Goal: Information Seeking & Learning: Check status

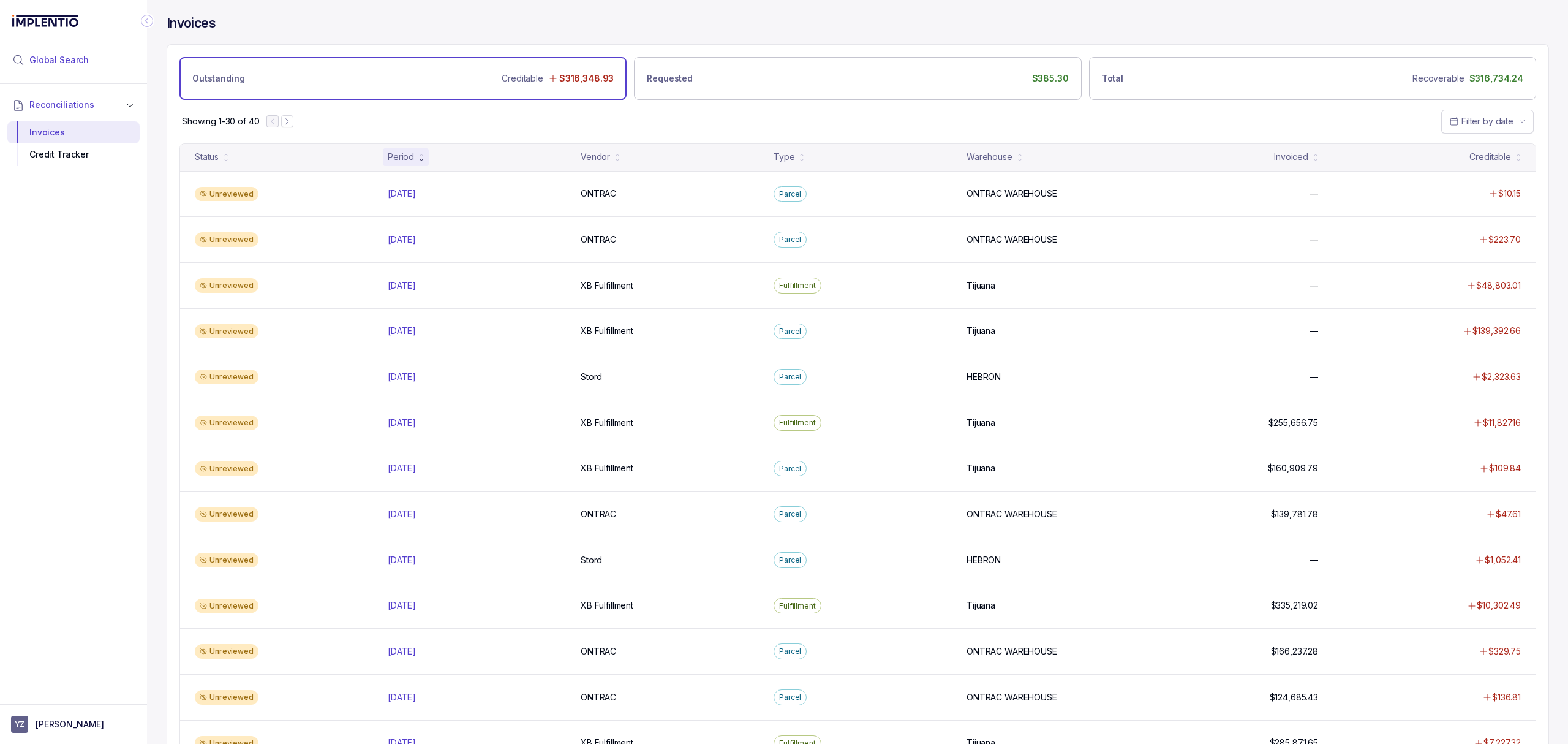
click at [73, 65] on span "Global Search" at bounding box center [59, 60] width 59 height 13
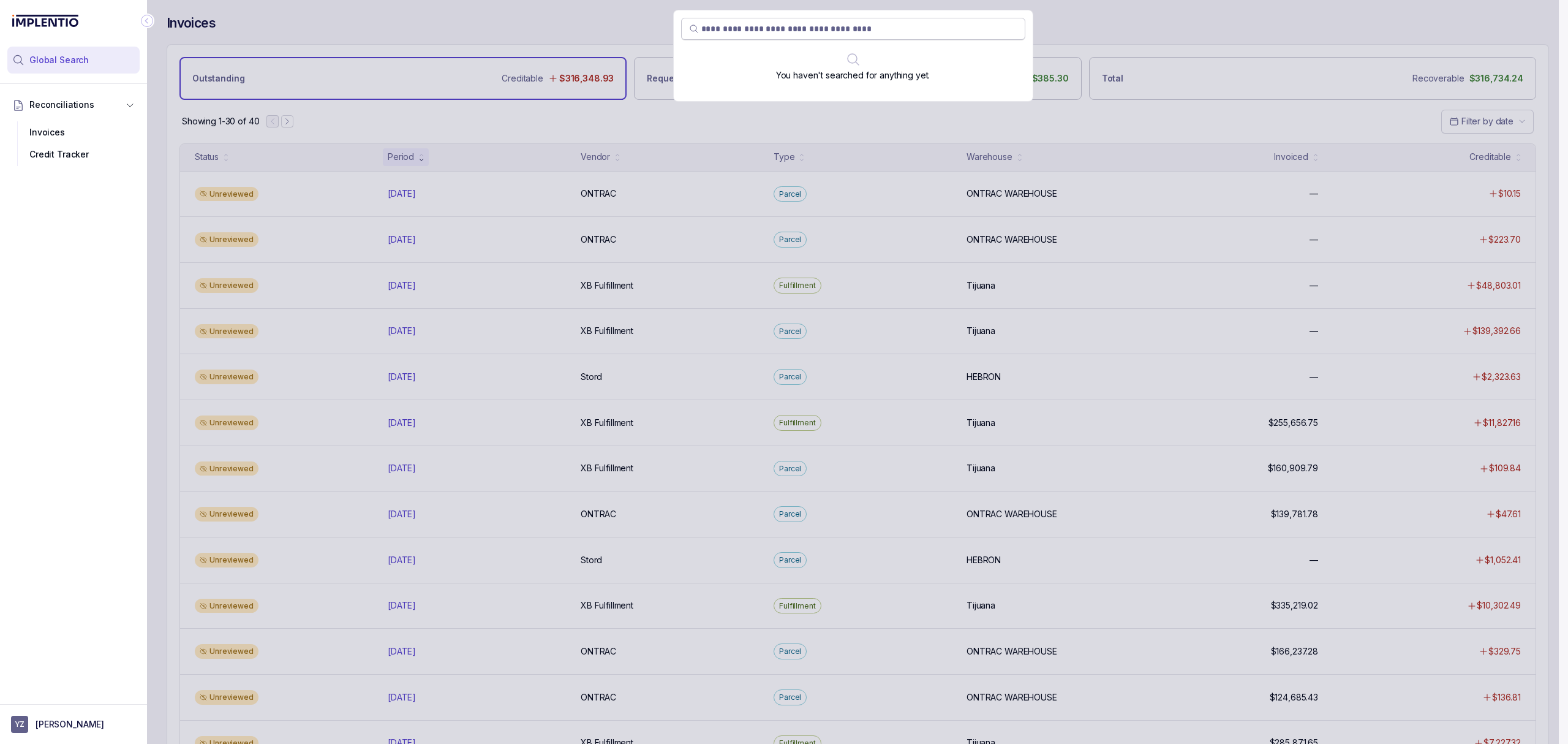
click at [817, 35] on input "search" at bounding box center [860, 29] width 316 height 13
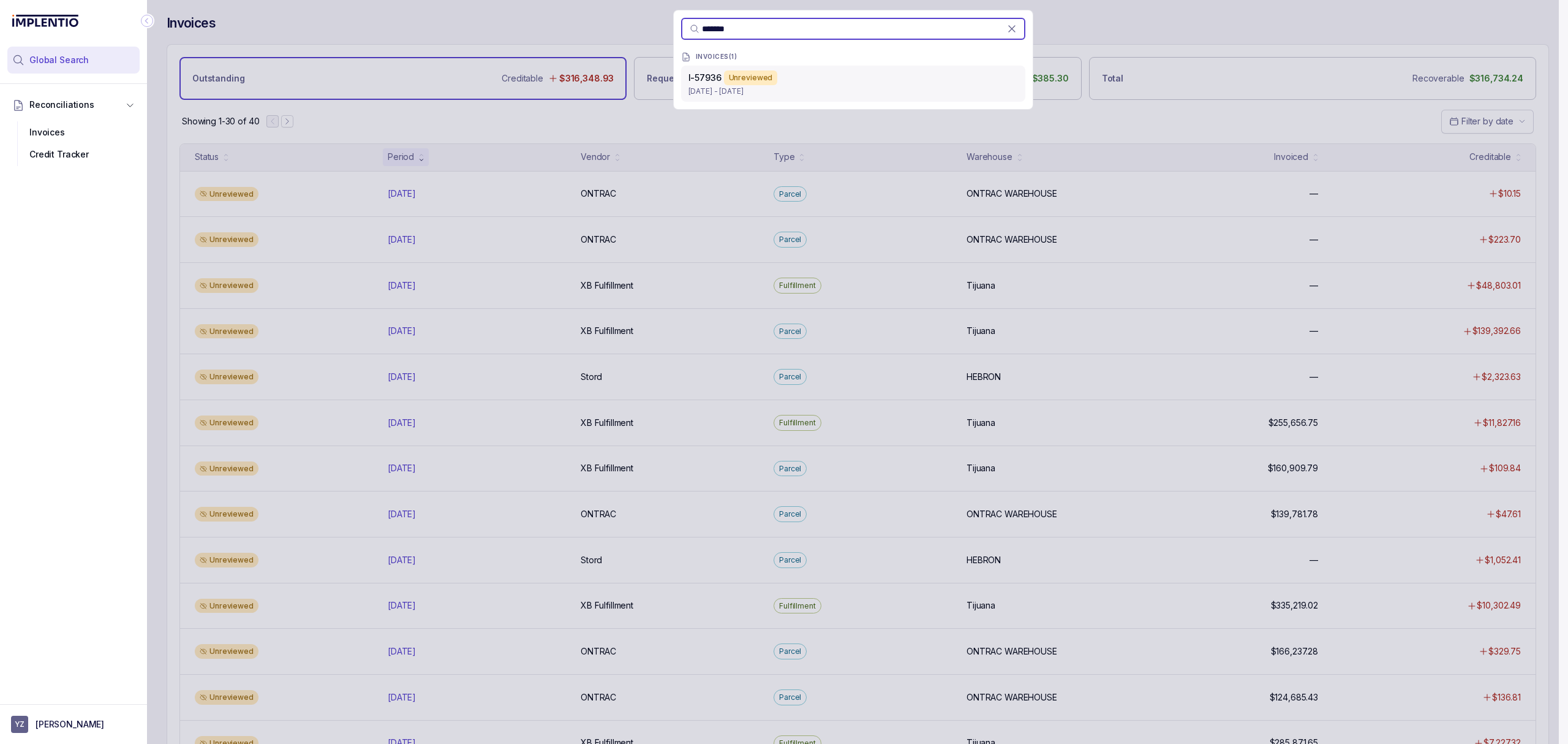
type input "*******"
click at [702, 95] on p "[DATE] - [DATE]" at bounding box center [853, 91] width 329 height 13
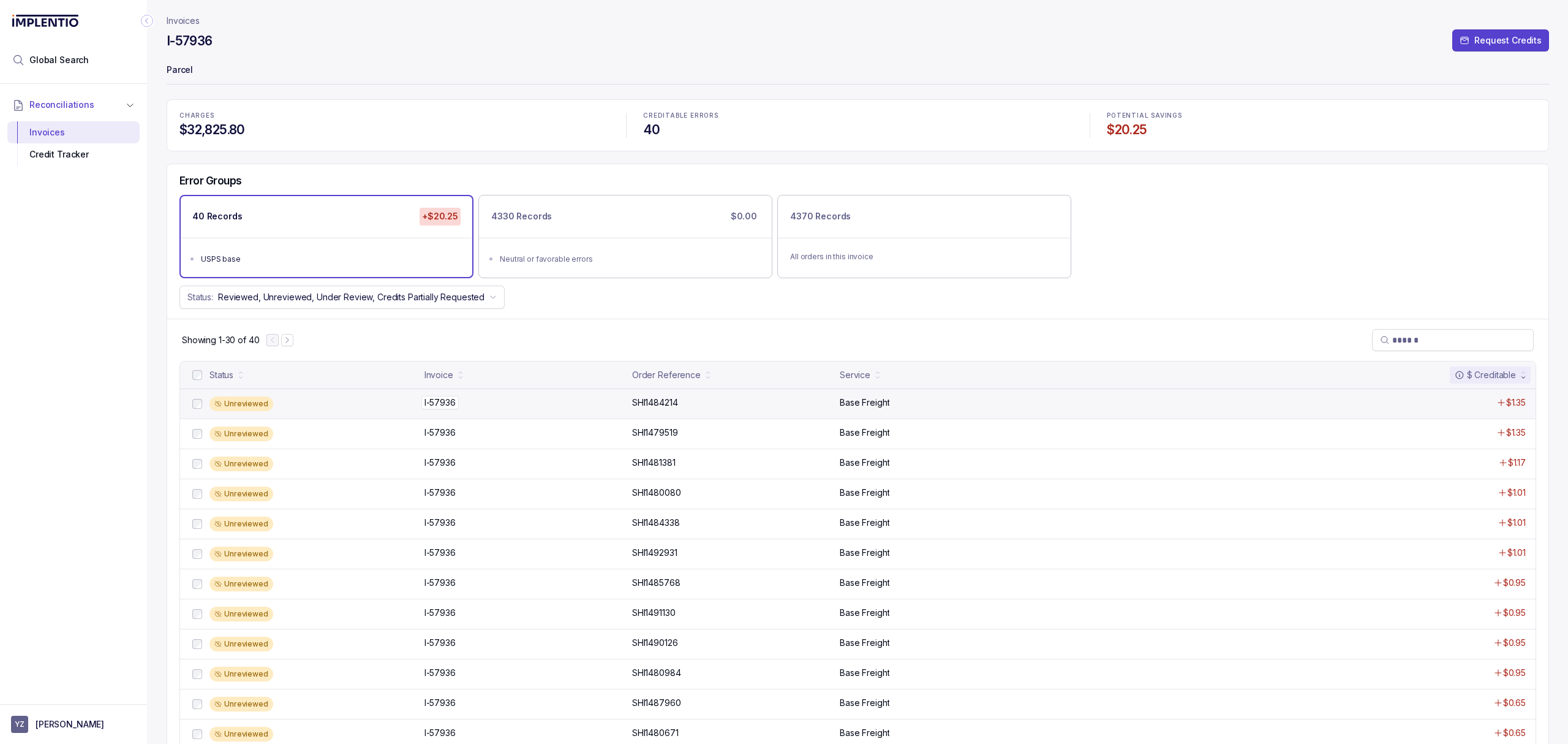
click at [437, 408] on p "I-57936" at bounding box center [440, 403] width 37 height 14
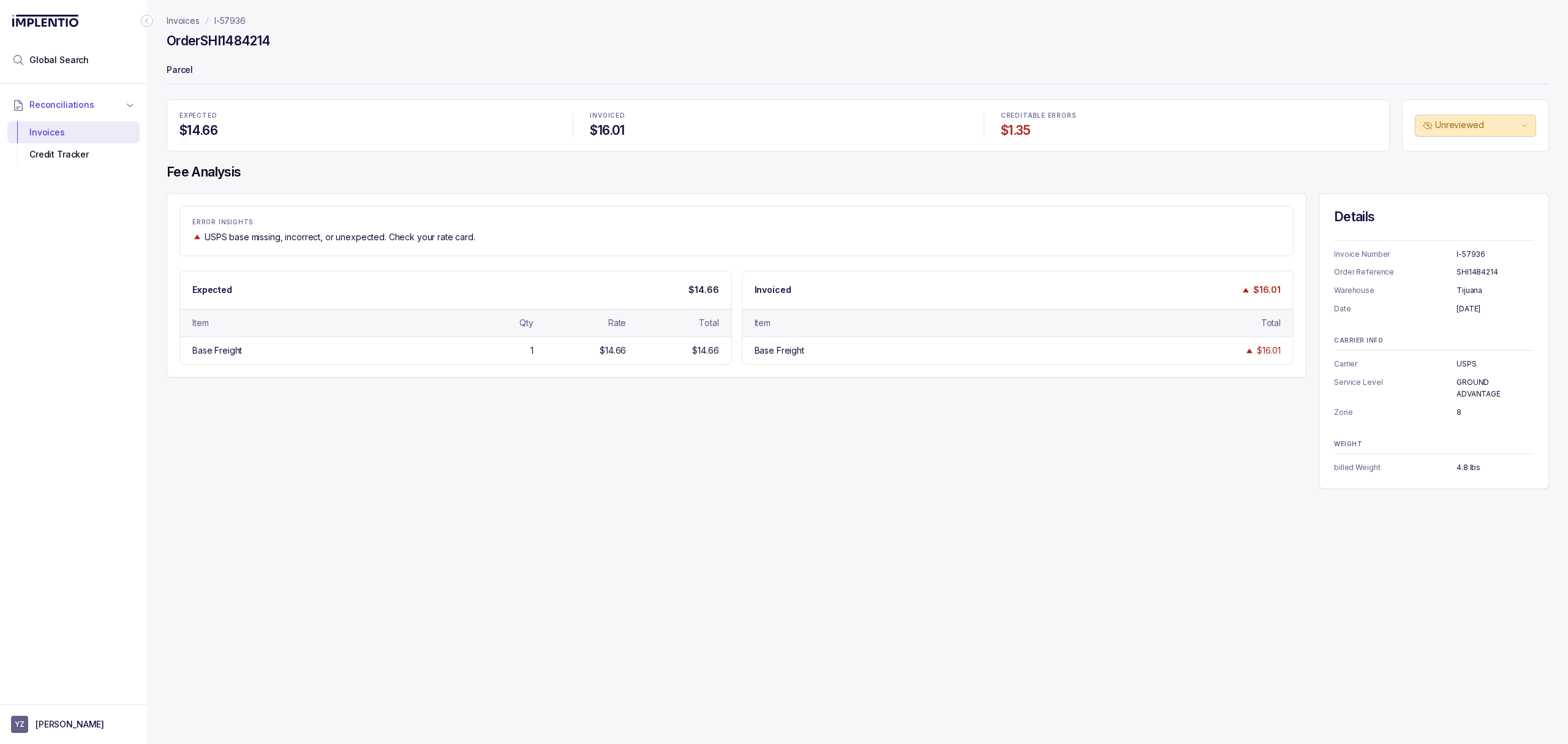
click at [229, 45] on h4 "Order SHI1484214" at bounding box center [218, 41] width 104 height 17
copy h4 "SHI1484214"
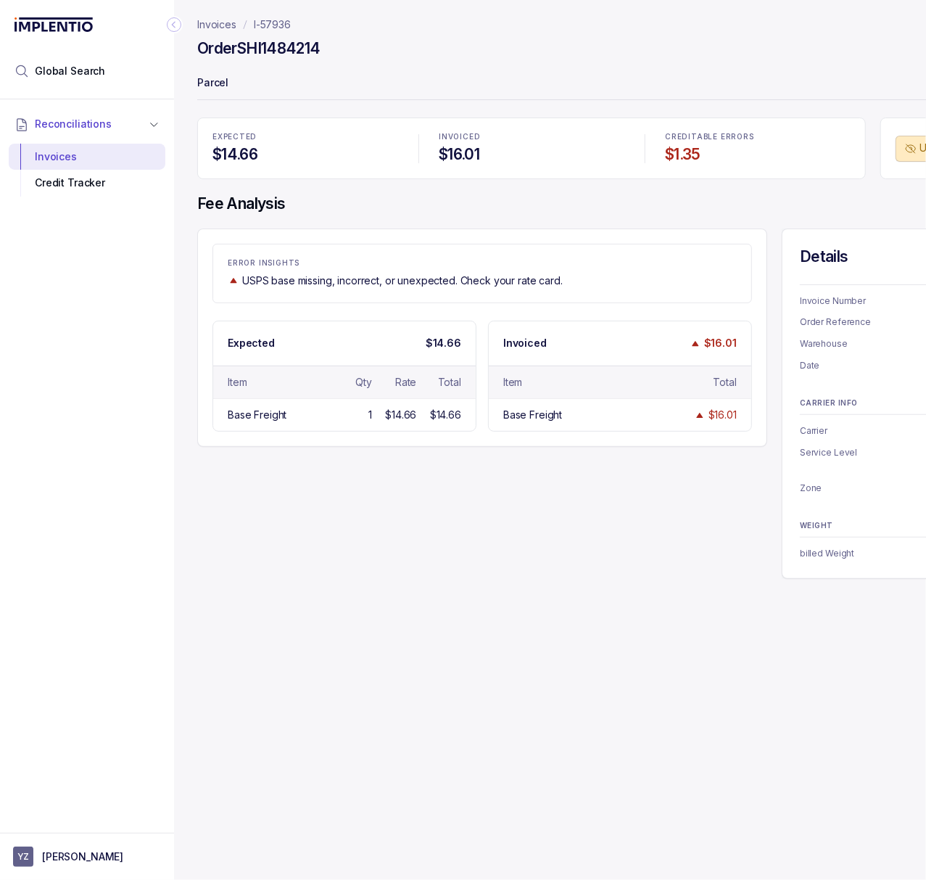
click at [171, 23] on icon "Collapse Icon" at bounding box center [174, 24] width 15 height 15
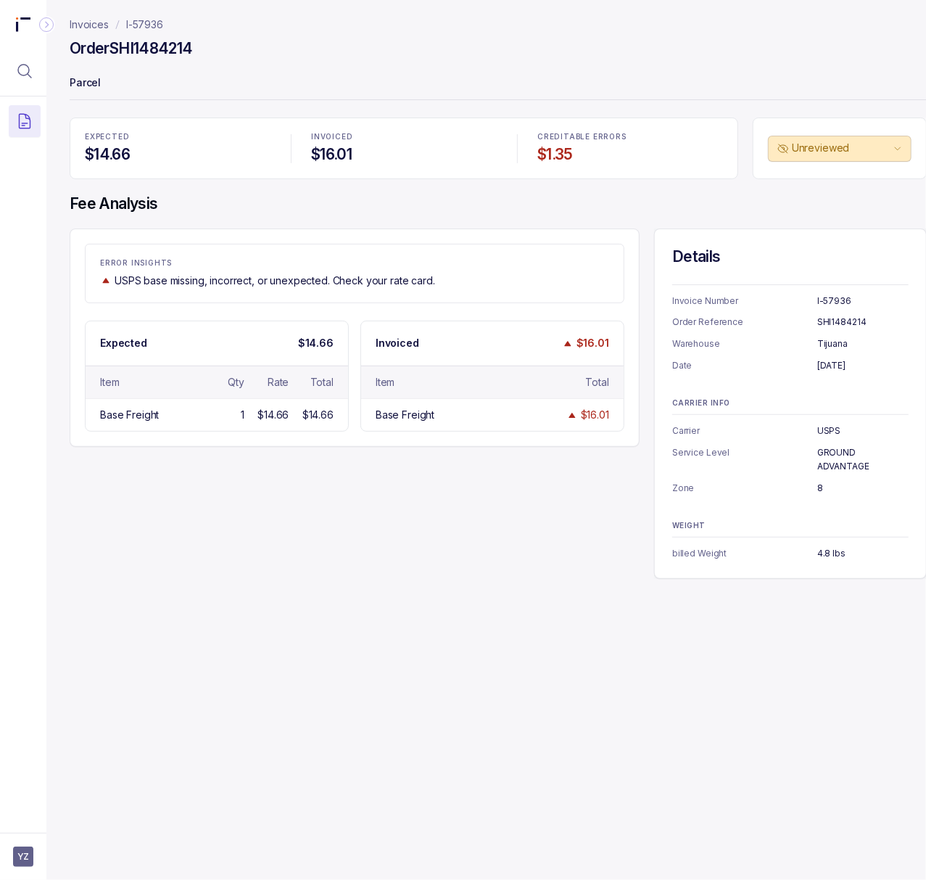
click at [849, 363] on p "[DATE]" at bounding box center [863, 365] width 91 height 15
copy p "[DATE]"
click at [836, 341] on p "Tijuana" at bounding box center [863, 344] width 91 height 15
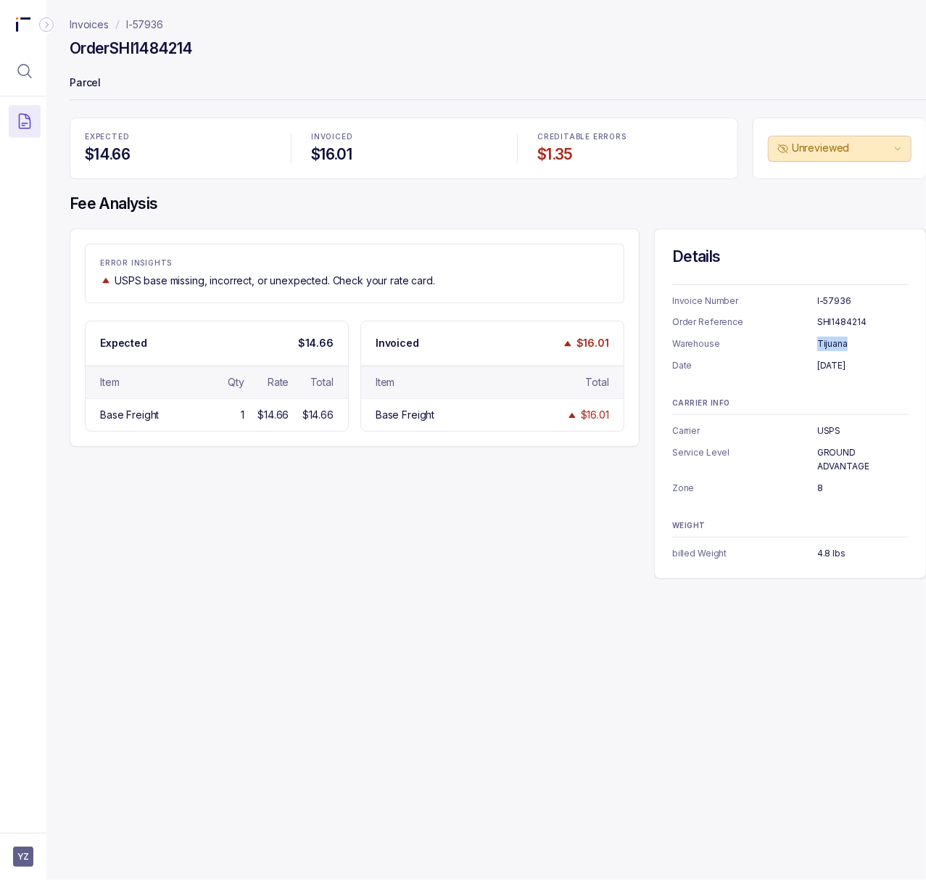
click at [836, 341] on p "Tijuana" at bounding box center [863, 344] width 91 height 15
copy p "Tijuana"
click at [828, 425] on p "USPS" at bounding box center [863, 431] width 91 height 15
copy p "USPS"
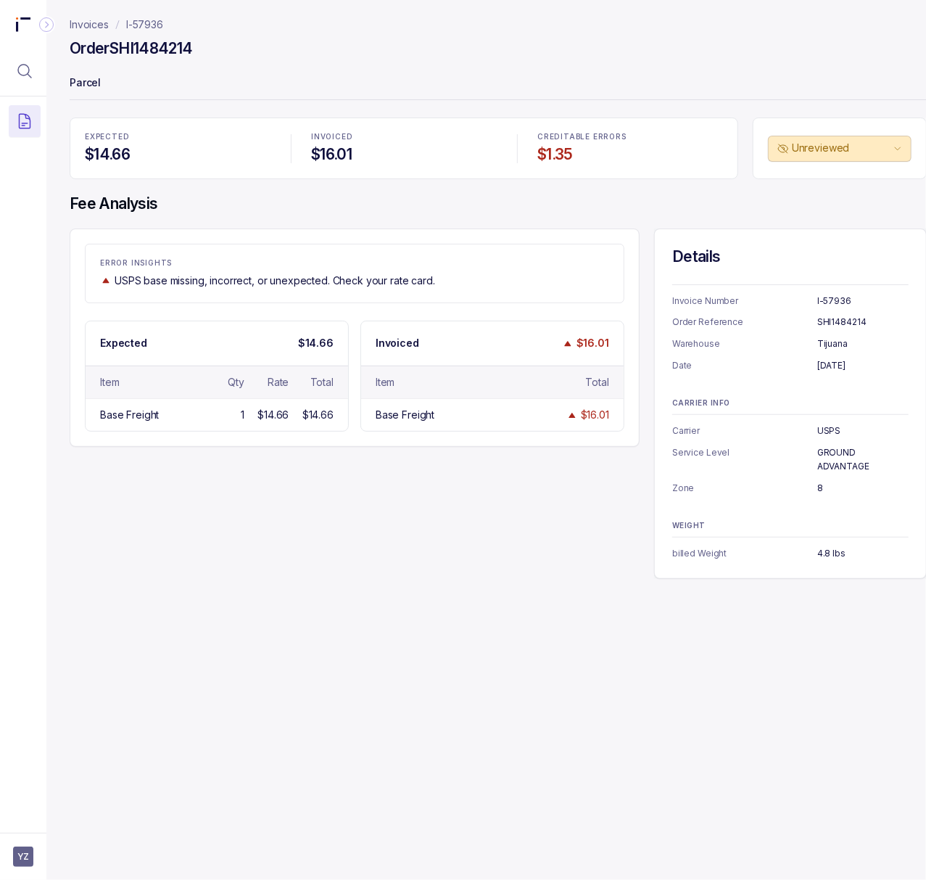
click at [831, 453] on p "GROUND ADVANTAGE" at bounding box center [863, 459] width 91 height 28
copy p "GROUND ADVANTAGE"
click at [818, 487] on p "8" at bounding box center [863, 488] width 91 height 15
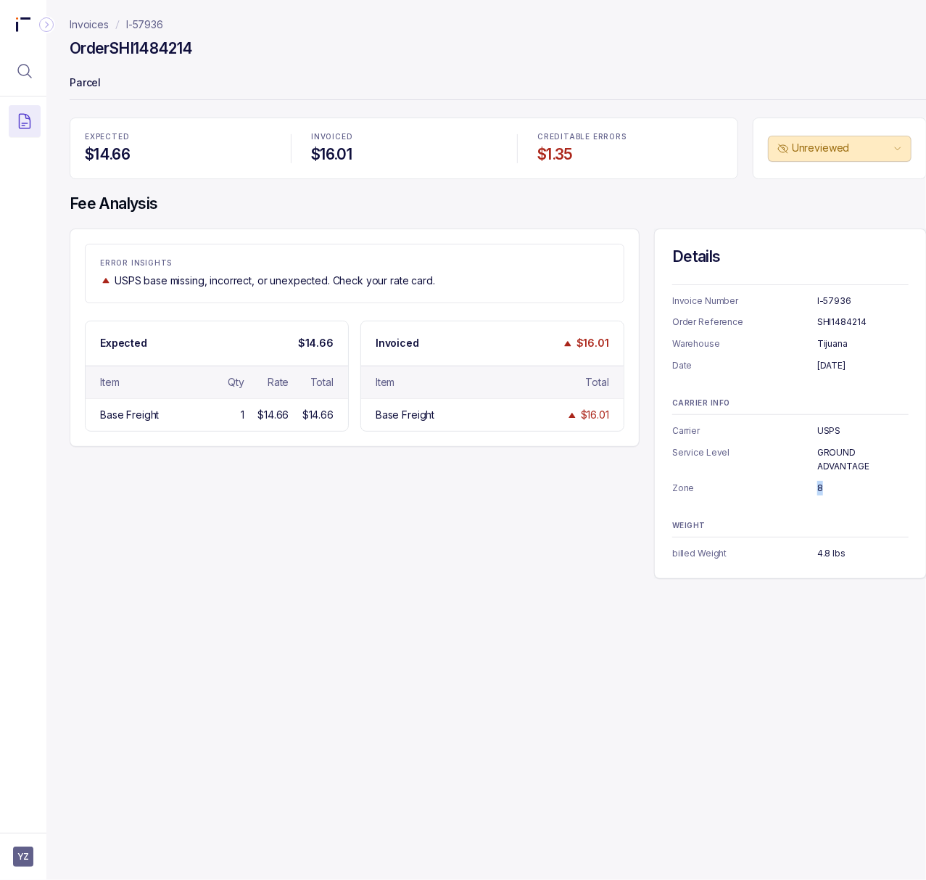
click at [818, 487] on p "8" at bounding box center [863, 488] width 91 height 15
copy p "8"
click at [839, 563] on div "Details Invoice Number I-57936 Order Reference SHI1484214 Warehouse Tijuana Dat…" at bounding box center [790, 403] width 273 height 350
click at [837, 558] on p "4.8 lbs" at bounding box center [863, 553] width 91 height 15
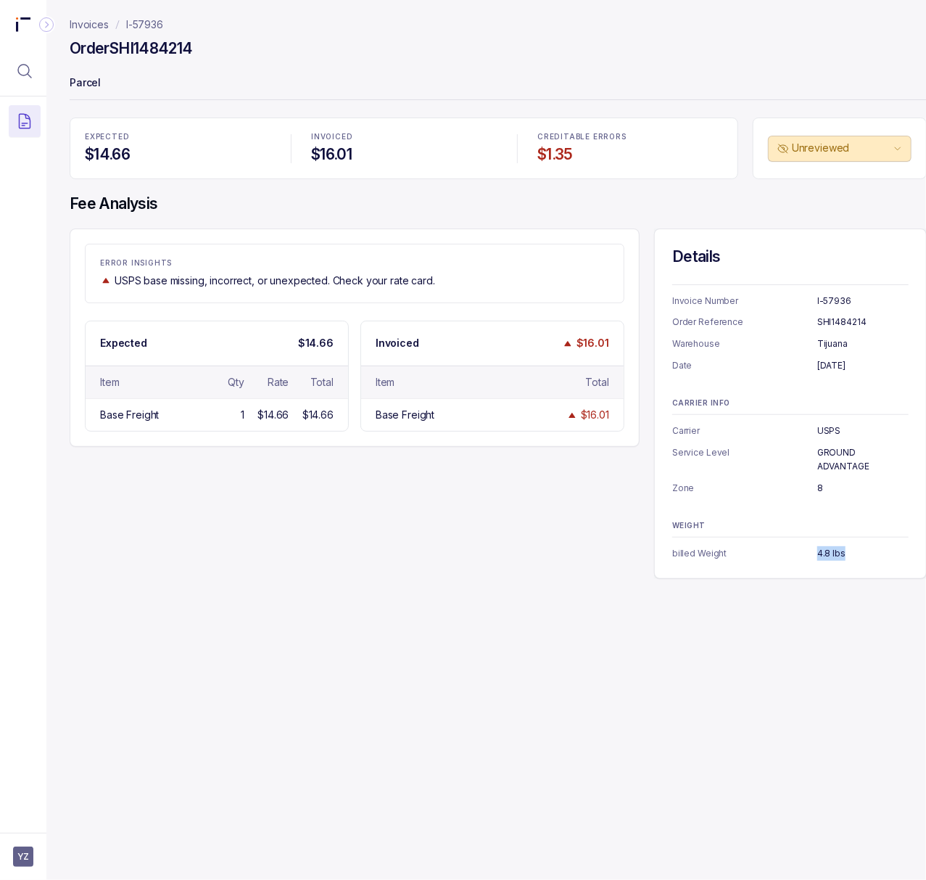
click at [837, 558] on p "4.8 lbs" at bounding box center [863, 553] width 91 height 15
copy p "4.8 lbs"
click at [147, 26] on p "I-57936" at bounding box center [144, 24] width 37 height 15
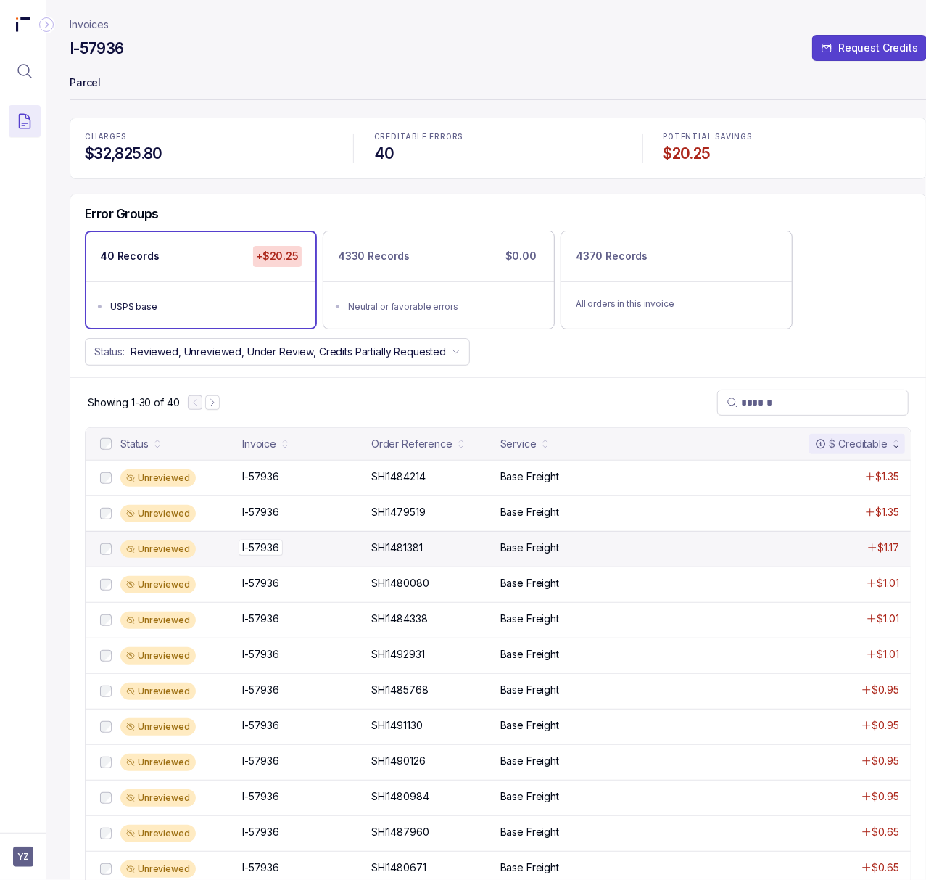
click at [255, 548] on p "I-57936" at bounding box center [261, 548] width 44 height 16
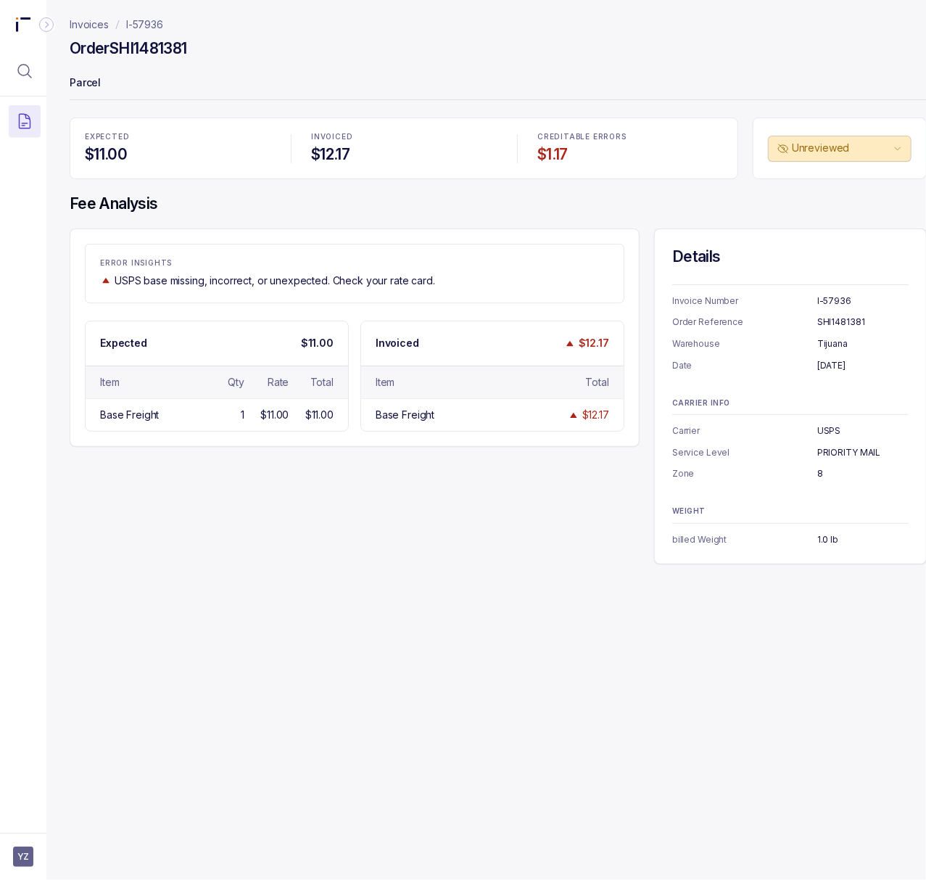
click at [176, 44] on h4 "Order SHI1481381" at bounding box center [129, 48] width 118 height 20
copy h4 "SHI1481381"
click at [828, 364] on p "[DATE]" at bounding box center [863, 365] width 91 height 15
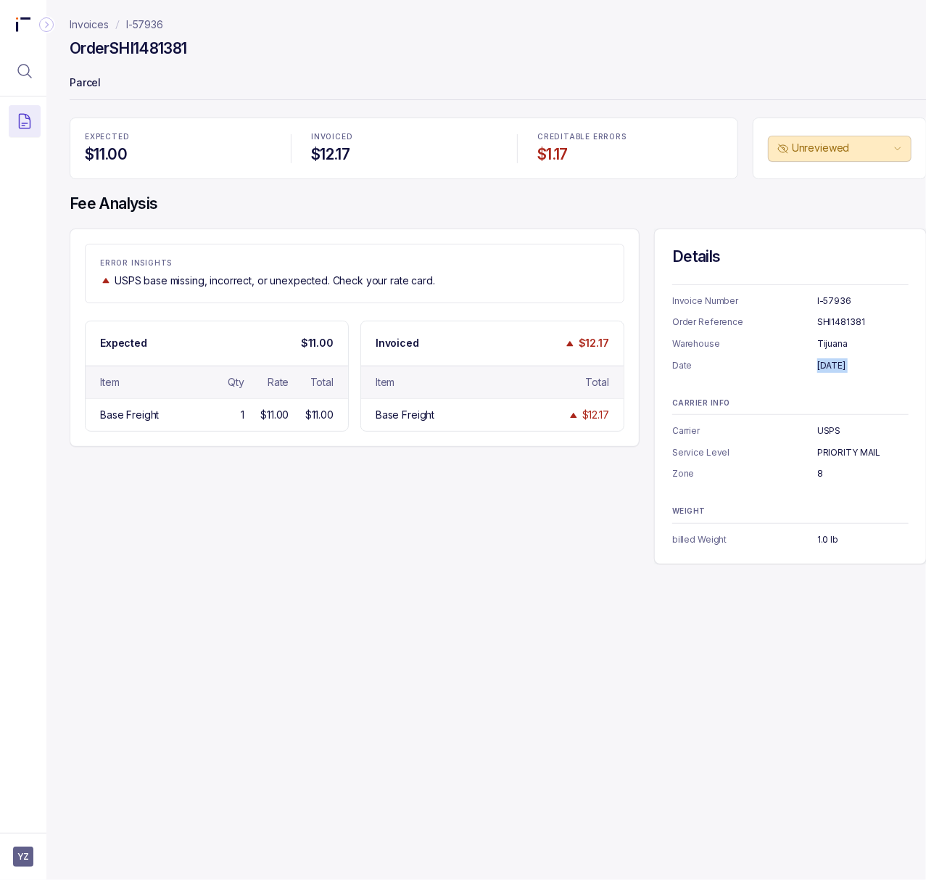
click at [828, 364] on p "[DATE]" at bounding box center [863, 365] width 91 height 15
copy p "[DATE]"
click at [833, 429] on p "USPS" at bounding box center [863, 431] width 91 height 15
click at [857, 456] on p "PRIORITY MAIL" at bounding box center [863, 452] width 91 height 15
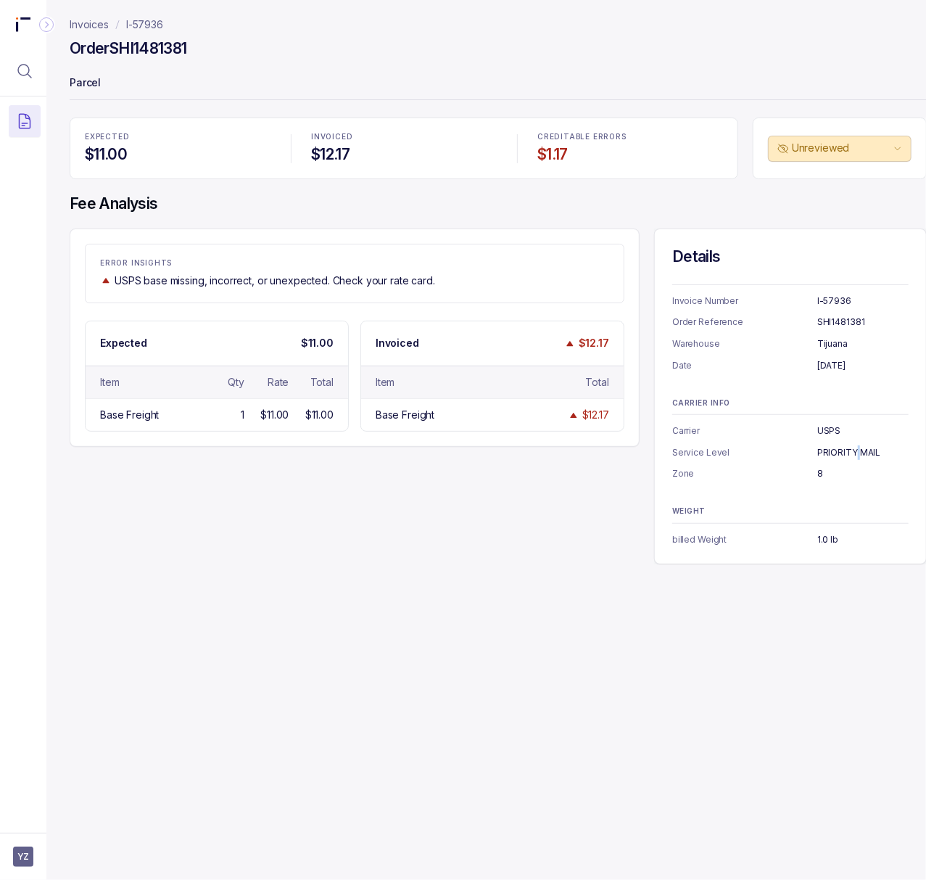
click at [857, 456] on p "PRIORITY MAIL" at bounding box center [863, 452] width 91 height 15
copy p "PRIORITY MAIL"
click at [831, 541] on p "1.0 lb" at bounding box center [863, 539] width 91 height 15
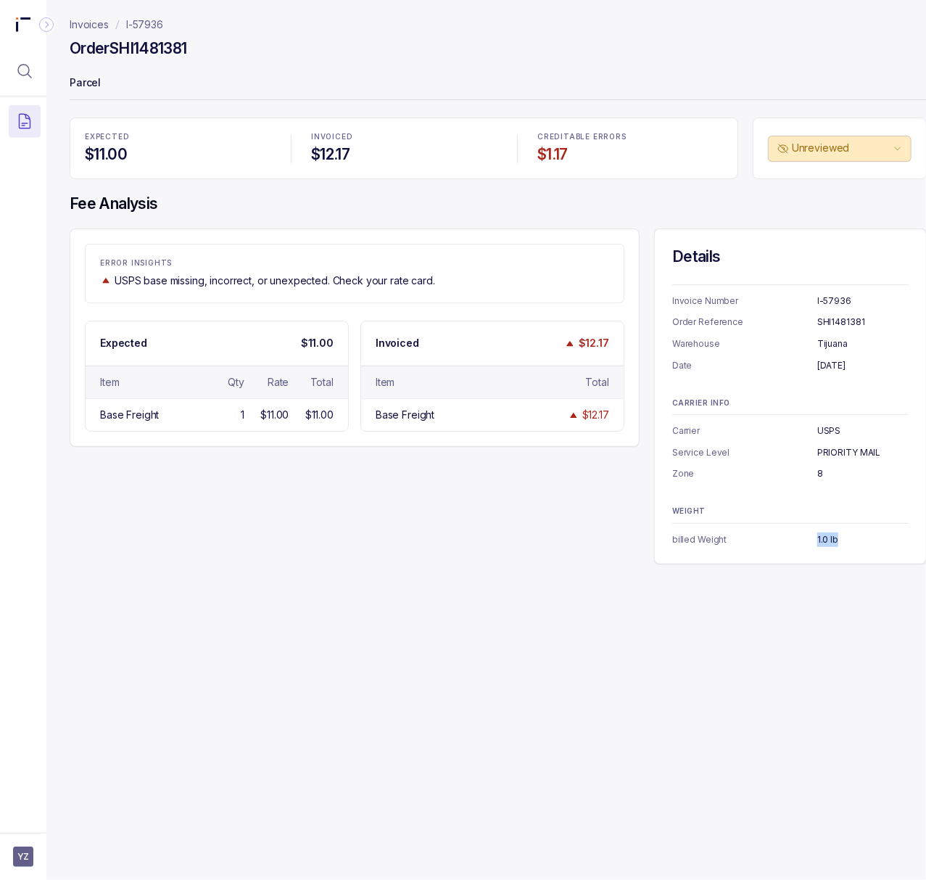
click at [831, 541] on p "1.0 lb" at bounding box center [863, 539] width 91 height 15
click at [144, 19] on p "I-57936" at bounding box center [144, 24] width 37 height 15
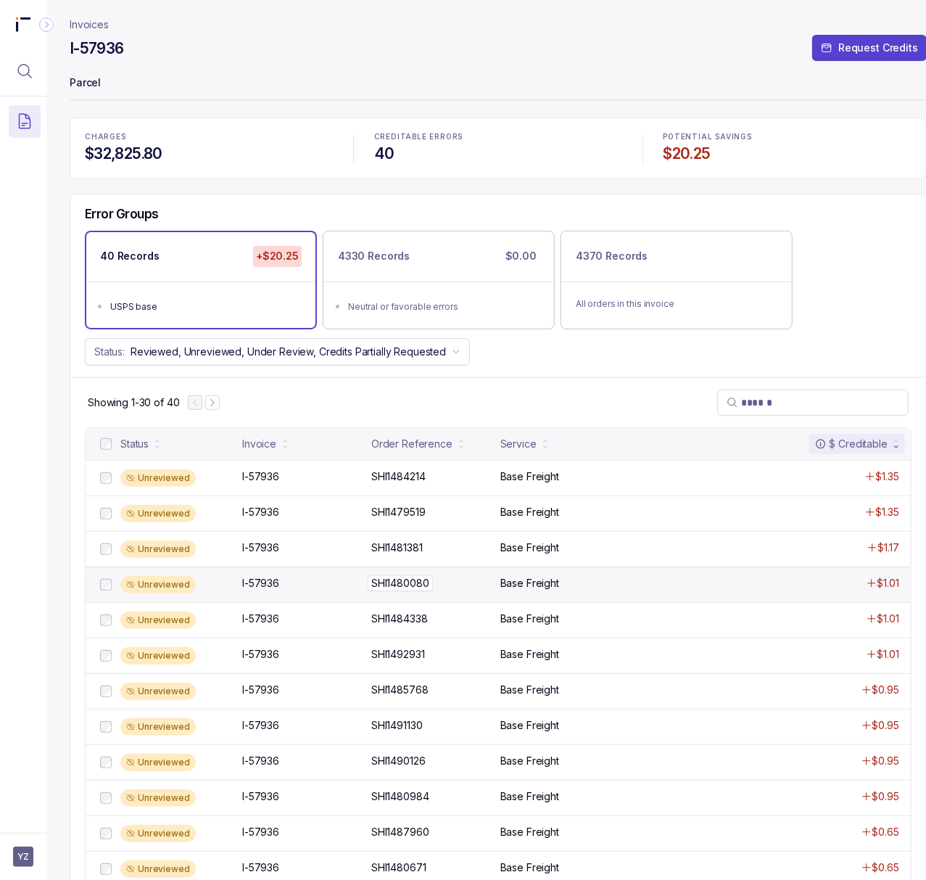
click at [425, 588] on p "SHI1480080" at bounding box center [400, 583] width 65 height 16
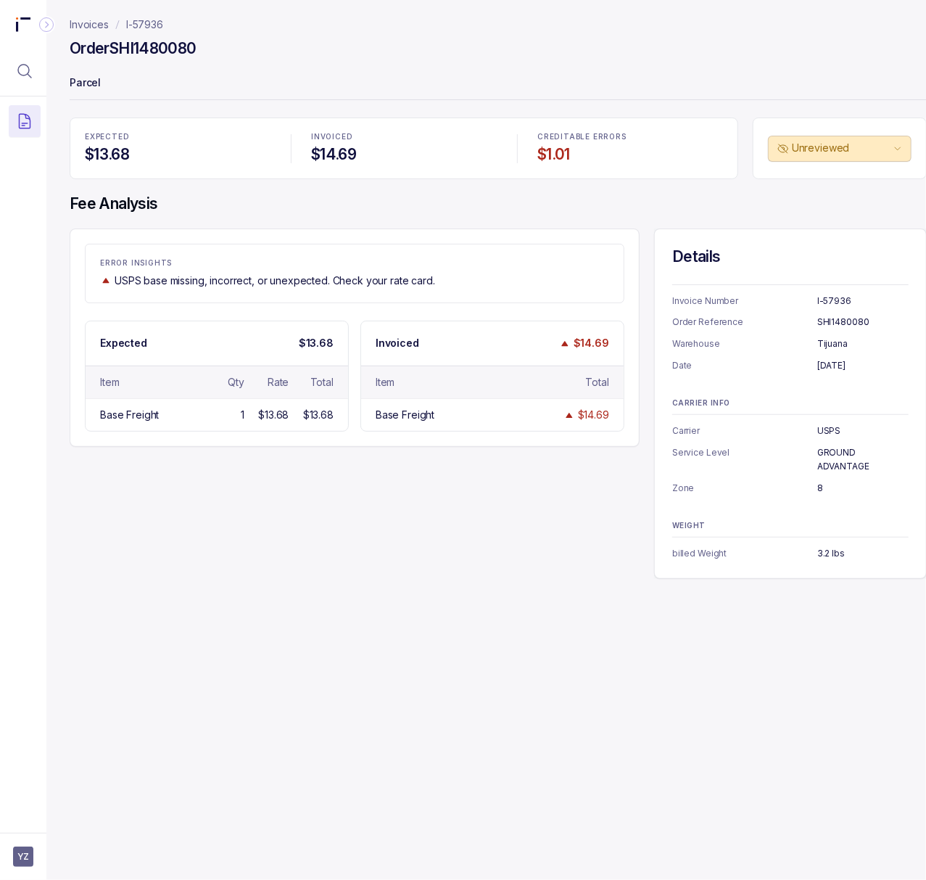
click at [834, 368] on p "[DATE]" at bounding box center [863, 365] width 91 height 15
click at [144, 52] on h4 "Order SHI1480080" at bounding box center [133, 48] width 127 height 20
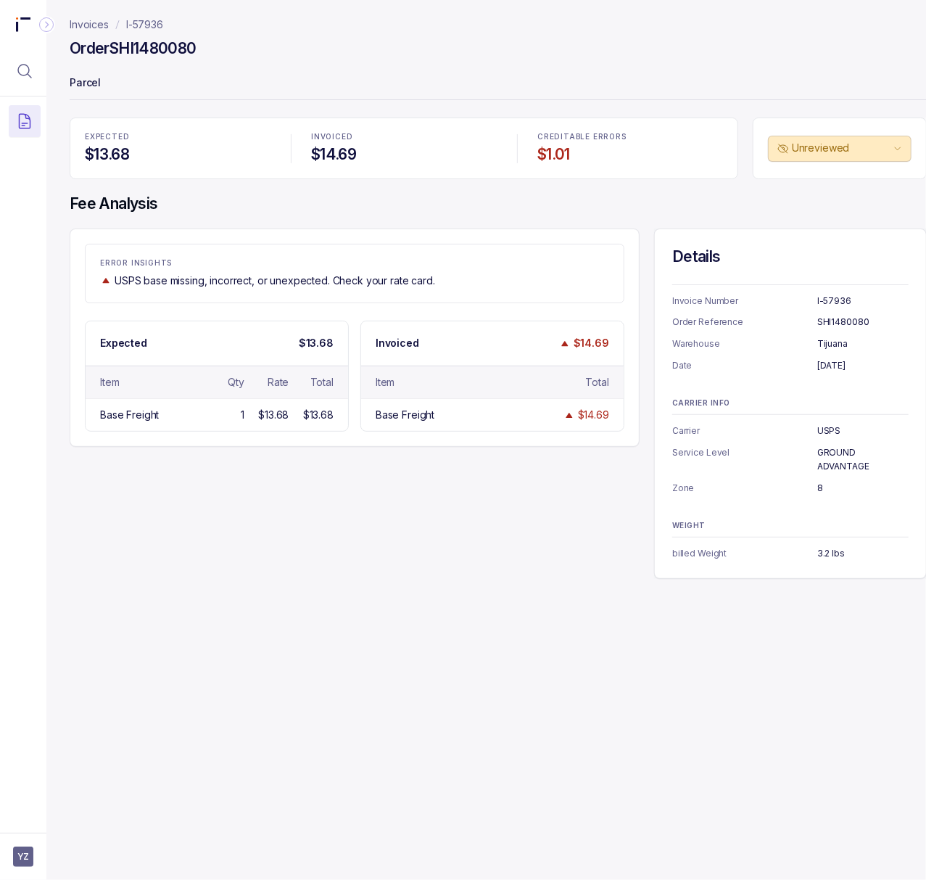
click at [837, 456] on p "GROUND ADVANTAGE" at bounding box center [863, 459] width 91 height 28
click at [819, 485] on p "8" at bounding box center [863, 488] width 91 height 15
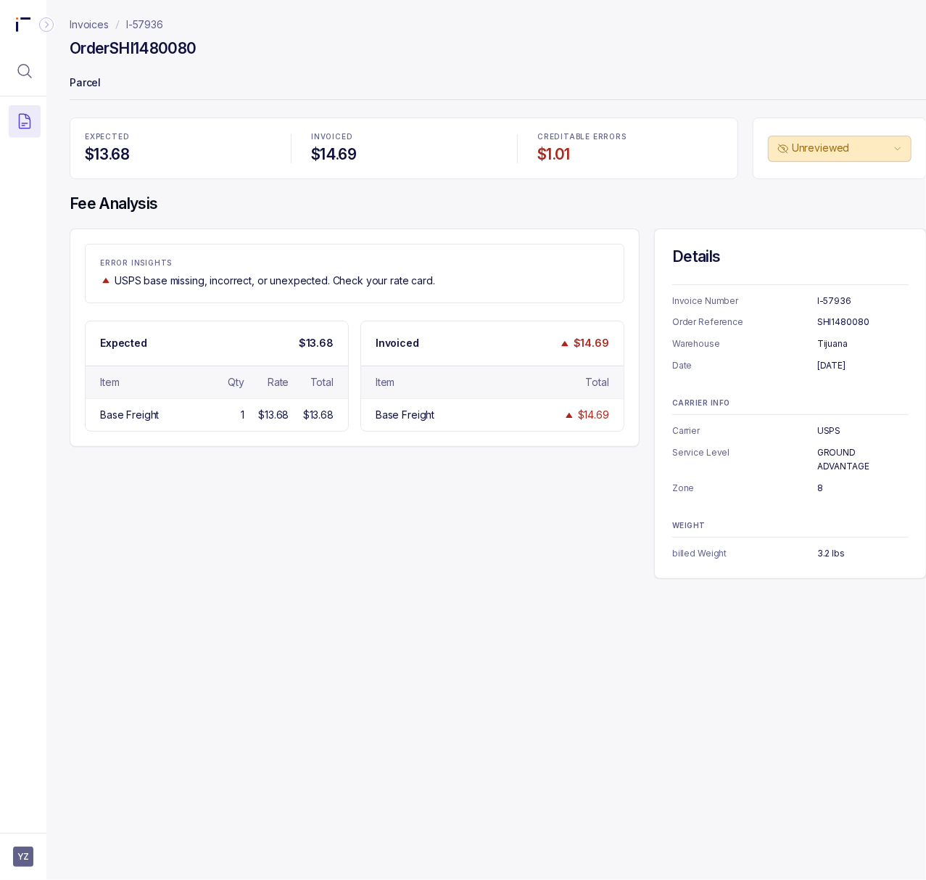
click at [840, 554] on p "3.2 lbs" at bounding box center [863, 553] width 91 height 15
click at [145, 24] on p "I-57936" at bounding box center [144, 24] width 37 height 15
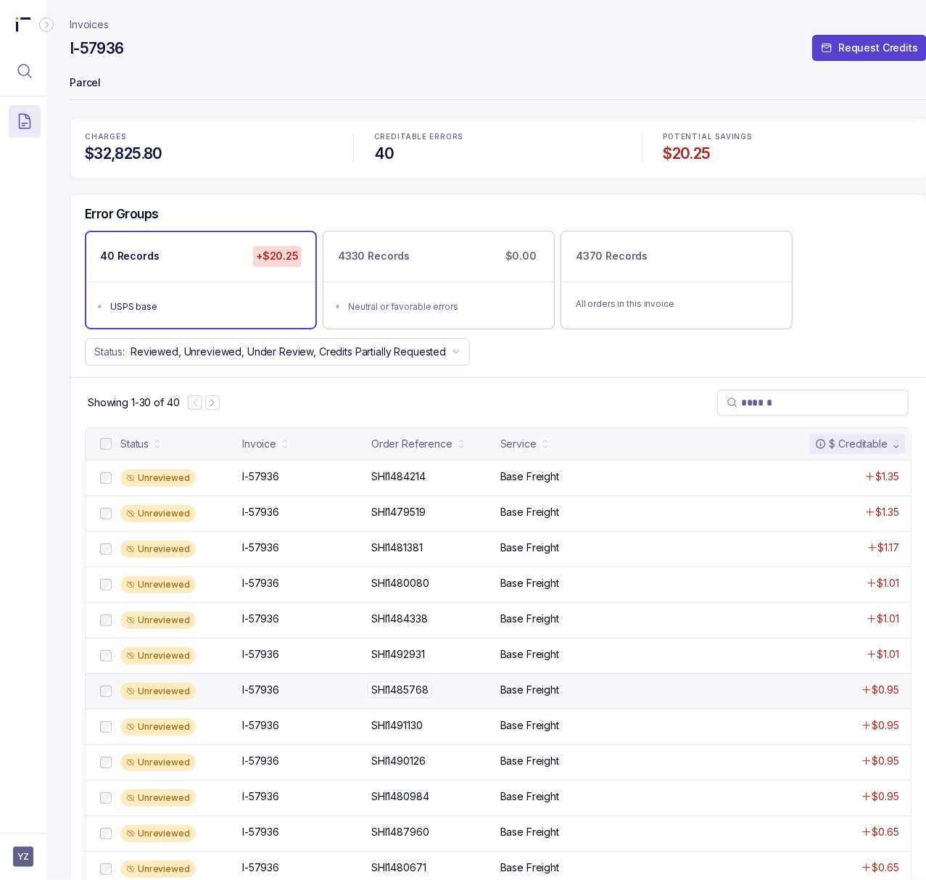
click at [424, 691] on p "SHI1485768" at bounding box center [400, 690] width 65 height 16
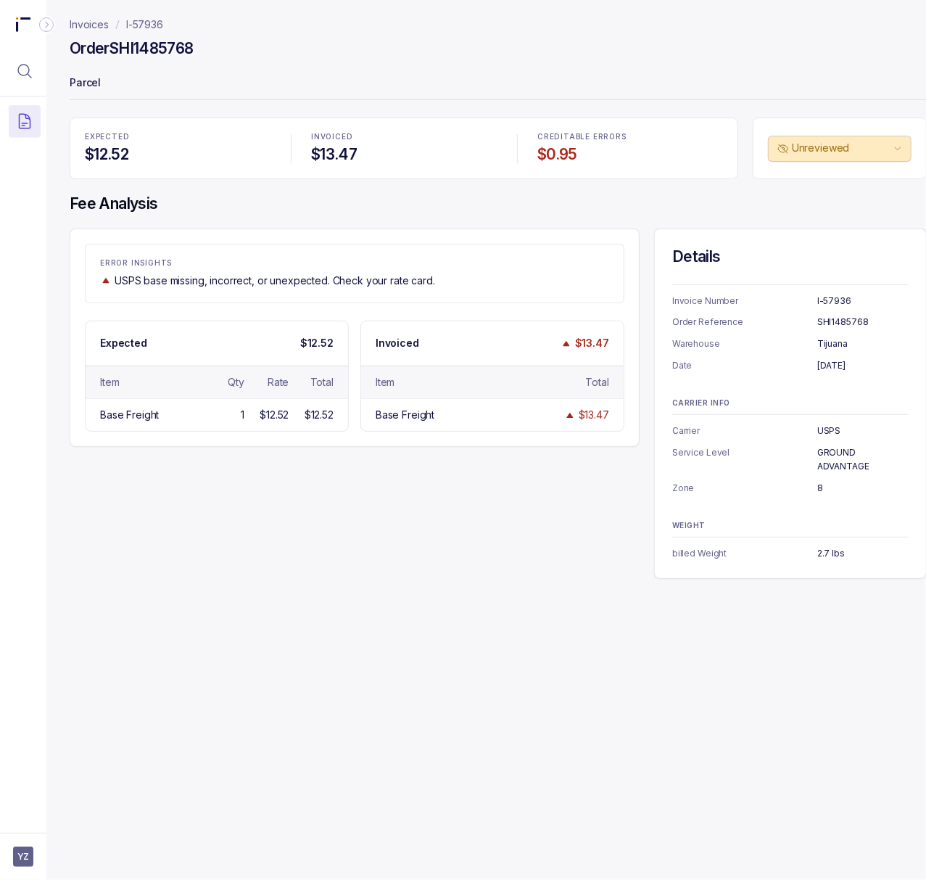
click at [147, 51] on h4 "Order SHI1485768" at bounding box center [132, 48] width 124 height 20
click at [854, 358] on p "[DATE]" at bounding box center [863, 365] width 91 height 15
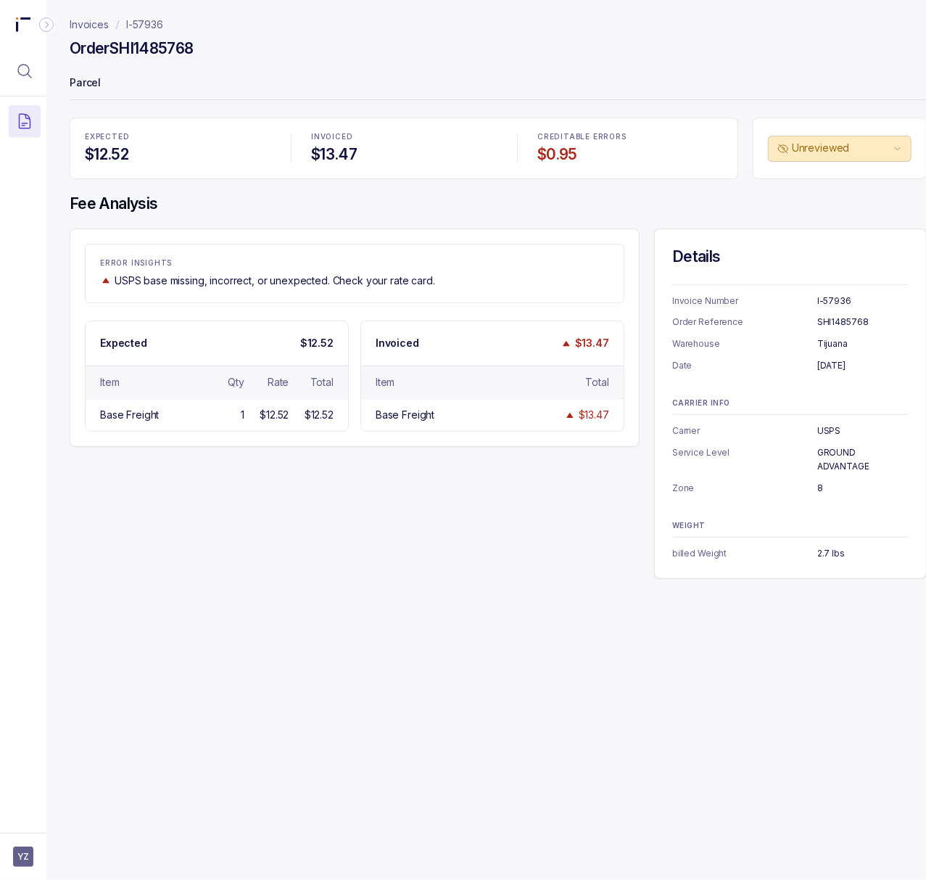
click at [834, 550] on p "2.7 lbs" at bounding box center [863, 553] width 91 height 15
click at [134, 23] on p "I-57936" at bounding box center [144, 24] width 37 height 15
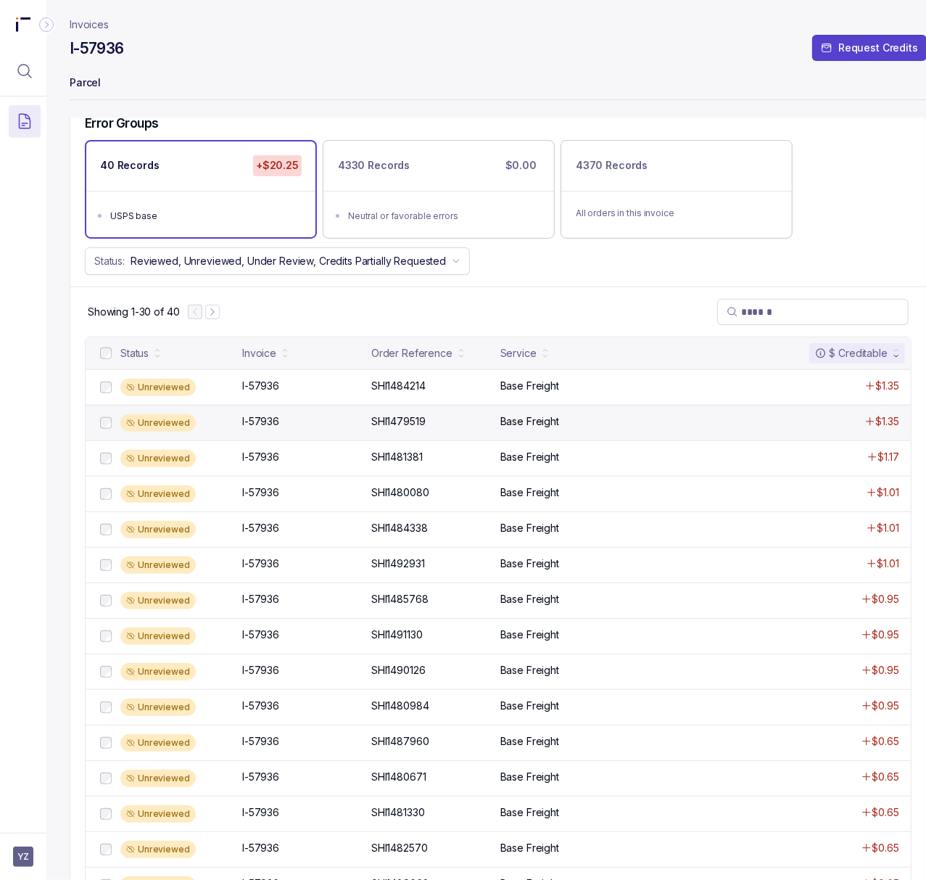
scroll to position [290, 0]
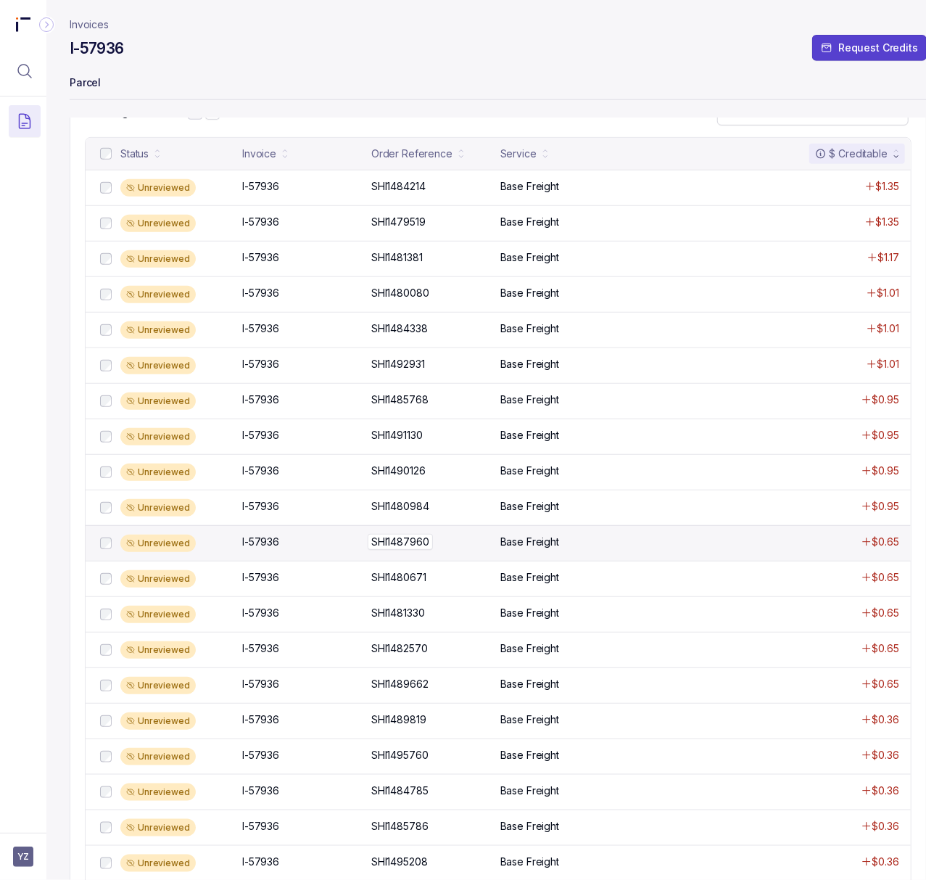
click at [395, 545] on p "SHI1487960" at bounding box center [400, 542] width 65 height 16
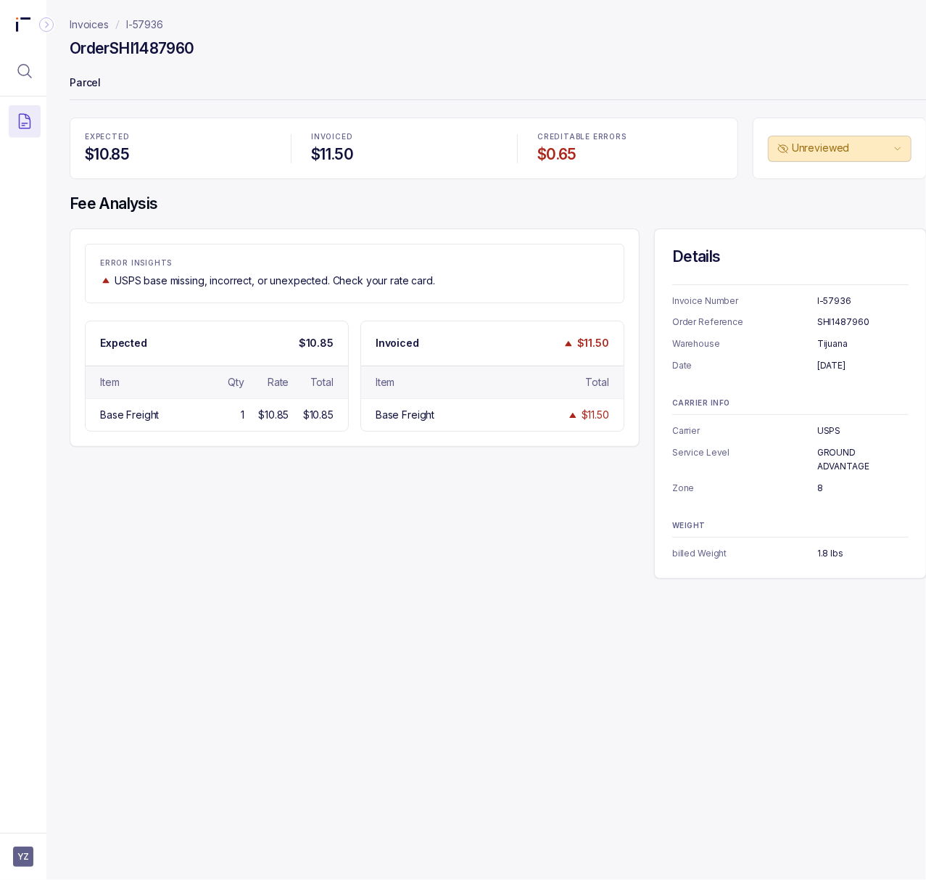
click at [158, 44] on h4 "Order SHI1487960" at bounding box center [132, 48] width 125 height 20
click at [843, 363] on p "[DATE]" at bounding box center [863, 365] width 91 height 15
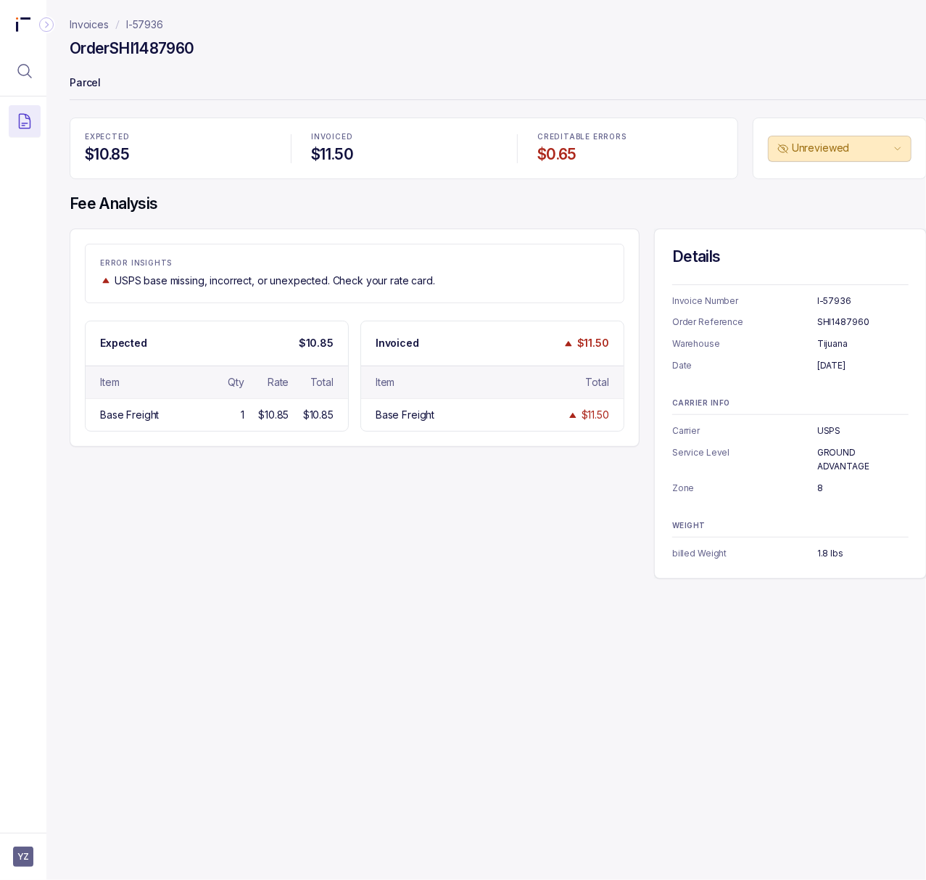
click at [846, 458] on p "GROUND ADVANTAGE" at bounding box center [863, 459] width 91 height 28
click at [819, 491] on p "8" at bounding box center [863, 488] width 91 height 15
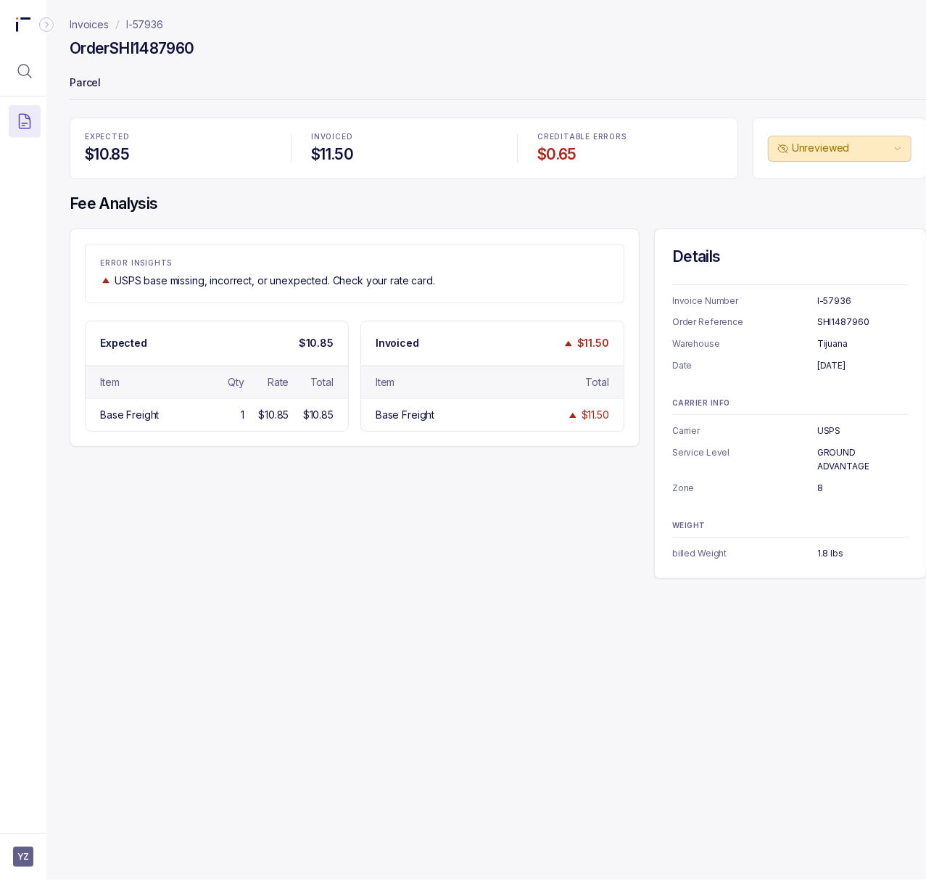
click at [822, 551] on p "1.8 lbs" at bounding box center [863, 553] width 91 height 15
click at [152, 18] on p "I-57936" at bounding box center [144, 24] width 37 height 15
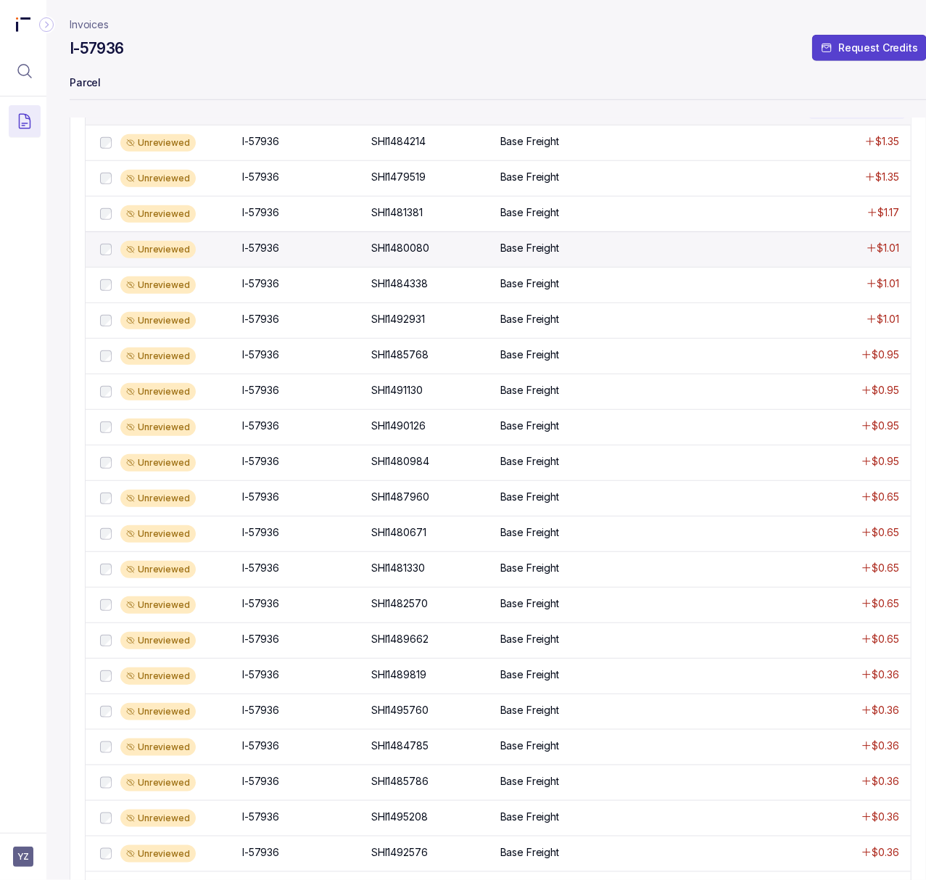
scroll to position [387, 0]
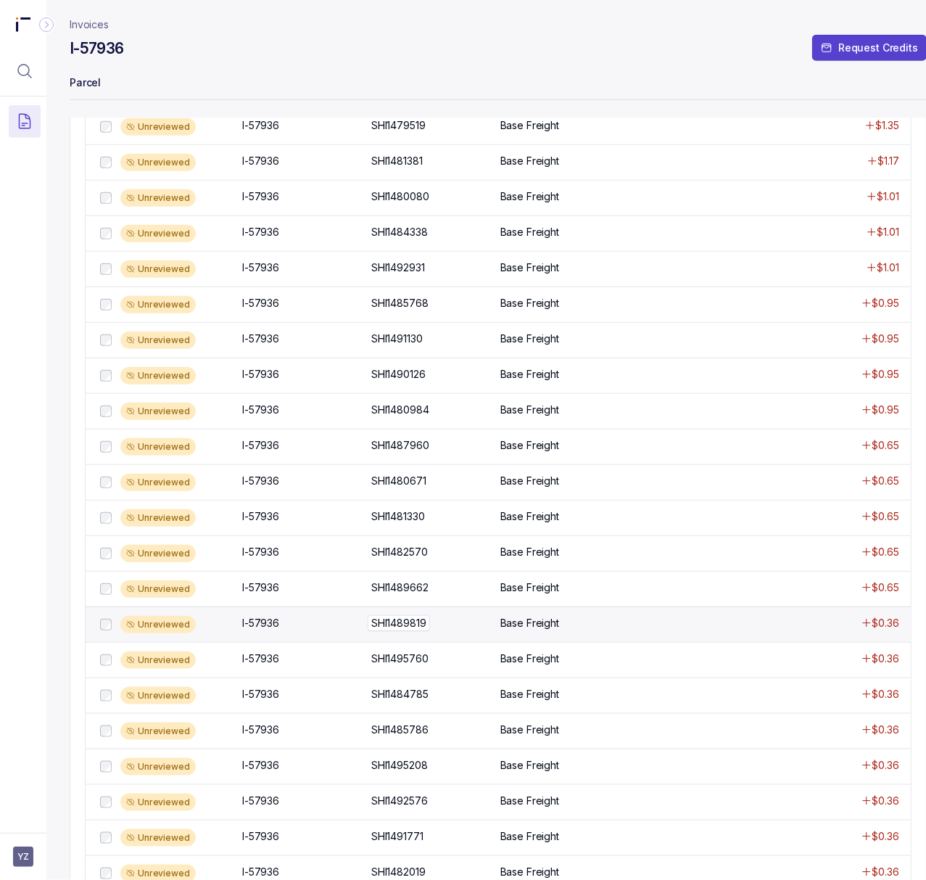
click at [392, 631] on p "SHI1489819" at bounding box center [399, 623] width 62 height 16
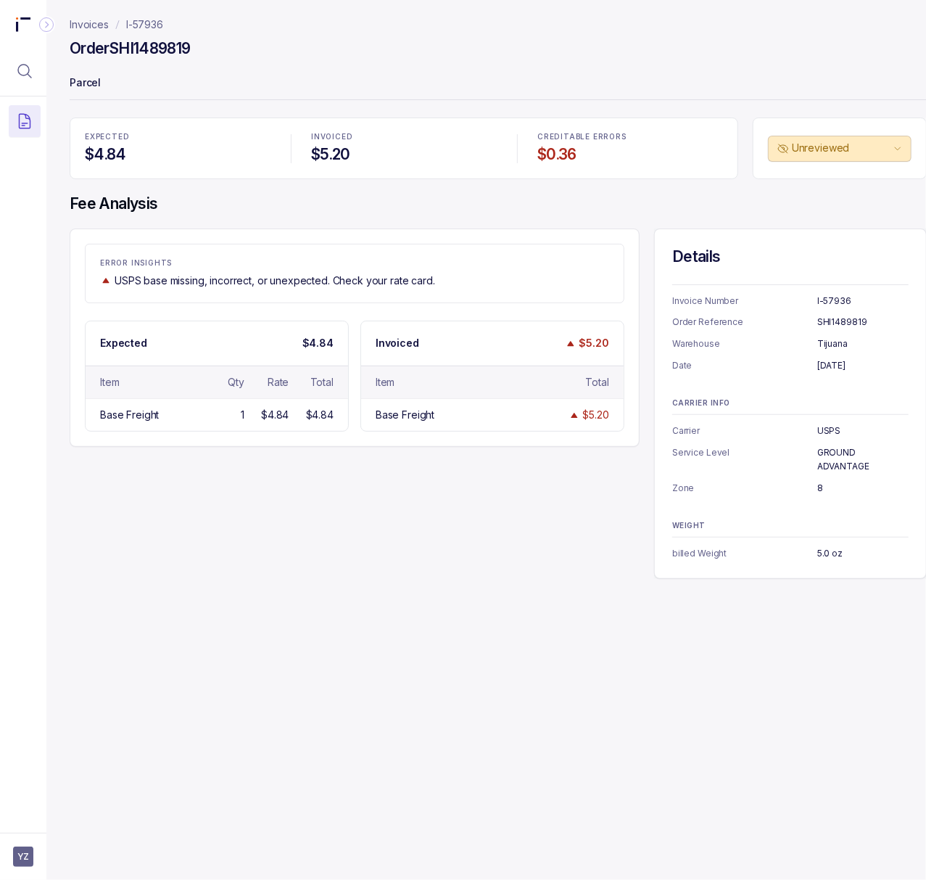
click at [157, 50] on h4 "Order SHI1489819" at bounding box center [130, 48] width 121 height 20
click at [840, 368] on p "[DATE]" at bounding box center [863, 365] width 91 height 15
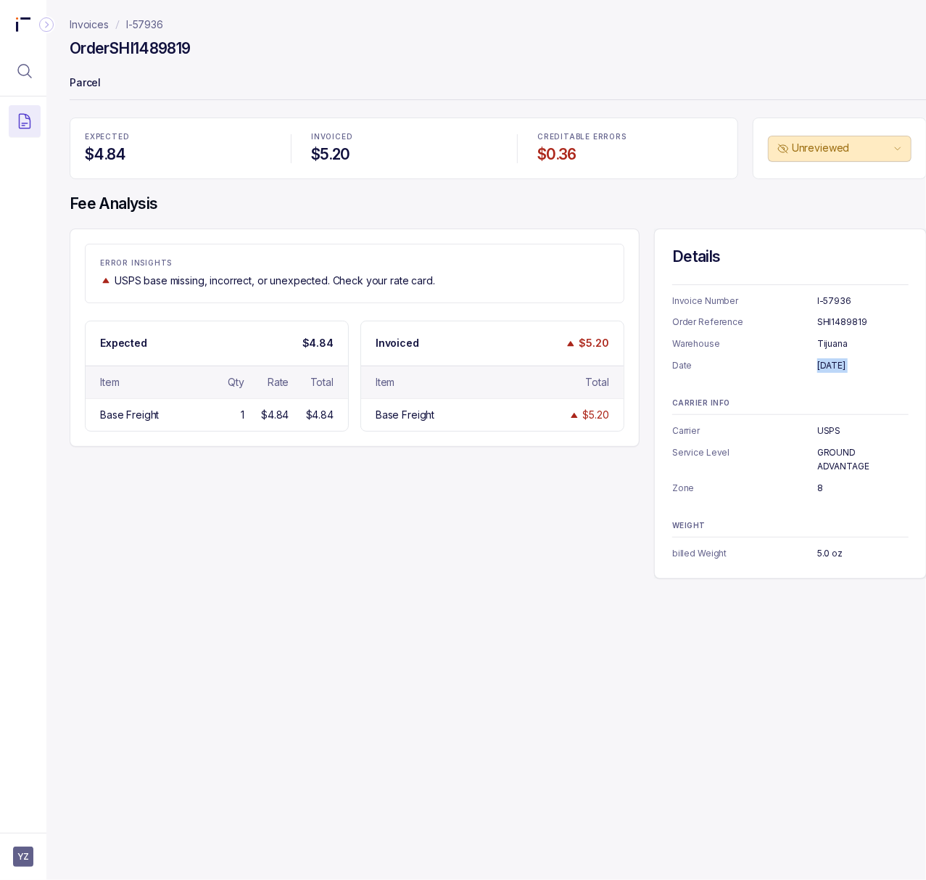
click at [839, 448] on p "GROUND ADVANTAGE" at bounding box center [863, 459] width 91 height 28
click at [820, 485] on p "8" at bounding box center [863, 488] width 91 height 15
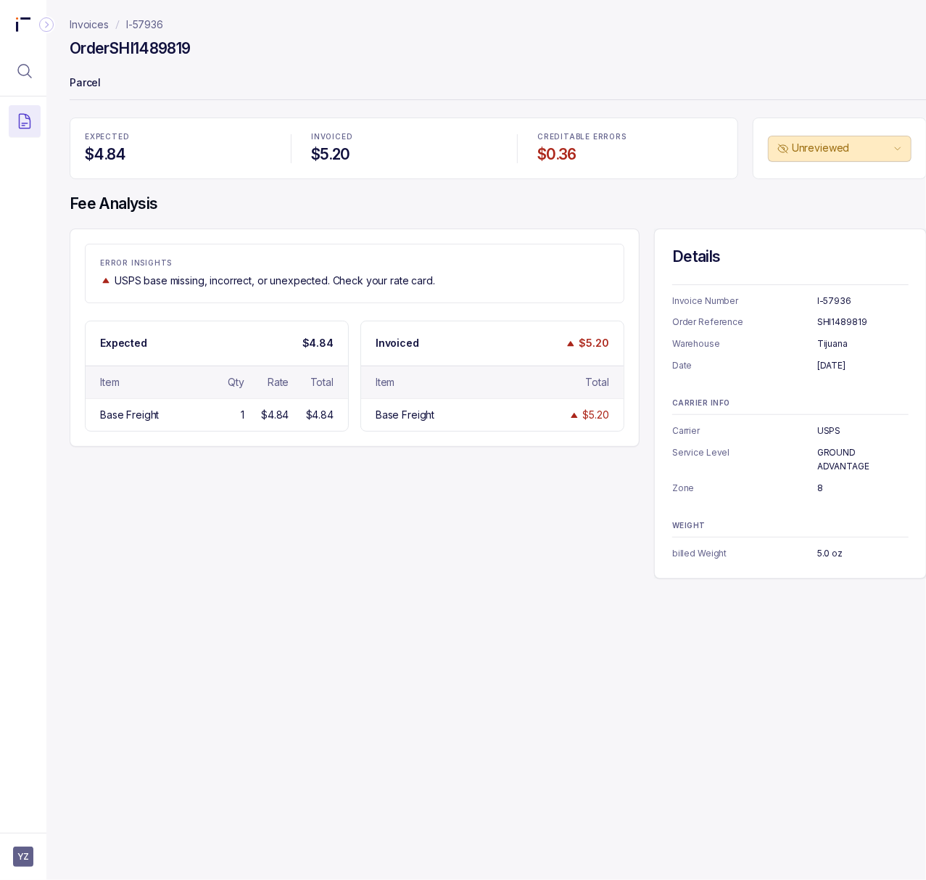
click at [828, 557] on p "5.0 oz" at bounding box center [863, 553] width 91 height 15
click at [157, 26] on p "I-57936" at bounding box center [144, 24] width 37 height 15
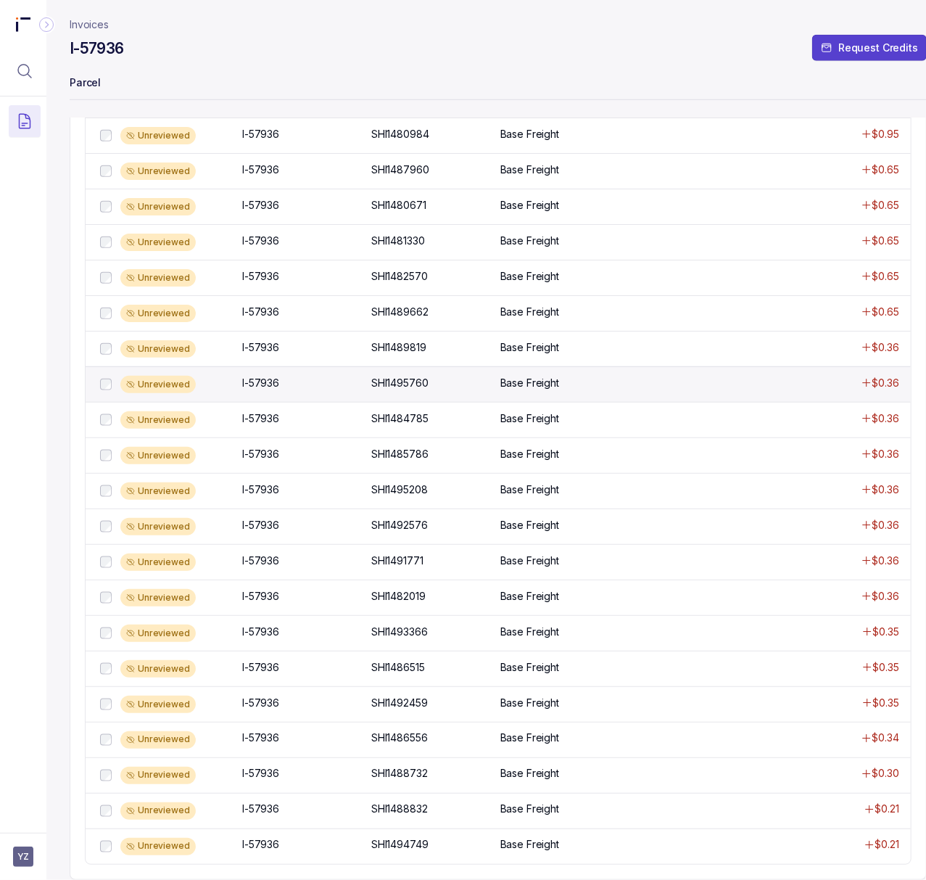
scroll to position [686, 0]
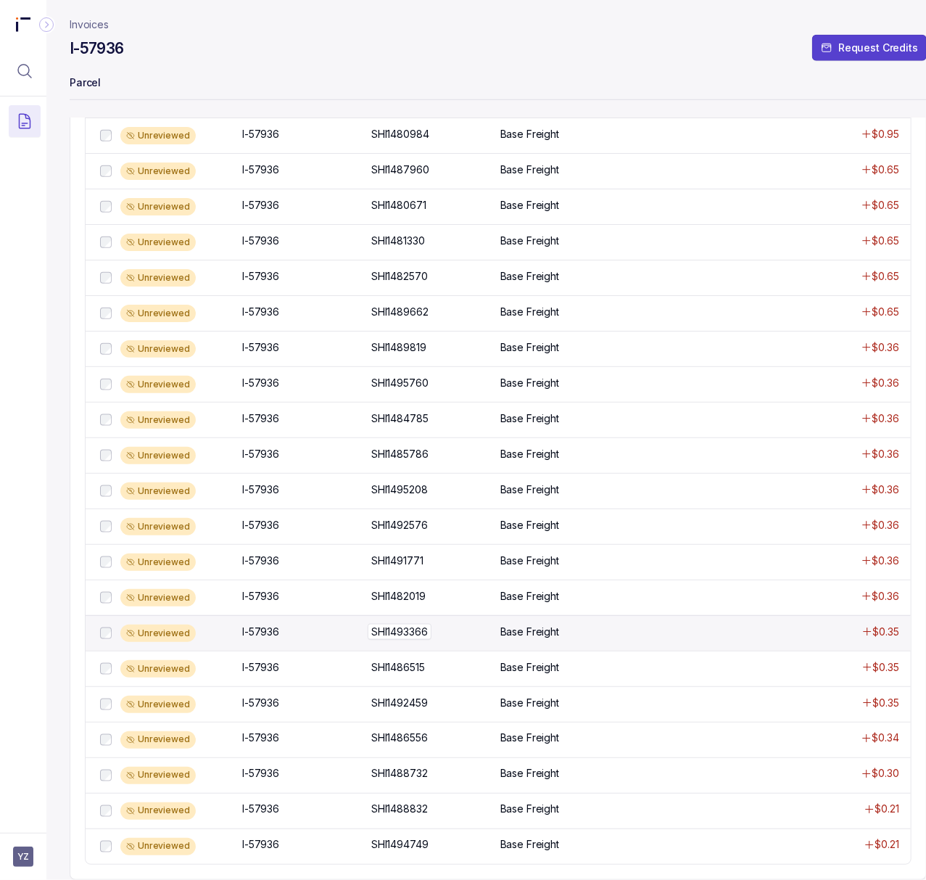
click at [412, 624] on p "SHI1493366" at bounding box center [400, 632] width 64 height 16
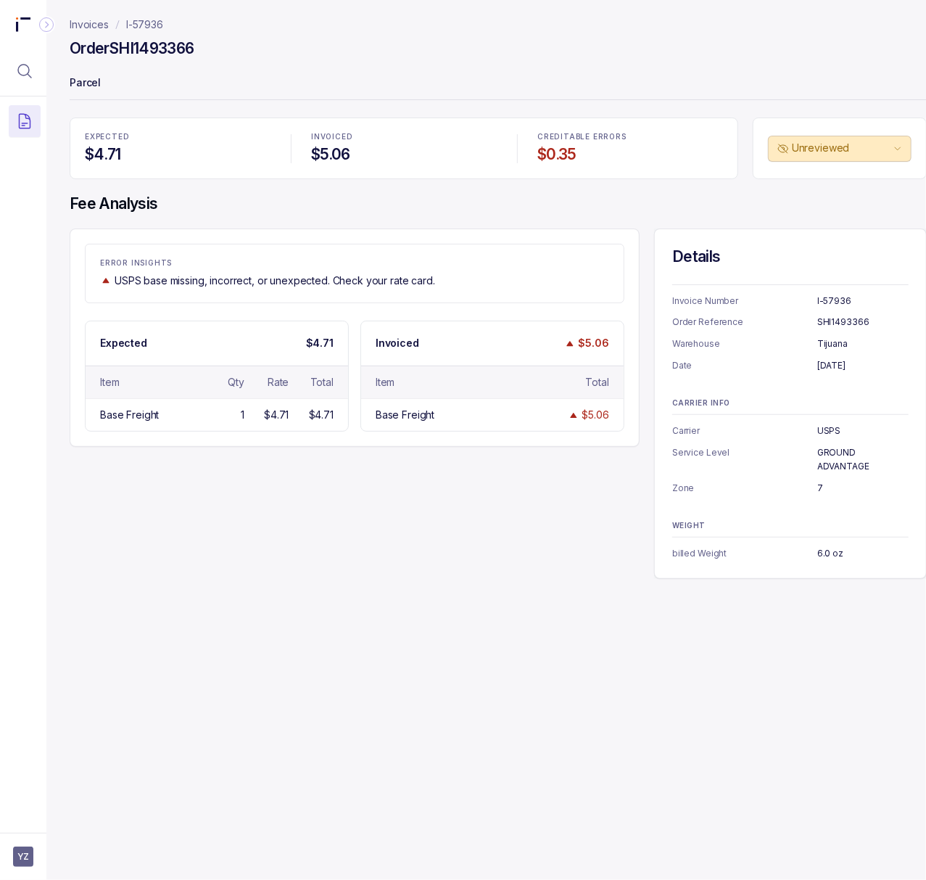
click at [146, 44] on h4 "Order SHI1493366" at bounding box center [132, 48] width 125 height 20
click at [836, 360] on p "[DATE]" at bounding box center [863, 365] width 91 height 15
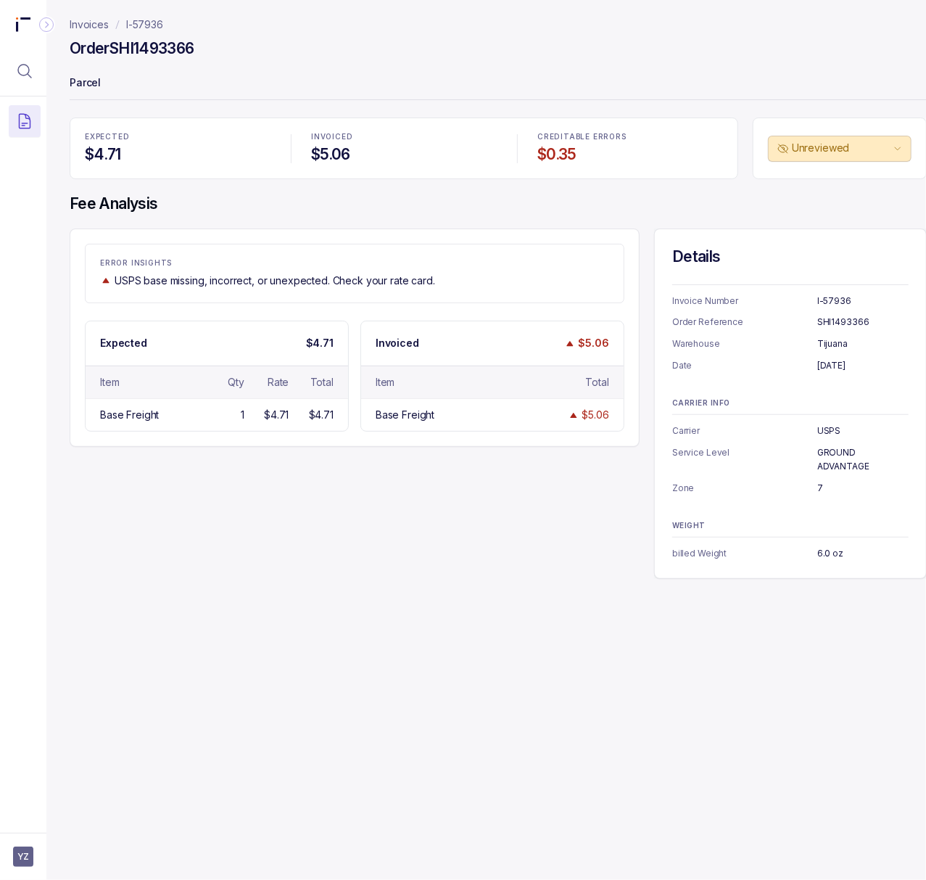
click at [830, 461] on p "GROUND ADVANTAGE" at bounding box center [863, 459] width 91 height 28
click at [816, 489] on p "Zone" at bounding box center [744, 488] width 145 height 15
click at [819, 488] on p "7" at bounding box center [863, 488] width 91 height 15
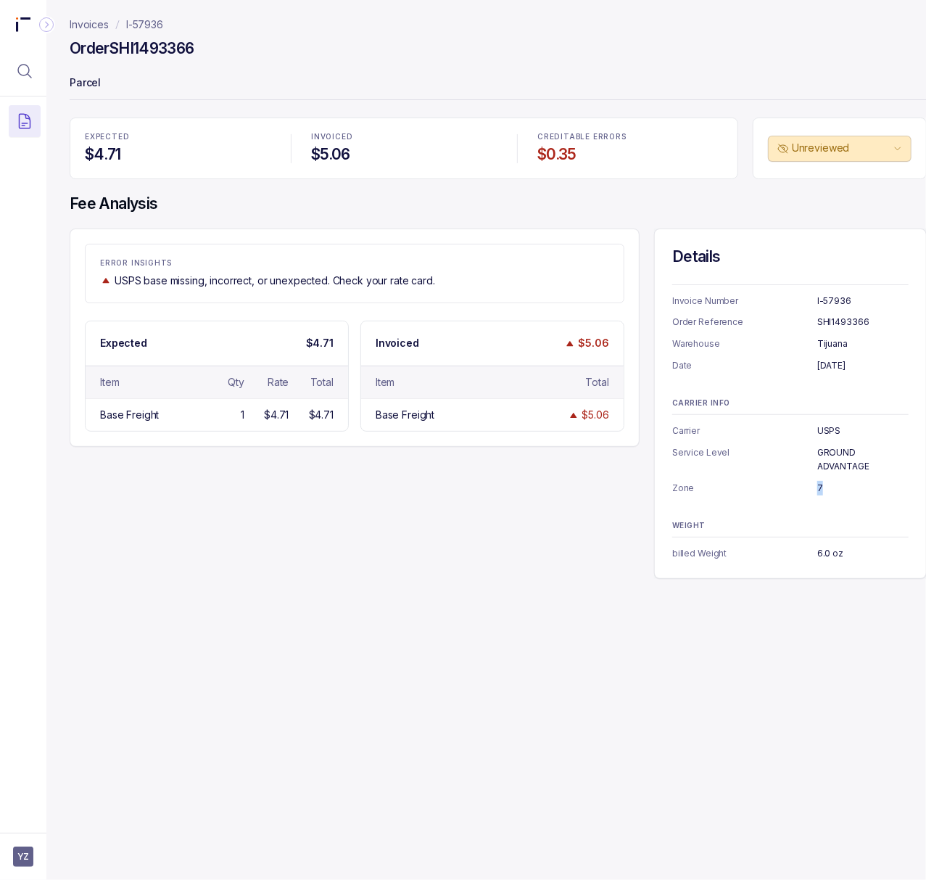
click at [819, 488] on p "7" at bounding box center [863, 488] width 91 height 15
click at [821, 556] on p "6.0 oz" at bounding box center [863, 553] width 91 height 15
click at [143, 18] on p "I-57936" at bounding box center [144, 24] width 37 height 15
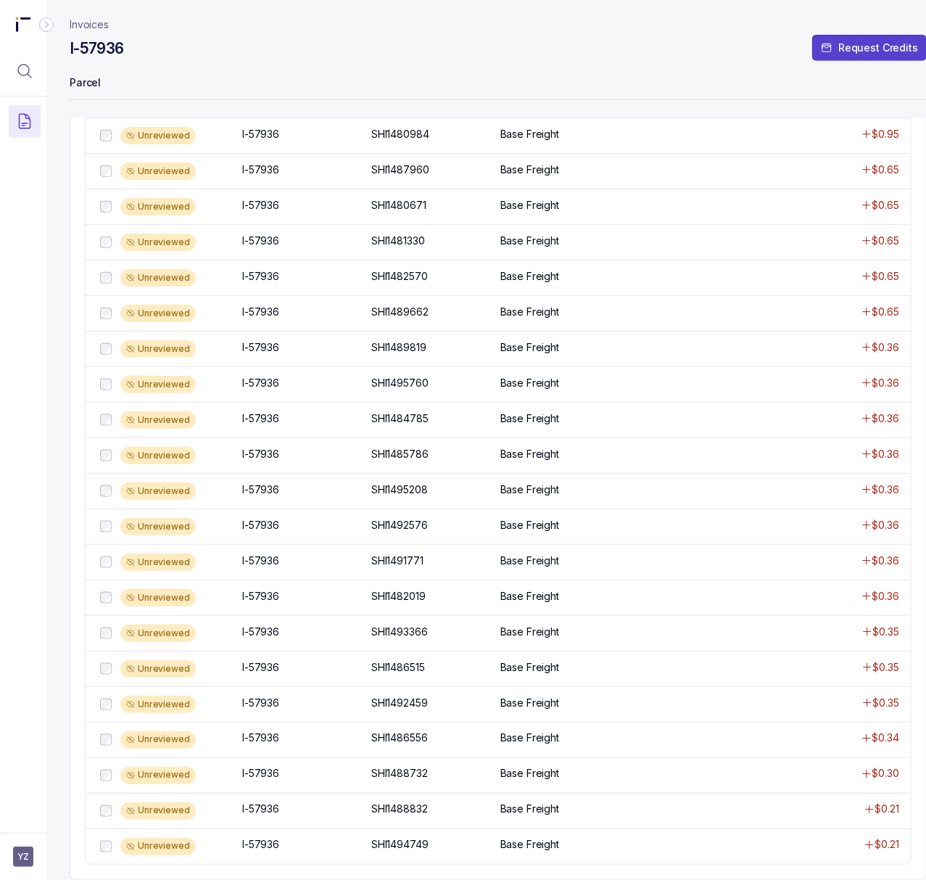
scroll to position [686, 0]
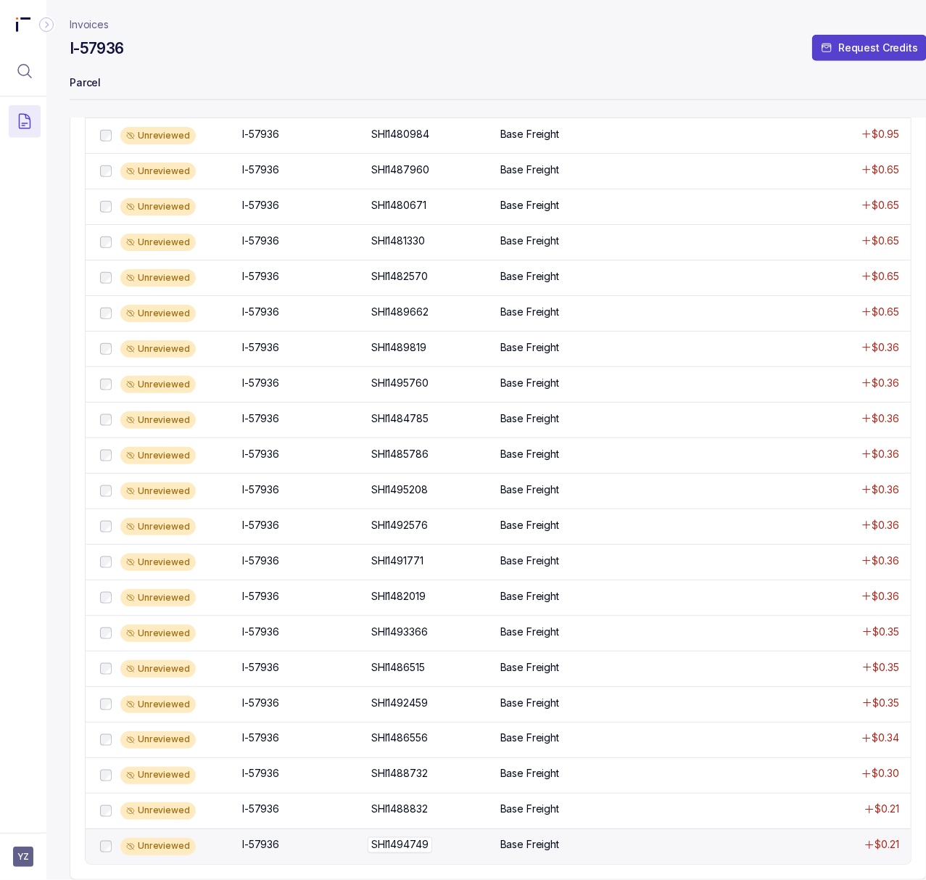
click at [390, 837] on p "SHI1494749" at bounding box center [400, 845] width 65 height 16
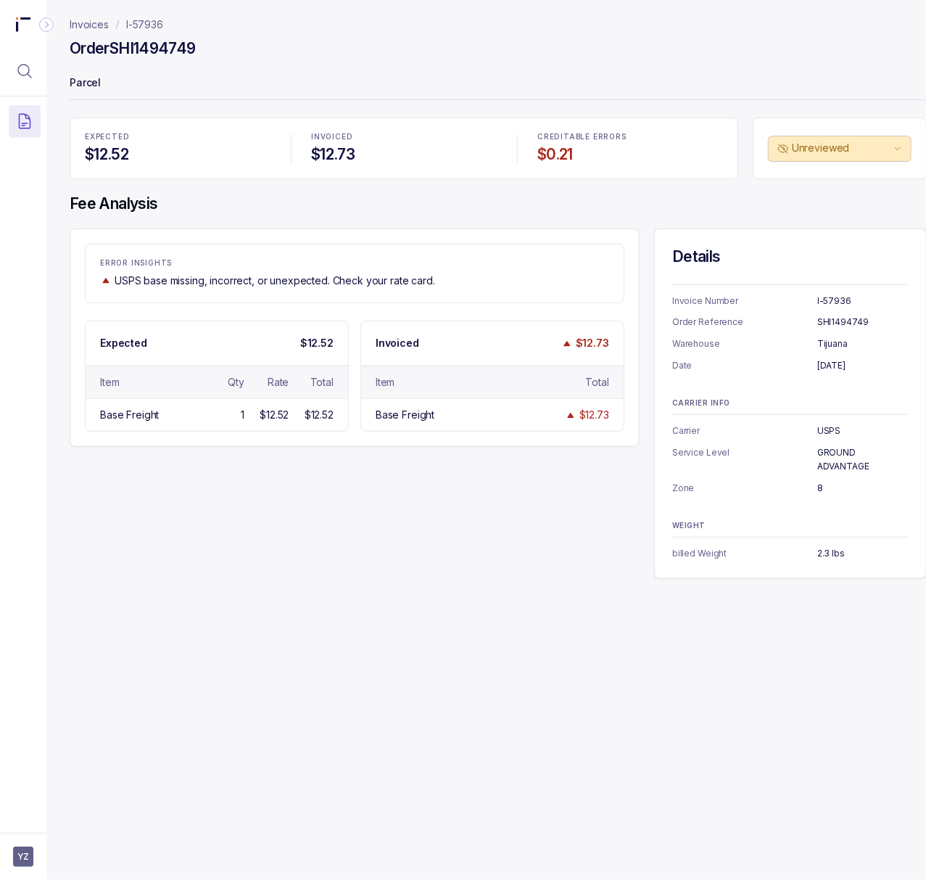
click at [152, 50] on h4 "Order SHI1494749" at bounding box center [133, 48] width 126 height 20
click at [852, 364] on p "[DATE]" at bounding box center [863, 365] width 91 height 15
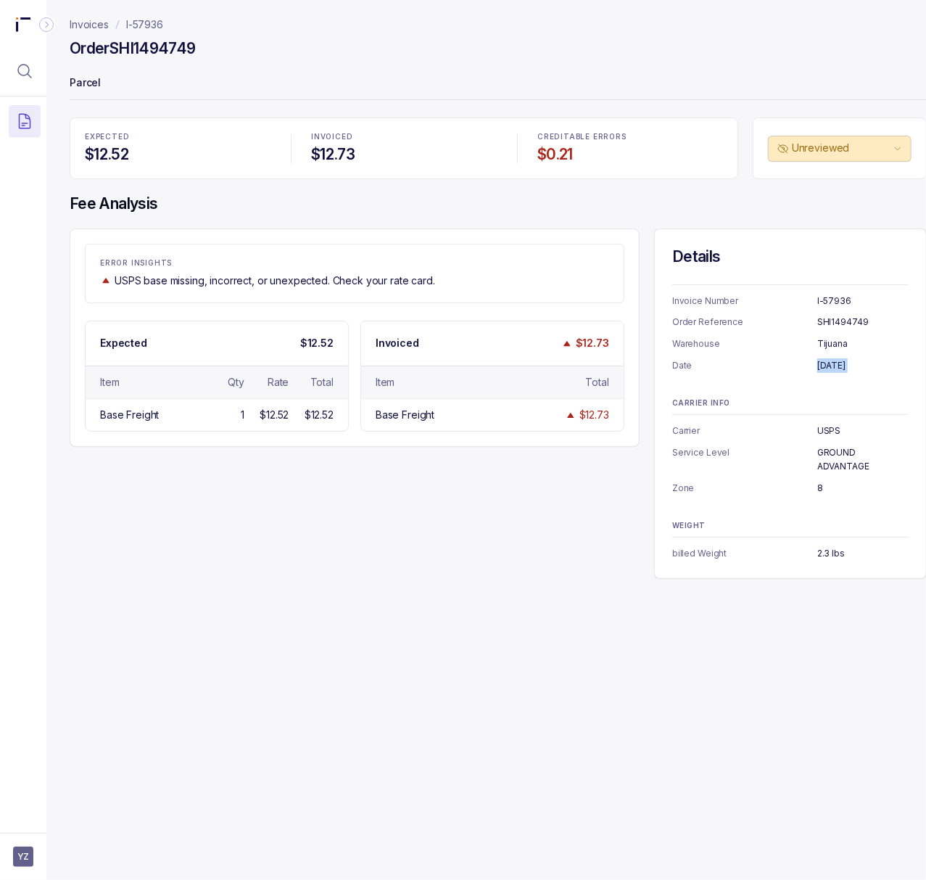
click at [834, 451] on p "GROUND ADVANTAGE" at bounding box center [863, 459] width 91 height 28
click at [820, 486] on p "8" at bounding box center [863, 488] width 91 height 15
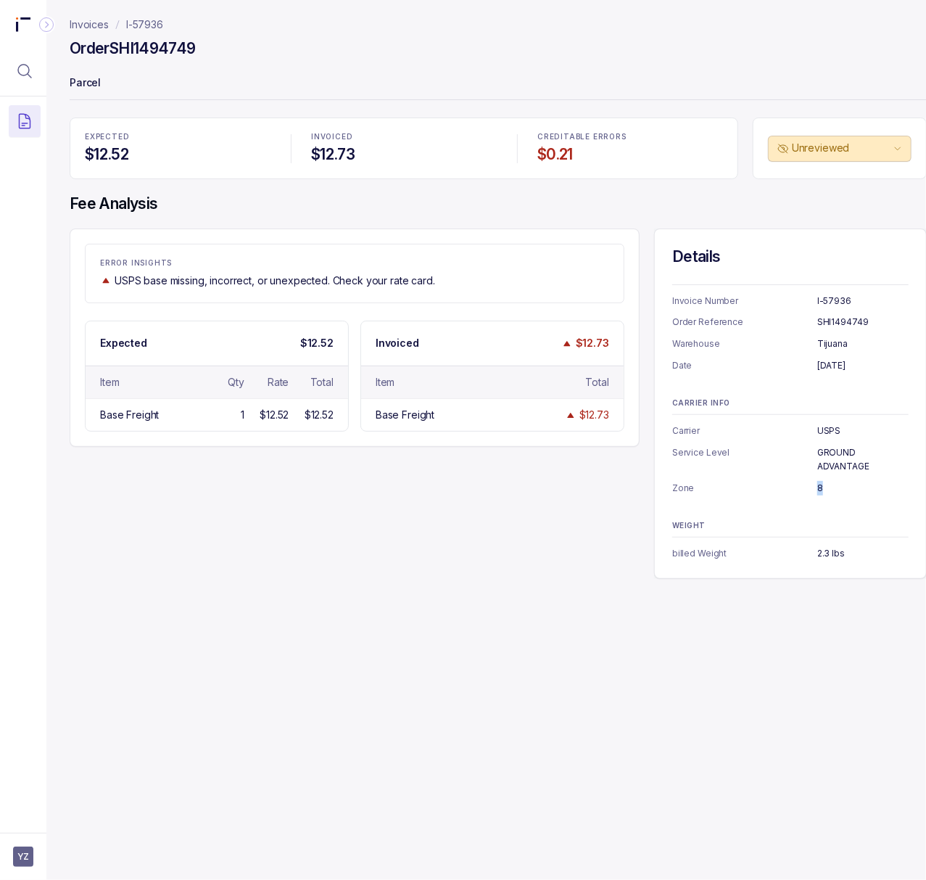
click at [825, 557] on p "2.3 lbs" at bounding box center [863, 553] width 91 height 15
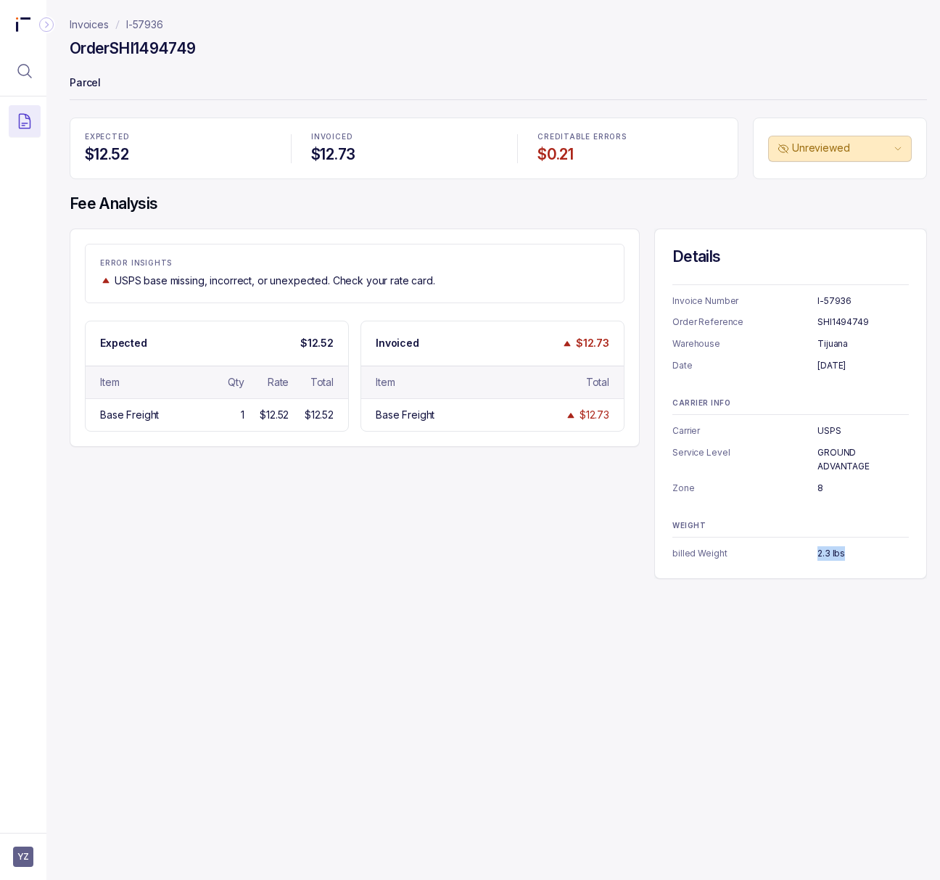
click at [144, 19] on p "I-57936" at bounding box center [144, 24] width 37 height 15
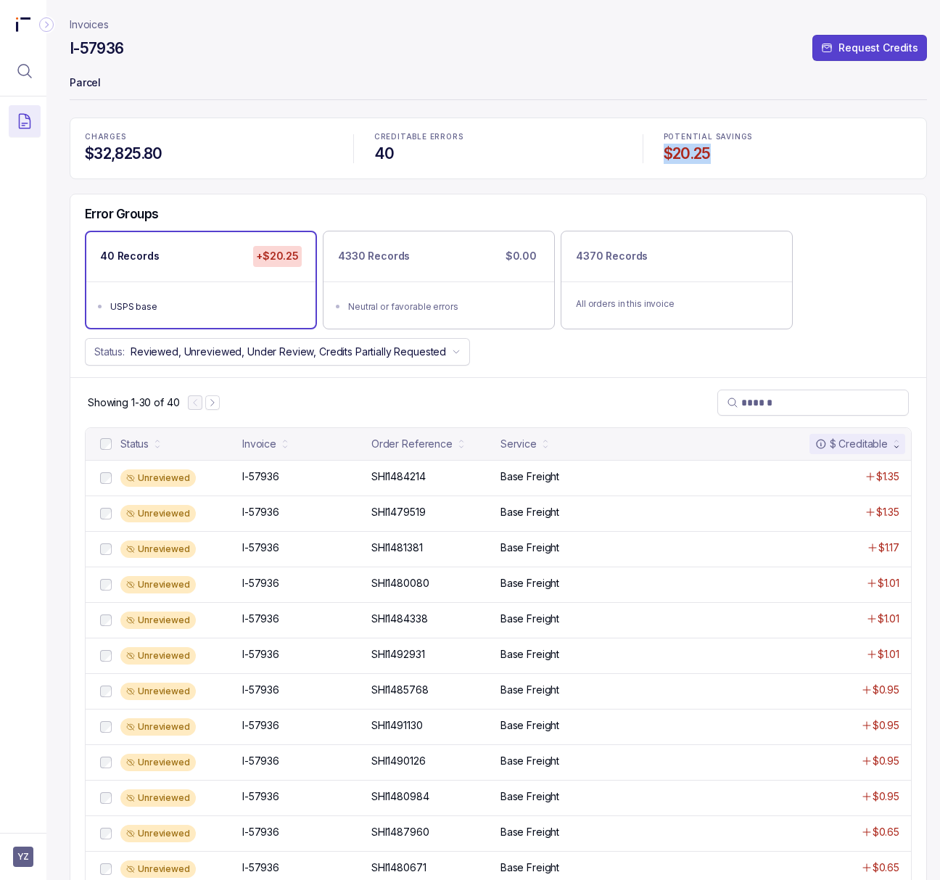
drag, startPoint x: 715, startPoint y: 151, endPoint x: 659, endPoint y: 152, distance: 56.6
click at [659, 152] on div "POTENTIAL SAVINGS $20.25" at bounding box center [787, 148] width 265 height 49
click at [99, 27] on p "Invoices" at bounding box center [89, 24] width 39 height 15
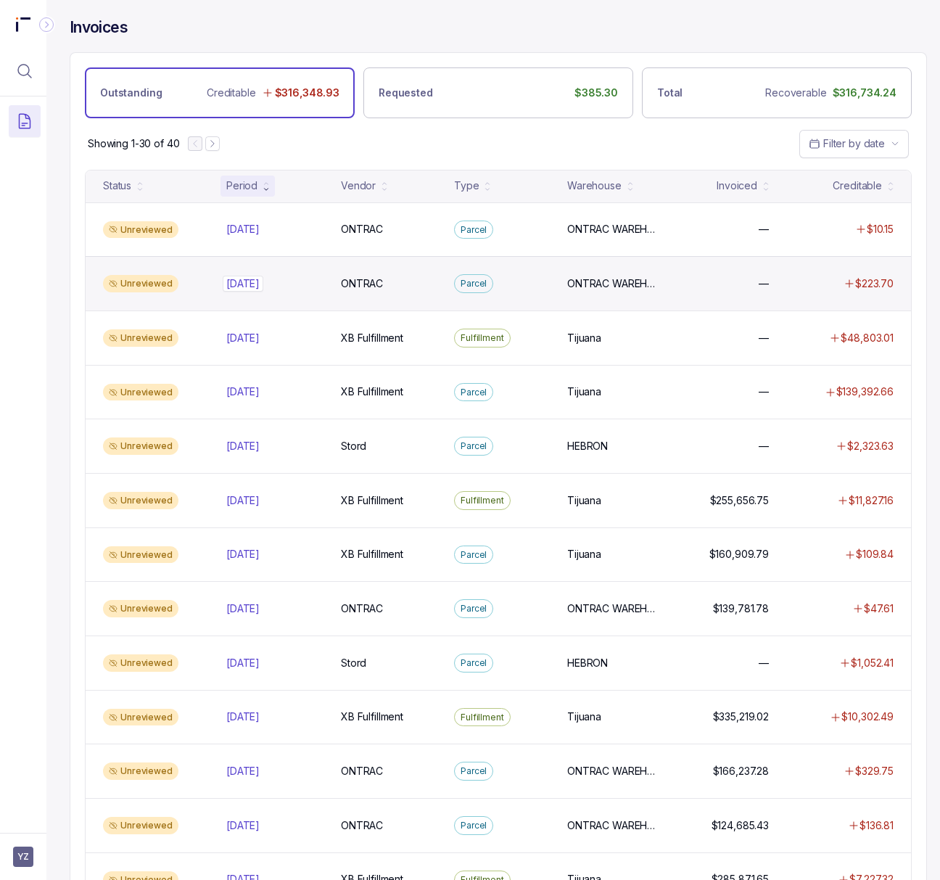
click at [260, 292] on p "[DATE]" at bounding box center [243, 284] width 41 height 16
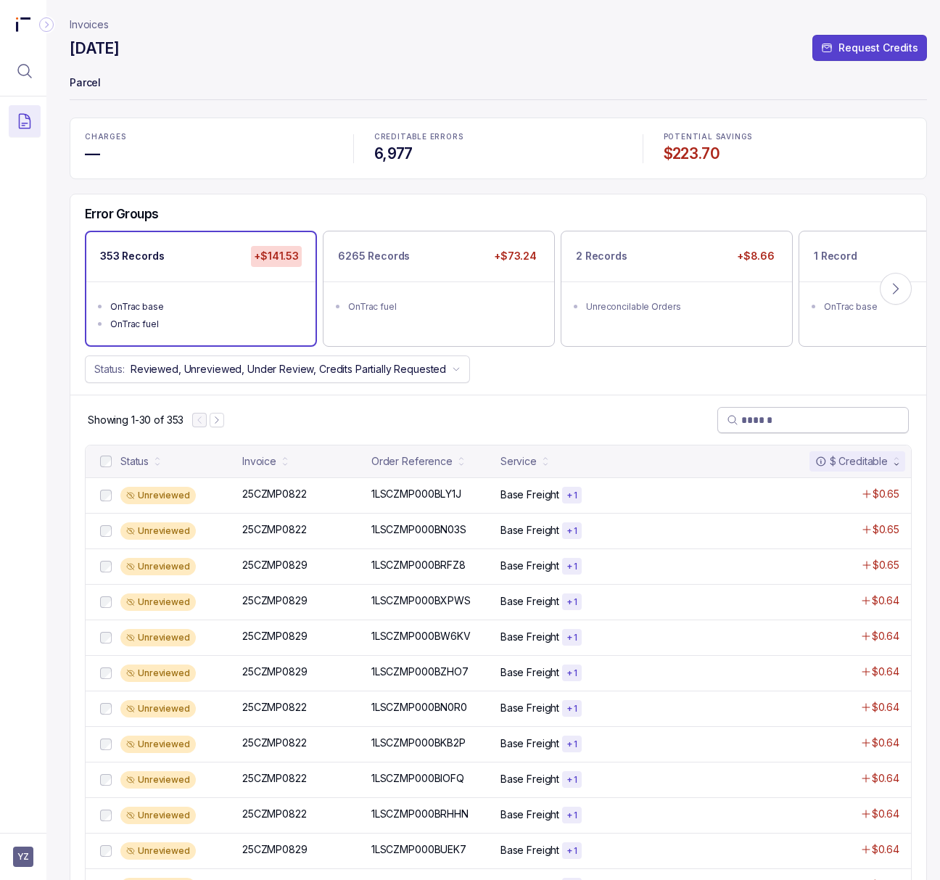
click at [753, 424] on input "search" at bounding box center [820, 420] width 158 height 15
paste input "**********"
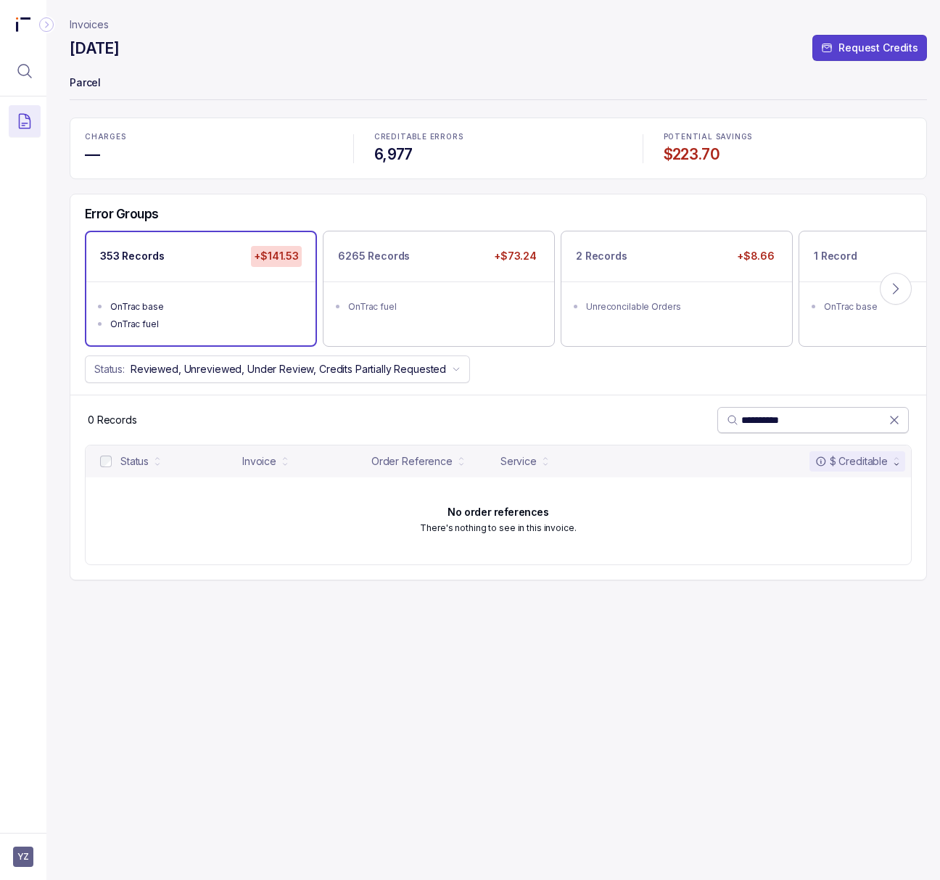
type input "**********"
click at [897, 424] on icon at bounding box center [894, 420] width 15 height 15
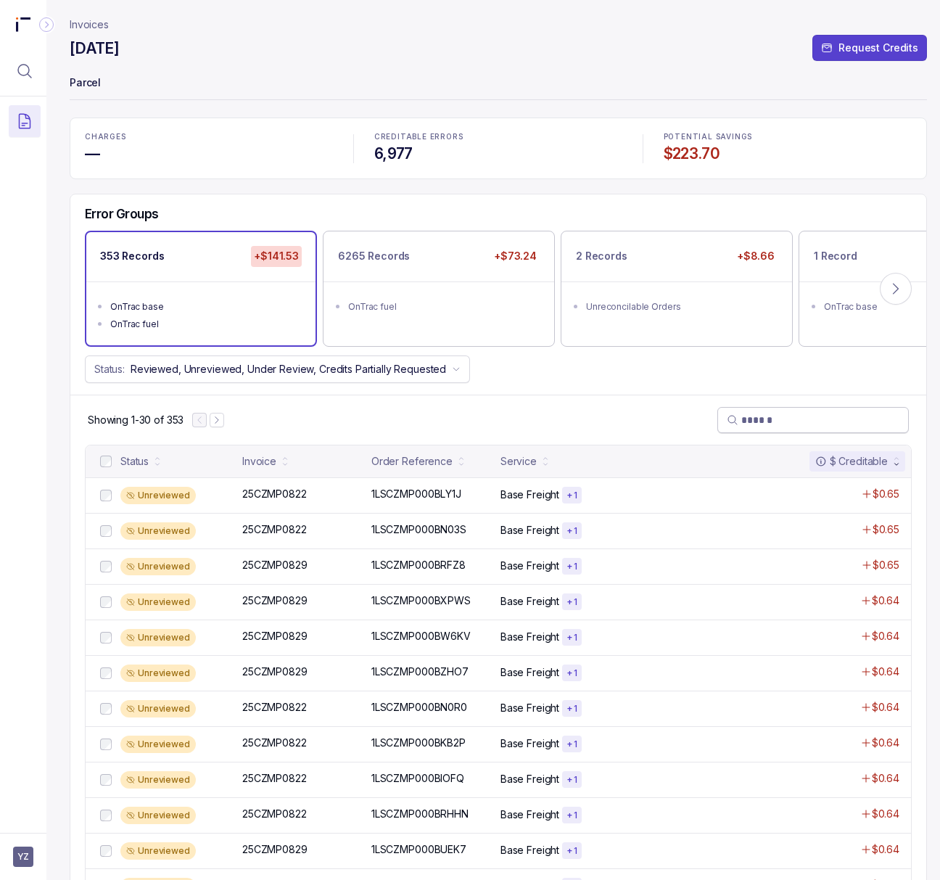
click at [88, 24] on p "Invoices" at bounding box center [89, 24] width 39 height 15
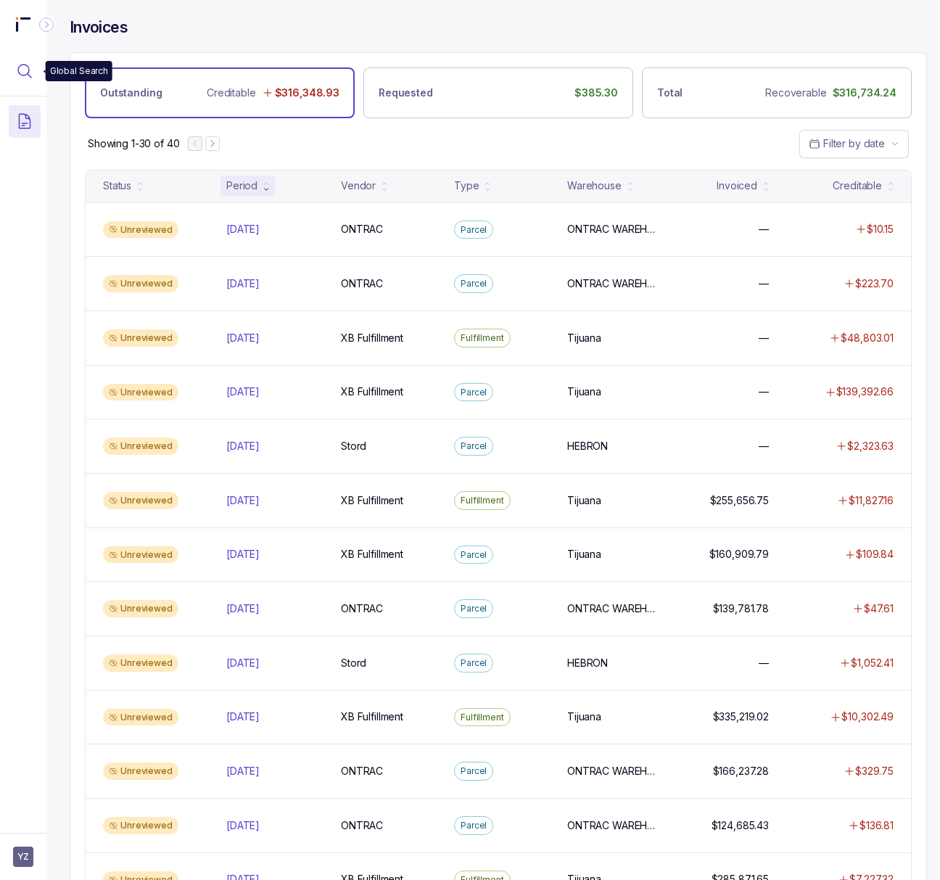
click at [24, 73] on icon "Menu Icon Button MagnifyingGlassIcon" at bounding box center [24, 70] width 17 height 17
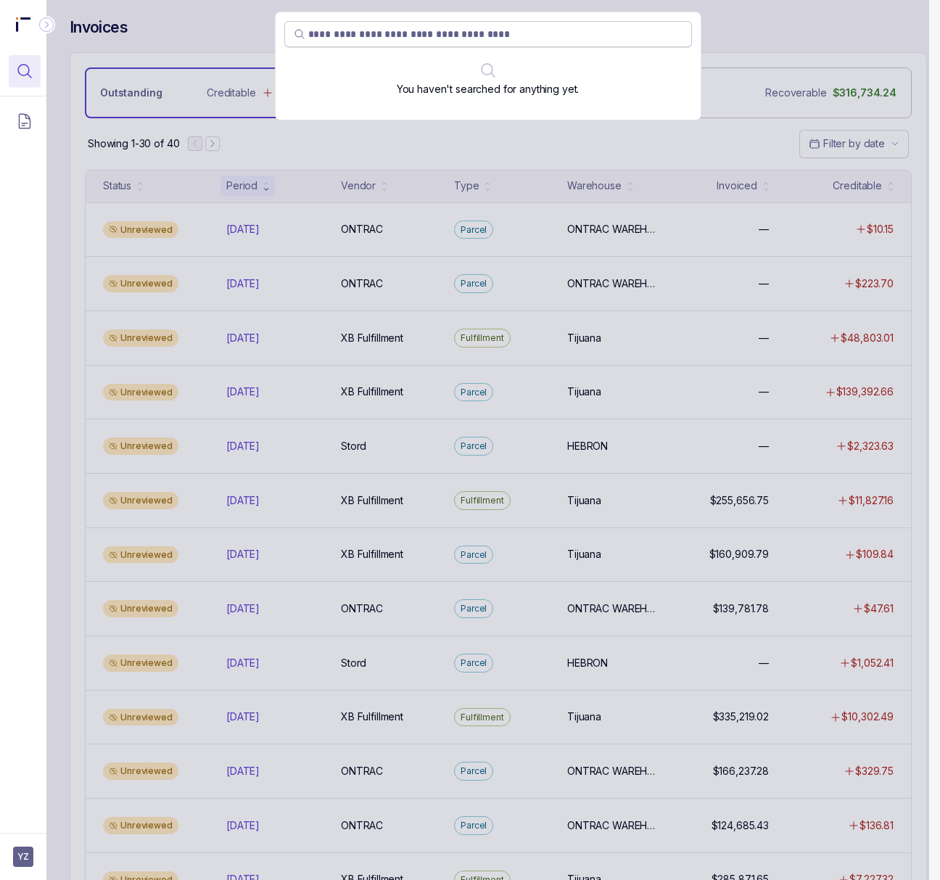
click at [421, 39] on input "search" at bounding box center [495, 34] width 374 height 15
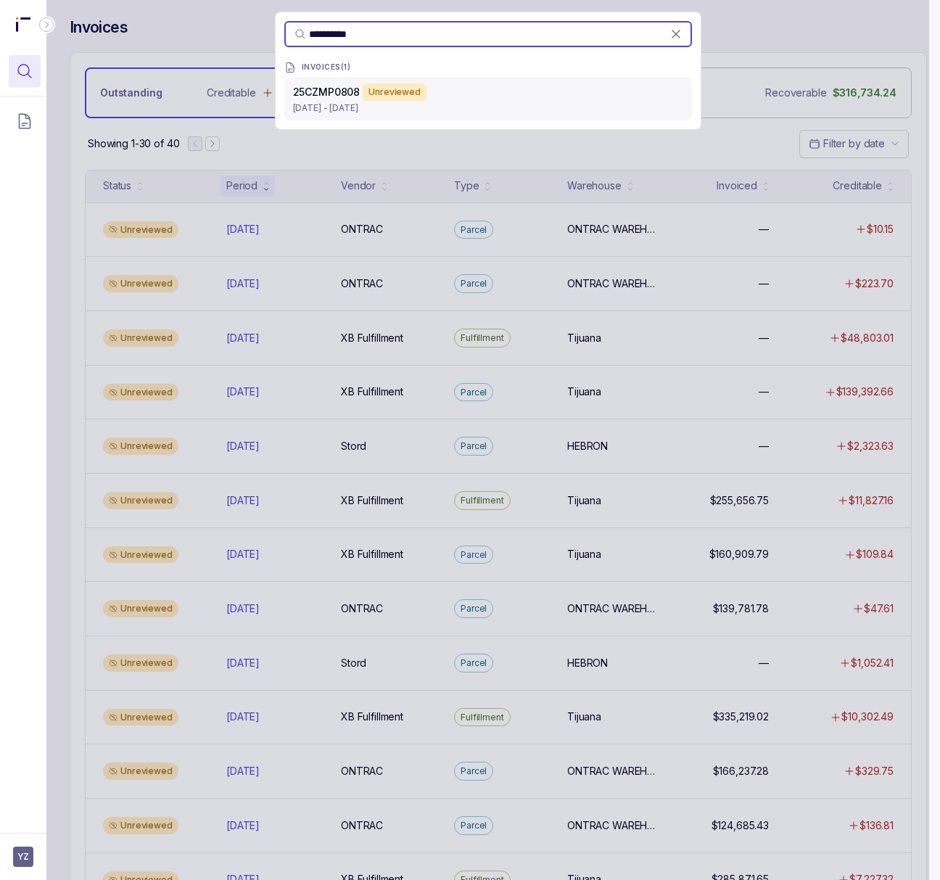
type input "**********"
click at [442, 96] on div "25CZMP0808 Unreviewed" at bounding box center [488, 91] width 390 height 17
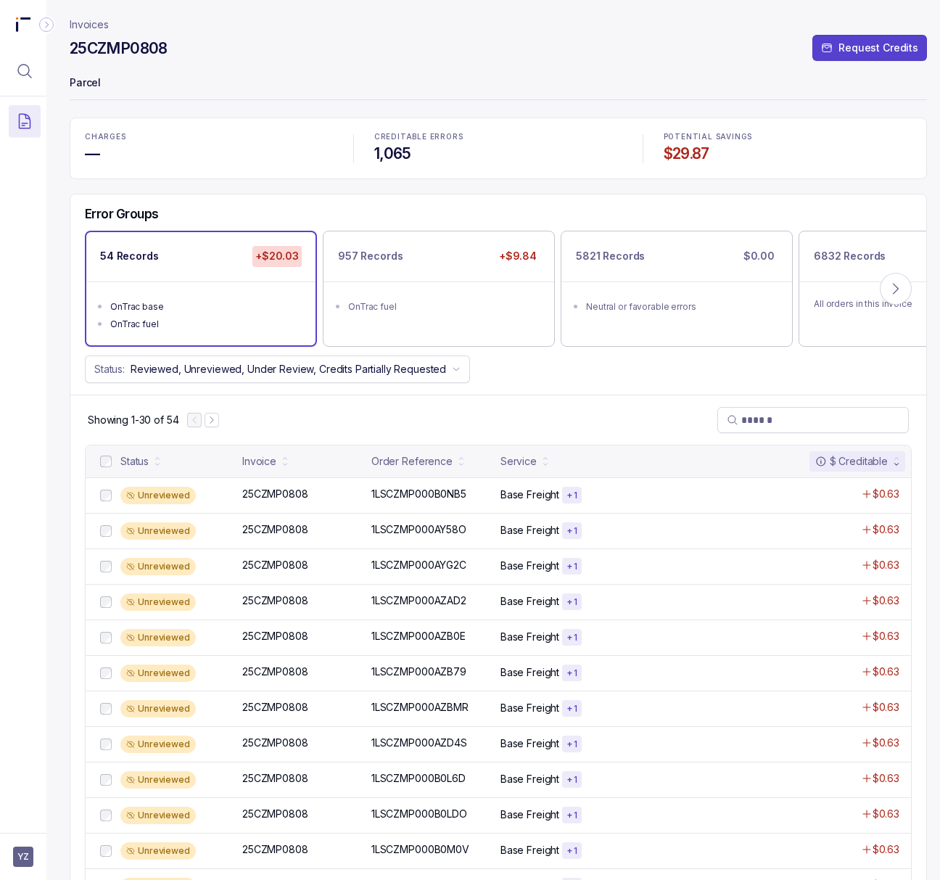
click at [843, 458] on div "$ Creditable" at bounding box center [851, 461] width 73 height 15
click at [839, 461] on div "$ Creditable" at bounding box center [851, 461] width 73 height 15
click at [380, 488] on p "1LSCZMP000B0NB5" at bounding box center [419, 494] width 102 height 16
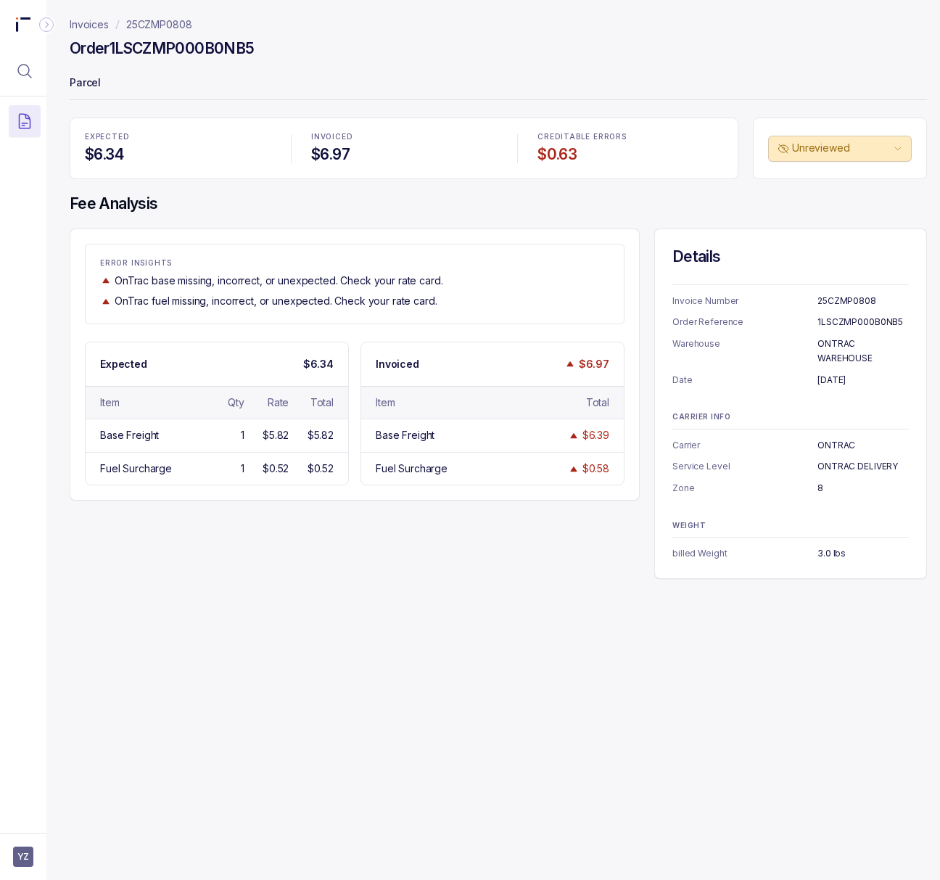
click at [204, 48] on h4 "Order 1LSCZMP000B0NB5" at bounding box center [162, 48] width 184 height 20
click at [834, 375] on p "[DATE]" at bounding box center [863, 380] width 91 height 15
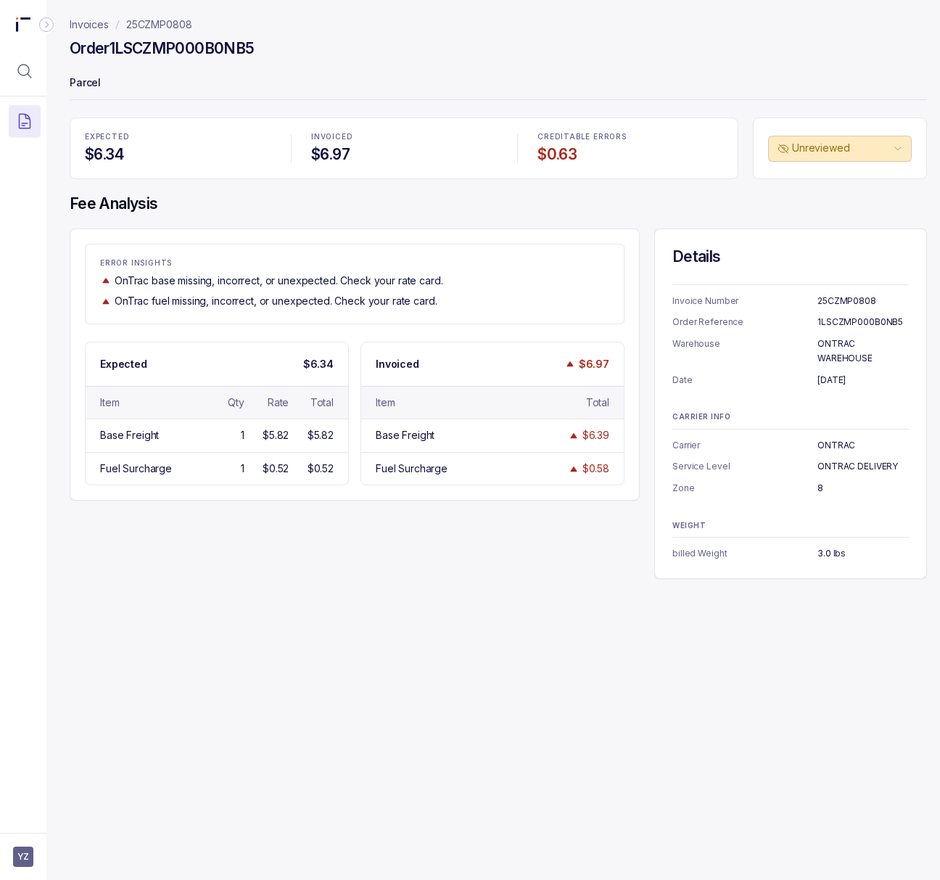
click at [828, 340] on p "ONTRAC WAREHOUSE" at bounding box center [863, 351] width 91 height 28
click at [833, 438] on div "CARRIER INFO Carrier ONTRAC Service Level ONTRAC DELIVERY Zone 8" at bounding box center [790, 454] width 236 height 83
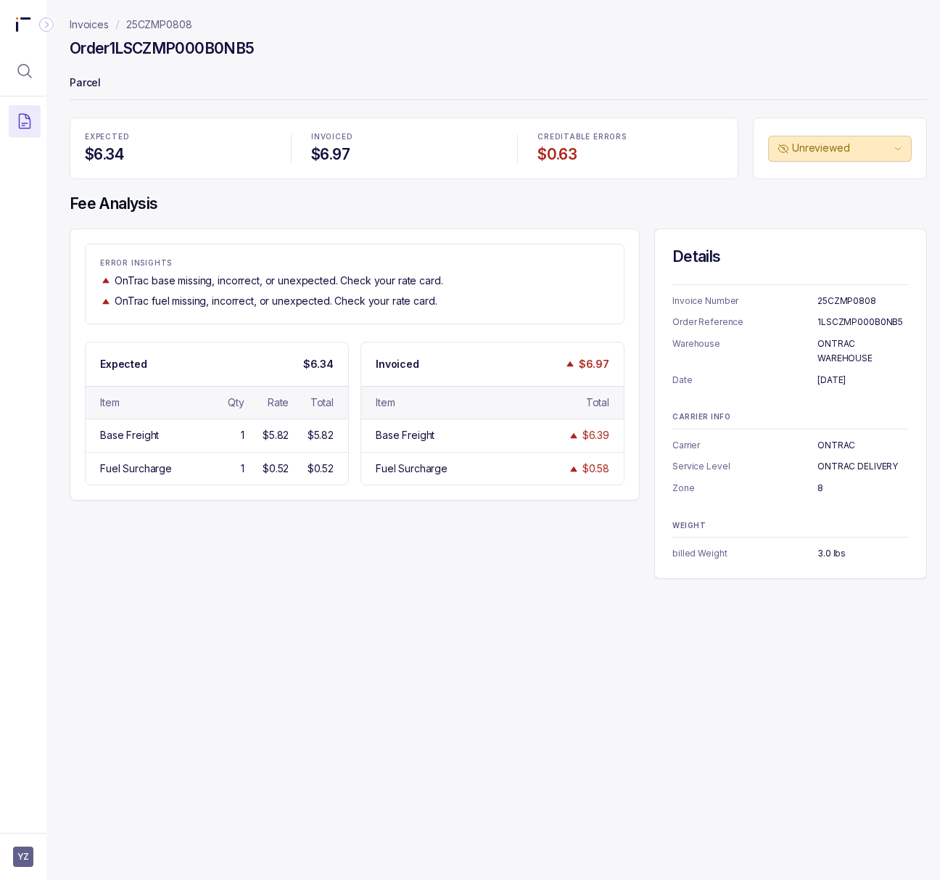
click at [841, 469] on p "ONTRAC DELIVERY" at bounding box center [863, 466] width 91 height 15
click at [819, 486] on p "8" at bounding box center [863, 488] width 91 height 15
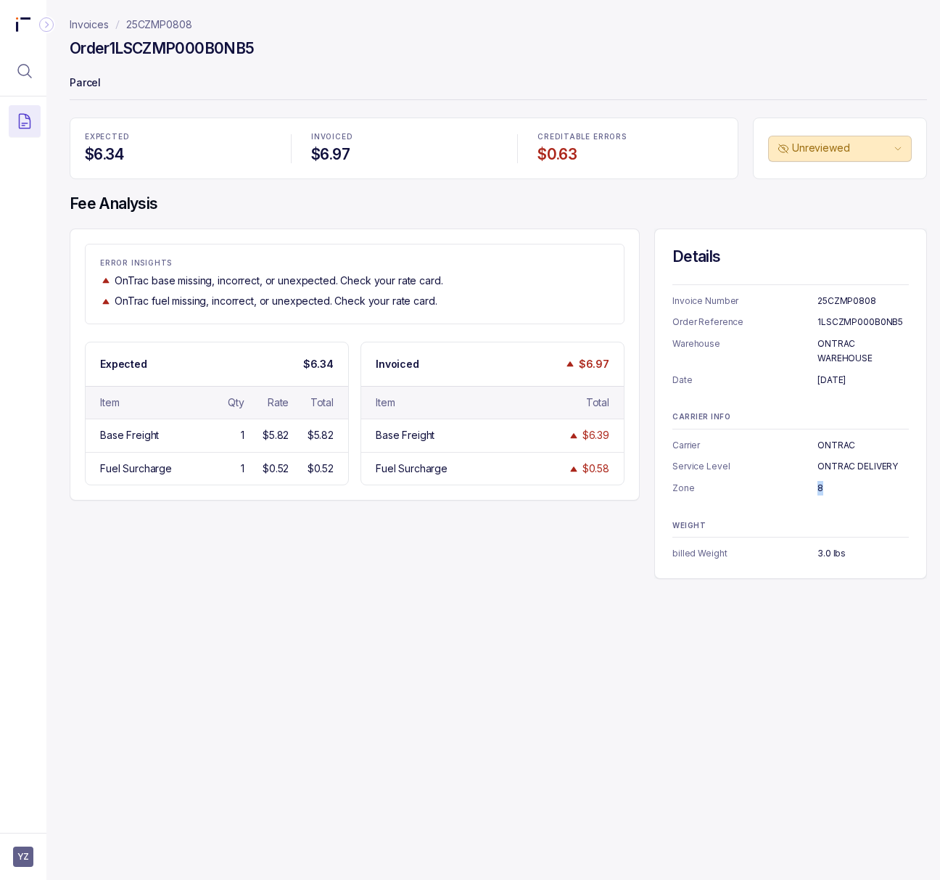
click at [827, 561] on p "3.0 lbs" at bounding box center [863, 553] width 91 height 15
click at [827, 556] on p "3.0 lbs" at bounding box center [863, 553] width 91 height 15
click at [143, 24] on p "25CZMP0808" at bounding box center [159, 24] width 66 height 15
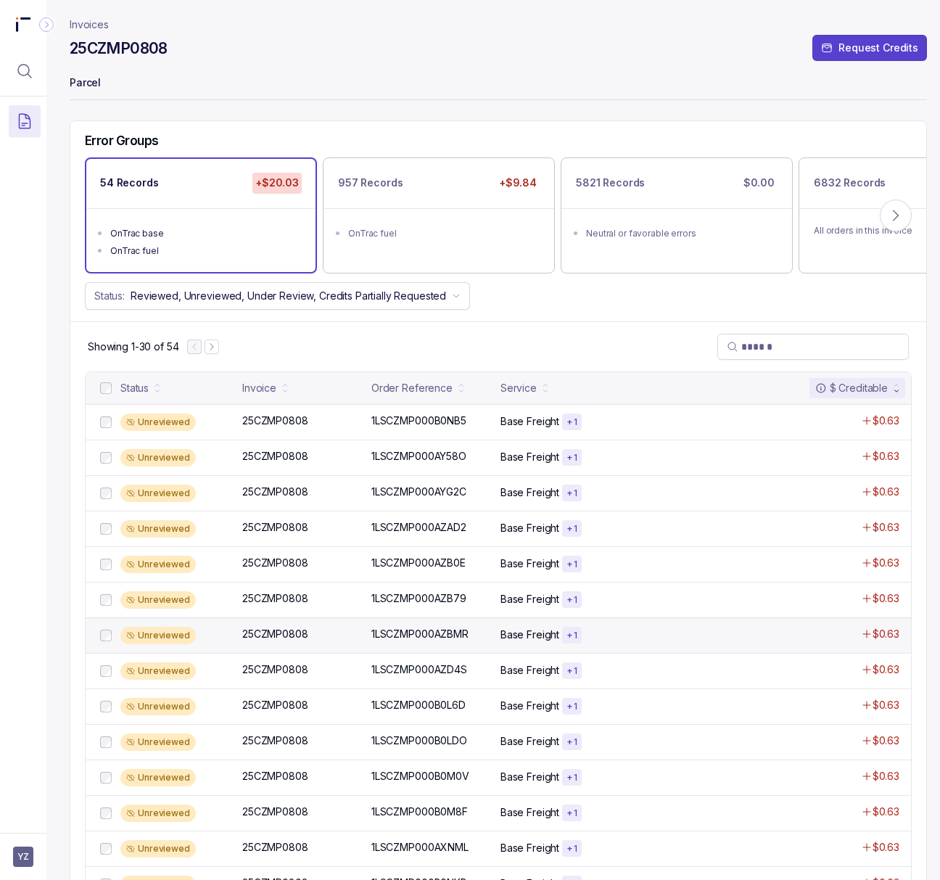
scroll to position [387, 0]
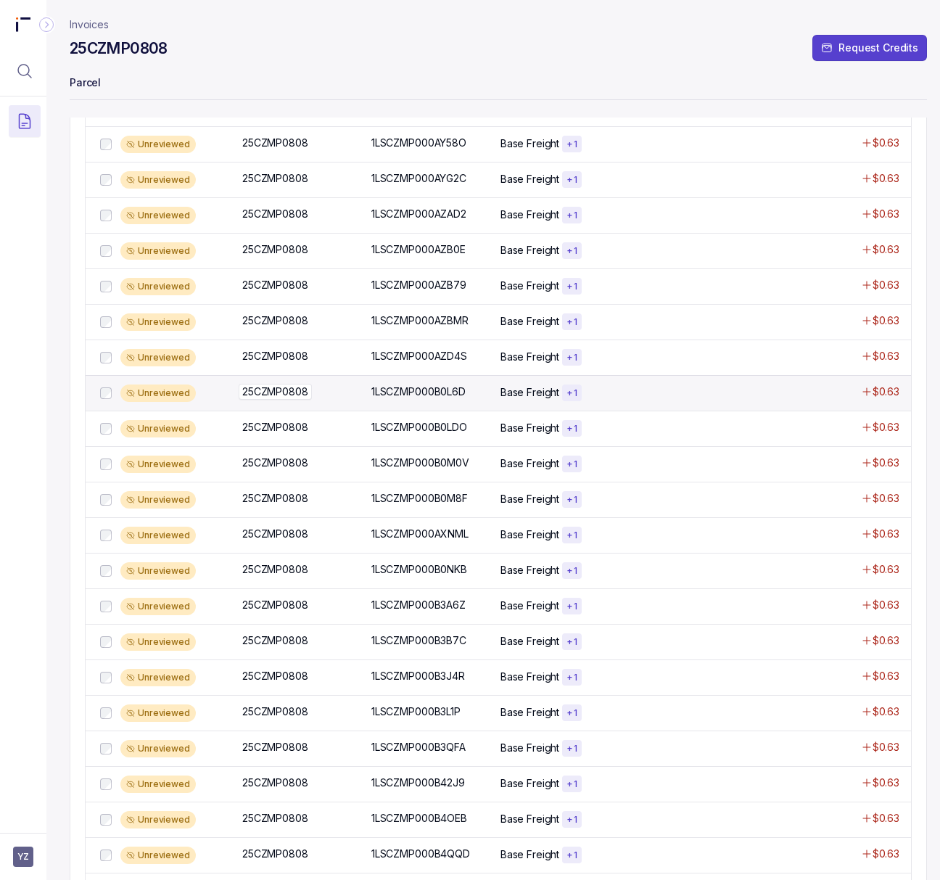
click at [281, 399] on p "25CZMP0808" at bounding box center [275, 392] width 73 height 16
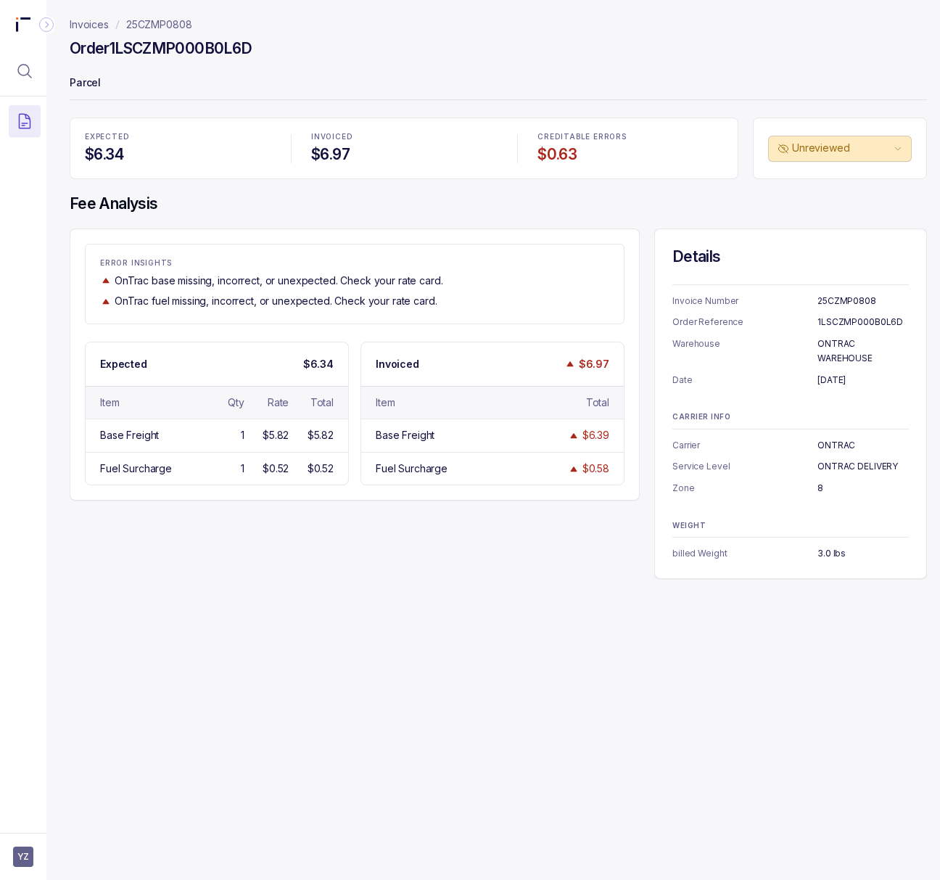
click at [196, 49] on h4 "Order 1LSCZMP000B0L6D" at bounding box center [161, 48] width 182 height 20
click at [166, 24] on p "25CZMP0808" at bounding box center [159, 24] width 66 height 15
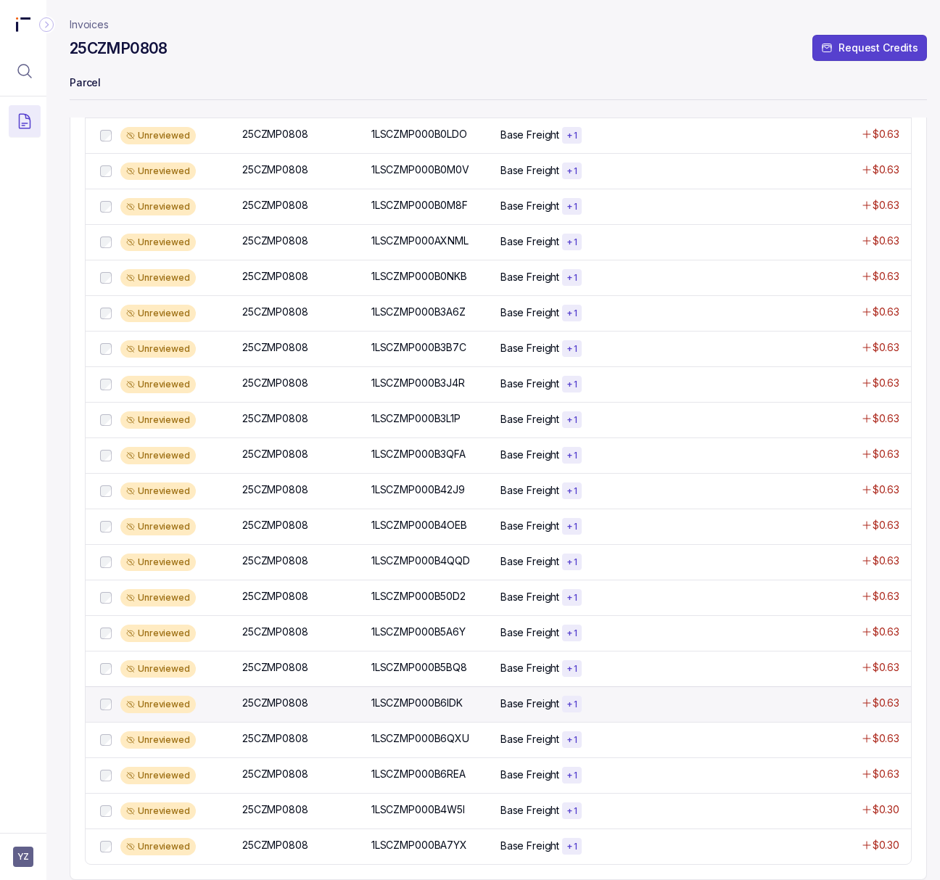
scroll to position [702, 0]
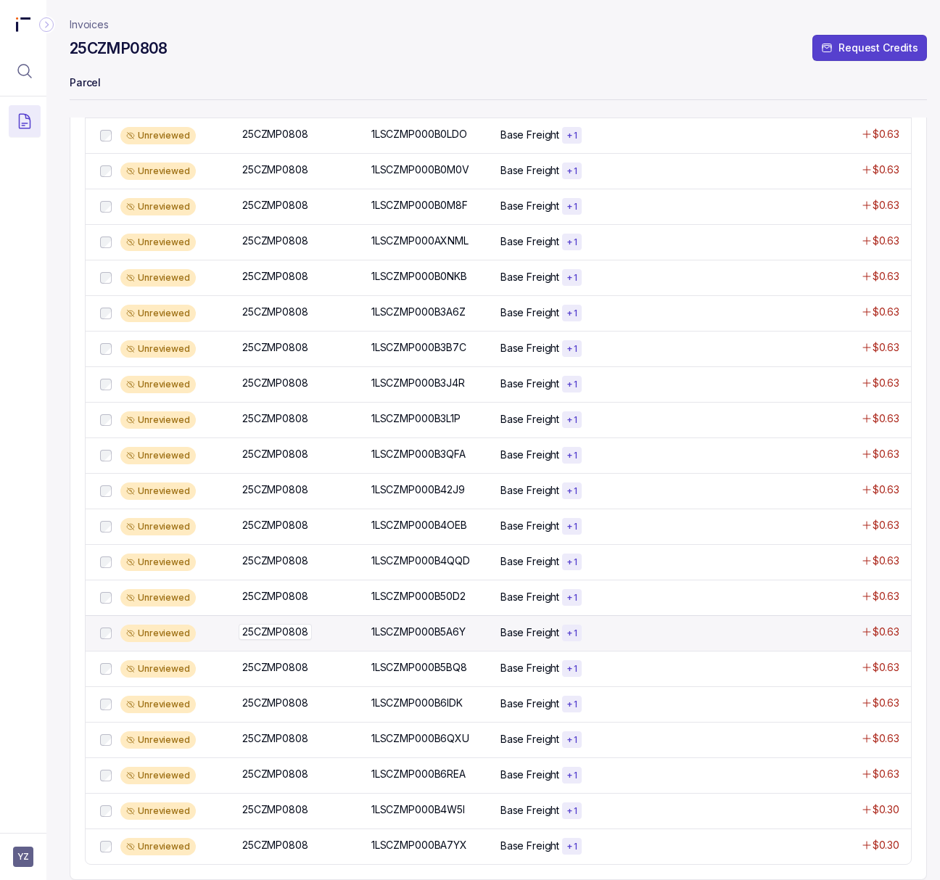
click at [291, 624] on p "25CZMP0808" at bounding box center [275, 632] width 73 height 16
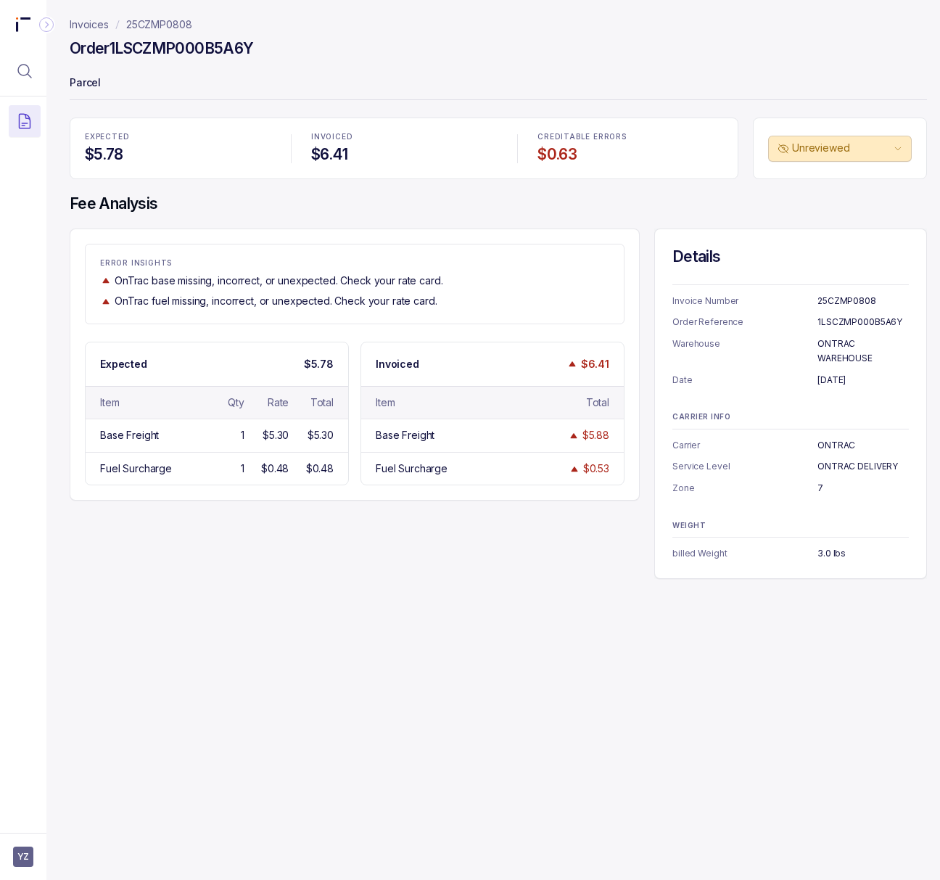
click at [155, 45] on h4 "Order 1LSCZMP000B5A6Y" at bounding box center [162, 48] width 184 height 20
click at [840, 379] on p "[DATE]" at bounding box center [863, 380] width 91 height 15
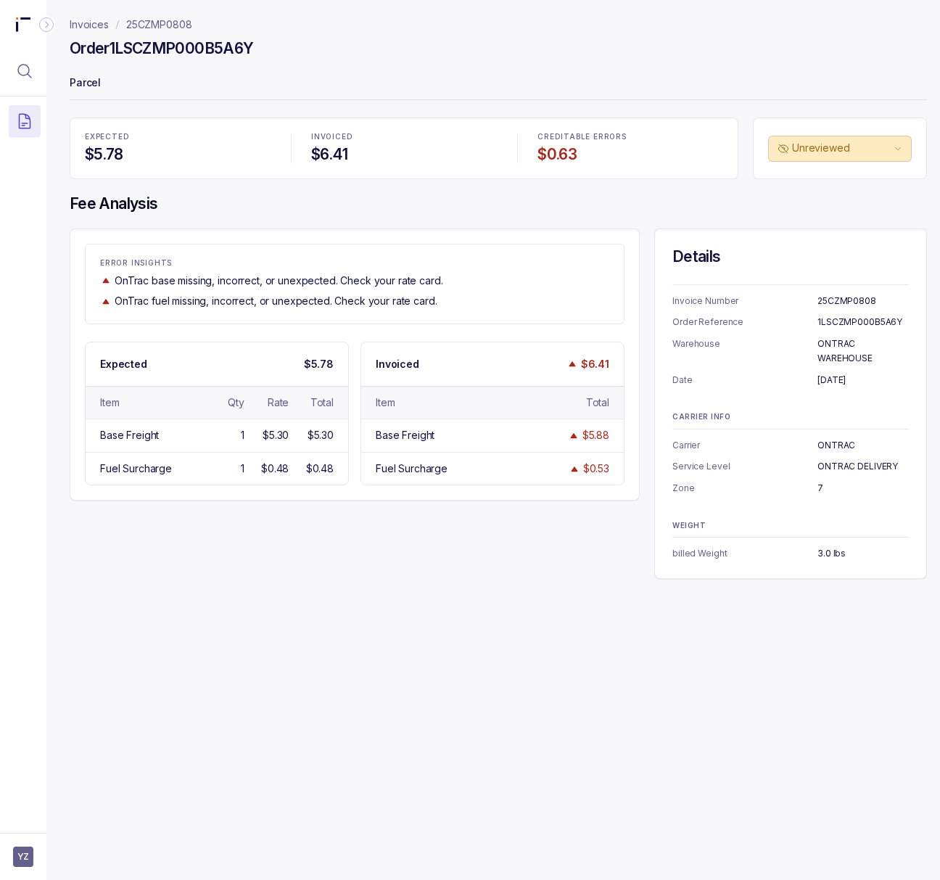
click at [820, 488] on p "7" at bounding box center [863, 488] width 91 height 15
click at [827, 551] on p "3.0 lbs" at bounding box center [863, 553] width 91 height 15
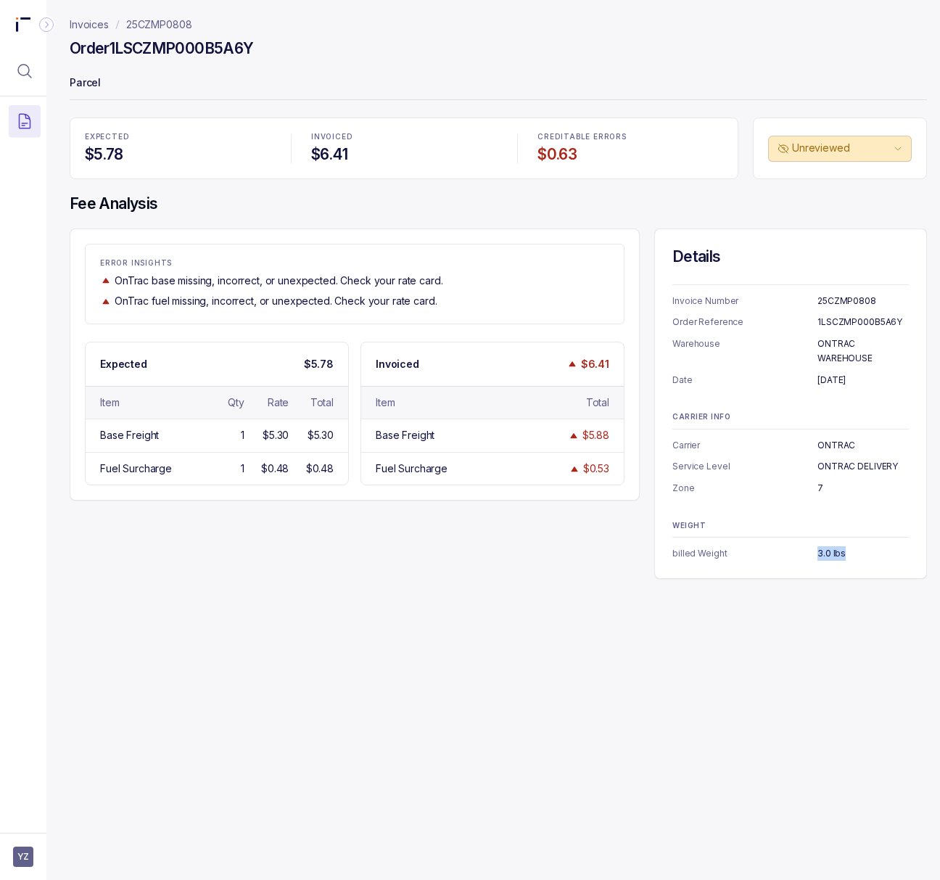
click at [177, 20] on p "25CZMP0808" at bounding box center [159, 24] width 66 height 15
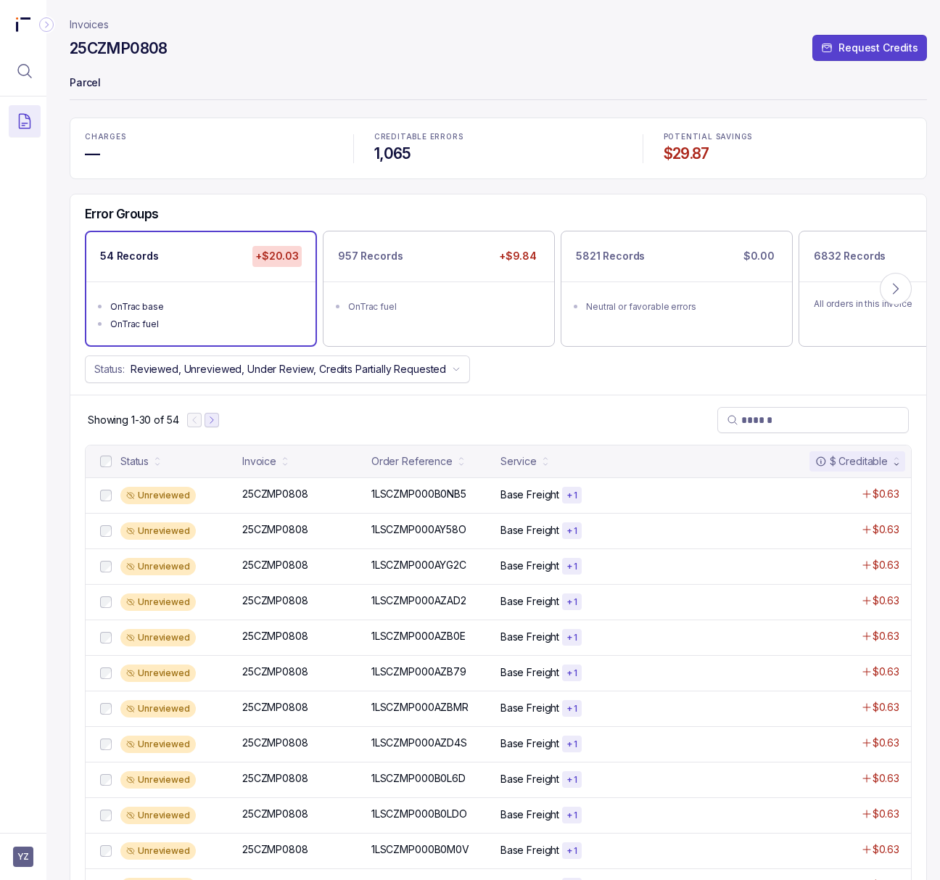
click at [215, 419] on icon "Next Page" at bounding box center [212, 420] width 10 height 10
click at [202, 416] on icon "Previous Page" at bounding box center [200, 420] width 10 height 10
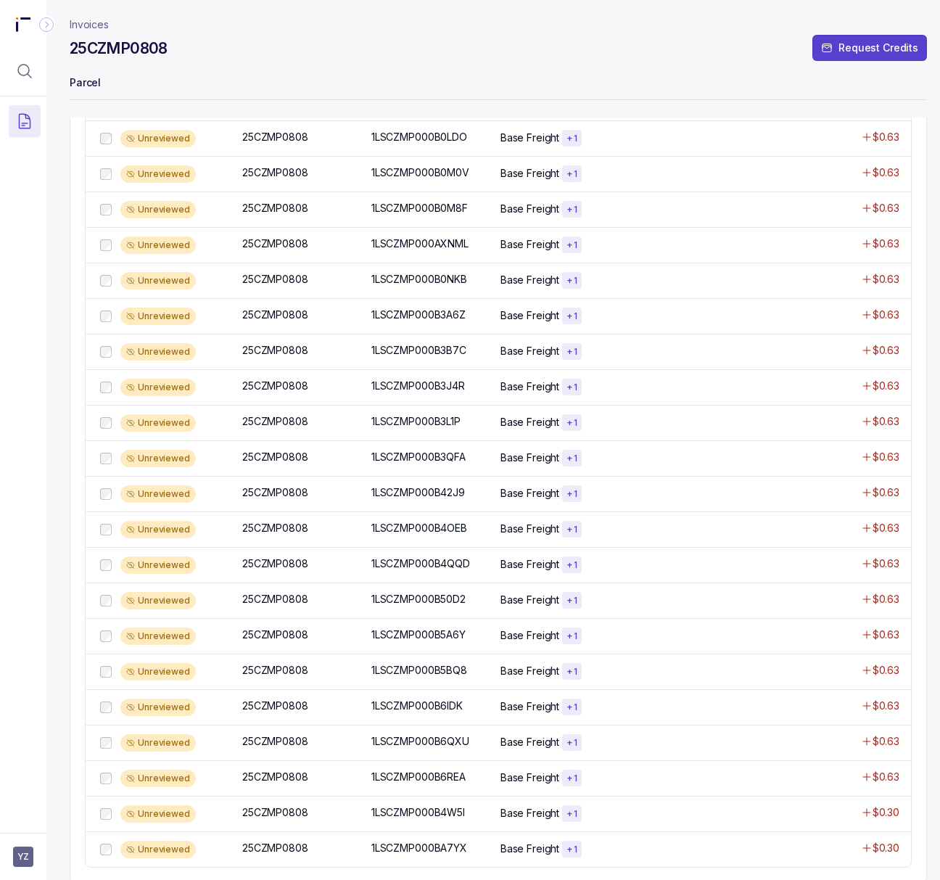
scroll to position [702, 0]
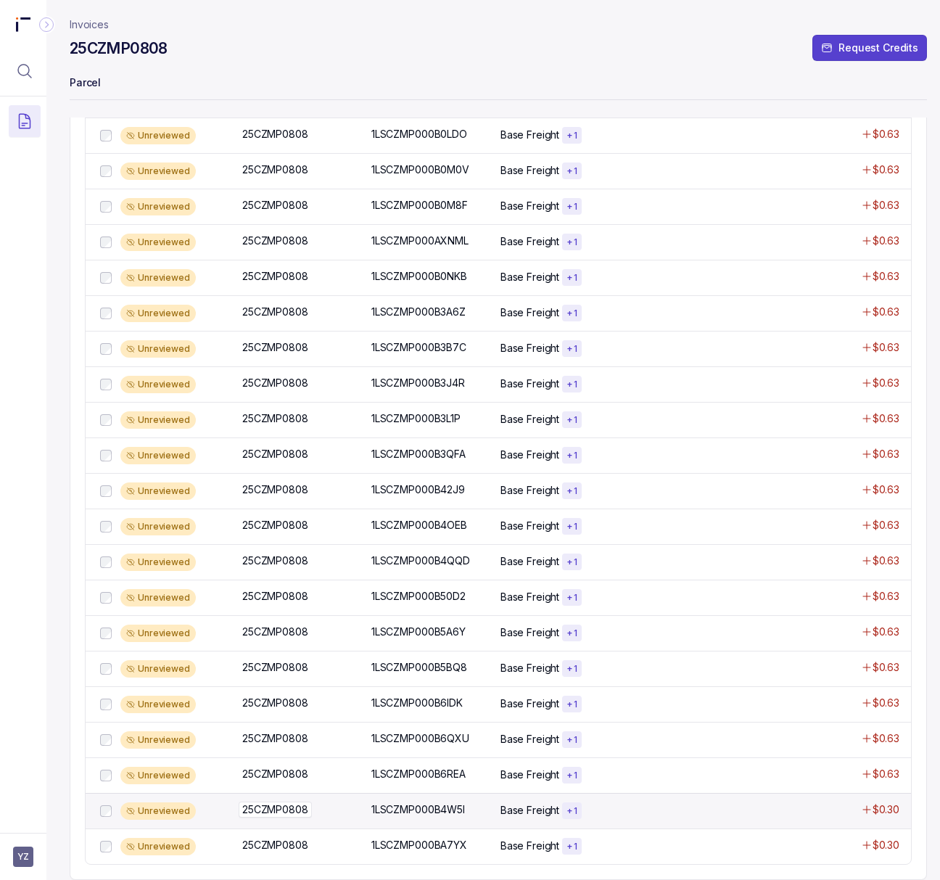
click at [285, 802] on p "25CZMP0808" at bounding box center [275, 810] width 73 height 16
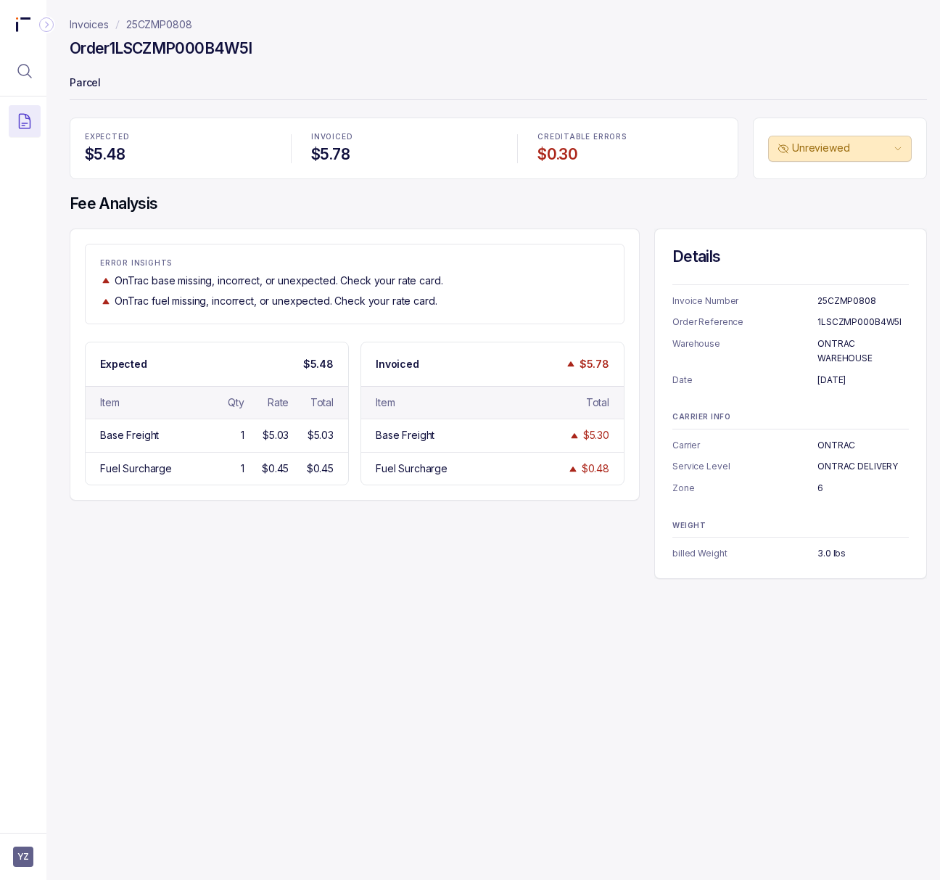
click at [160, 50] on h4 "Order 1LSCZMP000B4W5I" at bounding box center [161, 48] width 182 height 20
click at [818, 485] on p "6" at bounding box center [863, 488] width 91 height 15
click at [700, 738] on div "Invoices 25CZMP0808 Order 1LSCZMP000B4W5I Parcel EXPECTED $5.48 INVOICED $5.78 …" at bounding box center [492, 440] width 892 height 880
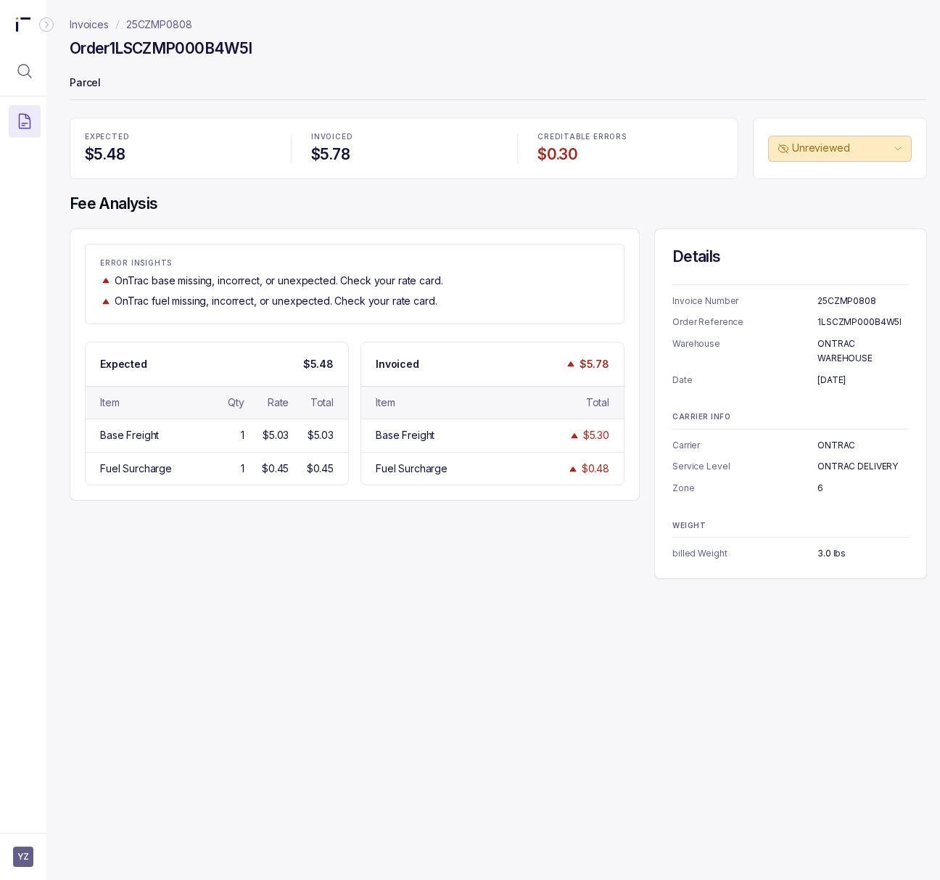
click at [309, 38] on div "Order 1LSCZMP000B4W5I" at bounding box center [498, 51] width 857 height 26
click at [187, 21] on p "25CZMP0808" at bounding box center [159, 24] width 66 height 15
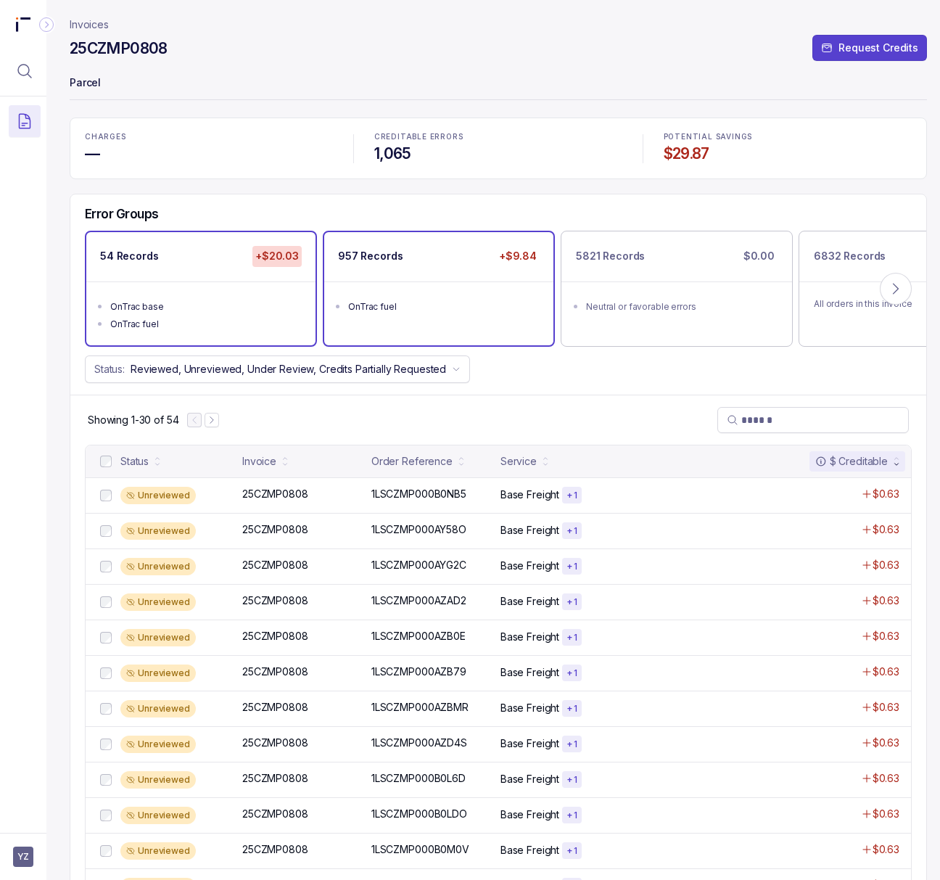
click at [463, 273] on div "957 Records +$9.84" at bounding box center [438, 256] width 229 height 49
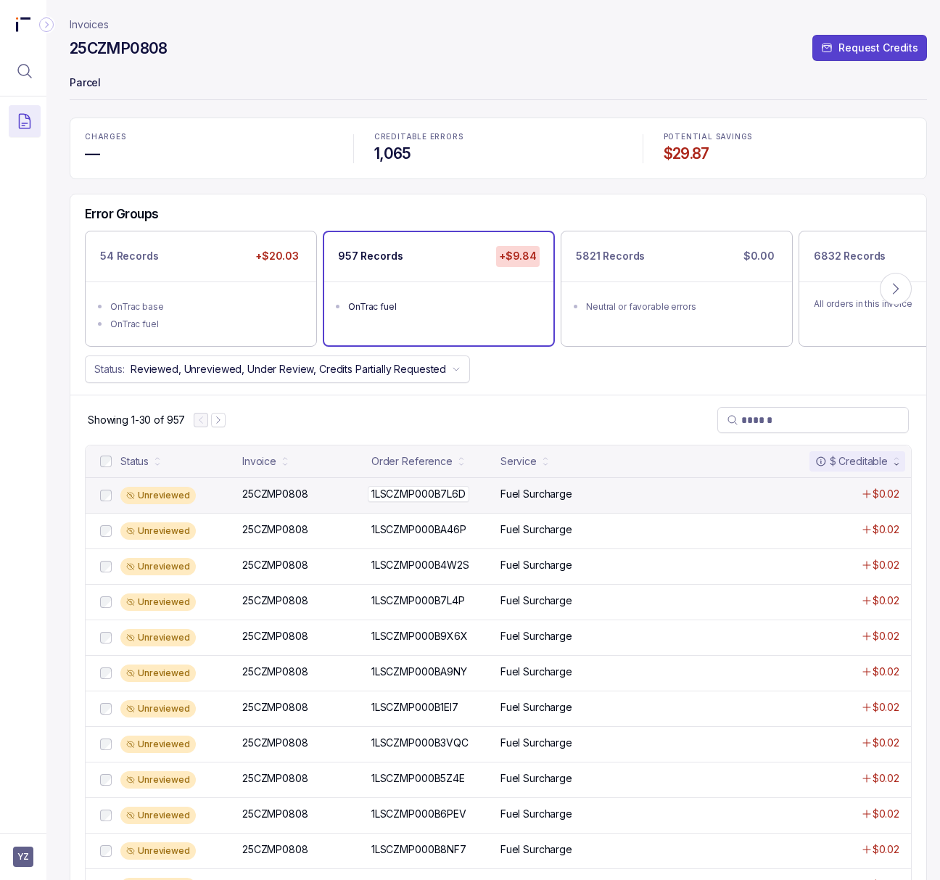
click at [398, 494] on p "1LSCZMP000B7L6D" at bounding box center [419, 494] width 102 height 16
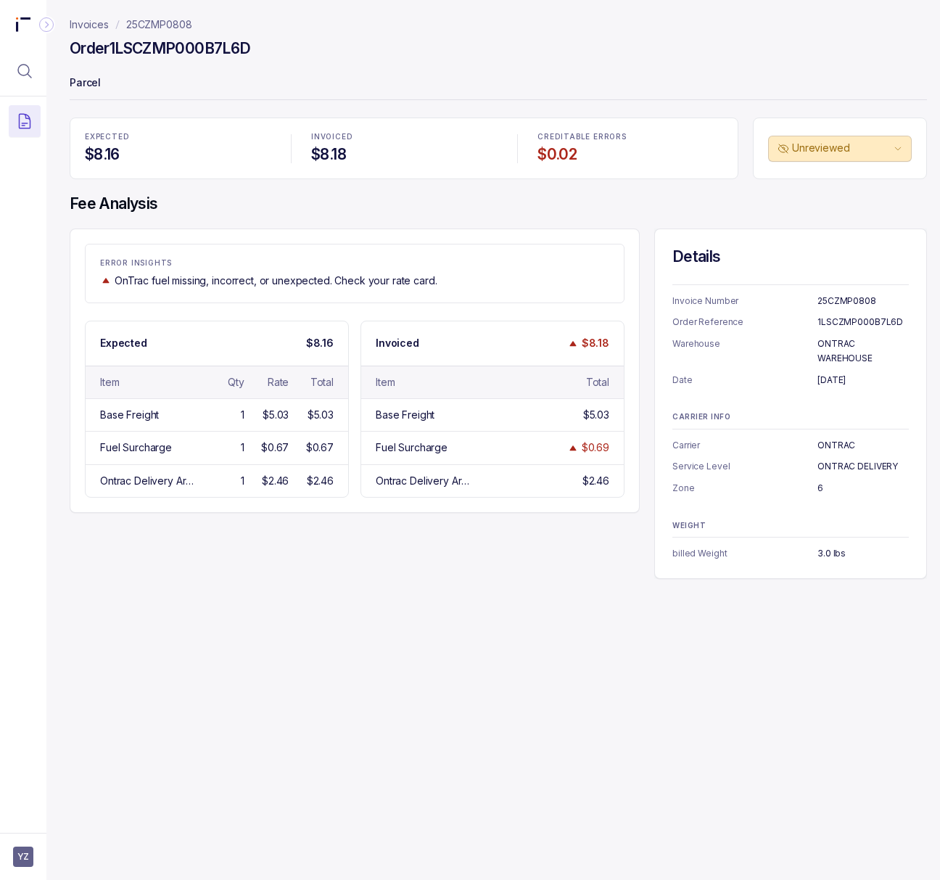
click at [180, 44] on h4 "Order 1LSCZMP000B7L6D" at bounding box center [160, 48] width 181 height 20
click at [840, 380] on p "[DATE]" at bounding box center [863, 380] width 91 height 15
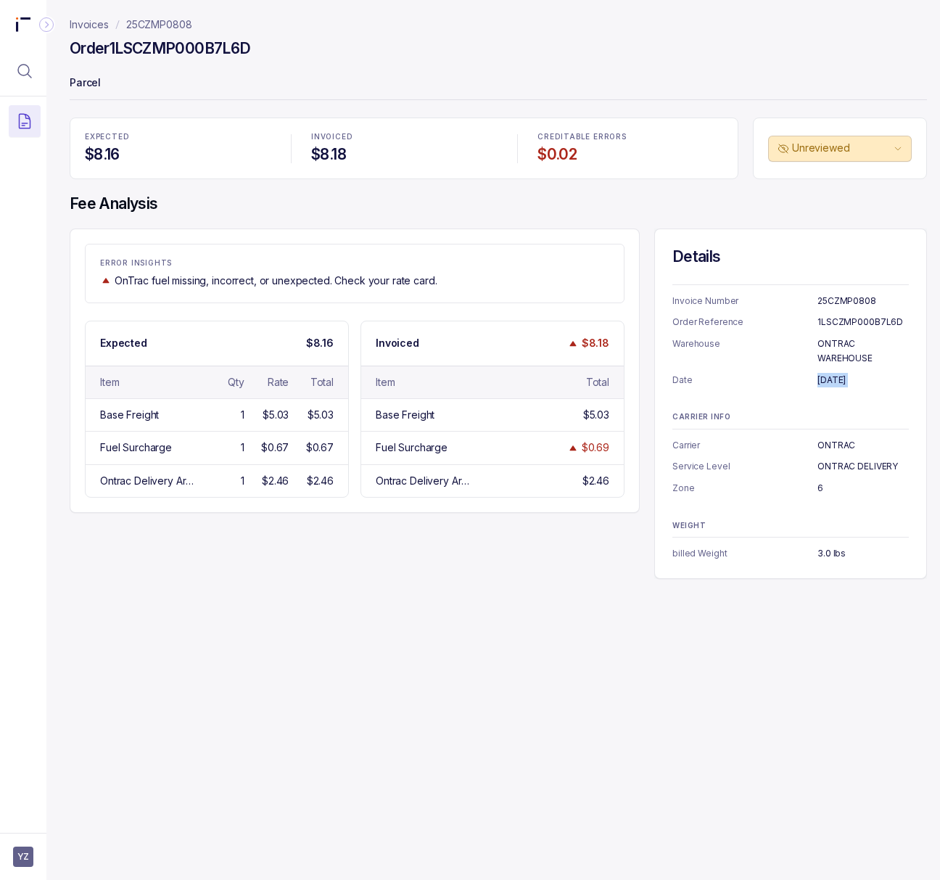
click at [840, 380] on p "[DATE]" at bounding box center [863, 380] width 91 height 15
click at [693, 47] on div "Order 1LSCZMP000B7L6D" at bounding box center [498, 51] width 857 height 26
click at [161, 22] on p "25CZMP0808" at bounding box center [159, 24] width 66 height 15
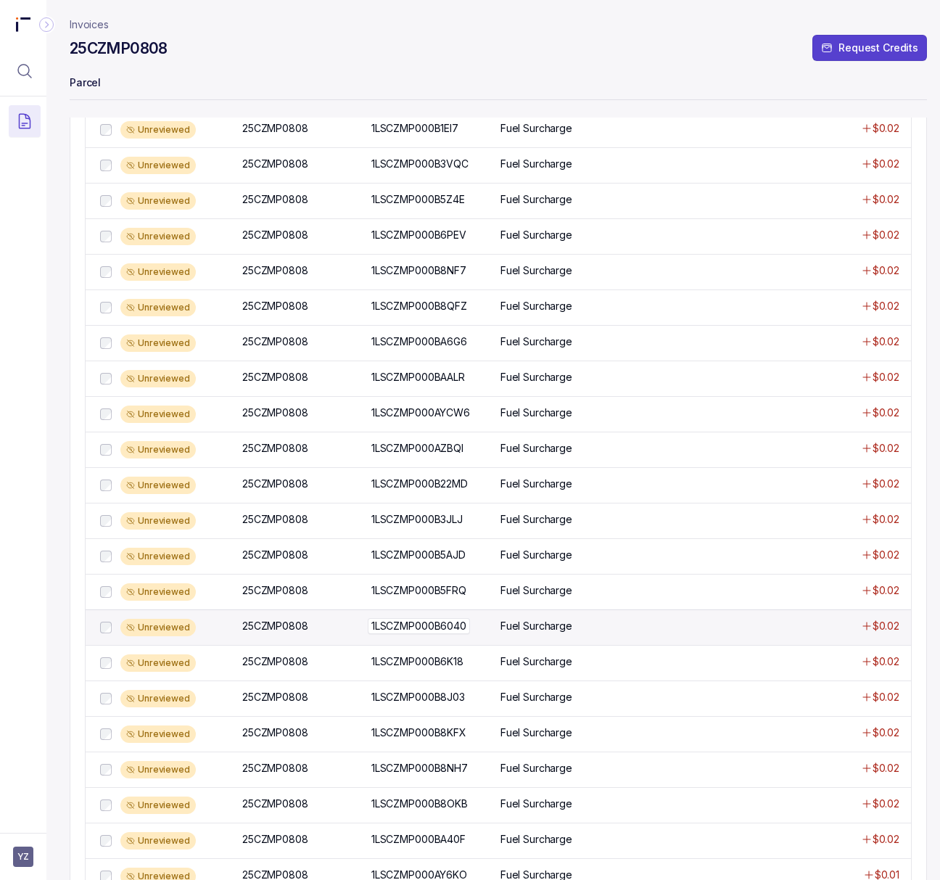
scroll to position [580, 0]
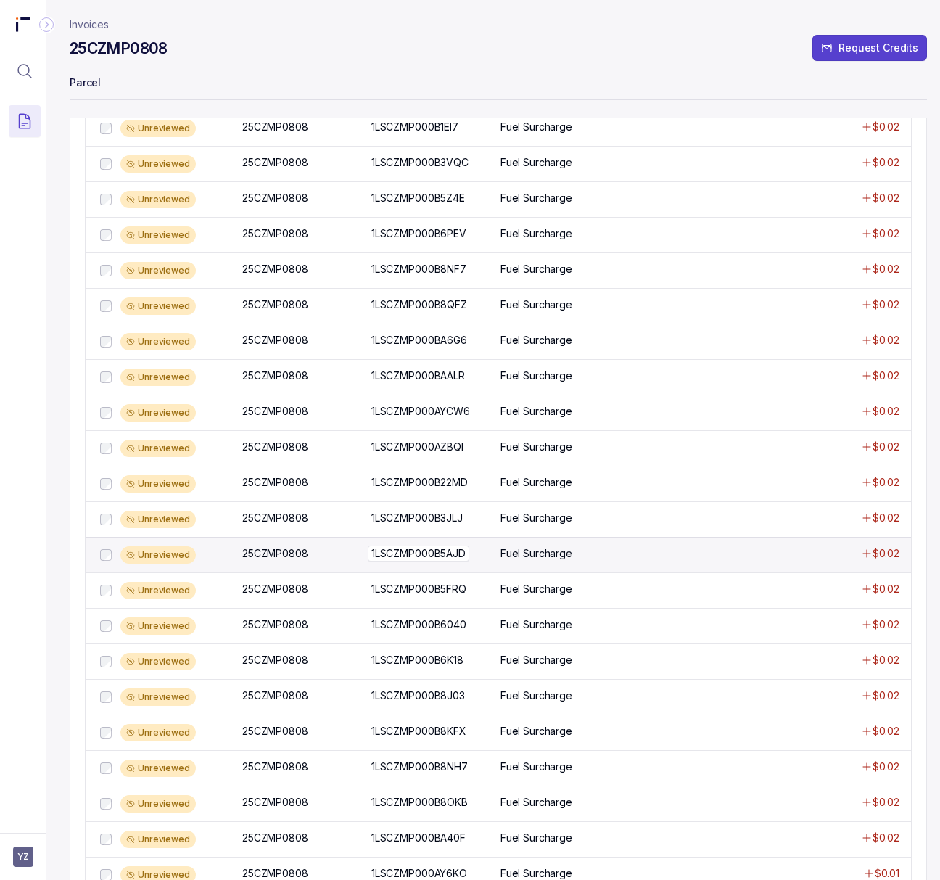
click at [415, 561] on p "1LSCZMP000B5AJD" at bounding box center [419, 553] width 102 height 16
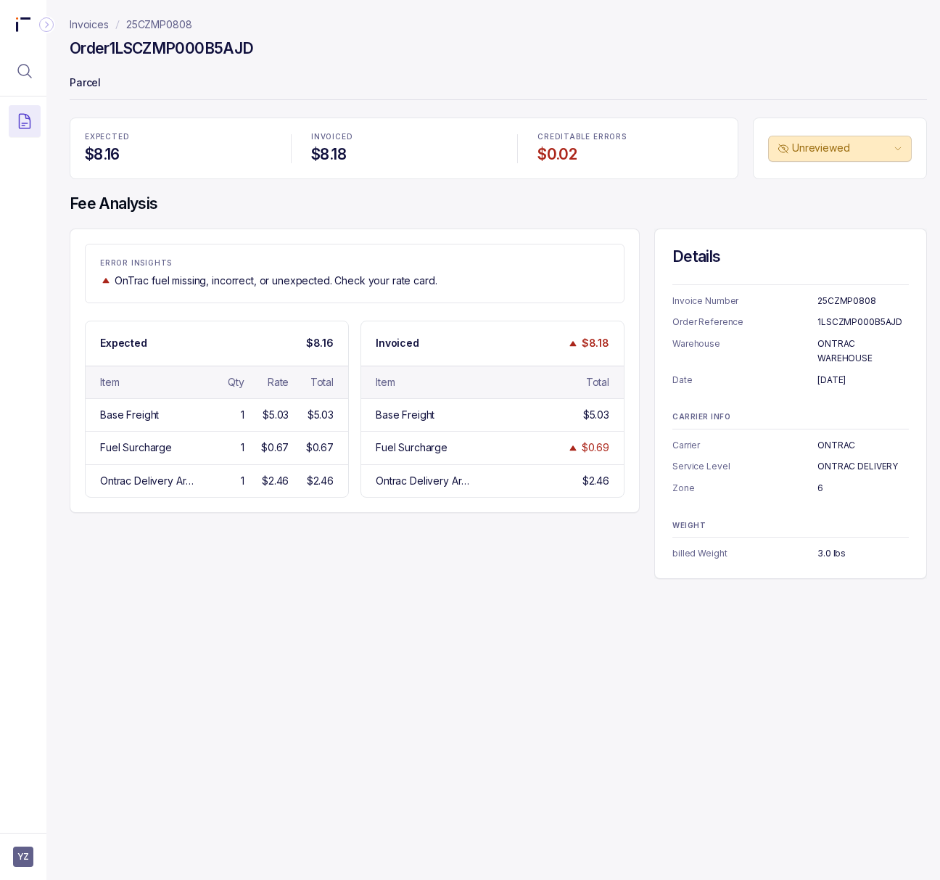
click at [172, 38] on h4 "Order 1LSCZMP000B5AJD" at bounding box center [162, 48] width 184 height 20
click at [836, 384] on p "[DATE]" at bounding box center [863, 380] width 91 height 15
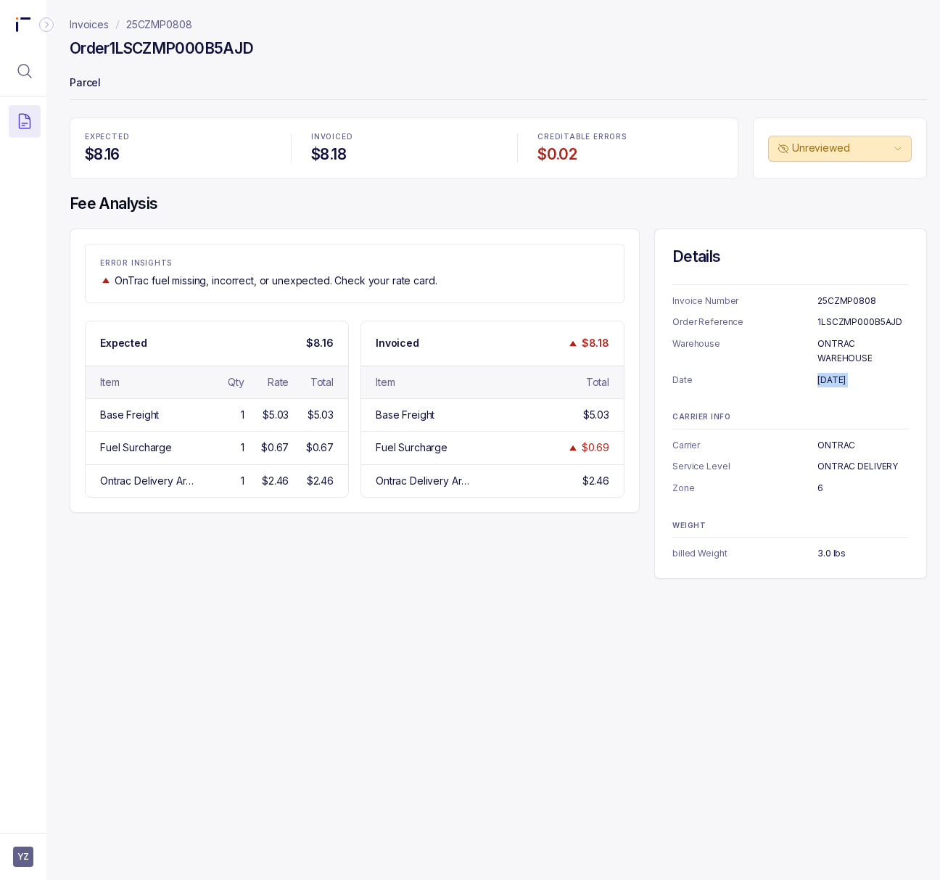
click at [176, 30] on p "25CZMP0808" at bounding box center [159, 24] width 66 height 15
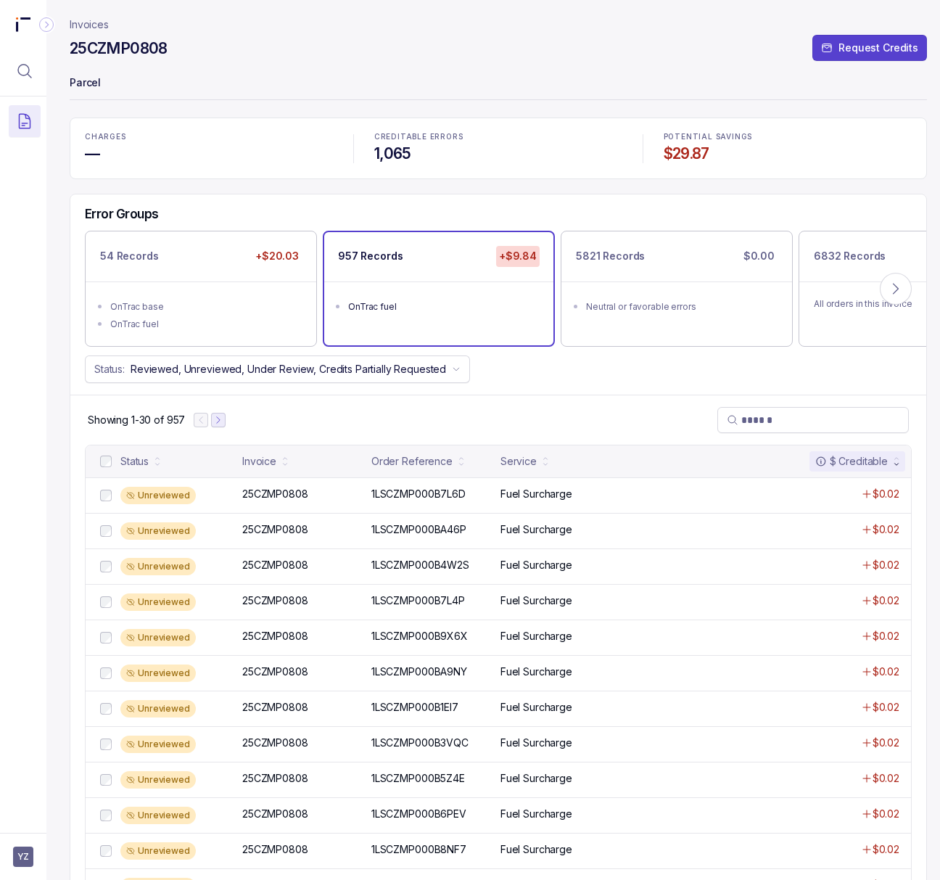
click at [224, 424] on button "Next Page" at bounding box center [218, 420] width 15 height 15
click at [271, 498] on p "25CZMP0808" at bounding box center [275, 494] width 73 height 16
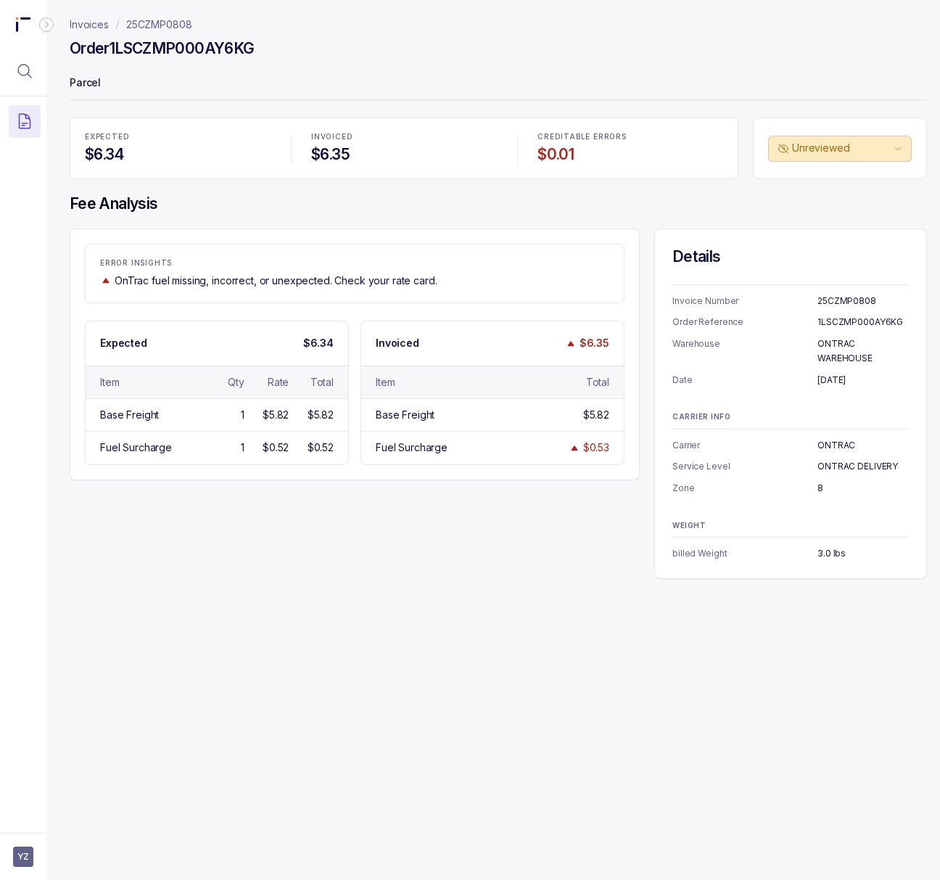
click at [165, 51] on h4 "Order 1LSCZMP000AY6KG" at bounding box center [162, 48] width 184 height 20
click at [836, 383] on p "[DATE]" at bounding box center [863, 380] width 91 height 15
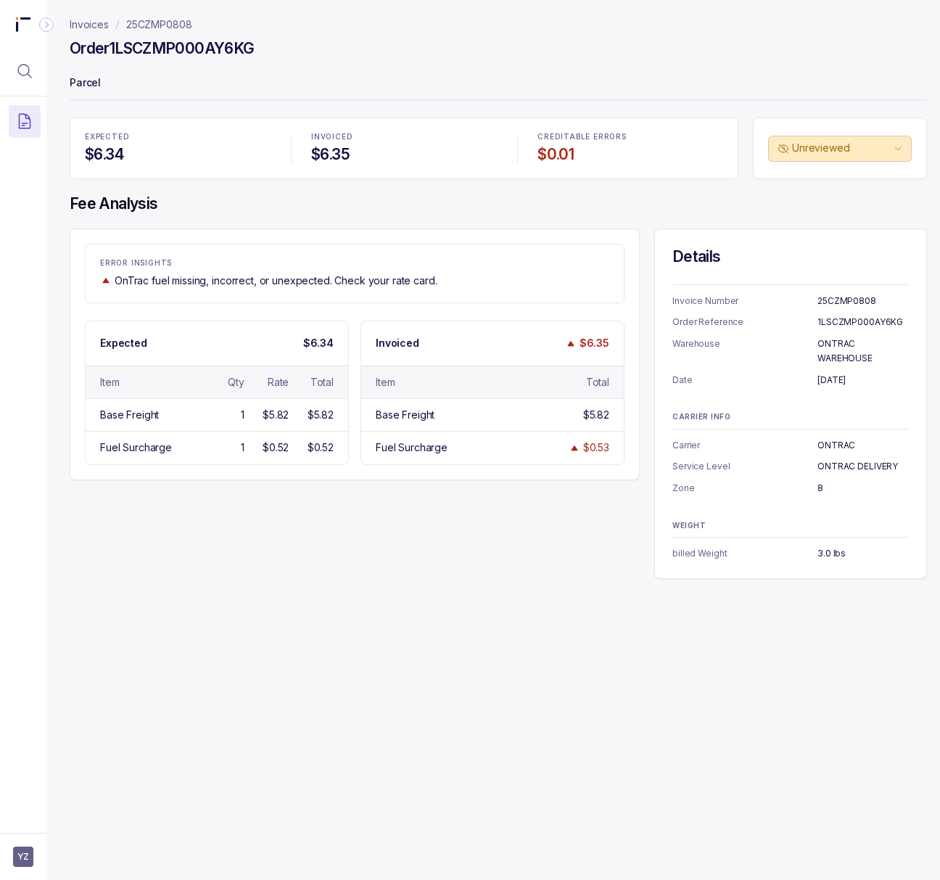
click at [818, 491] on p "8" at bounding box center [863, 488] width 91 height 15
click at [828, 552] on p "3.0 lbs" at bounding box center [863, 553] width 91 height 15
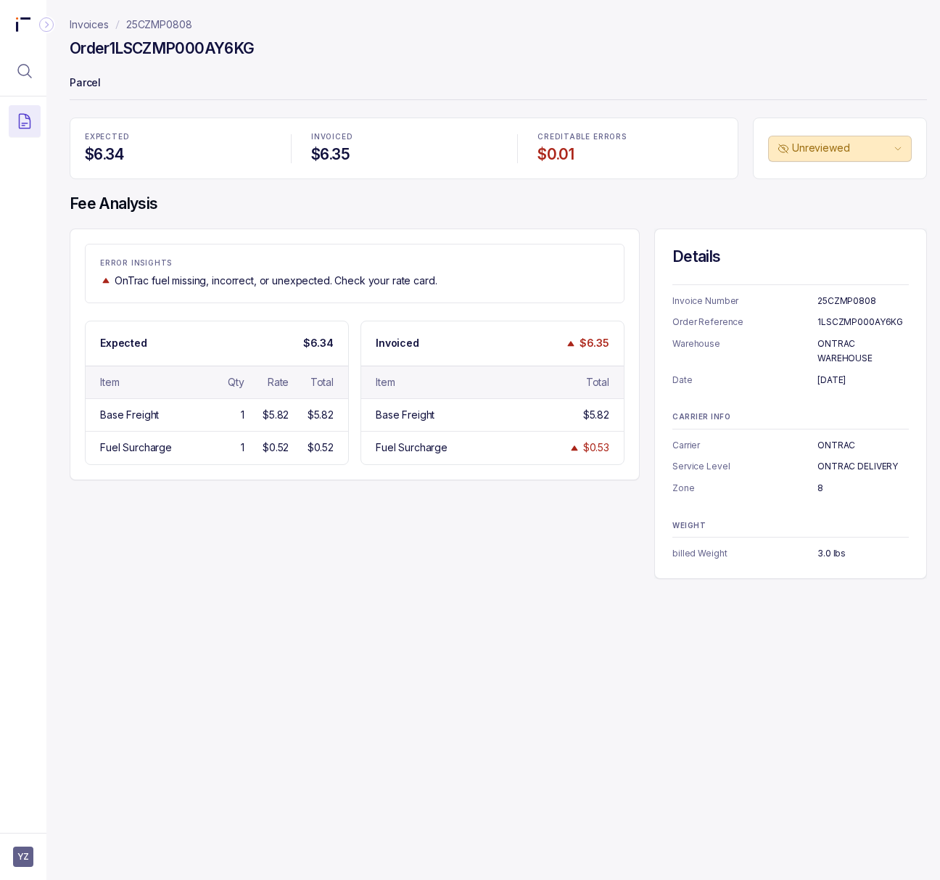
click at [396, 119] on div "EXPECTED $6.34 INVOICED $6.35 CREDITABLE ERRORS $0.01" at bounding box center [404, 149] width 669 height 62
click at [157, 23] on p "25CZMP0808" at bounding box center [159, 24] width 66 height 15
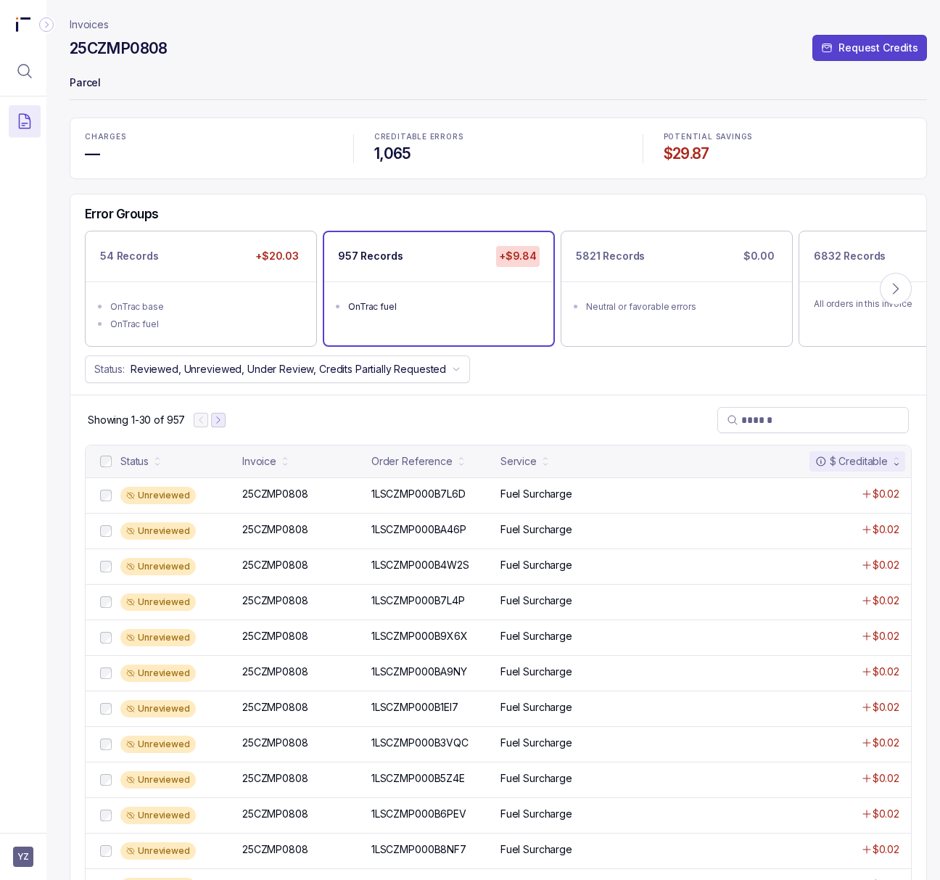
click at [216, 418] on icon "Next Page" at bounding box center [218, 420] width 10 height 10
click at [226, 418] on icon "Next Page" at bounding box center [225, 420] width 10 height 10
click at [273, 498] on p "25CZMP0808" at bounding box center [275, 494] width 73 height 16
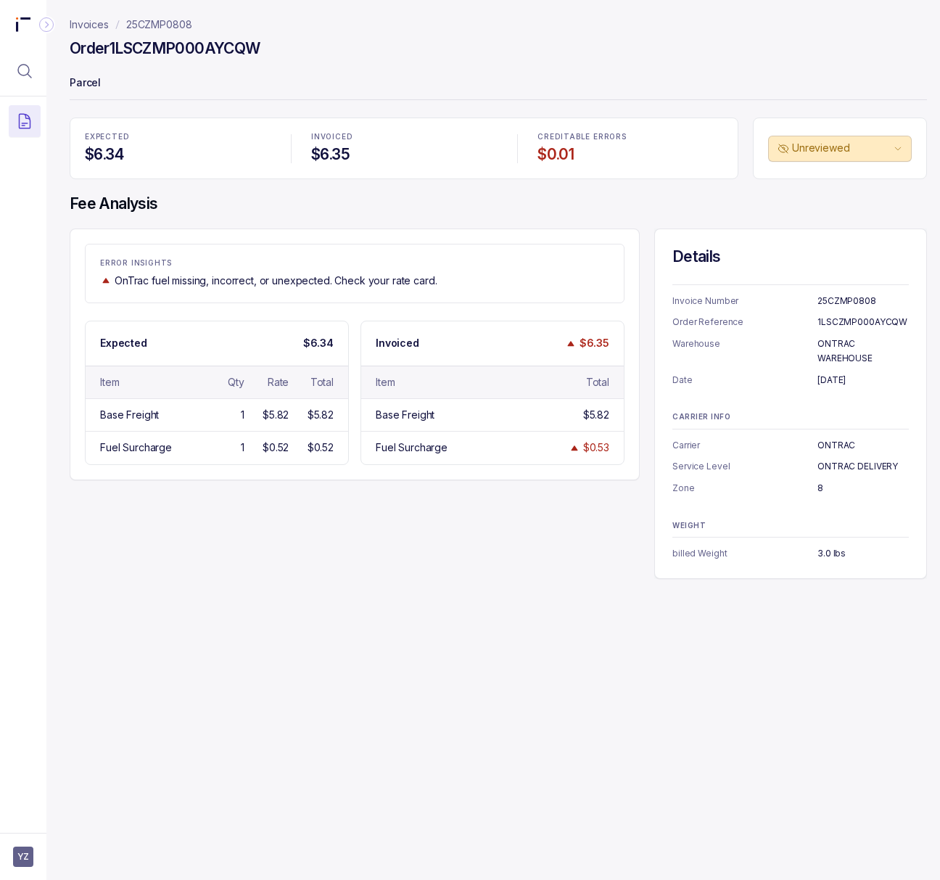
click at [154, 48] on h4 "Order 1LSCZMP000AYCQW" at bounding box center [165, 48] width 190 height 20
click at [155, 17] on p "25CZMP0808" at bounding box center [159, 24] width 66 height 15
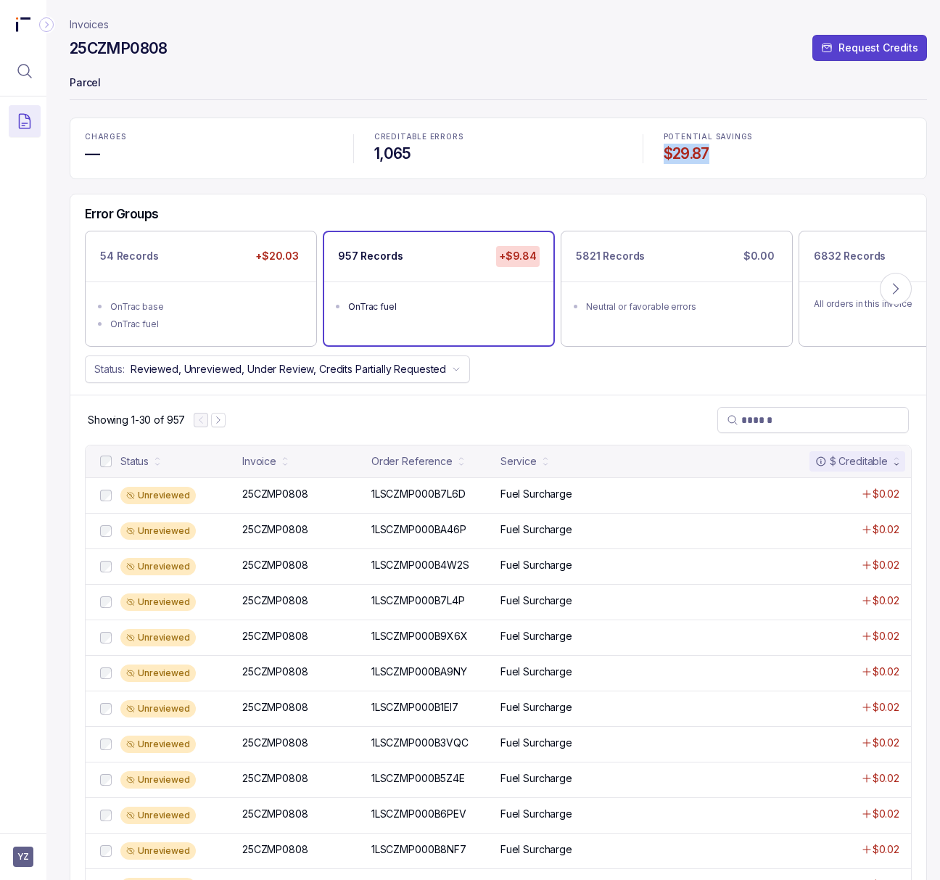
drag, startPoint x: 712, startPoint y: 152, endPoint x: 656, endPoint y: 154, distance: 55.9
click at [656, 154] on div "POTENTIAL SAVINGS $29.87" at bounding box center [787, 148] width 265 height 49
drag, startPoint x: 105, startPoint y: 149, endPoint x: 70, endPoint y: 151, distance: 34.8
click at [70, 151] on div "CHARGES — CREDITABLE ERRORS 1,065 POTENTIAL SAVINGS $29.87" at bounding box center [498, 149] width 857 height 62
click at [21, 68] on icon "Menu Icon Button MagnifyingGlassIcon" at bounding box center [24, 70] width 17 height 17
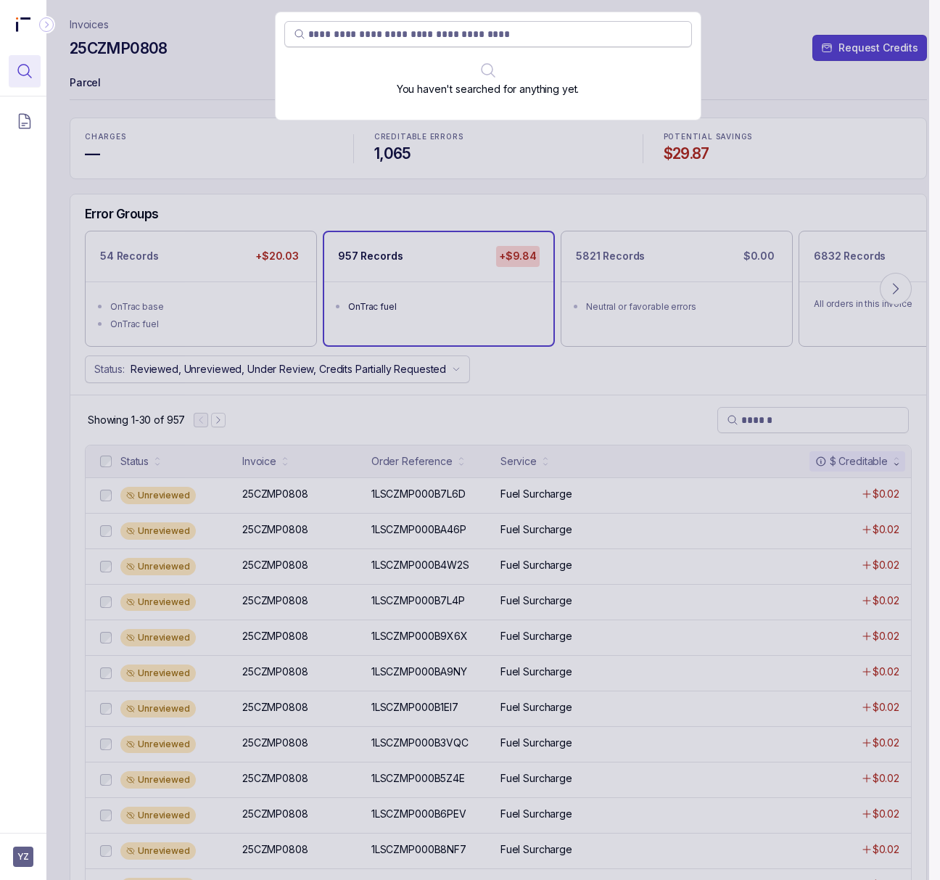
click at [353, 29] on input "search" at bounding box center [495, 34] width 374 height 15
type input "*******"
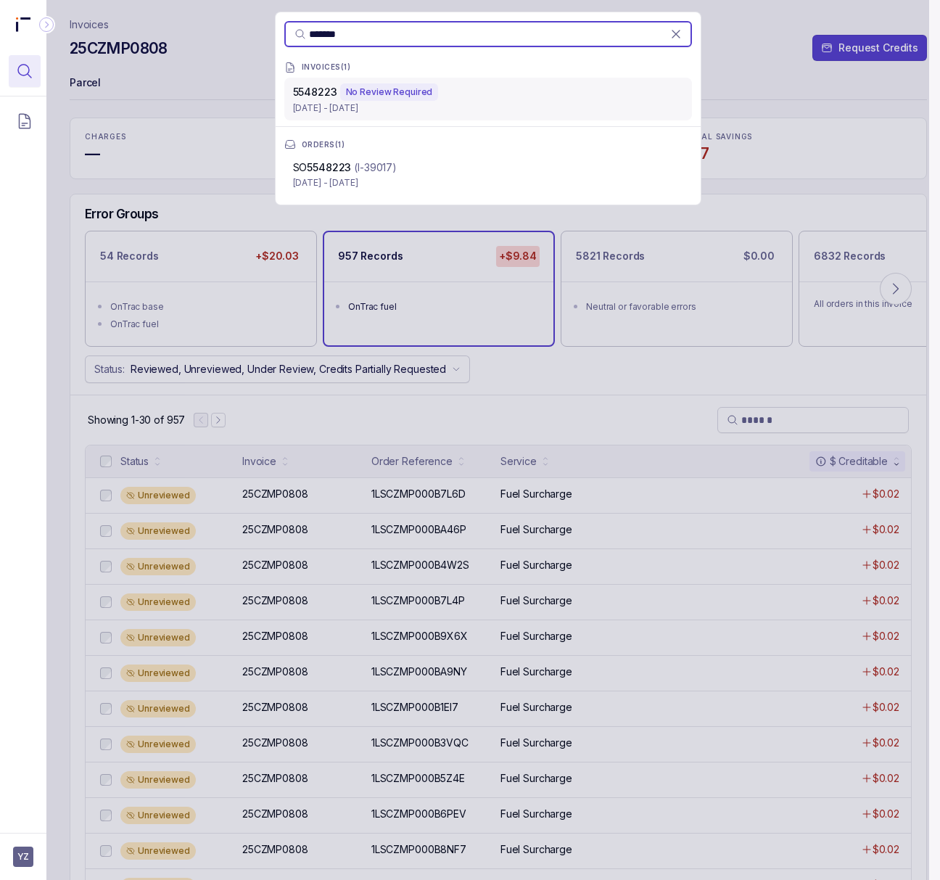
click at [457, 99] on div "5548223 No Review Required" at bounding box center [488, 91] width 390 height 17
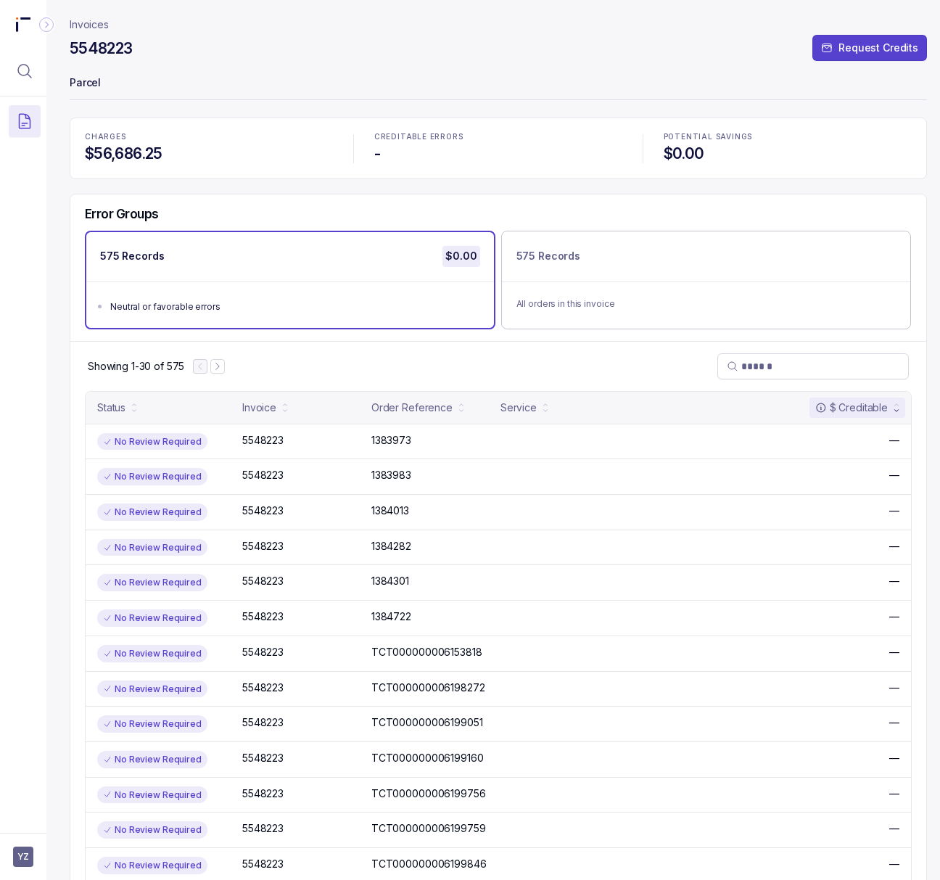
click at [88, 19] on p "Invoices" at bounding box center [89, 24] width 39 height 15
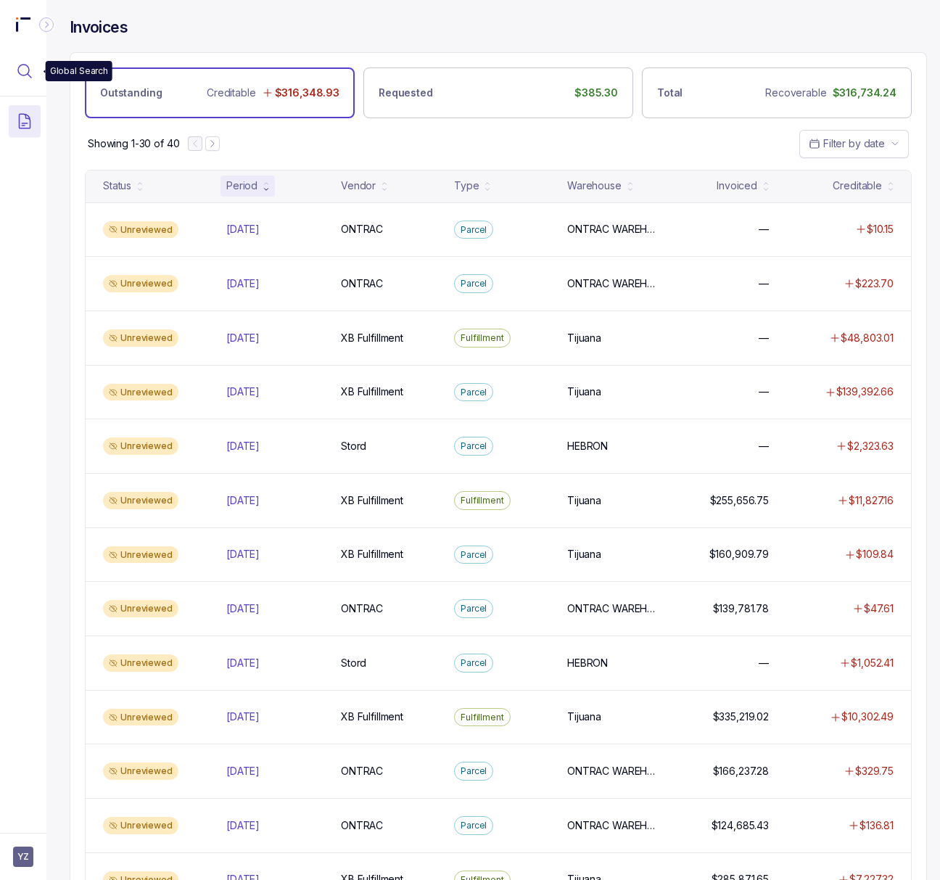
click at [33, 74] on button "Menu Icon Button MagnifyingGlassIcon" at bounding box center [25, 71] width 32 height 32
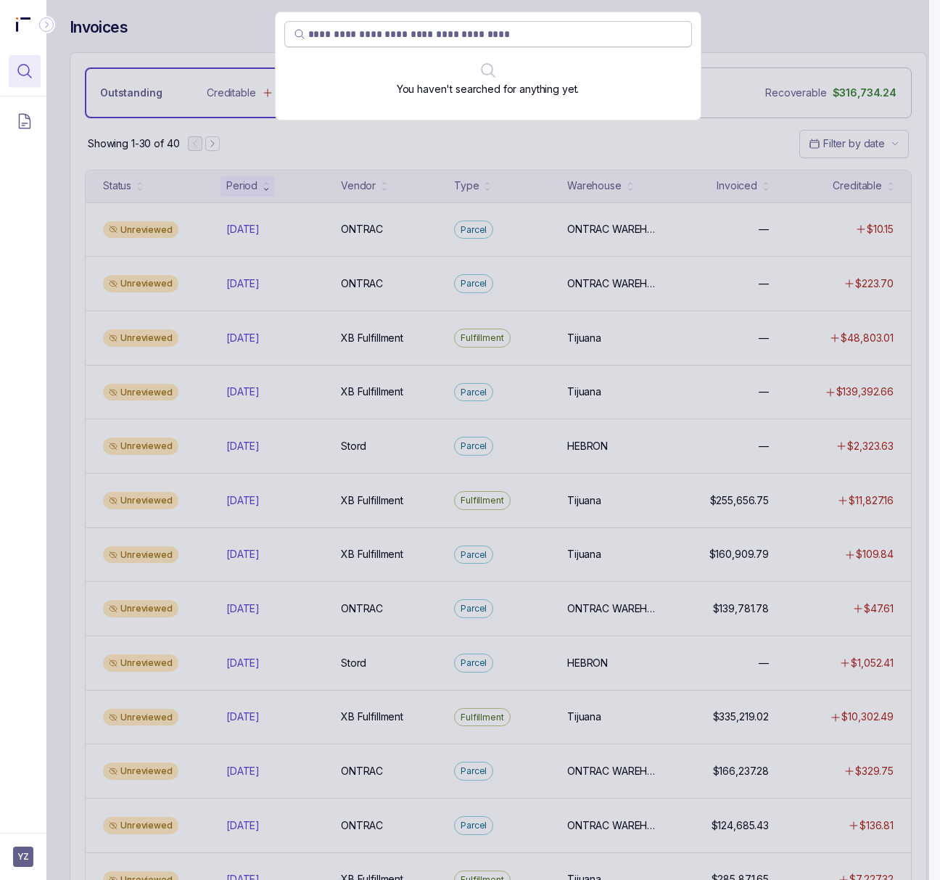
click at [395, 36] on input "search" at bounding box center [495, 34] width 374 height 15
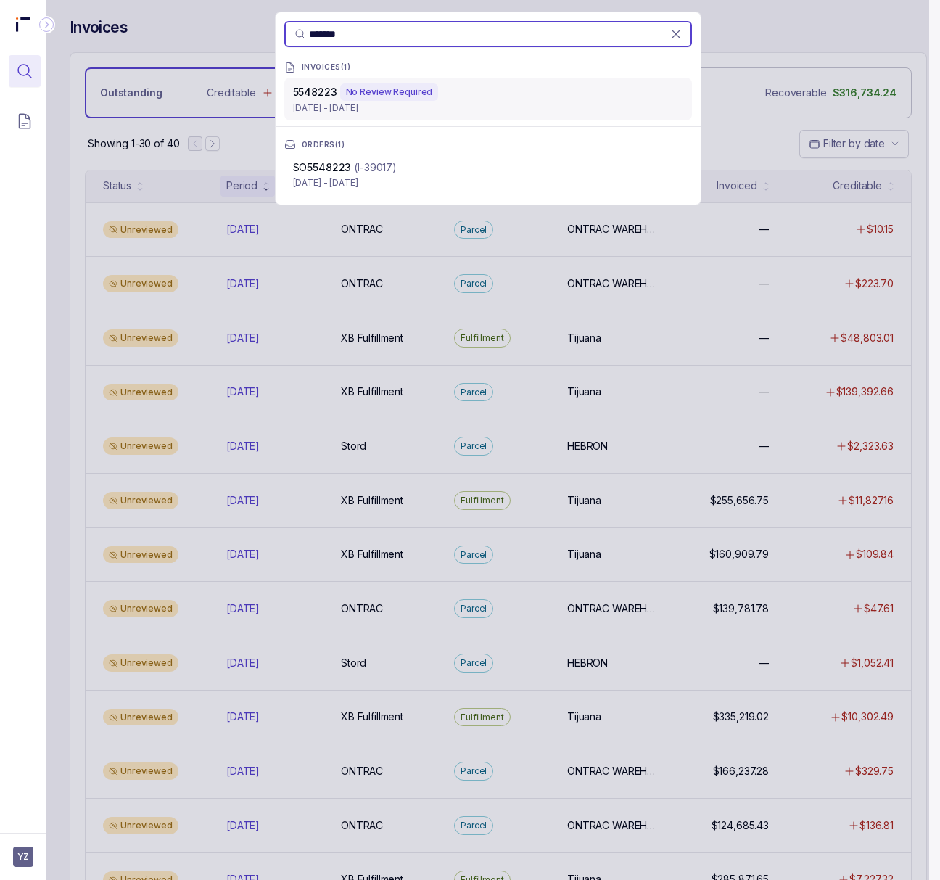
type input "*******"
click at [418, 97] on div "No Review Required" at bounding box center [389, 91] width 99 height 17
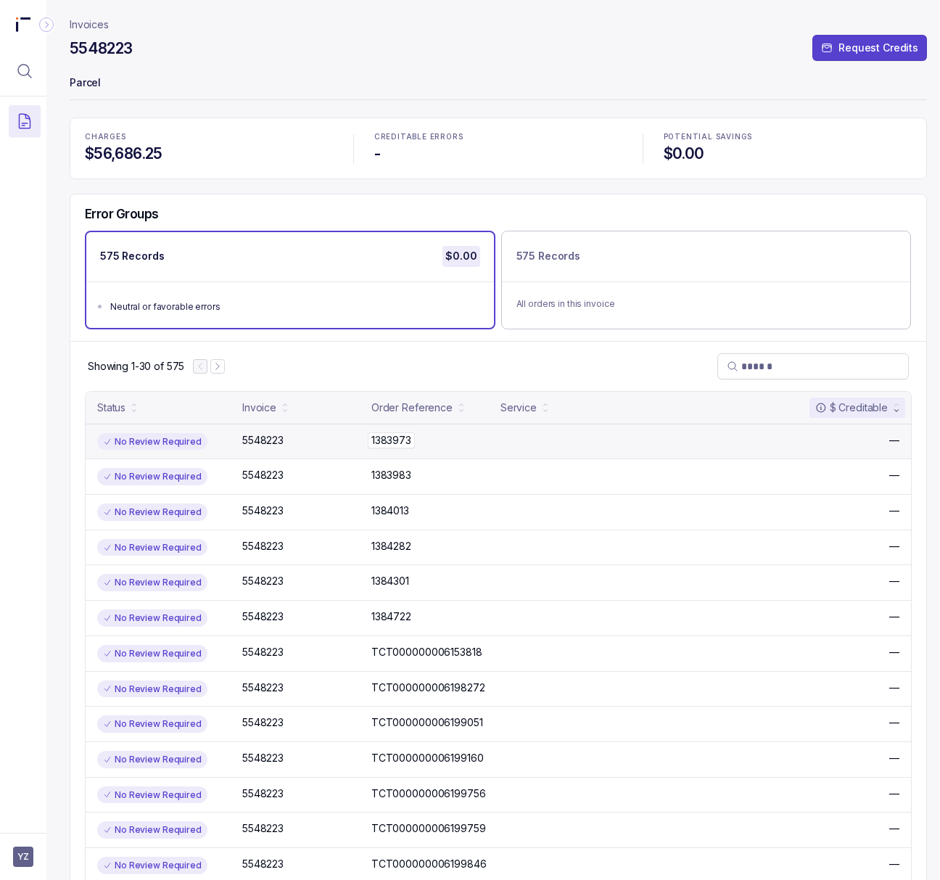
click at [401, 441] on p "1383973" at bounding box center [391, 440] width 47 height 16
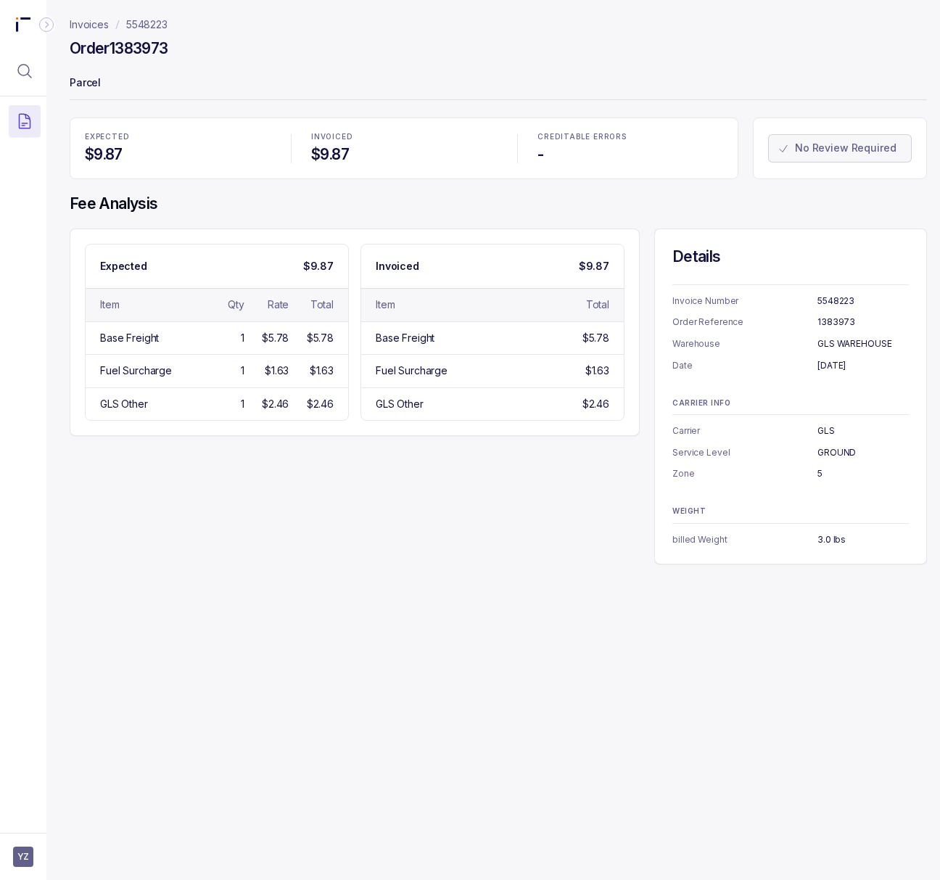
click at [147, 27] on p "5548223" at bounding box center [146, 24] width 41 height 15
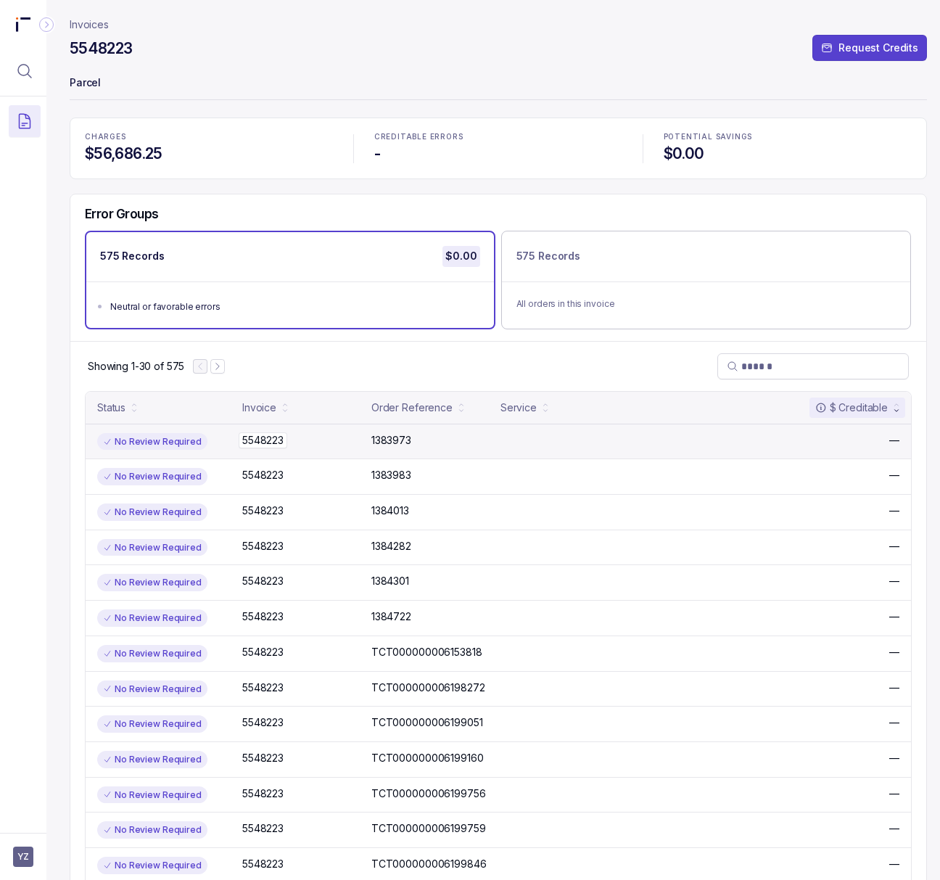
click at [279, 436] on p "5548223" at bounding box center [263, 440] width 49 height 16
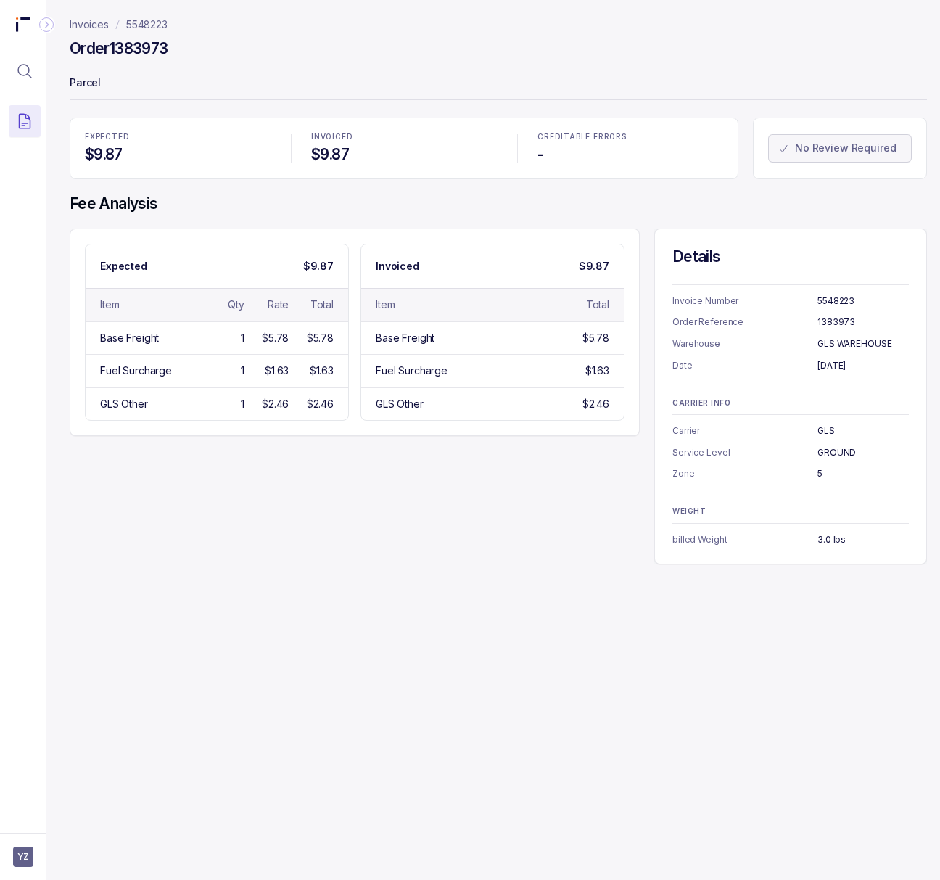
click at [155, 47] on h4 "Order 1383973" at bounding box center [119, 48] width 98 height 20
drag, startPoint x: 183, startPoint y: 28, endPoint x: 126, endPoint y: 27, distance: 56.6
click at [126, 27] on nav "Invoices 5548223" at bounding box center [498, 24] width 857 height 15
click at [868, 369] on p "[DATE]" at bounding box center [863, 365] width 91 height 15
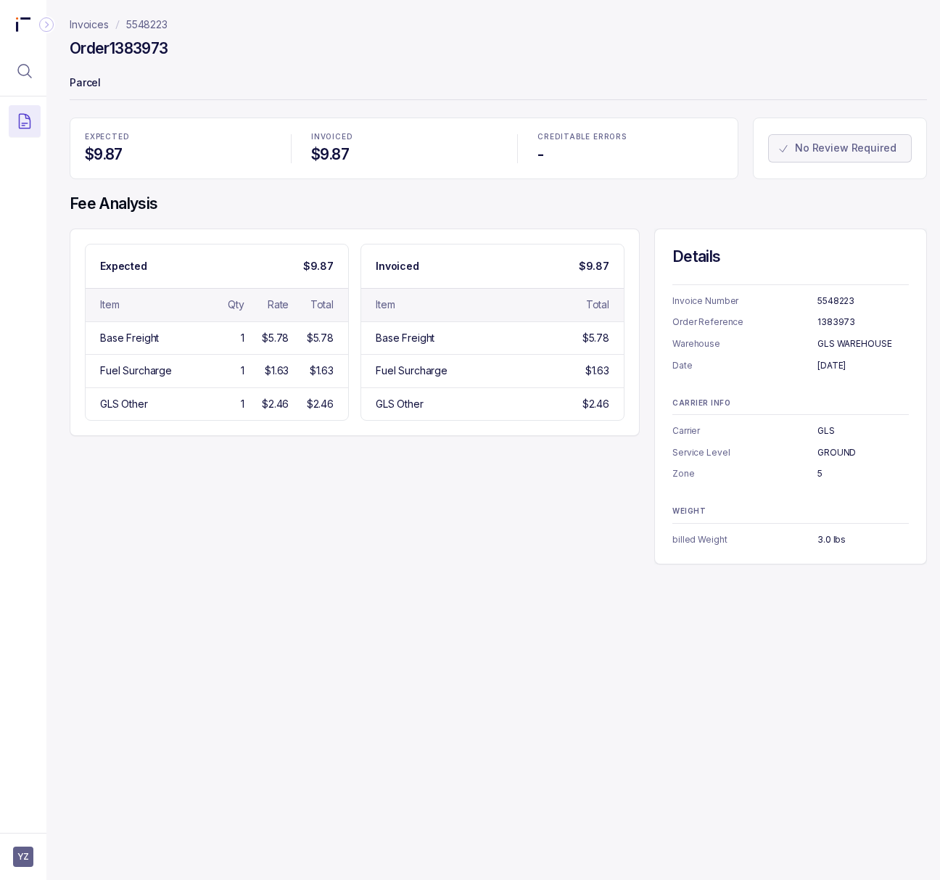
click at [868, 369] on p "[DATE]" at bounding box center [863, 365] width 91 height 15
click at [852, 341] on p "GLS WAREHOUSE" at bounding box center [863, 344] width 91 height 15
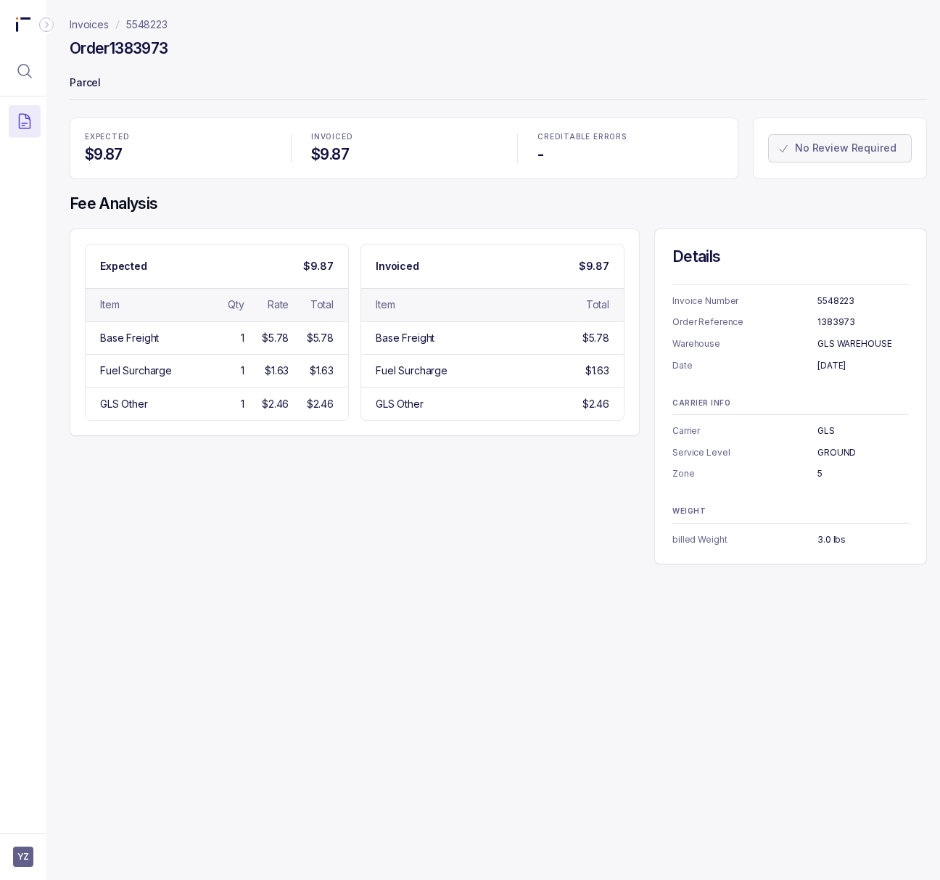
click at [823, 427] on p "GLS" at bounding box center [863, 431] width 91 height 15
click at [828, 460] on p "GROUND" at bounding box center [863, 452] width 91 height 15
click at [828, 456] on p "GROUND" at bounding box center [863, 452] width 91 height 15
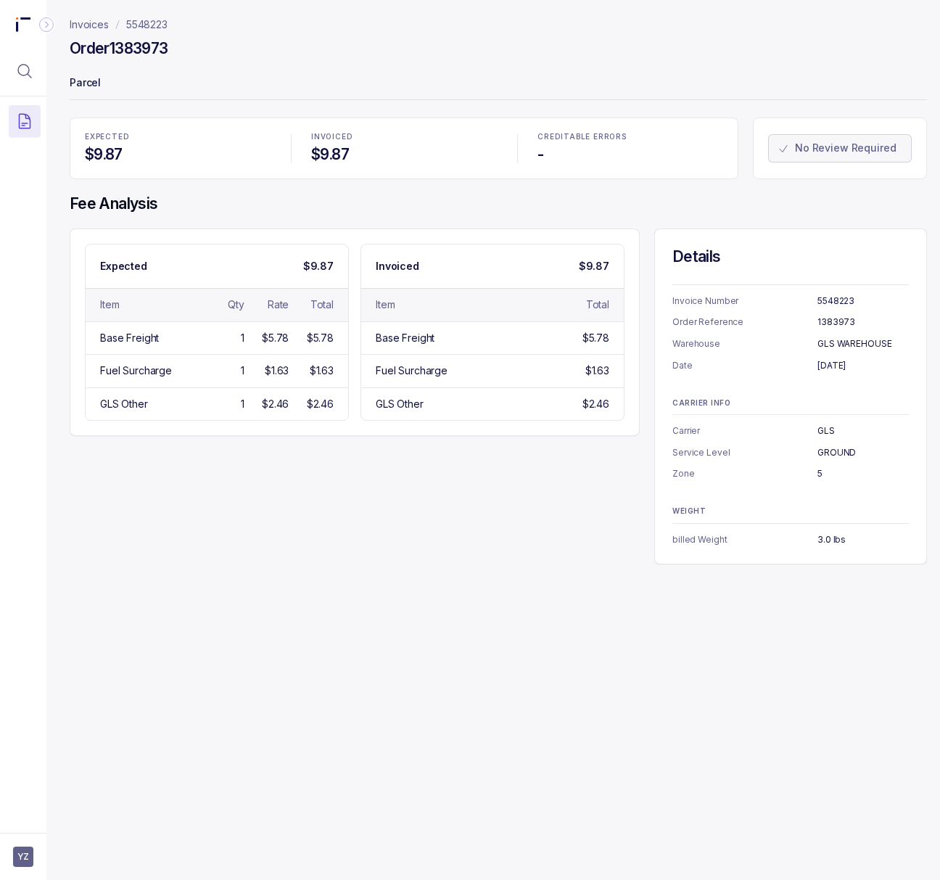
click at [816, 473] on p "Zone" at bounding box center [744, 473] width 145 height 15
click at [818, 473] on p "5" at bounding box center [863, 473] width 91 height 15
click at [821, 543] on p "3.0 lbs" at bounding box center [863, 539] width 91 height 15
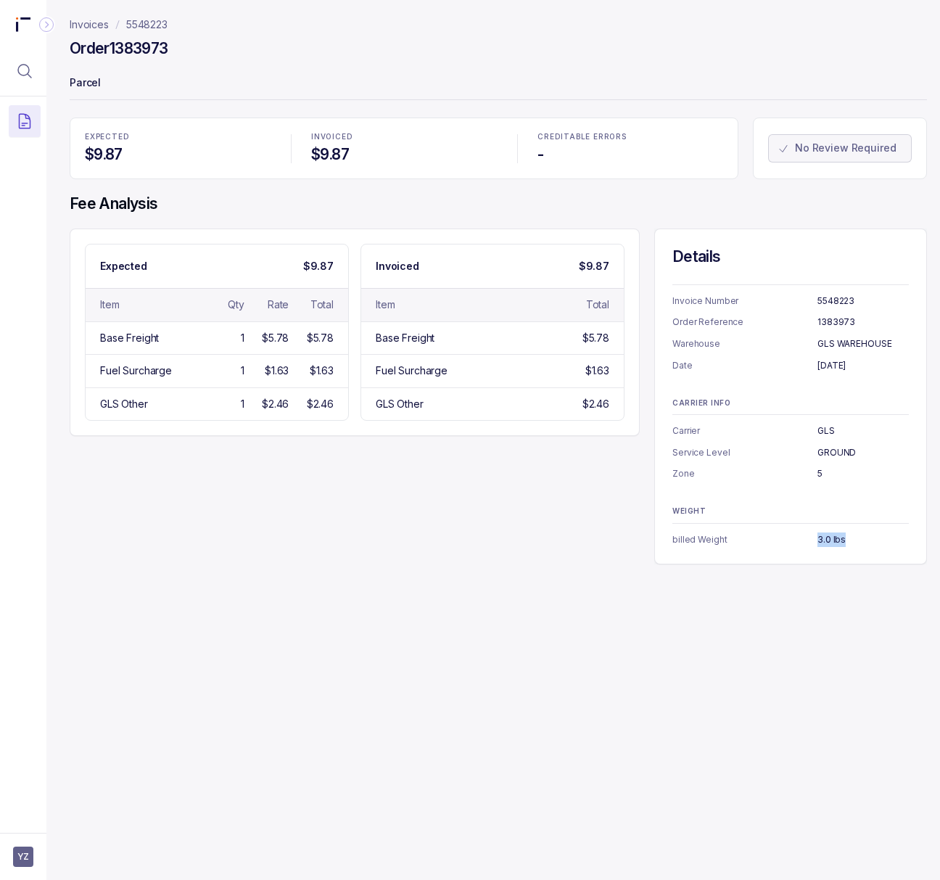
click at [821, 543] on p "3.0 lbs" at bounding box center [863, 539] width 91 height 15
click at [767, 679] on div "Invoices 5548223 Order 1383973 Parcel EXPECTED $9.87 INVOICED $9.87 CREDITABLE …" at bounding box center [492, 440] width 892 height 880
click at [154, 24] on p "5548223" at bounding box center [146, 24] width 41 height 15
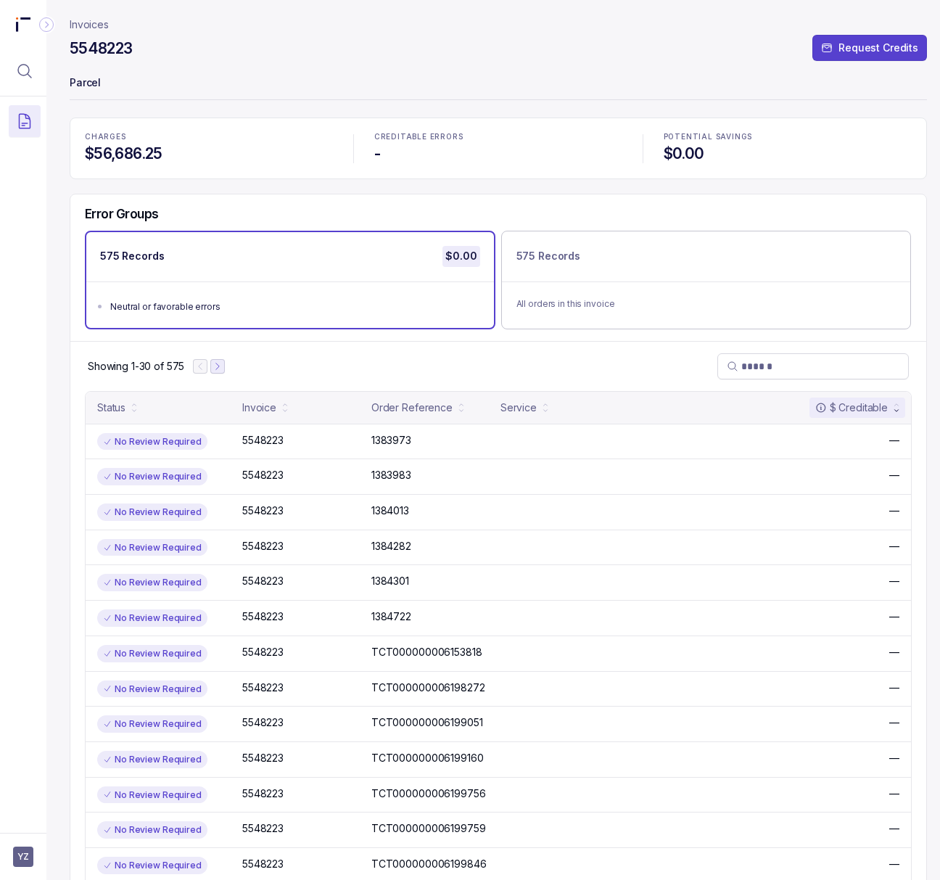
click at [223, 366] on icon "Next Page" at bounding box center [218, 366] width 10 height 10
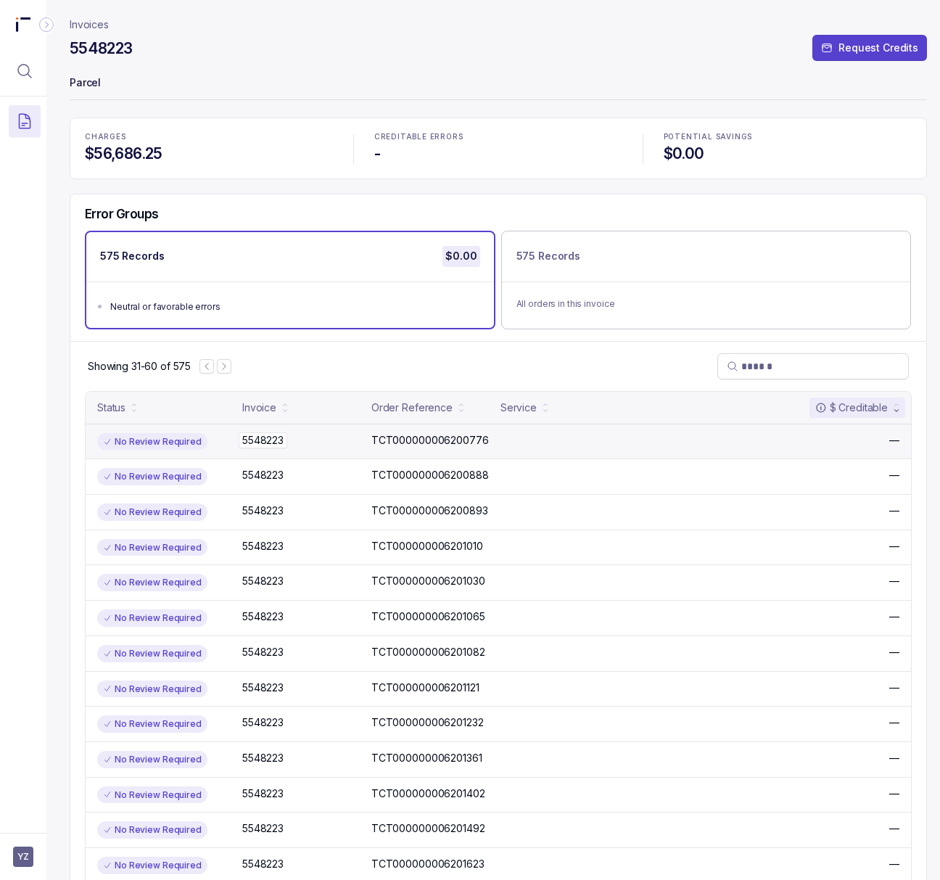
click at [267, 447] on p "5548223" at bounding box center [263, 440] width 49 height 16
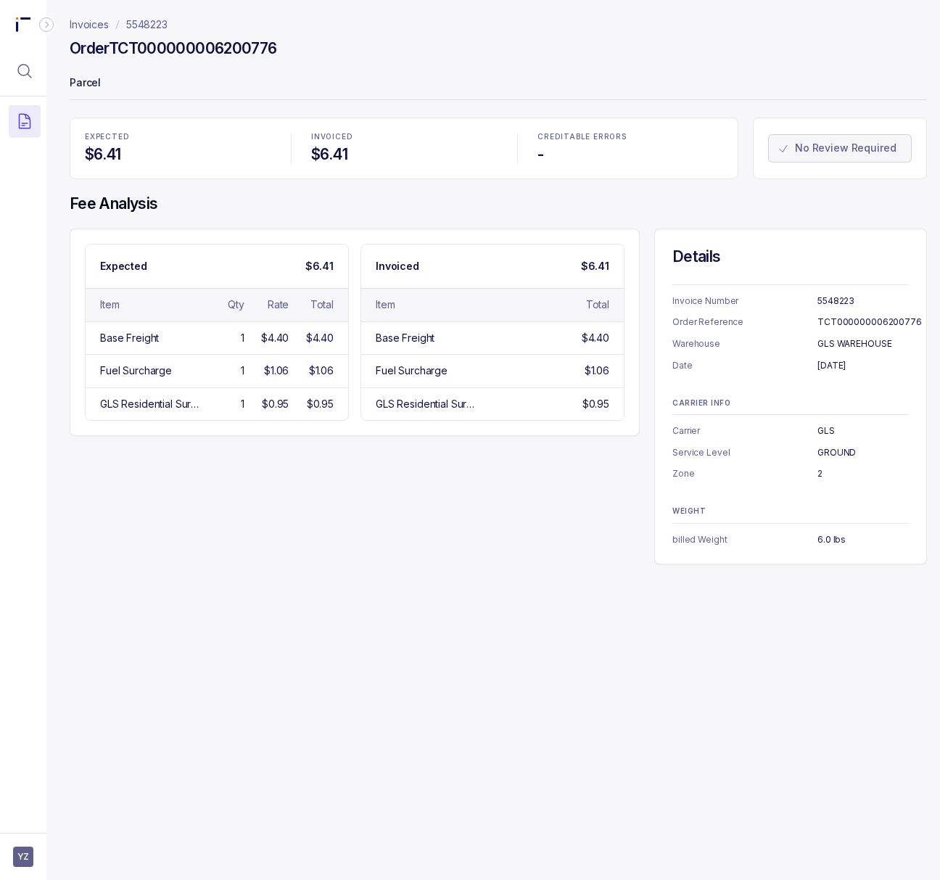
click at [172, 39] on h4 "Order TCT000000006200776" at bounding box center [173, 48] width 207 height 20
click at [847, 367] on p "[DATE]" at bounding box center [863, 365] width 91 height 15
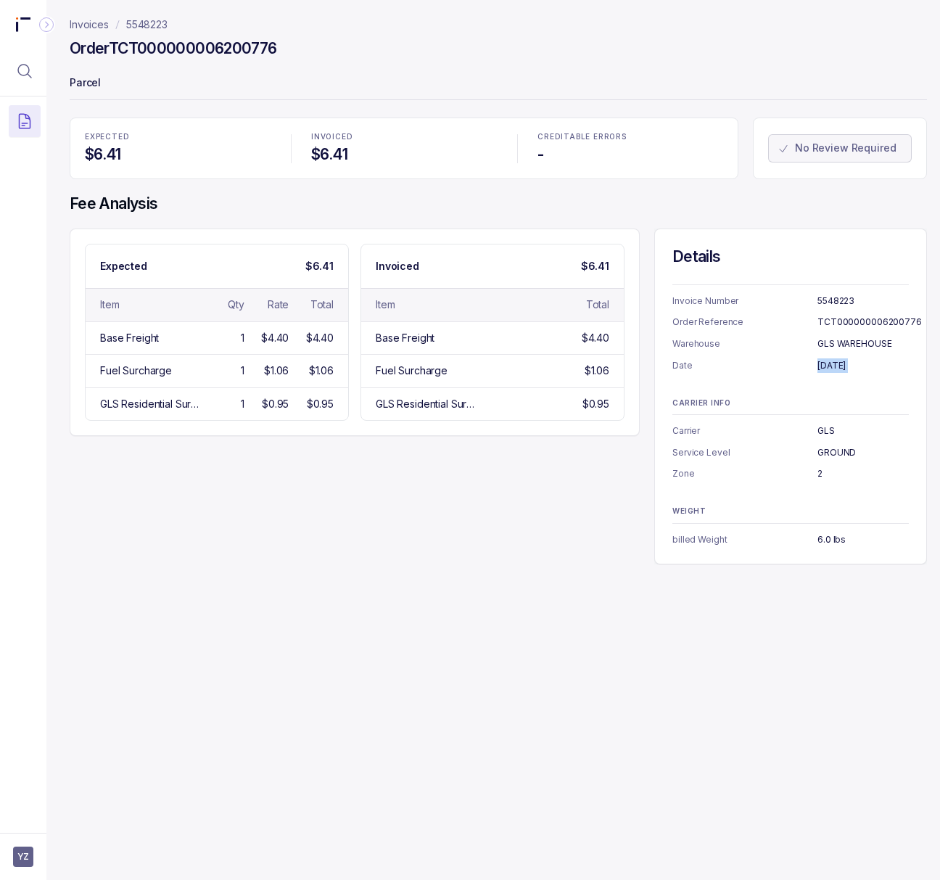
click at [819, 473] on p "2" at bounding box center [863, 473] width 91 height 15
click at [825, 532] on p "6.0 lbs" at bounding box center [863, 539] width 91 height 15
click at [825, 535] on p "6.0 lbs" at bounding box center [863, 539] width 91 height 15
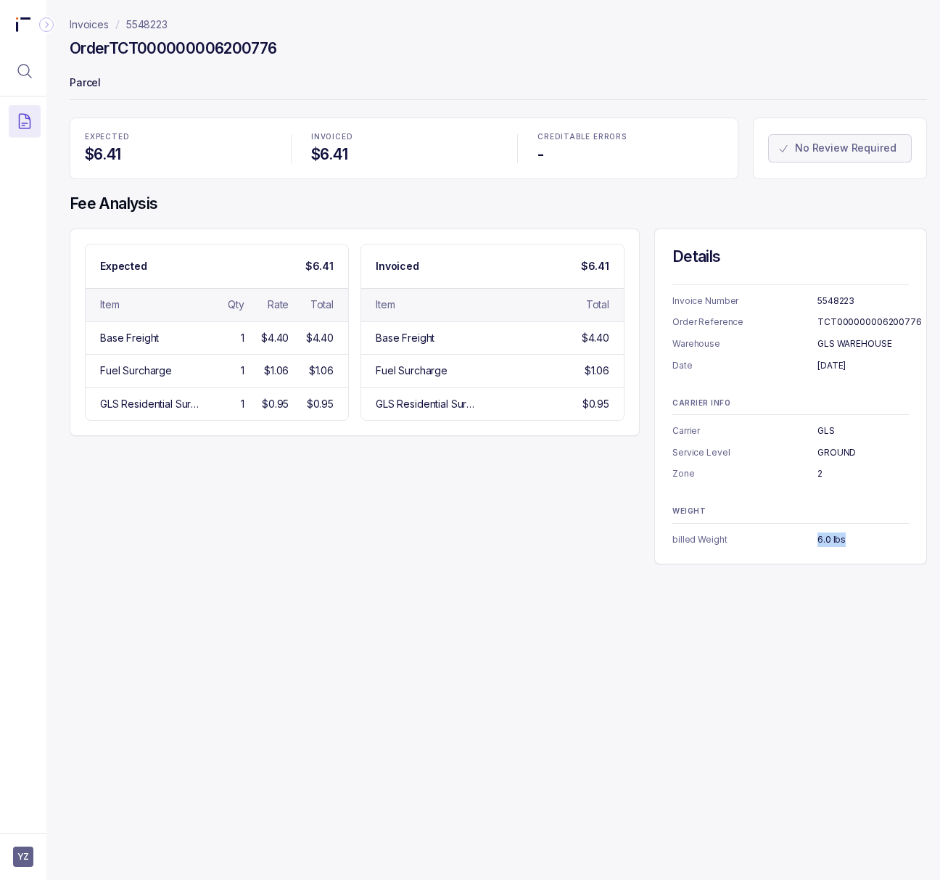
click at [148, 22] on p "5548223" at bounding box center [146, 24] width 41 height 15
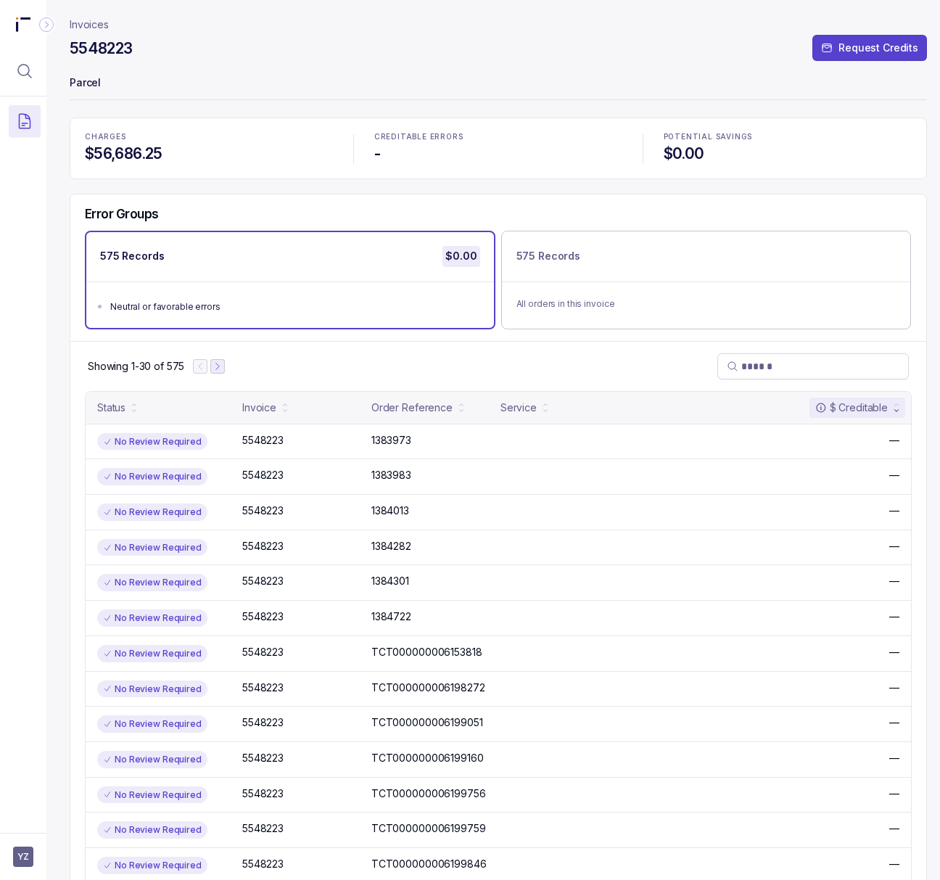
click at [215, 369] on icon "Next Page" at bounding box center [218, 366] width 10 height 10
click at [224, 367] on icon "Next Page" at bounding box center [224, 366] width 10 height 10
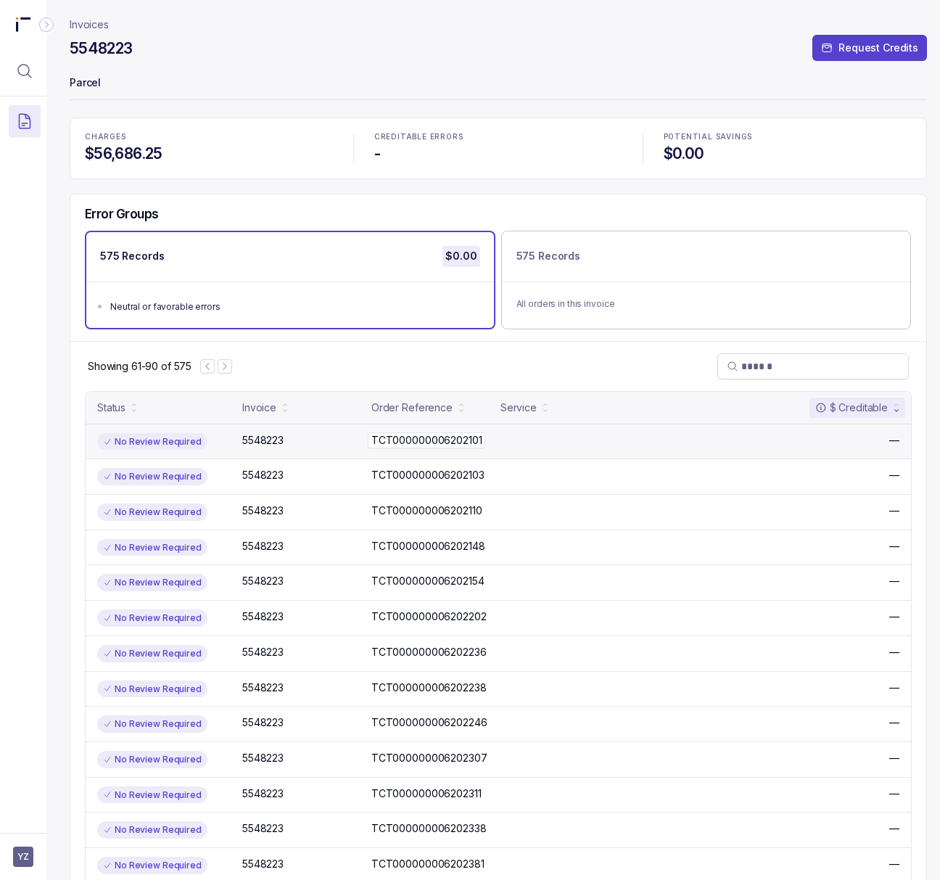
click at [411, 442] on p "TCT000000006202101" at bounding box center [427, 440] width 118 height 16
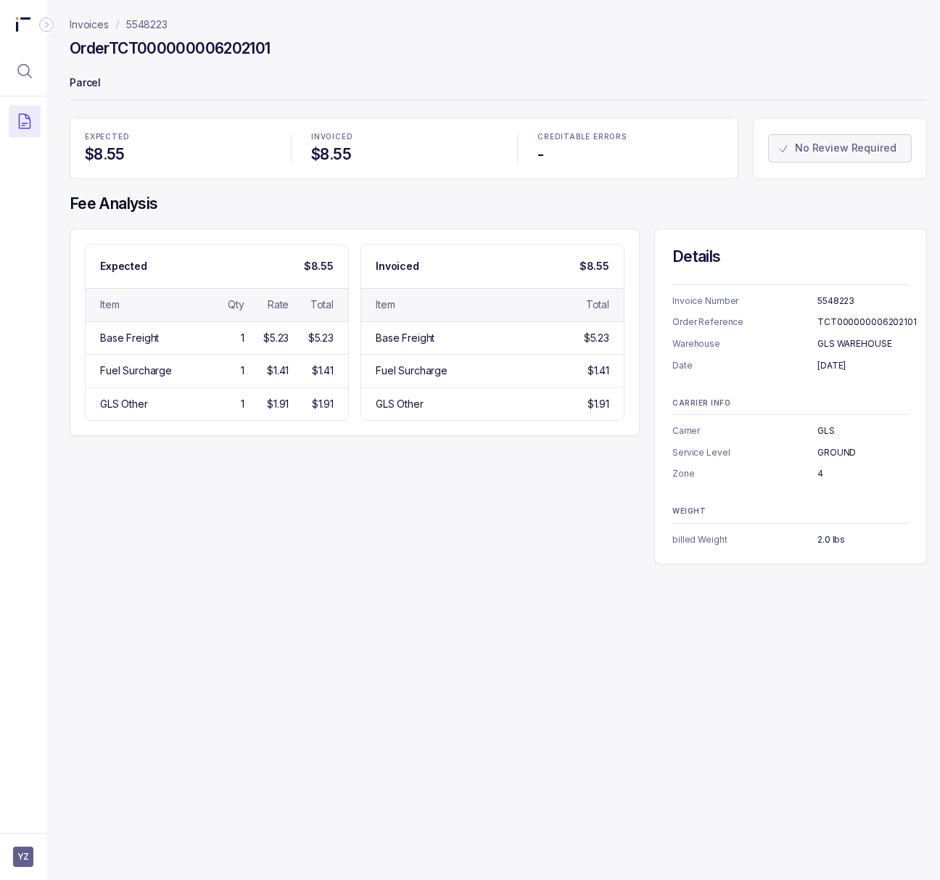
click at [147, 50] on h4 "Order TCT000000006202101" at bounding box center [170, 48] width 201 height 20
click at [849, 366] on p "[DATE]" at bounding box center [863, 365] width 91 height 15
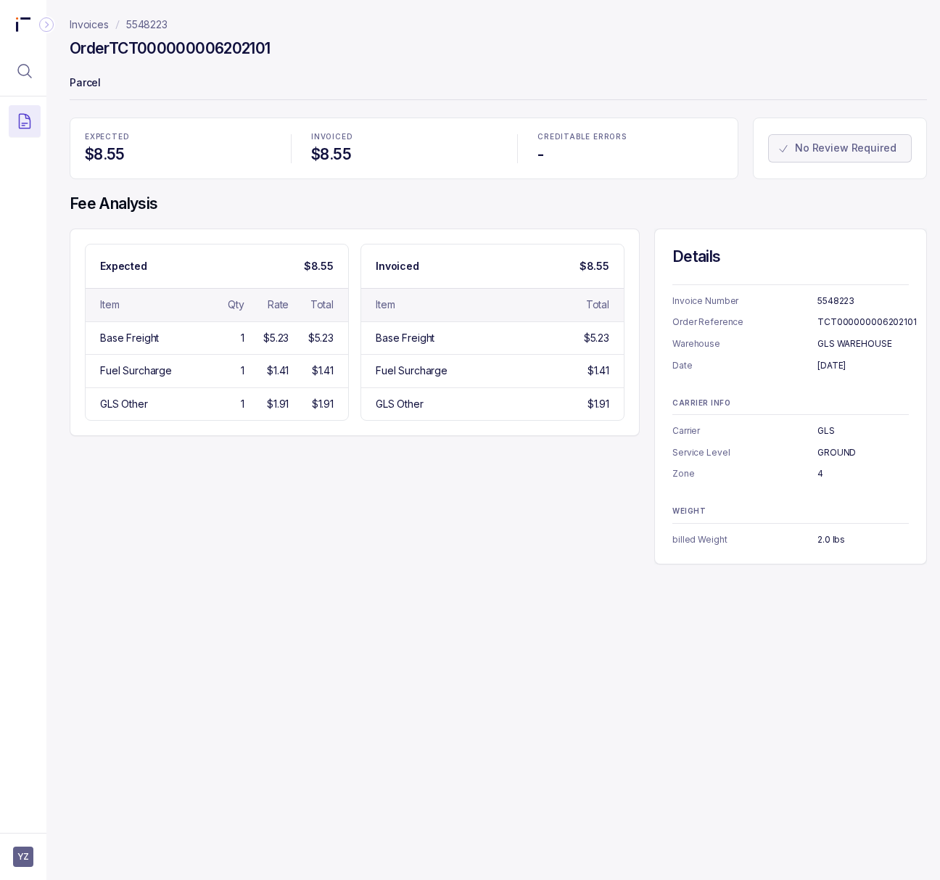
click at [821, 474] on p "4" at bounding box center [863, 473] width 91 height 15
click at [820, 474] on p "4" at bounding box center [863, 473] width 91 height 15
click at [834, 543] on p "2.0 lbs" at bounding box center [863, 539] width 91 height 15
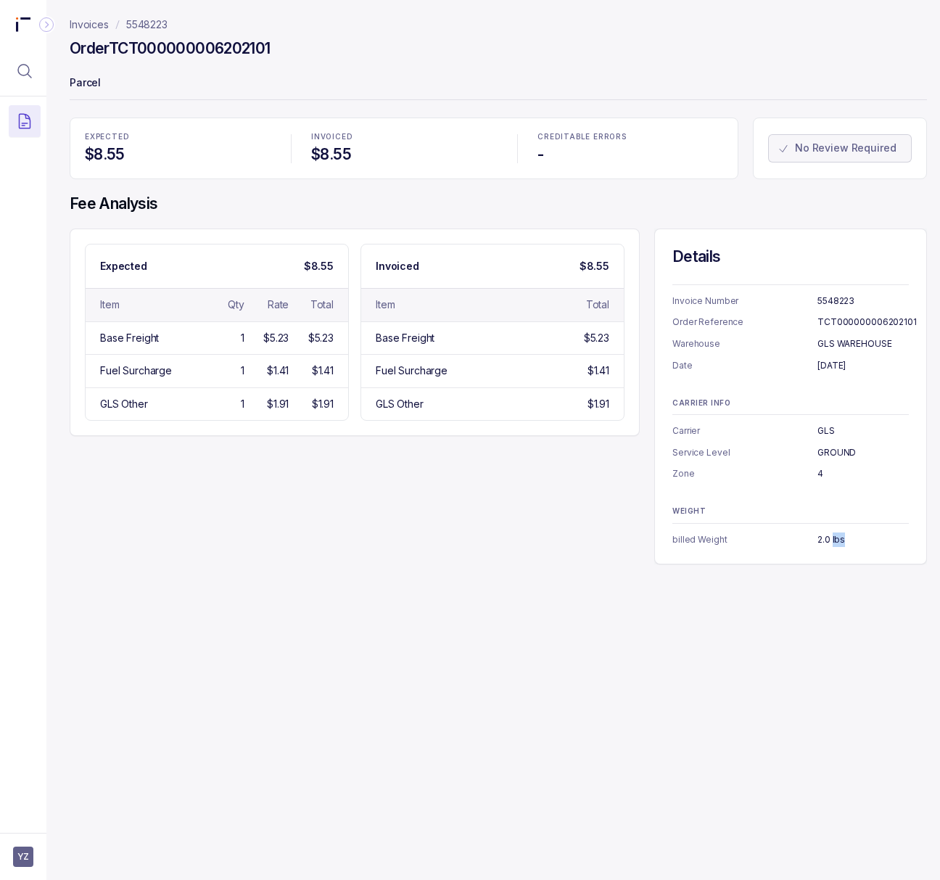
click at [834, 543] on p "2.0 lbs" at bounding box center [863, 539] width 91 height 15
click at [145, 25] on p "5548223" at bounding box center [146, 24] width 41 height 15
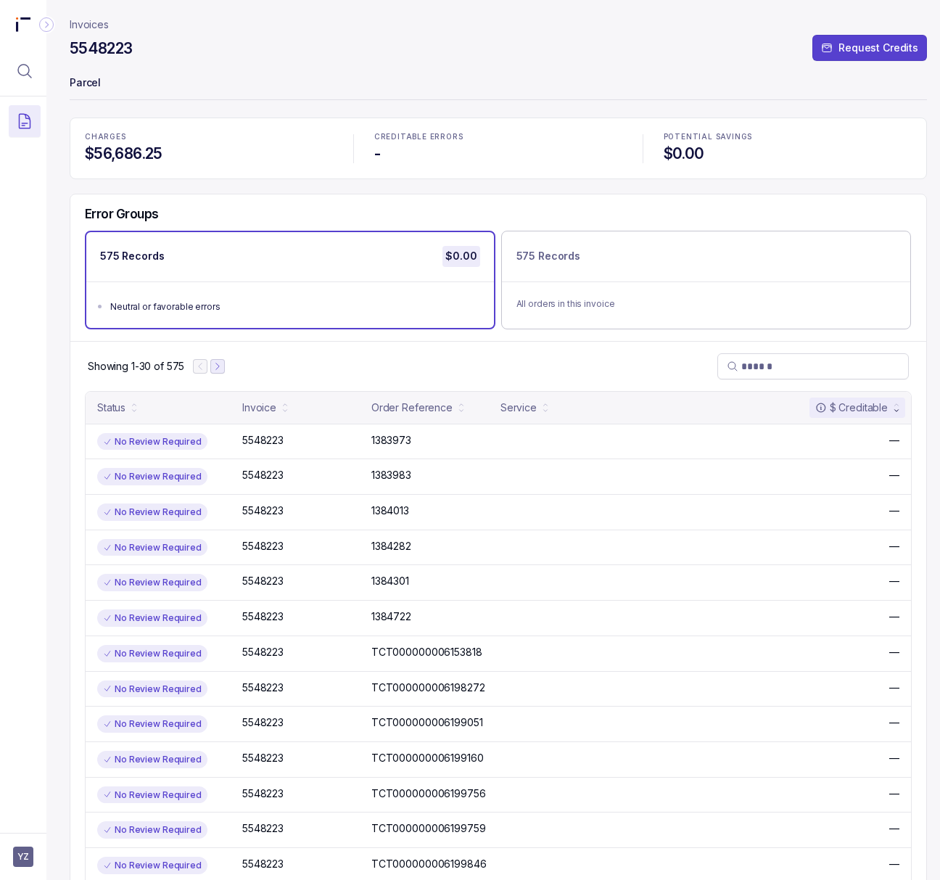
click at [218, 366] on icon "Next Page" at bounding box center [218, 366] width 10 height 10
click at [229, 368] on icon "Next Page" at bounding box center [224, 366] width 10 height 10
click at [226, 369] on icon "Next Page" at bounding box center [225, 366] width 10 height 10
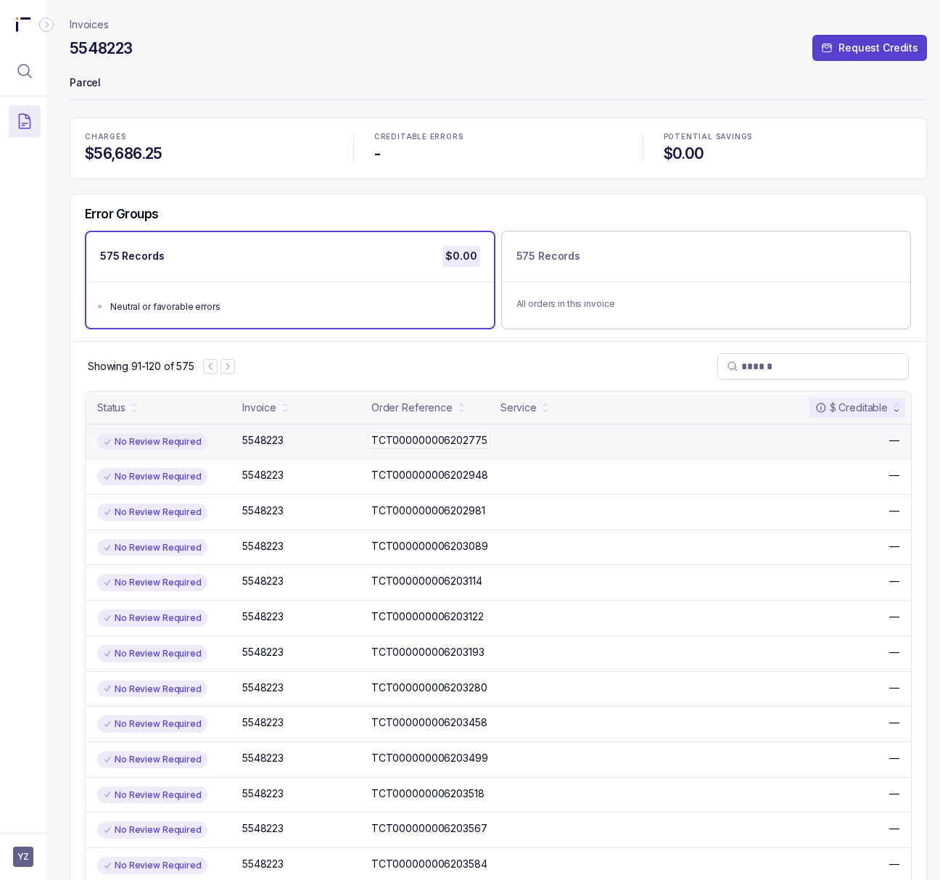
click at [400, 441] on p "TCT000000006202775" at bounding box center [429, 440] width 123 height 16
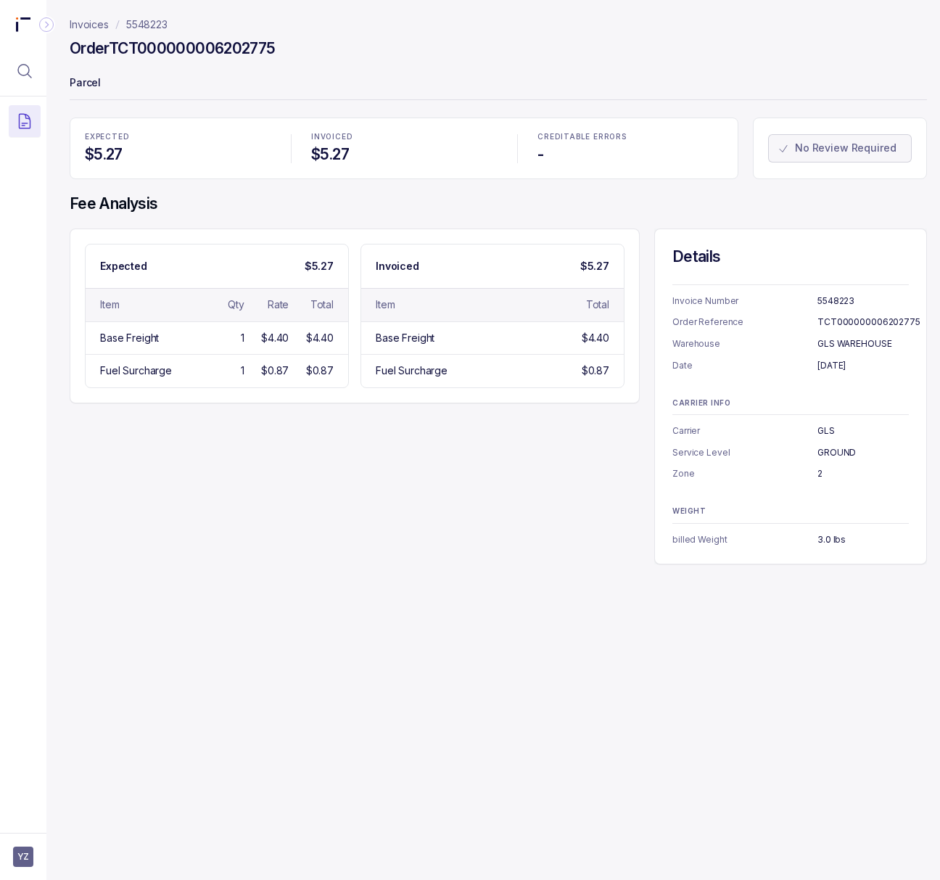
click at [216, 56] on h4 "Order TCT000000006202775" at bounding box center [173, 48] width 206 height 20
click at [218, 44] on h4 "Order TCT000000006202775" at bounding box center [173, 48] width 206 height 20
click at [839, 363] on p "[DATE]" at bounding box center [863, 365] width 91 height 15
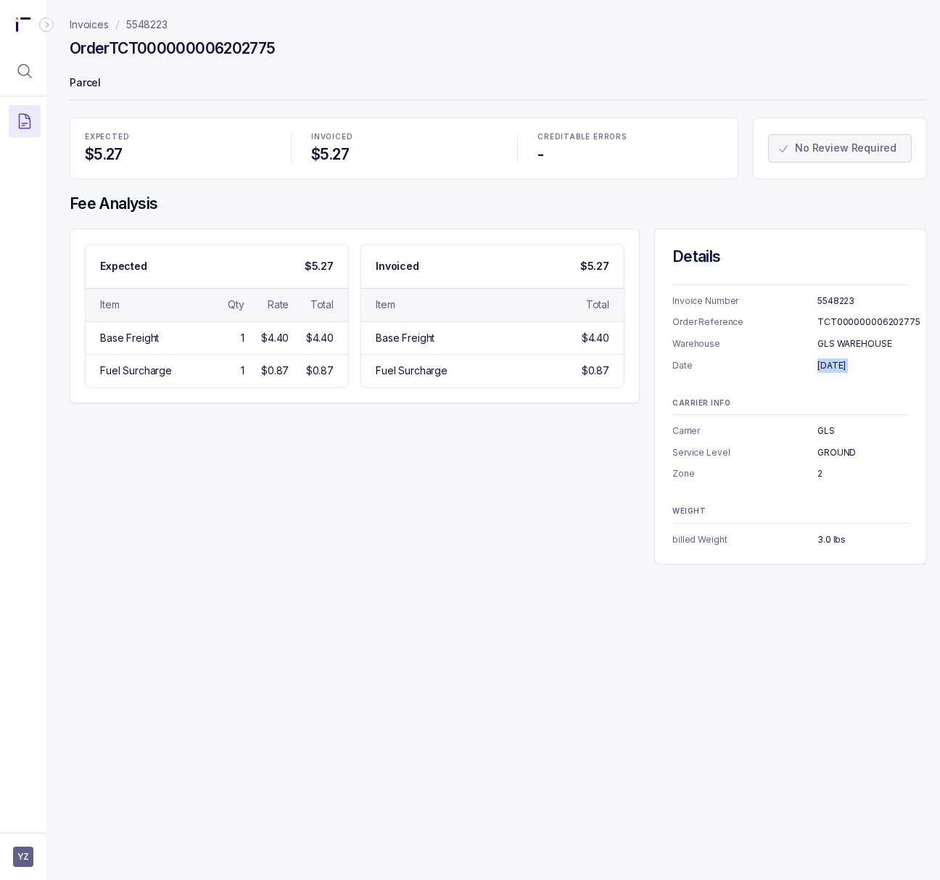
click at [839, 363] on p "[DATE]" at bounding box center [863, 365] width 91 height 15
click at [819, 476] on p "2" at bounding box center [863, 473] width 91 height 15
click at [831, 540] on p "3.0 lbs" at bounding box center [863, 539] width 91 height 15
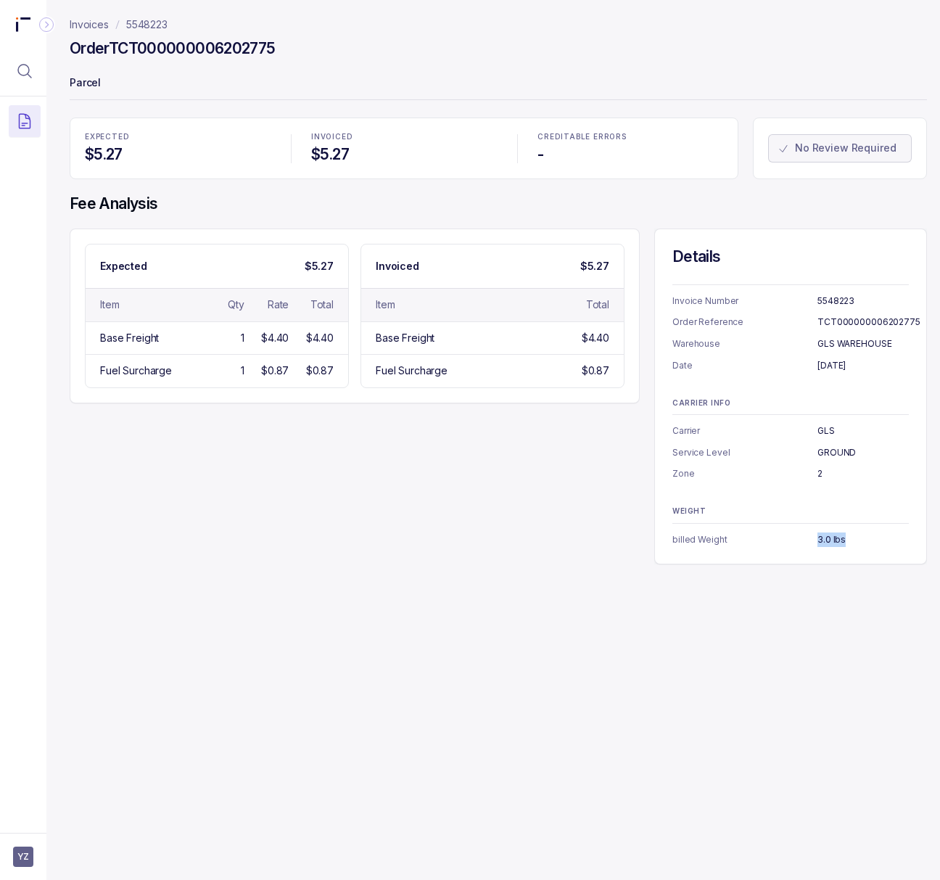
click at [831, 540] on p "3.0 lbs" at bounding box center [863, 539] width 91 height 15
click at [395, 529] on div "Expected $5.27 Item Qty Rate Total Base Freight 1 $4.40 $4.40 Fuel Surcharge 1 …" at bounding box center [498, 396] width 857 height 336
click at [132, 27] on p "5548223" at bounding box center [146, 24] width 41 height 15
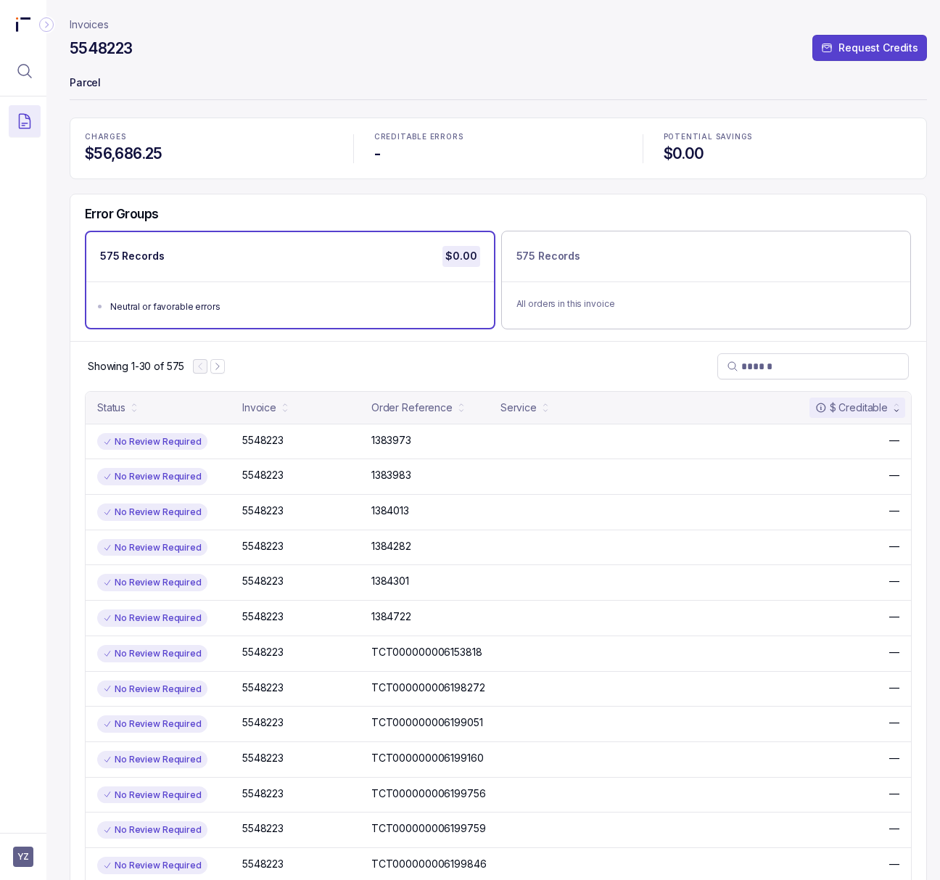
click at [97, 25] on p "Invoices" at bounding box center [89, 24] width 39 height 15
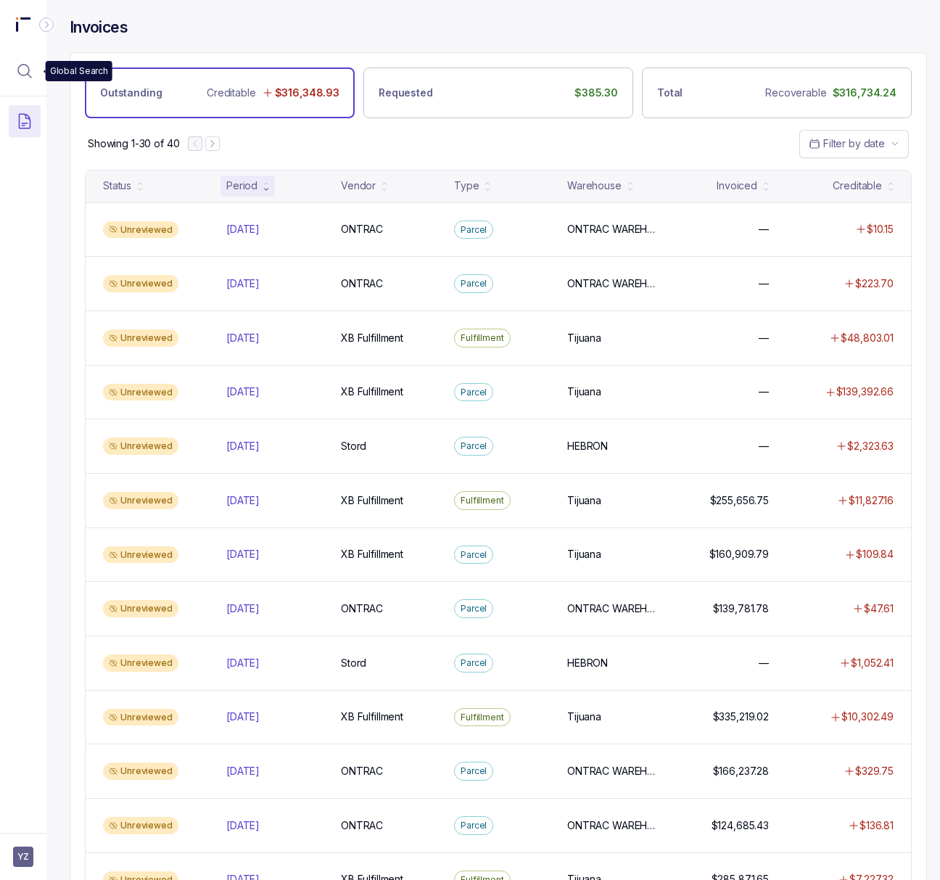
drag, startPoint x: 21, startPoint y: 62, endPoint x: 57, endPoint y: 64, distance: 35.6
click at [21, 62] on icon "Menu Icon Button MagnifyingGlassIcon" at bounding box center [24, 70] width 17 height 17
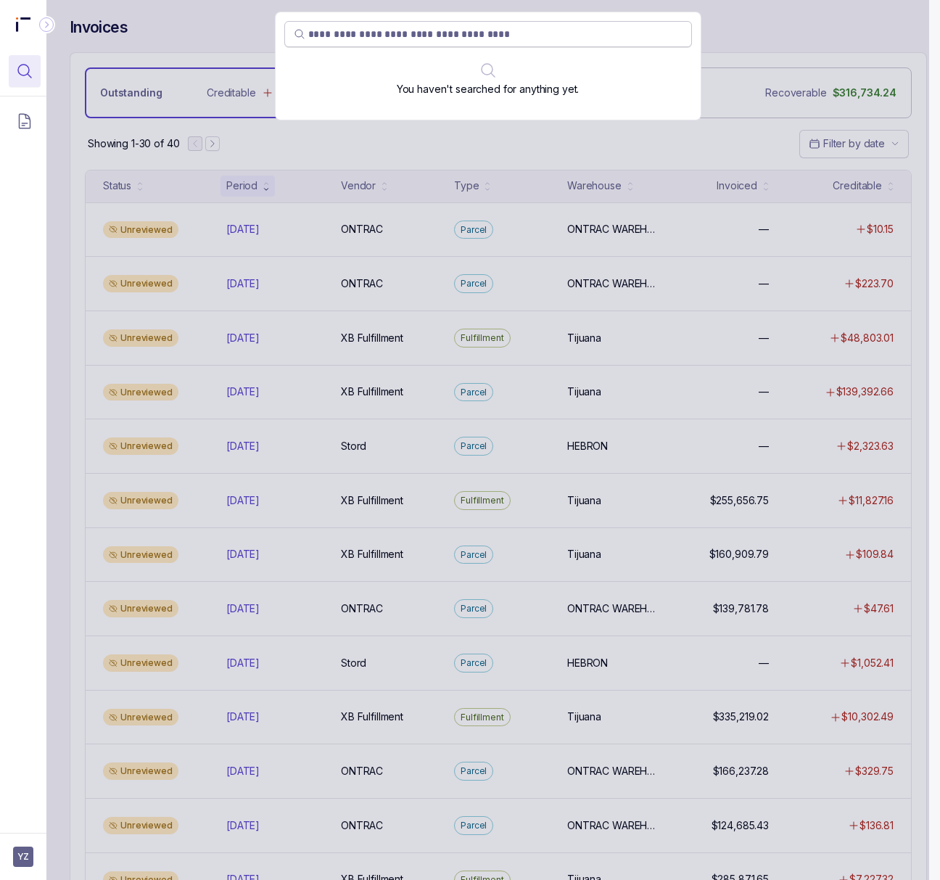
click at [325, 39] on input "search" at bounding box center [495, 34] width 374 height 15
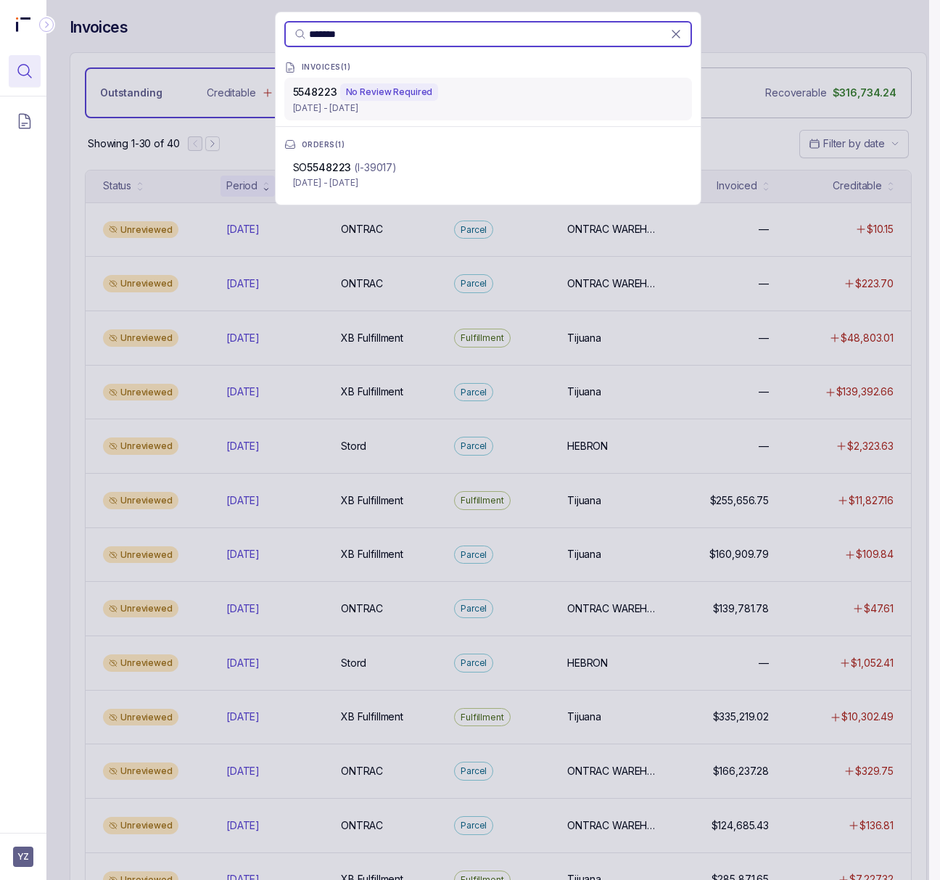
type input "*******"
click at [407, 103] on p "[DATE] - [DATE]" at bounding box center [488, 108] width 390 height 15
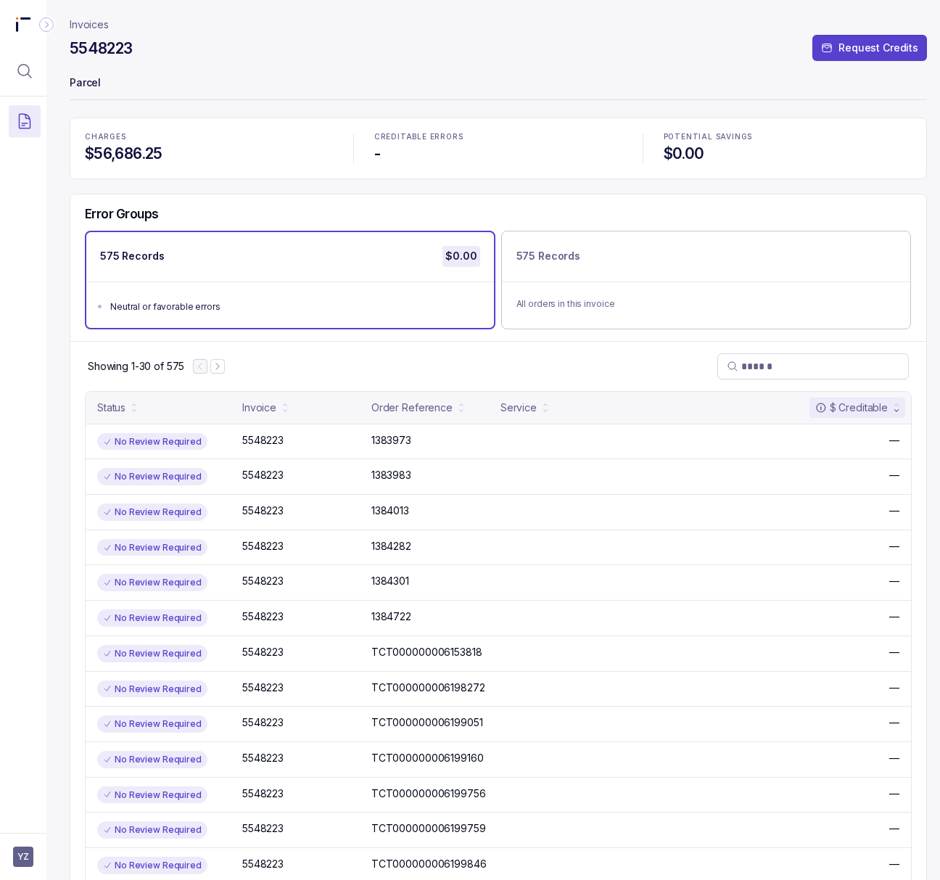
click at [115, 44] on h4 "5548223" at bounding box center [101, 48] width 63 height 20
drag, startPoint x: 714, startPoint y: 154, endPoint x: 653, endPoint y: 157, distance: 61.0
click at [653, 157] on div "CHARGES $56,686.25 CREDITABLE ERRORS - POTENTIAL SAVINGS $0.00" at bounding box center [498, 149] width 857 height 62
click at [96, 23] on p "Invoices" at bounding box center [89, 24] width 39 height 15
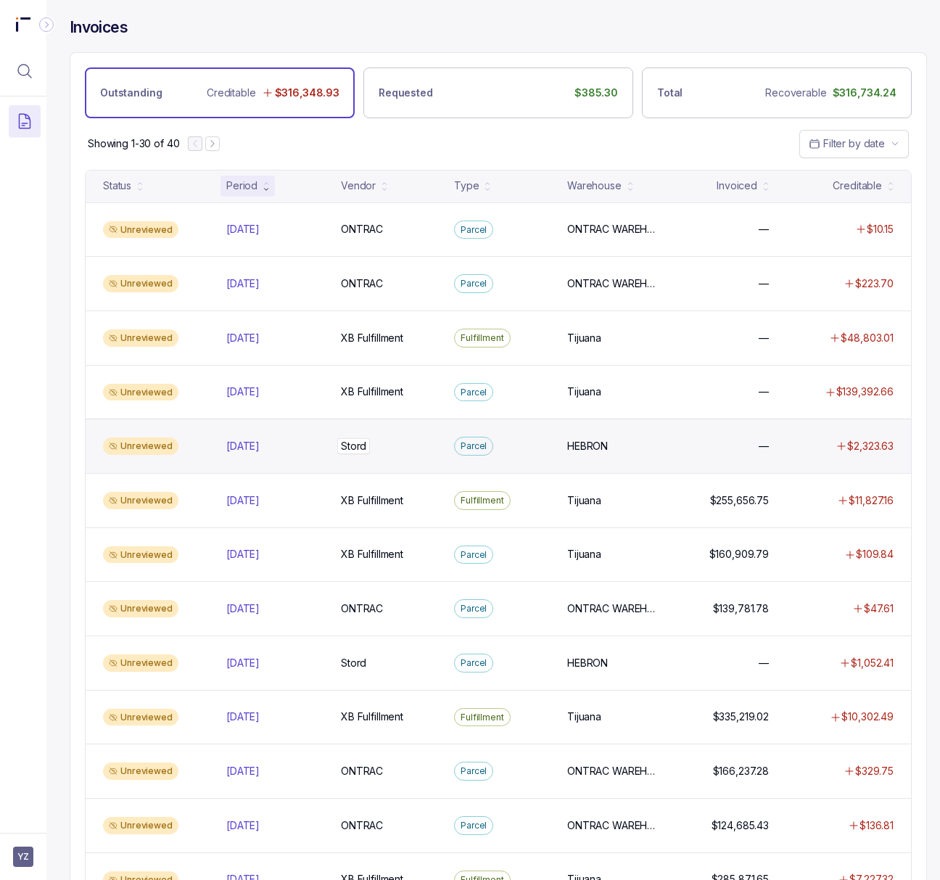
click at [361, 450] on p "Stord" at bounding box center [353, 446] width 33 height 16
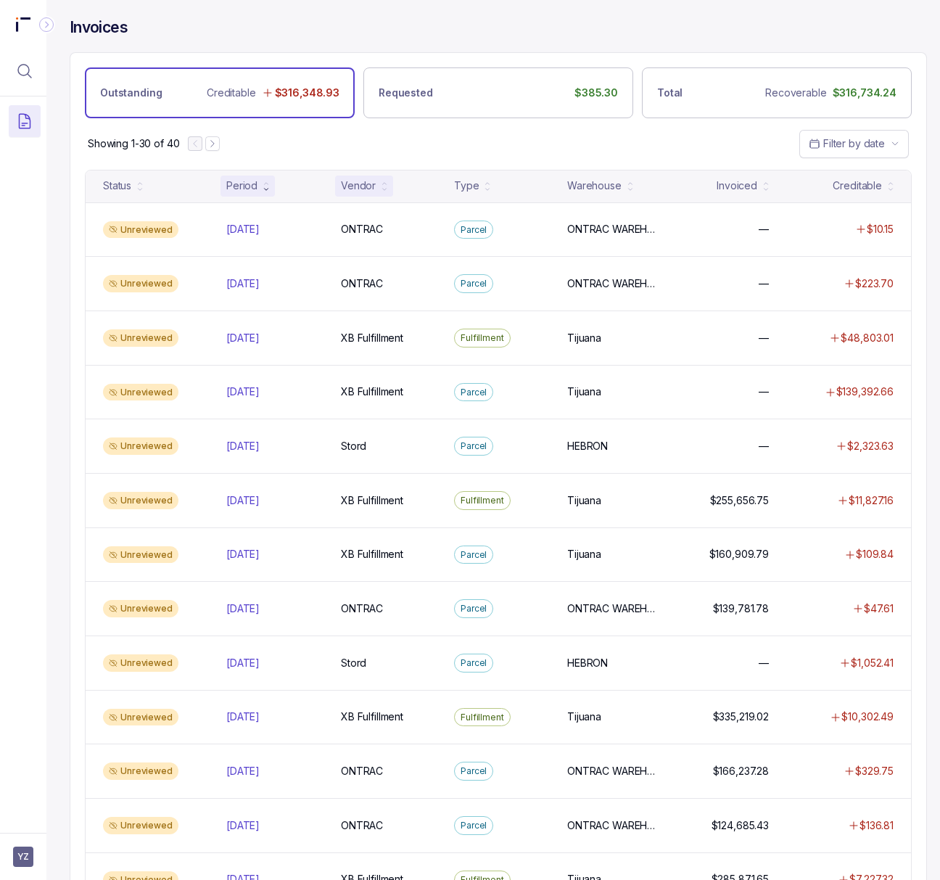
click at [367, 192] on div "Vendor" at bounding box center [358, 185] width 35 height 15
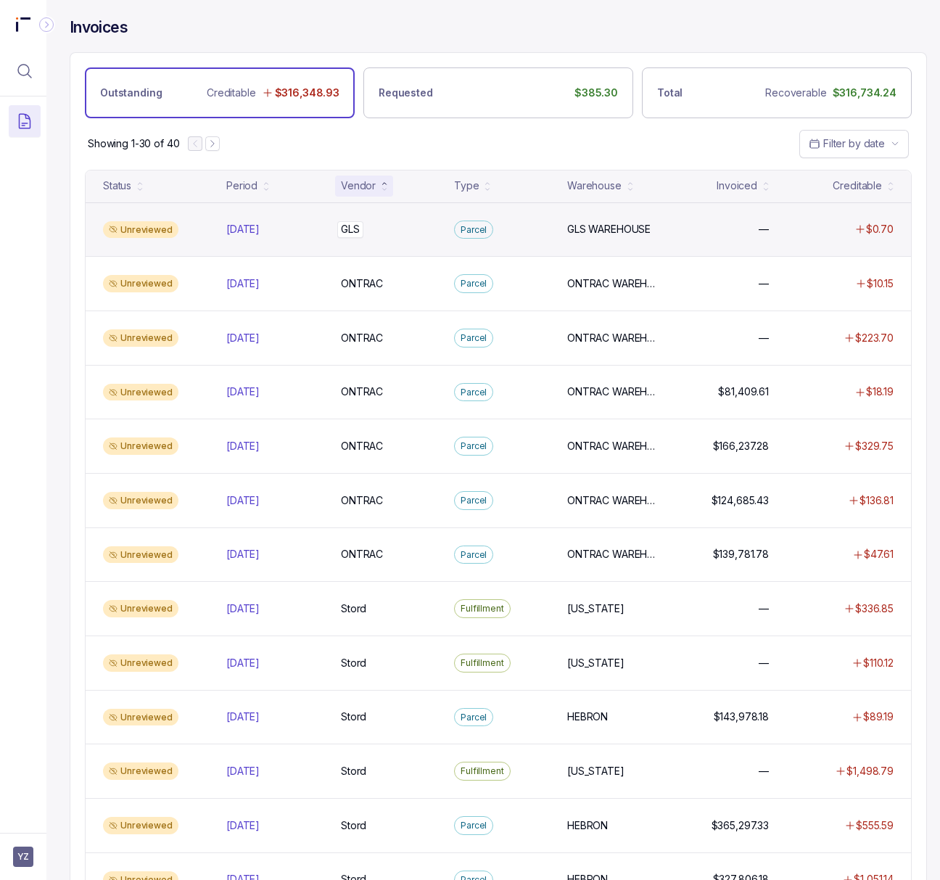
click at [347, 233] on p "GLS" at bounding box center [350, 229] width 26 height 16
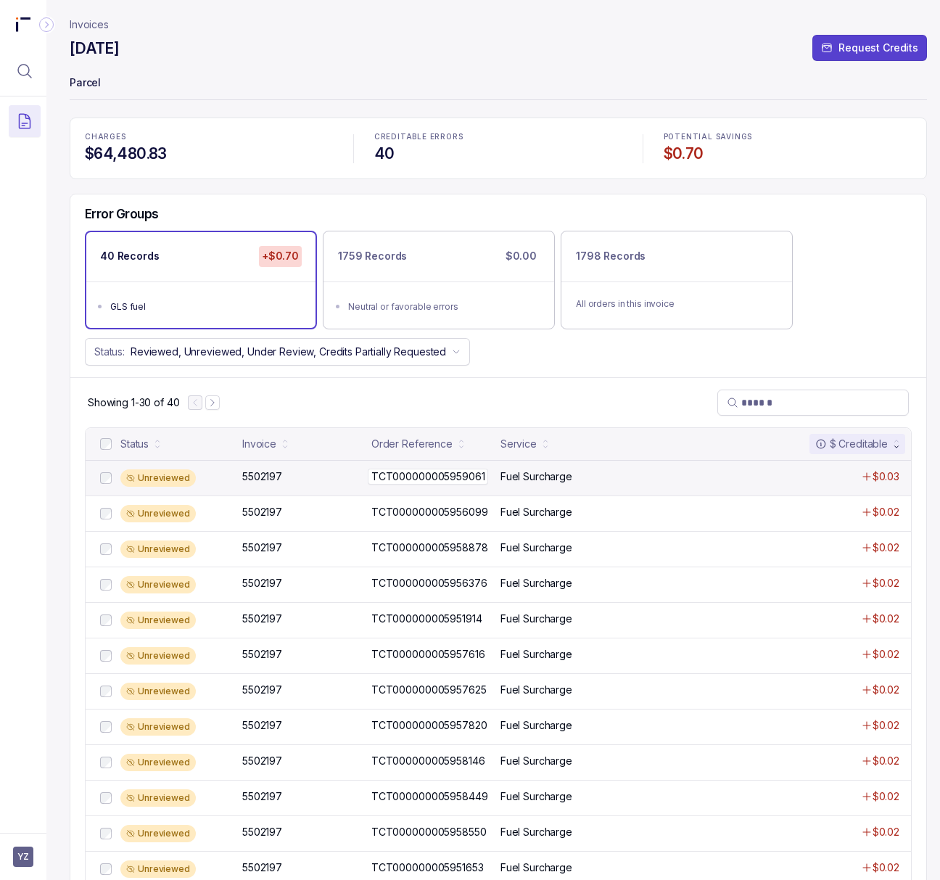
click at [433, 480] on p "TCT000000005959061" at bounding box center [428, 477] width 120 height 16
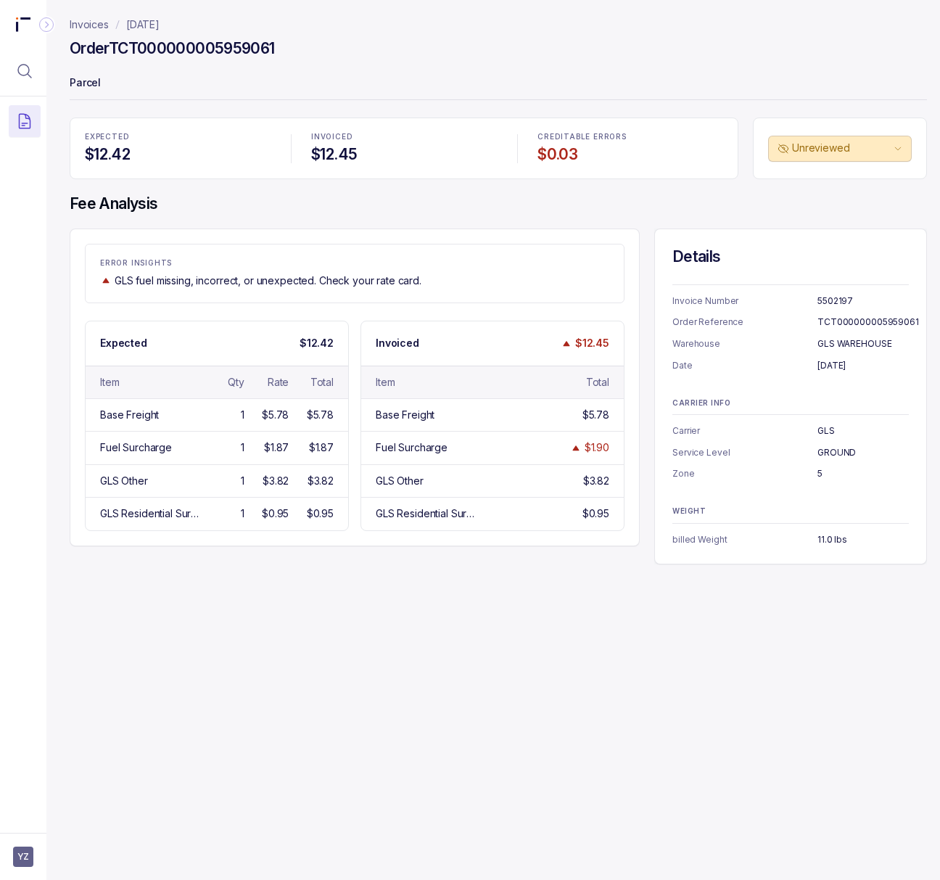
click at [152, 23] on p "[DATE]" at bounding box center [142, 24] width 33 height 15
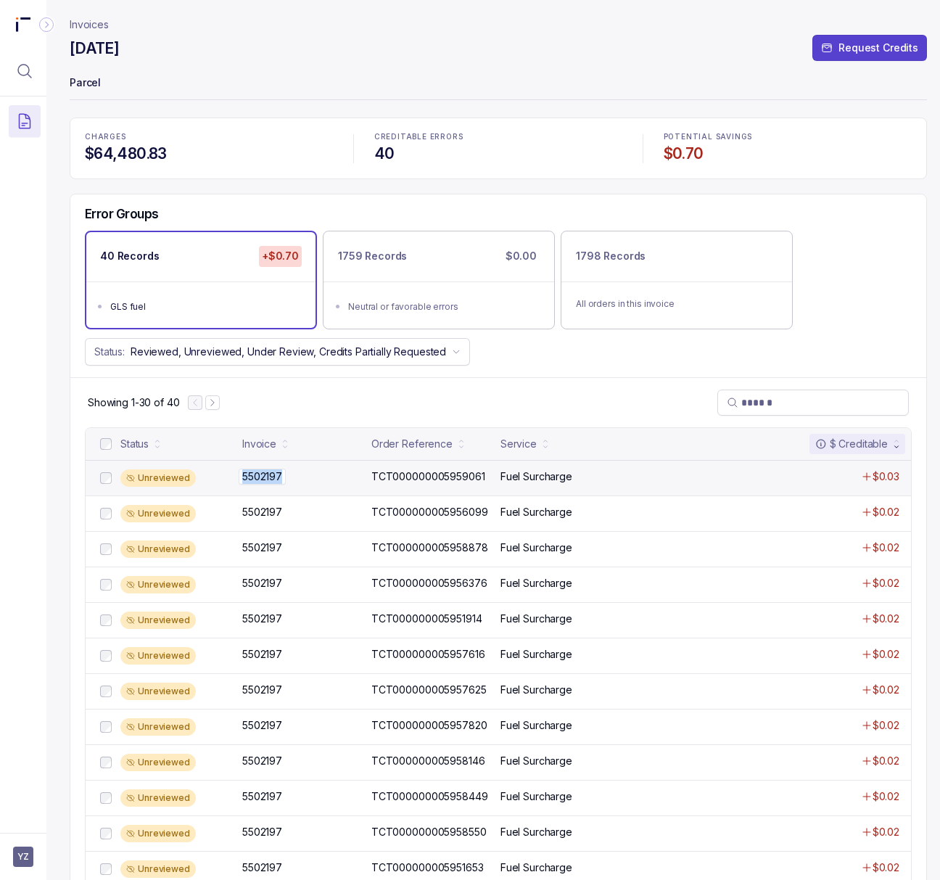
drag, startPoint x: 290, startPoint y: 474, endPoint x: 281, endPoint y: 479, distance: 10.5
click at [281, 479] on div "5502197 5502197" at bounding box center [302, 476] width 120 height 15
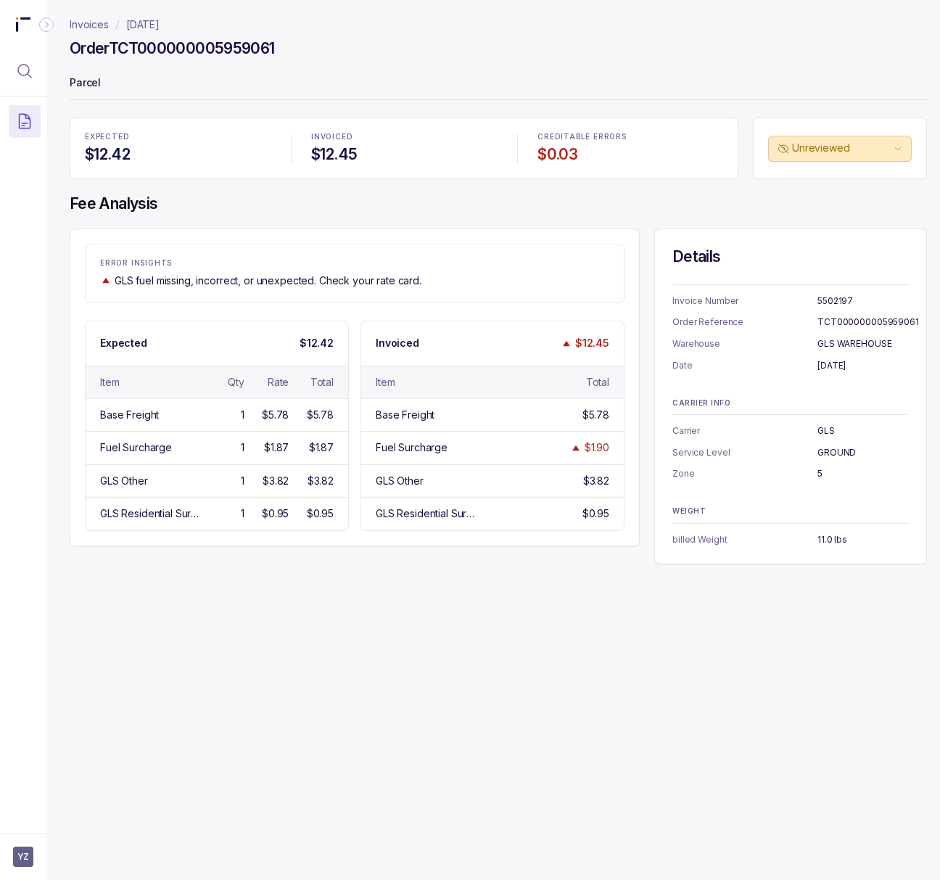
click at [248, 51] on h4 "Order TCT000000005959061" at bounding box center [172, 48] width 205 height 20
click at [833, 360] on p "[DATE]" at bounding box center [863, 365] width 91 height 15
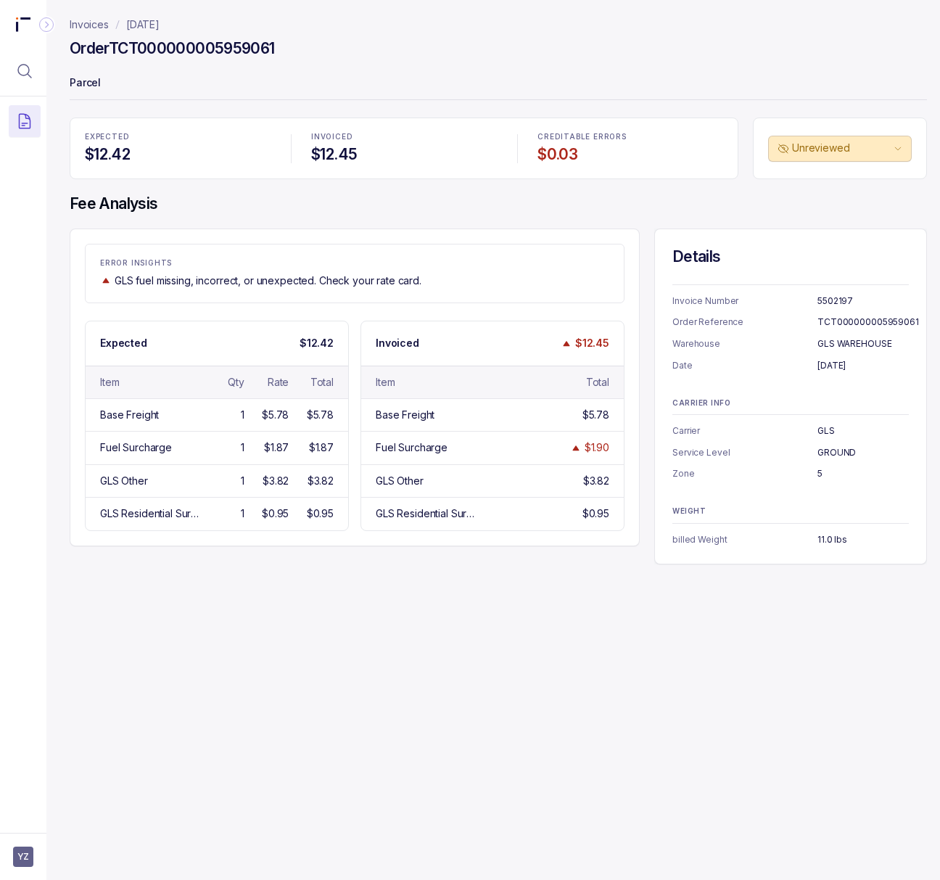
click at [820, 474] on p "5" at bounding box center [863, 473] width 91 height 15
click at [833, 540] on p "11.0 lbs" at bounding box center [863, 539] width 91 height 15
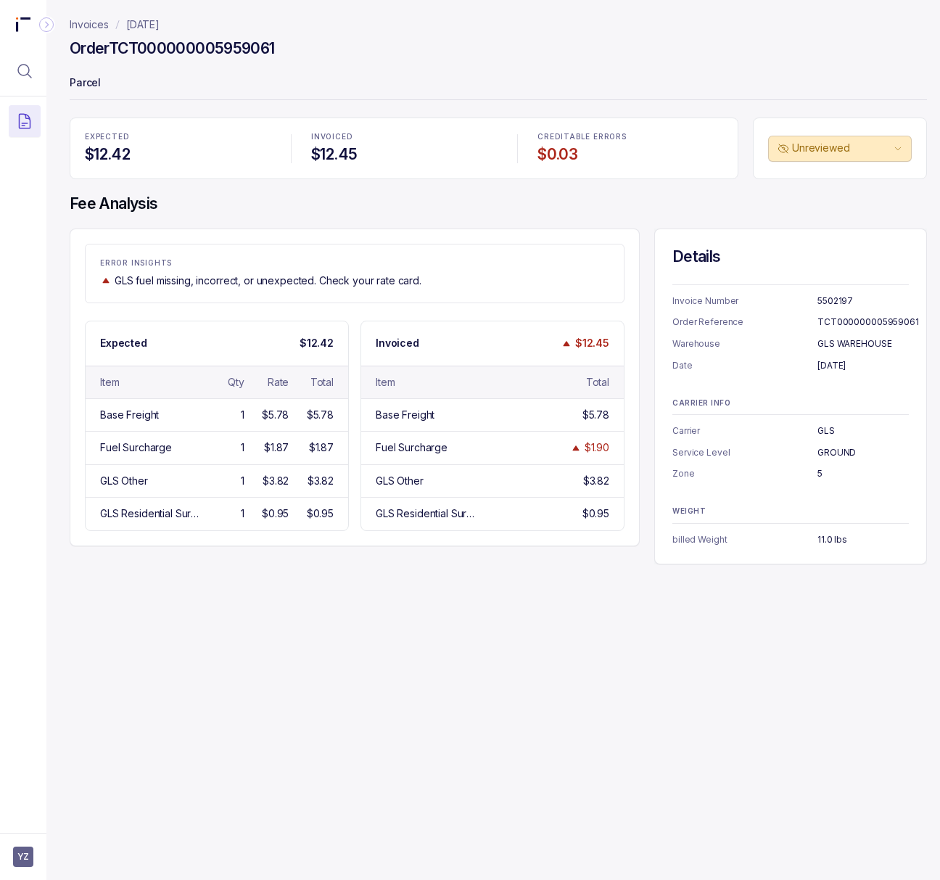
click at [641, 738] on div "Invoices [DATE] Order TCT000000005959061 Parcel EXPECTED $12.42 INVOICED $12.45…" at bounding box center [492, 440] width 892 height 880
click at [158, 27] on p "[DATE]" at bounding box center [142, 24] width 33 height 15
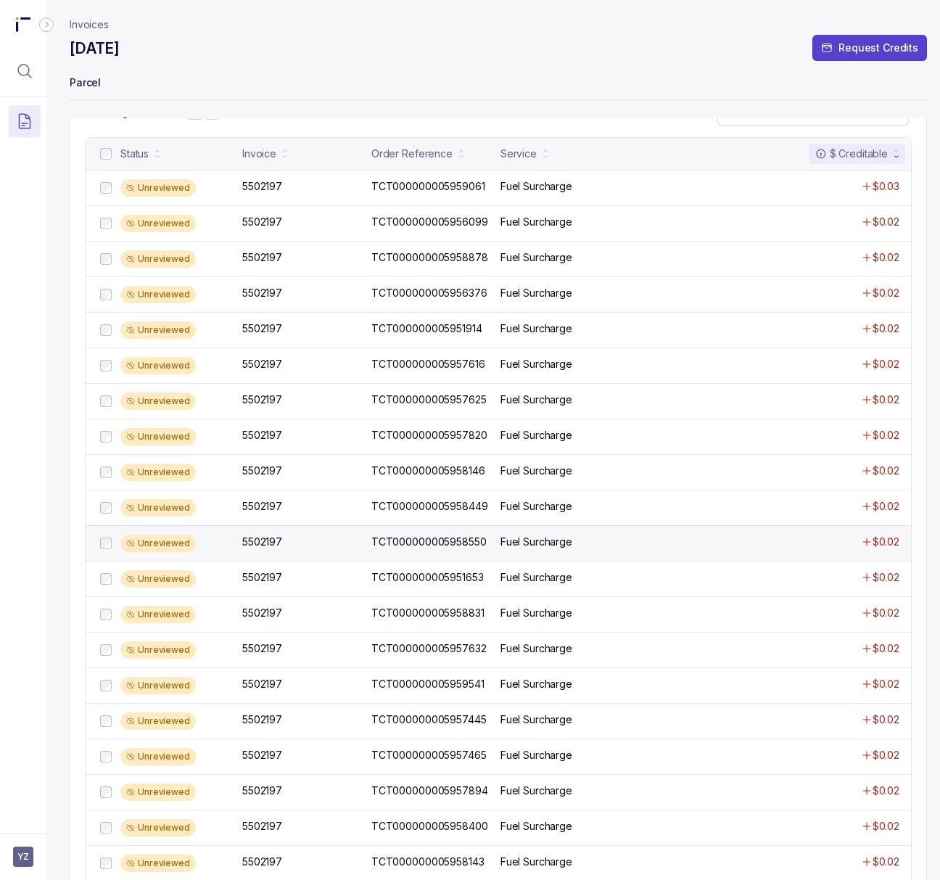
scroll to position [387, 0]
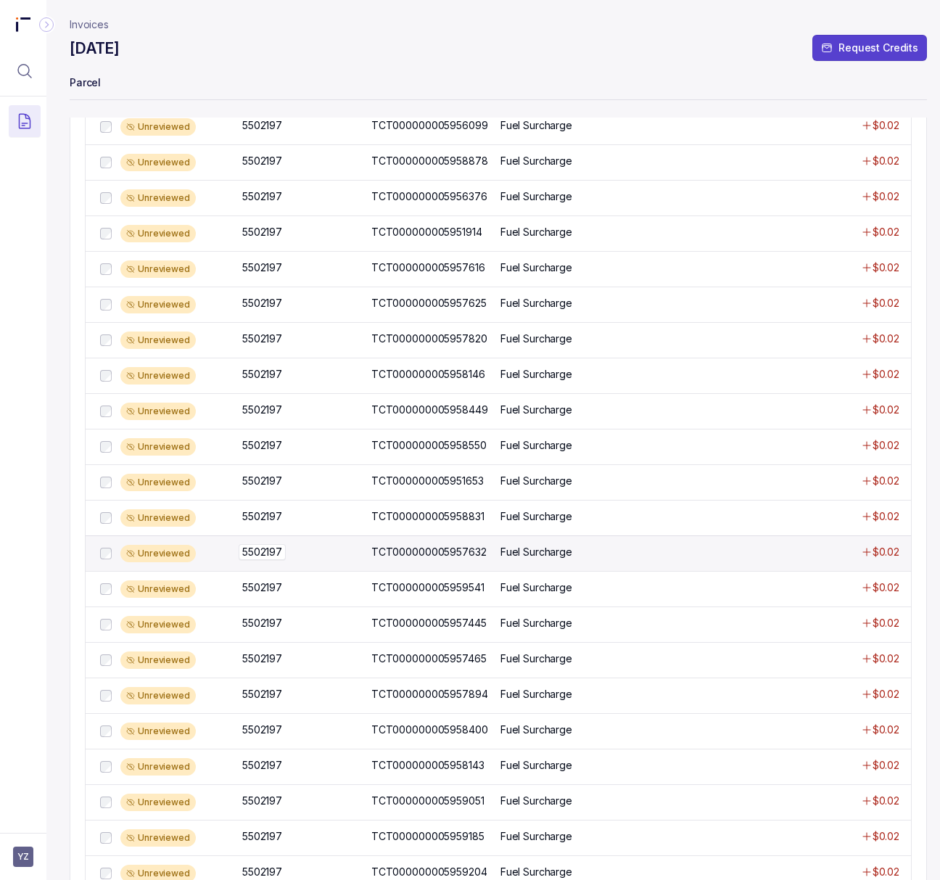
click at [265, 558] on p "5502197" at bounding box center [262, 552] width 47 height 16
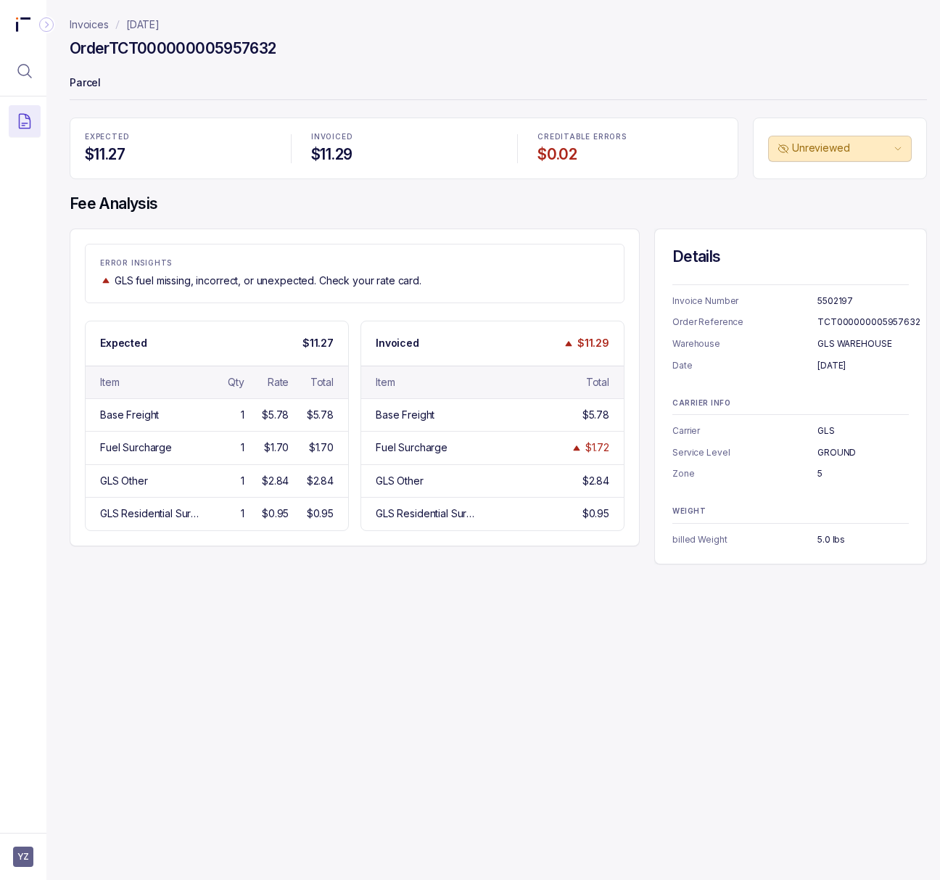
click at [144, 24] on p "[DATE]" at bounding box center [142, 24] width 33 height 15
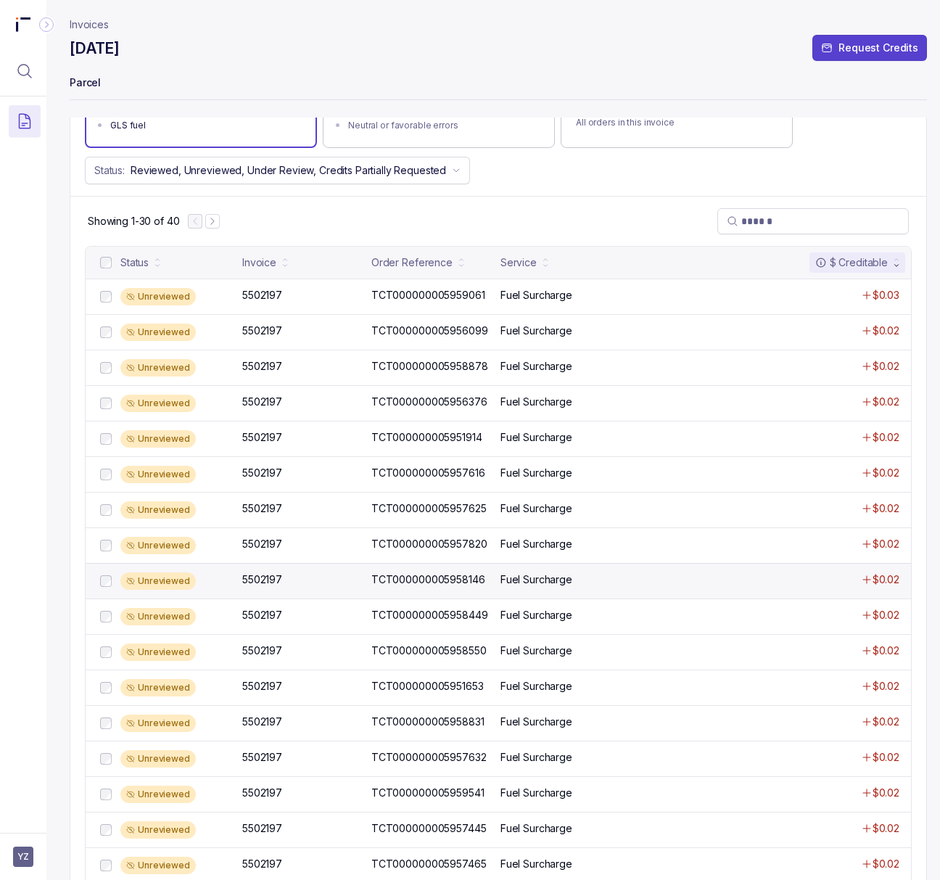
scroll to position [193, 0]
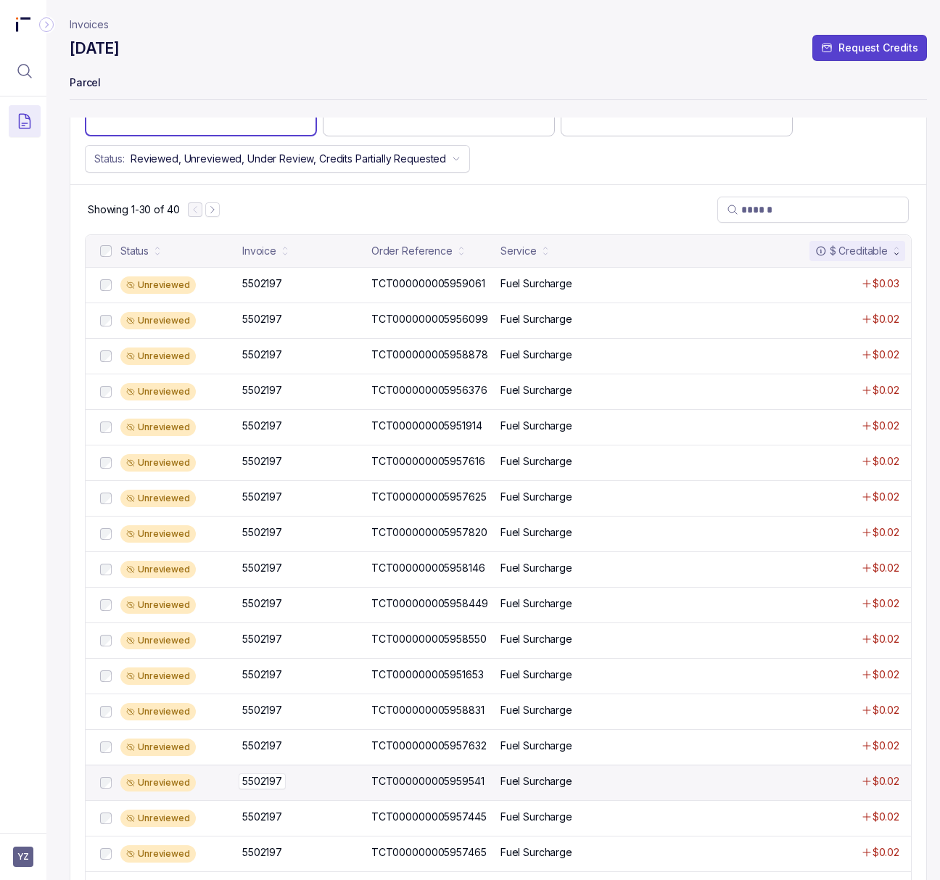
click at [268, 788] on p "5502197" at bounding box center [262, 781] width 47 height 16
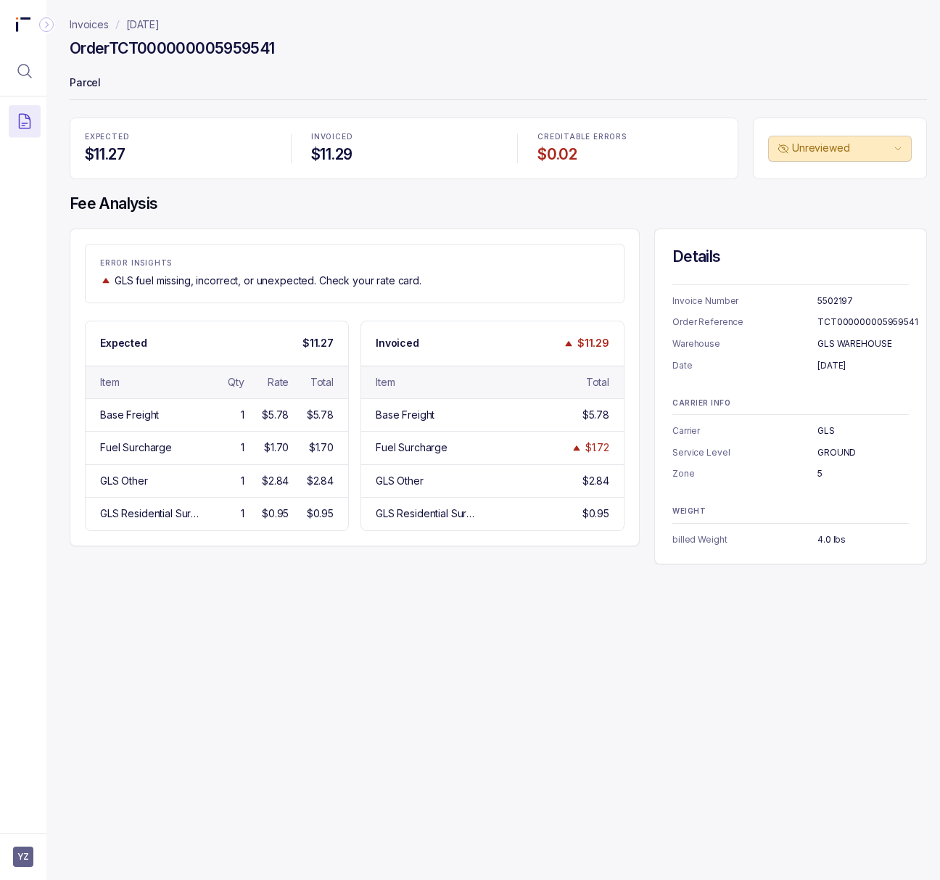
click at [157, 42] on h4 "Order TCT000000005959541" at bounding box center [172, 48] width 205 height 20
click at [834, 363] on p "[DATE]" at bounding box center [863, 365] width 91 height 15
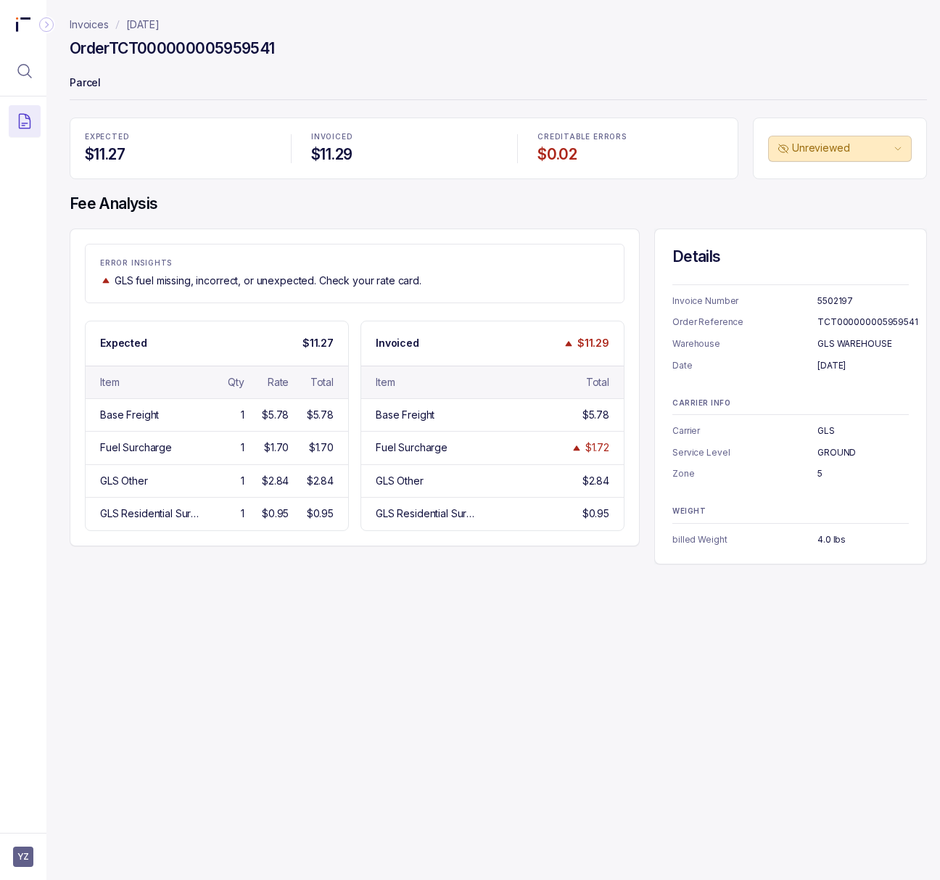
click at [822, 540] on p "4.0 lbs" at bounding box center [863, 539] width 91 height 15
click at [157, 23] on p "[DATE]" at bounding box center [142, 24] width 33 height 15
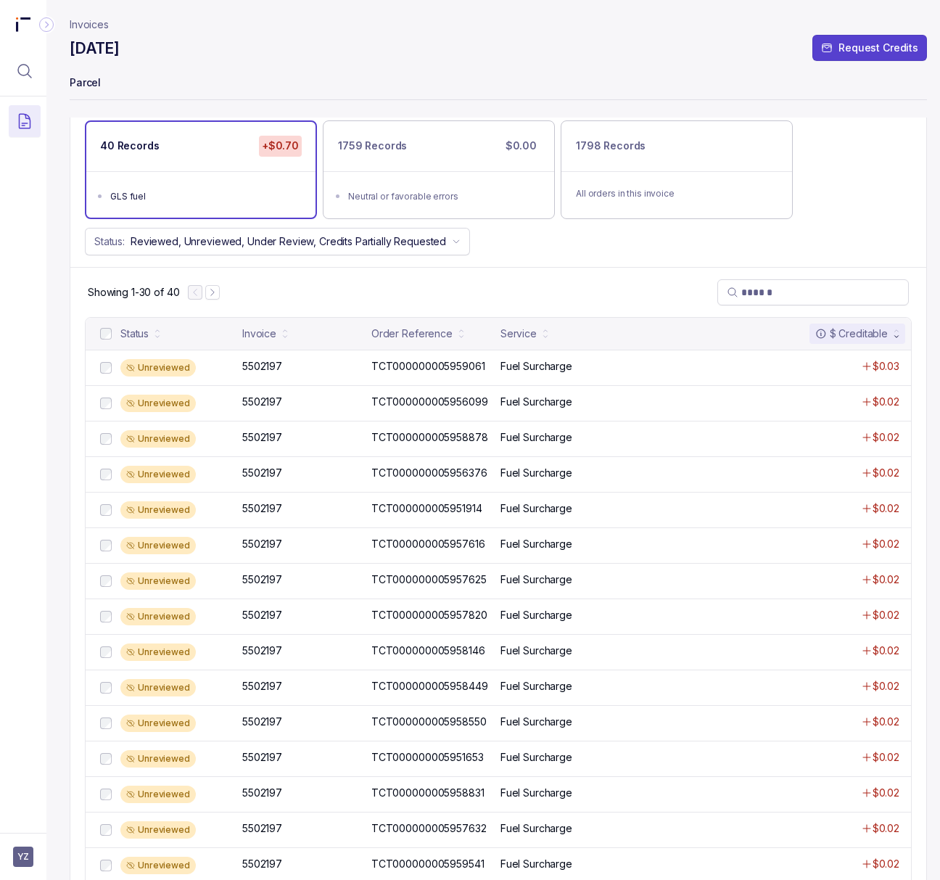
scroll to position [106, 0]
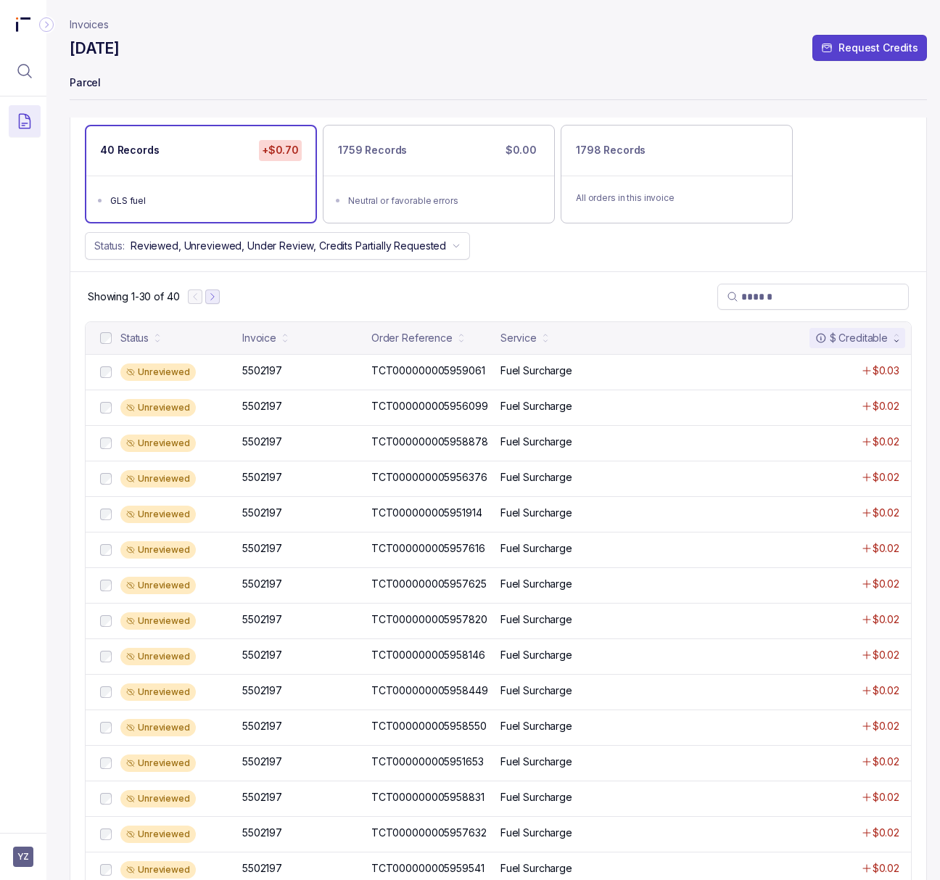
click at [215, 302] on icon "Next Page" at bounding box center [212, 297] width 10 height 10
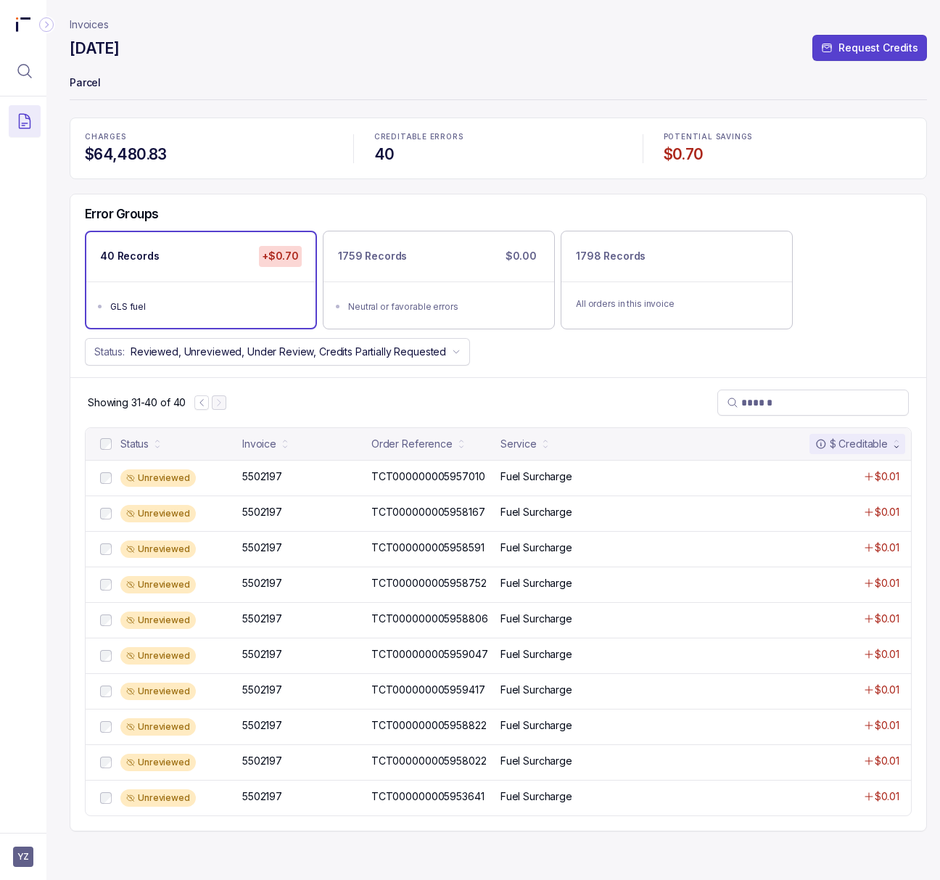
scroll to position [0, 0]
click at [267, 479] on p "5502197" at bounding box center [262, 477] width 47 height 16
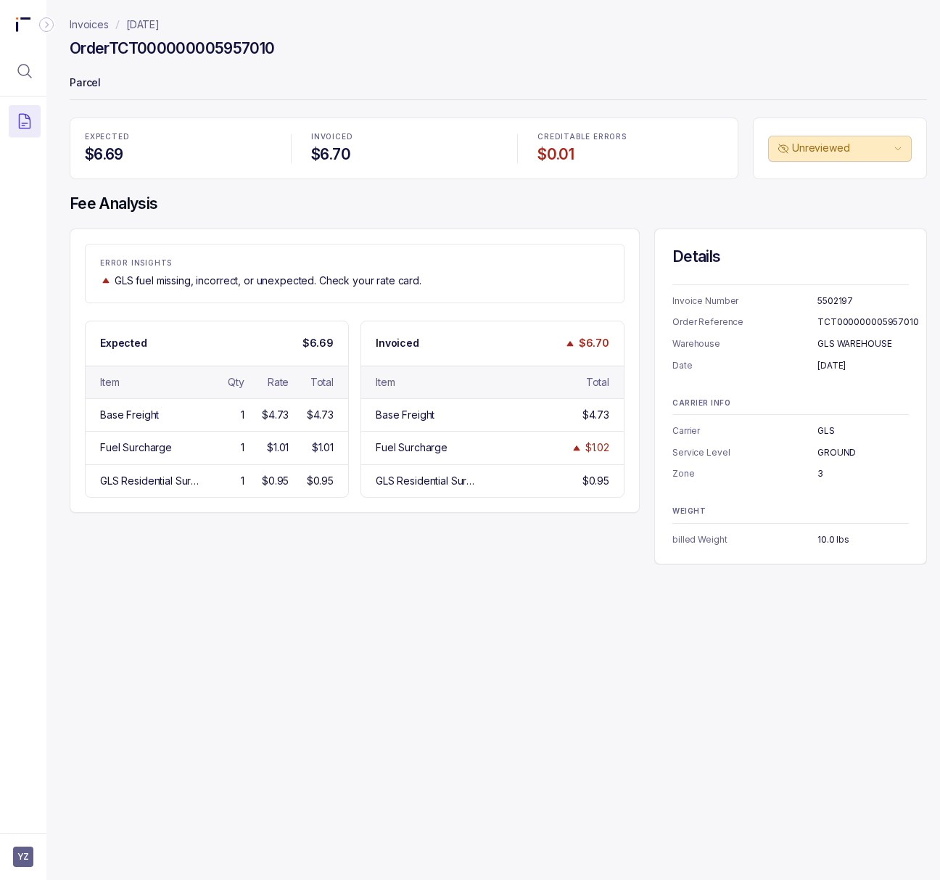
click at [133, 25] on p "[DATE]" at bounding box center [142, 24] width 33 height 15
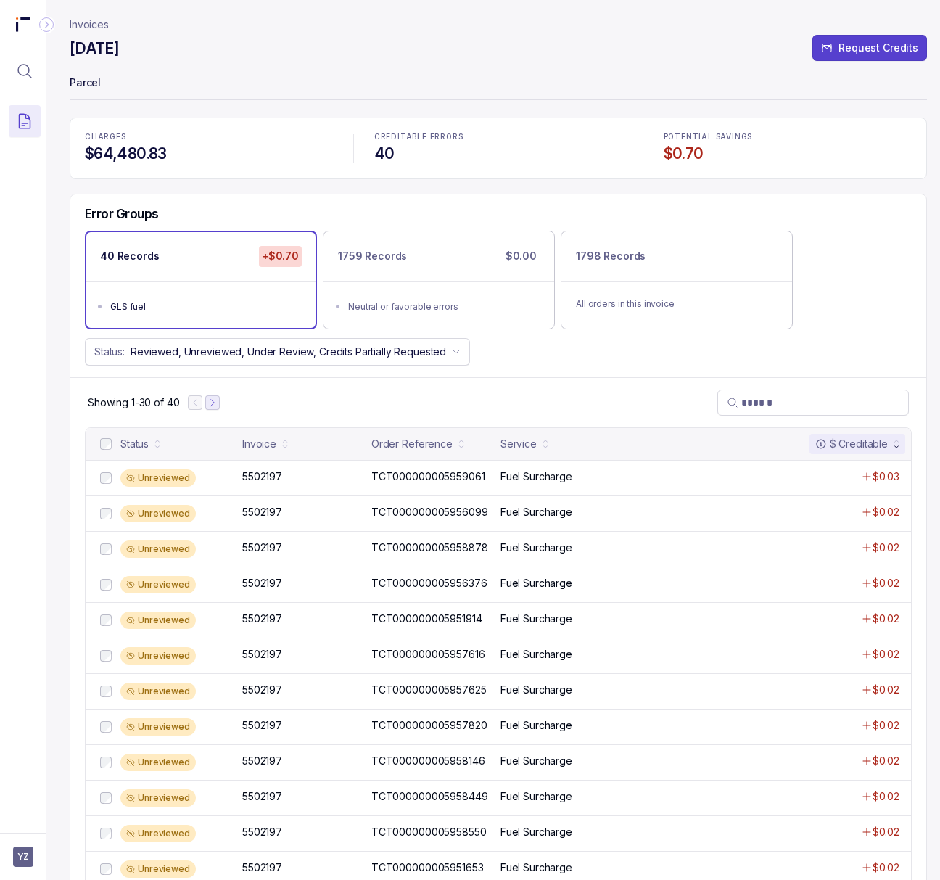
click at [215, 402] on icon "Next Page" at bounding box center [212, 403] width 10 height 10
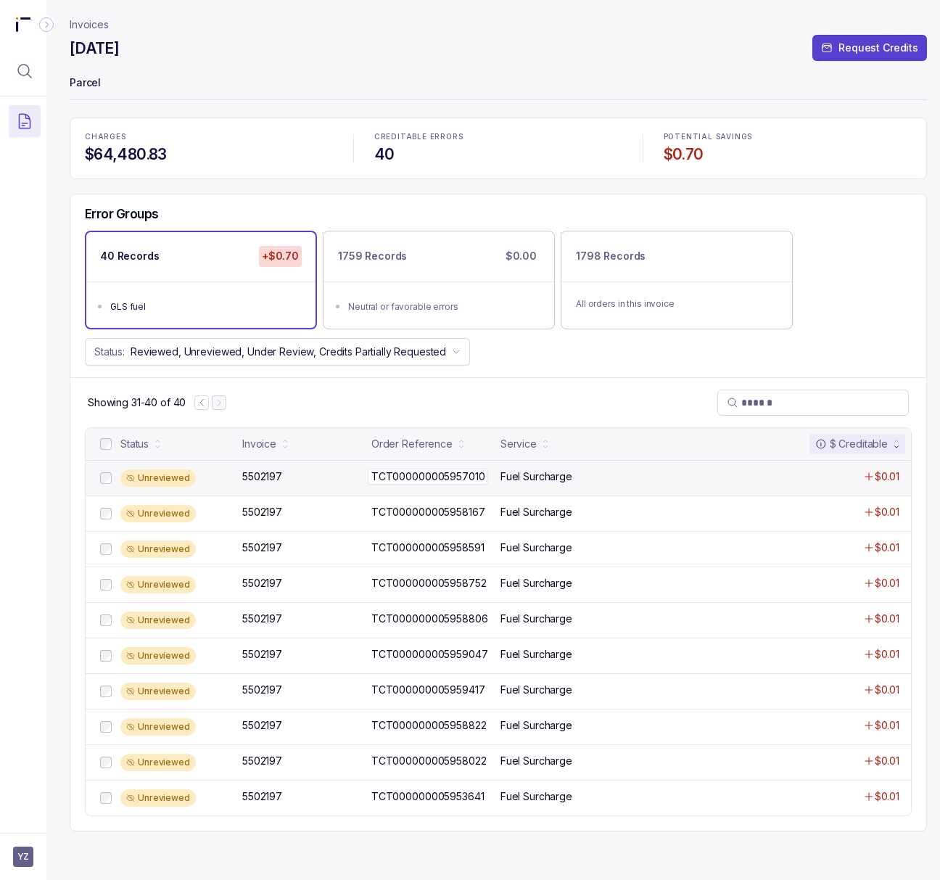
click at [386, 476] on p "TCT000000005957010" at bounding box center [428, 477] width 120 height 16
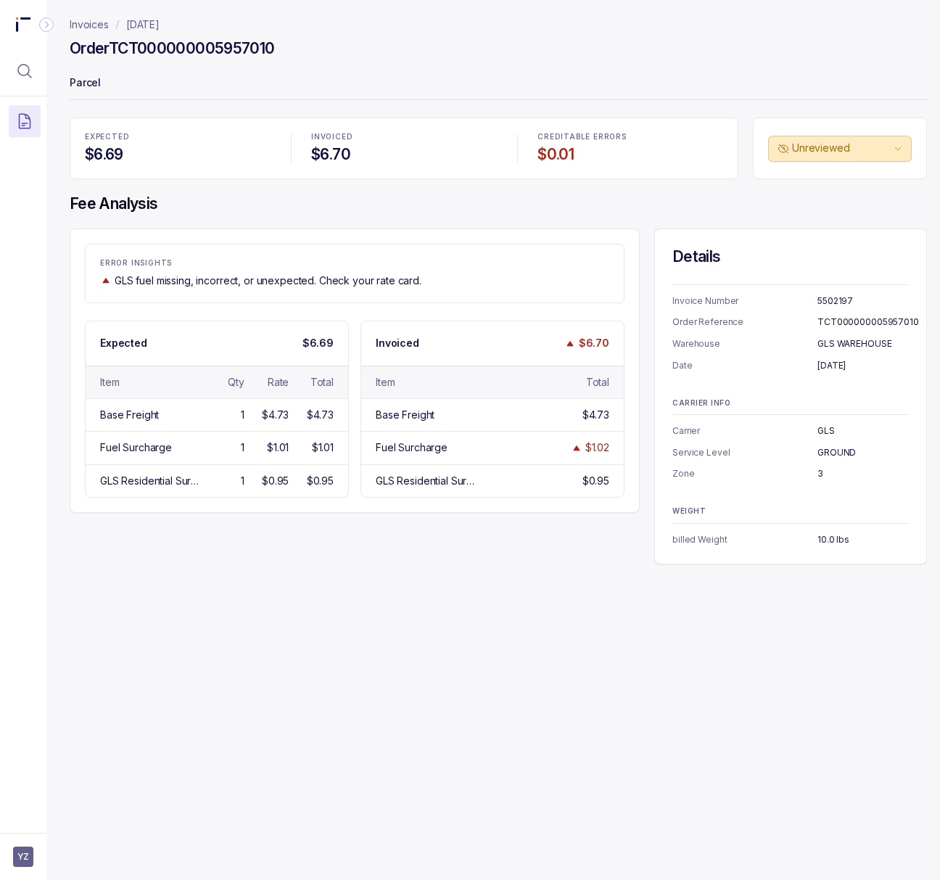
click at [199, 49] on h4 "Order TCT000000005957010" at bounding box center [172, 48] width 205 height 20
click at [847, 361] on p "[DATE]" at bounding box center [863, 365] width 91 height 15
click at [819, 471] on p "3" at bounding box center [863, 473] width 91 height 15
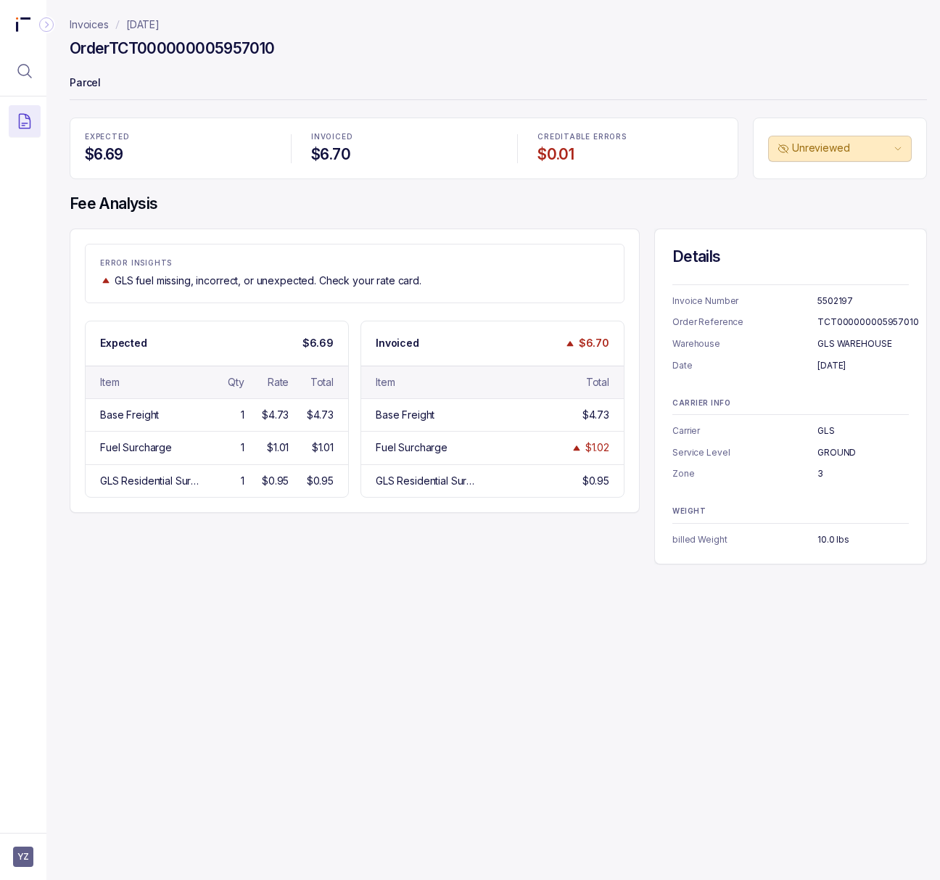
click at [828, 534] on p "10.0 lbs" at bounding box center [863, 539] width 91 height 15
click at [143, 27] on p "[DATE]" at bounding box center [142, 24] width 33 height 15
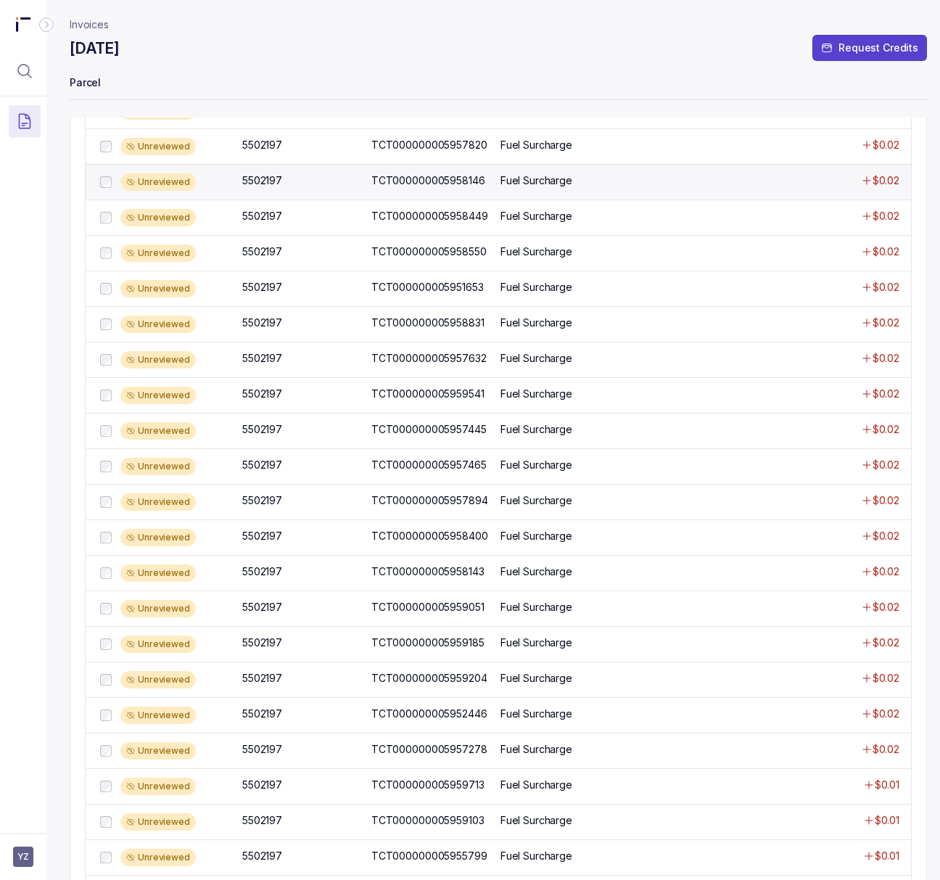
scroll to position [193, 0]
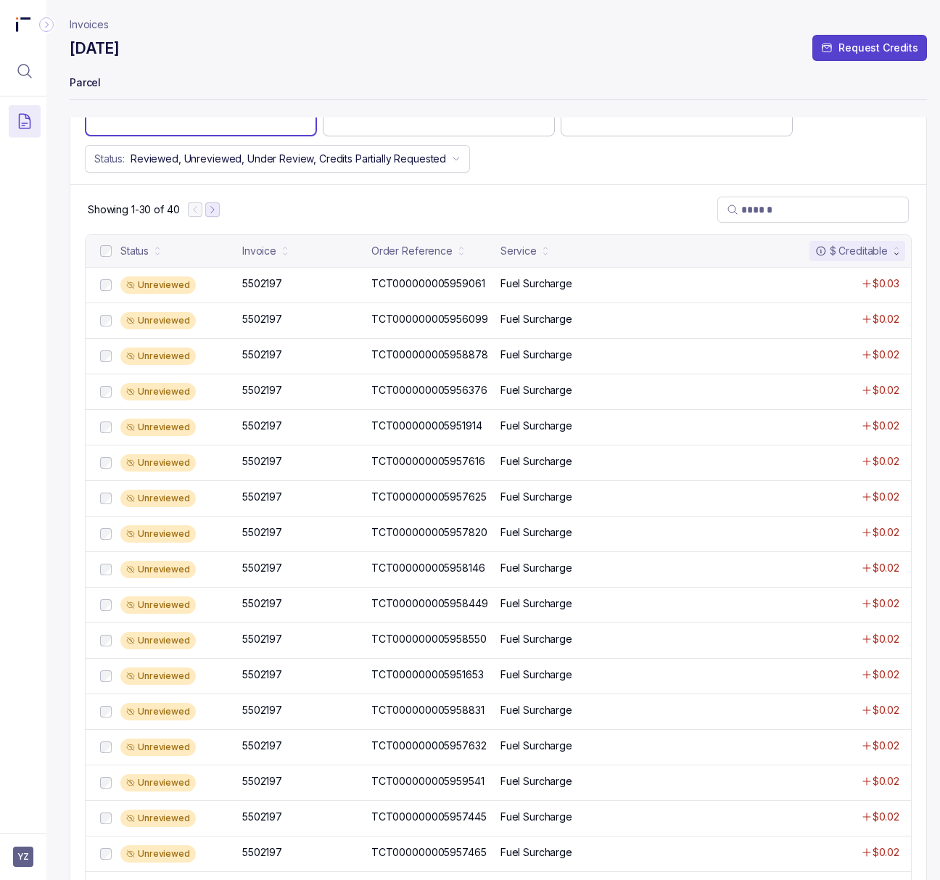
click at [213, 207] on icon "Next Page" at bounding box center [212, 210] width 10 height 10
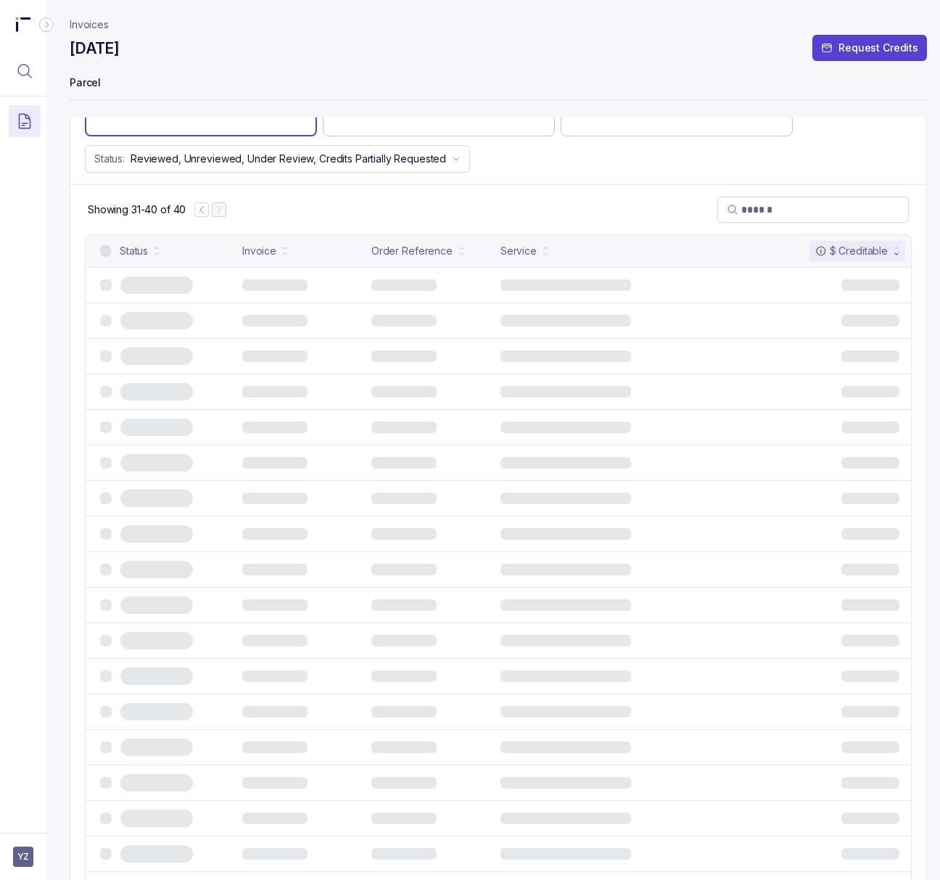
scroll to position [0, 0]
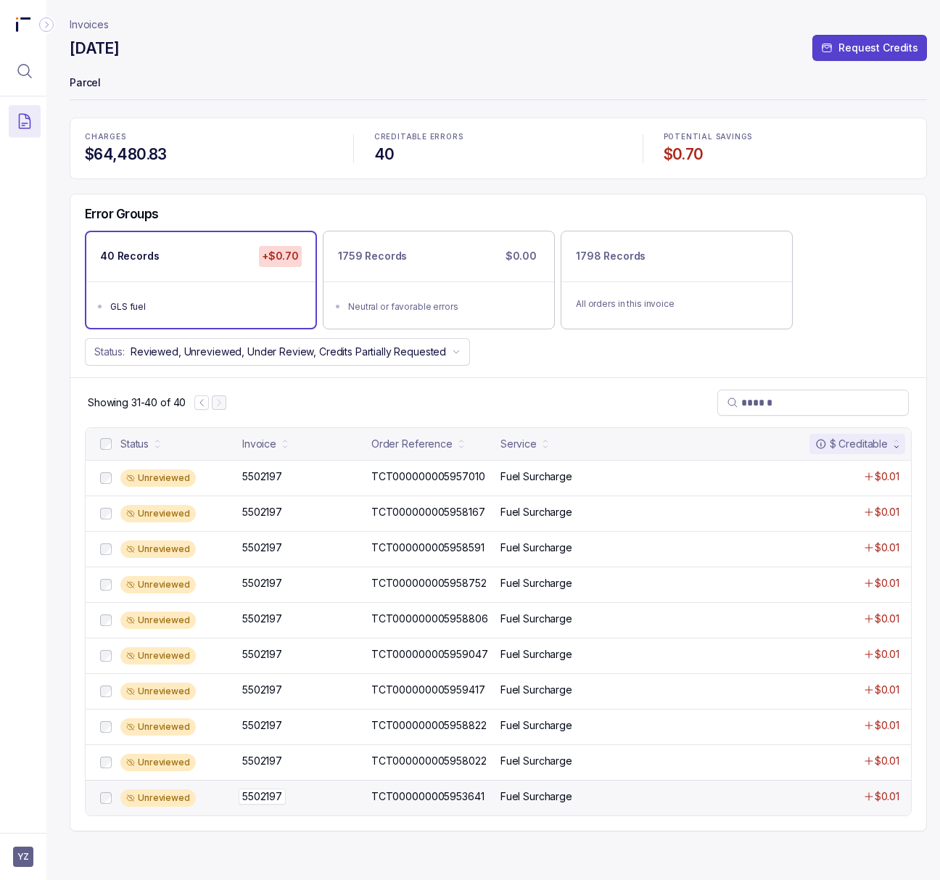
click at [270, 801] on p "5502197" at bounding box center [262, 796] width 47 height 16
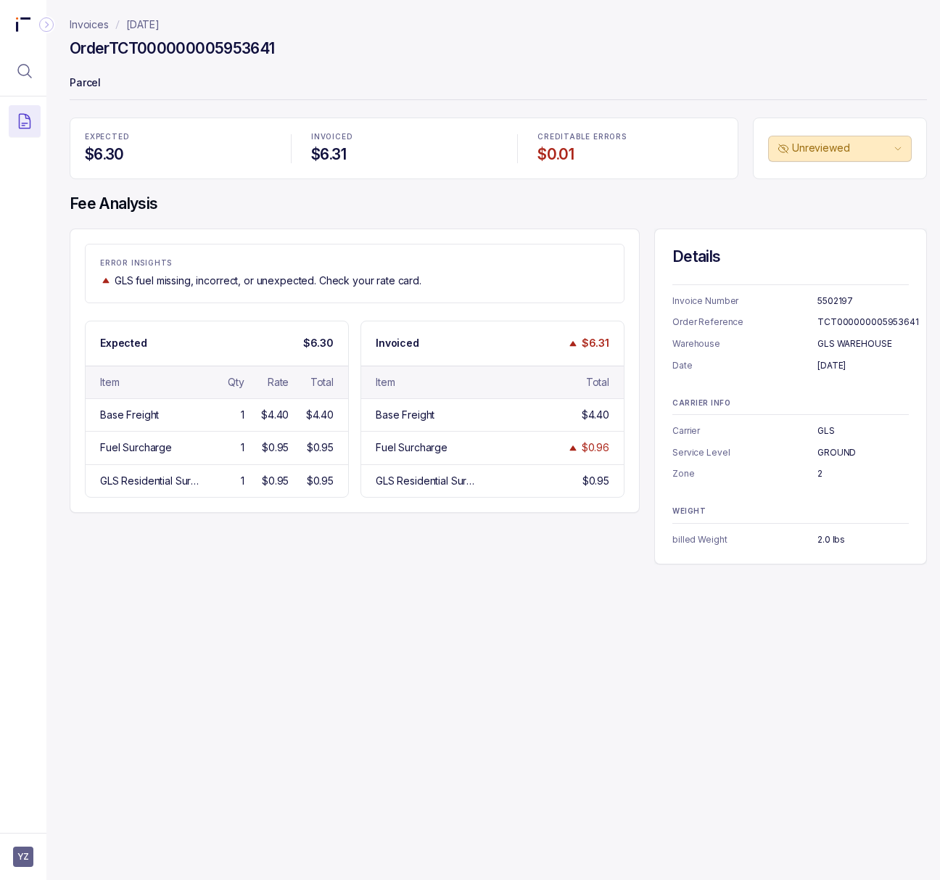
click at [165, 47] on h4 "Order TCT000000005953641" at bounding box center [172, 48] width 205 height 20
click at [819, 473] on p "2" at bounding box center [863, 473] width 91 height 15
click at [819, 541] on p "2.0 lbs" at bounding box center [863, 539] width 91 height 15
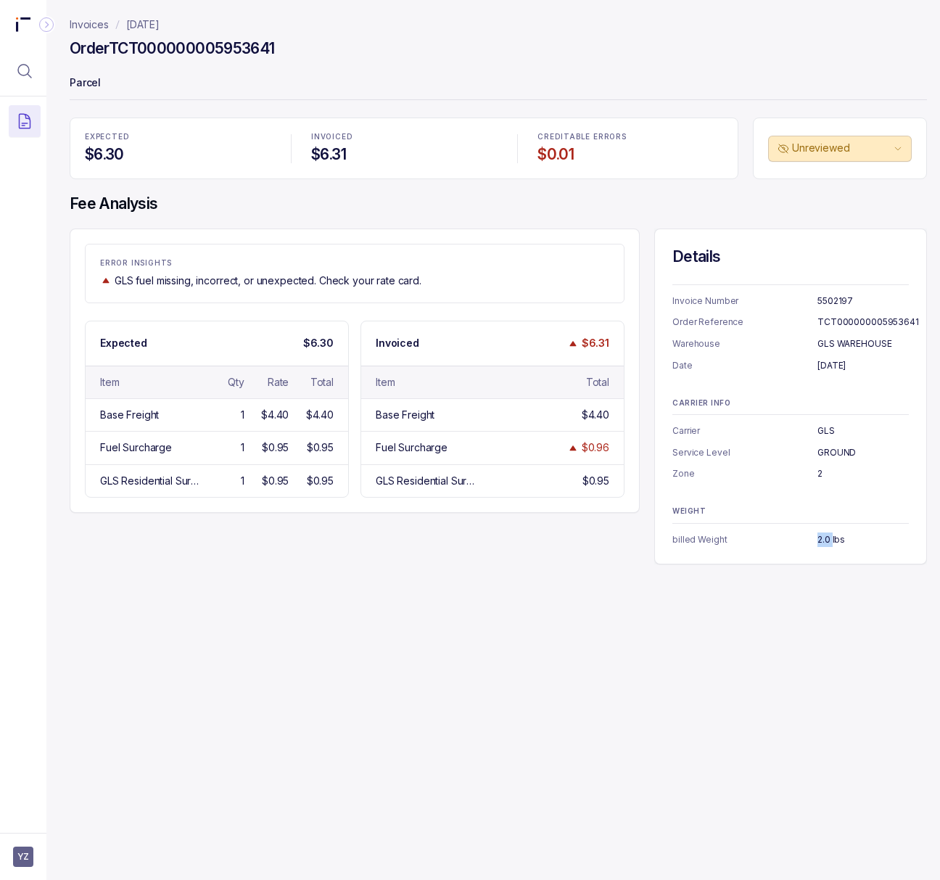
click at [819, 541] on p "2.0 lbs" at bounding box center [863, 539] width 91 height 15
click at [694, 752] on div "Invoices [DATE] Order TCT000000005953641 Parcel EXPECTED $6.30 INVOICED $6.31 C…" at bounding box center [492, 440] width 892 height 880
click at [155, 22] on p "[DATE]" at bounding box center [142, 24] width 33 height 15
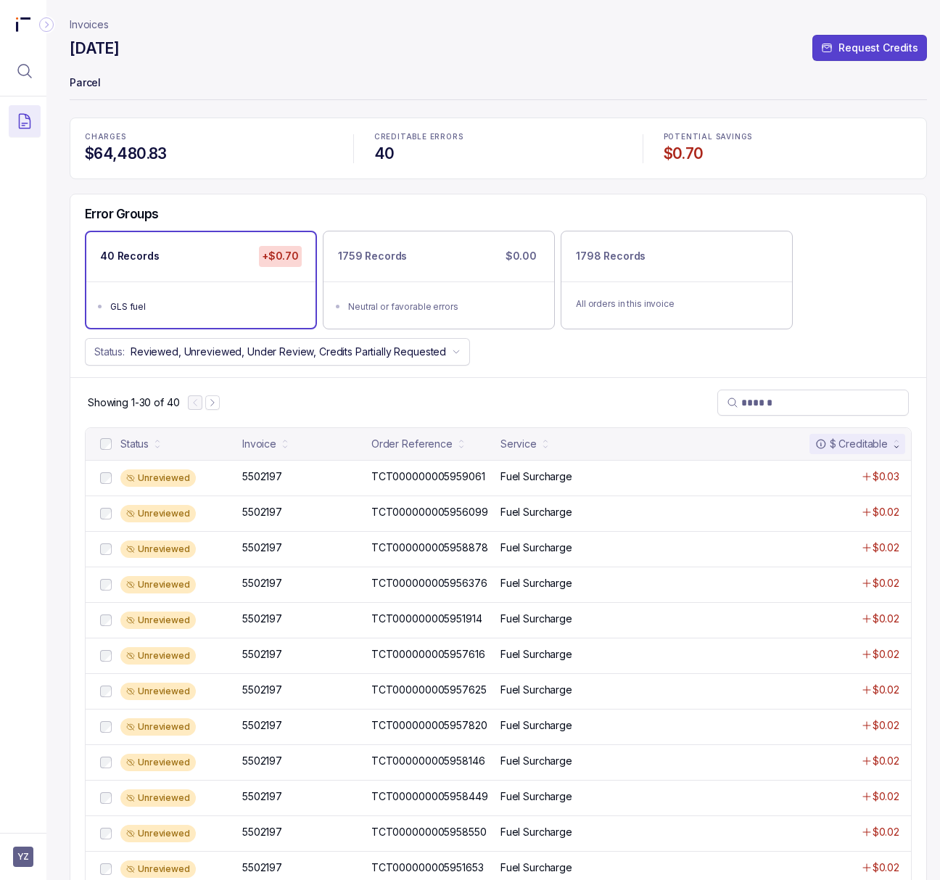
click at [93, 30] on p "Invoices" at bounding box center [89, 24] width 39 height 15
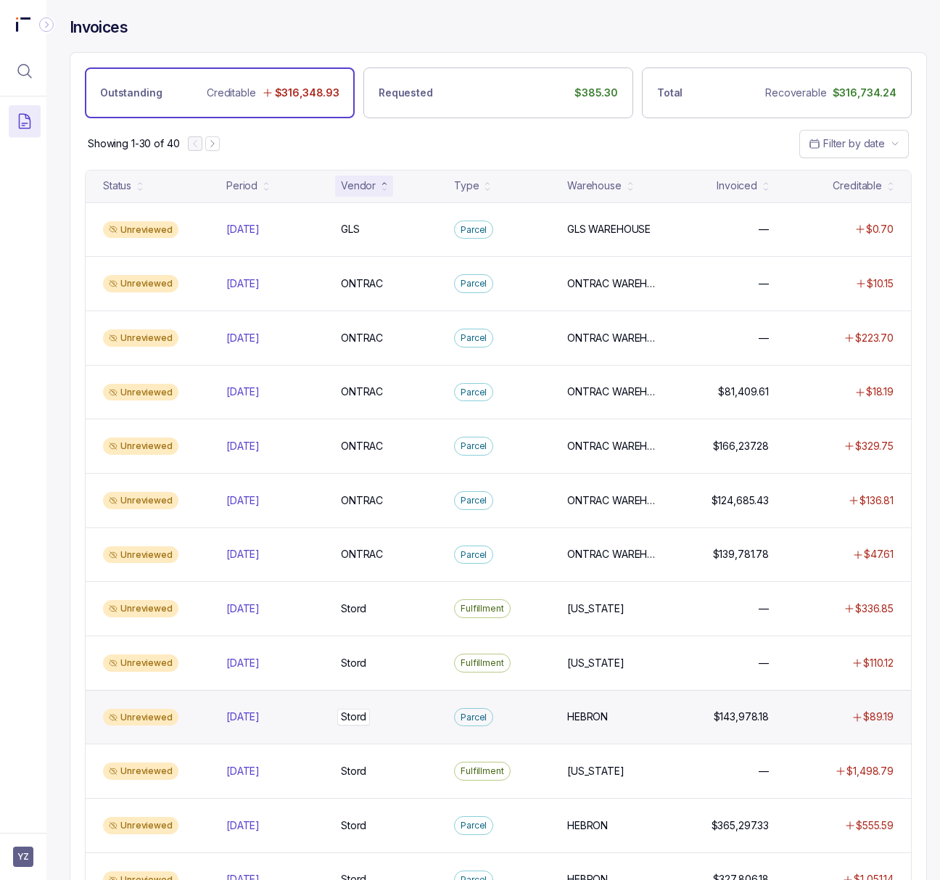
click at [358, 725] on p "Stord" at bounding box center [353, 717] width 33 height 16
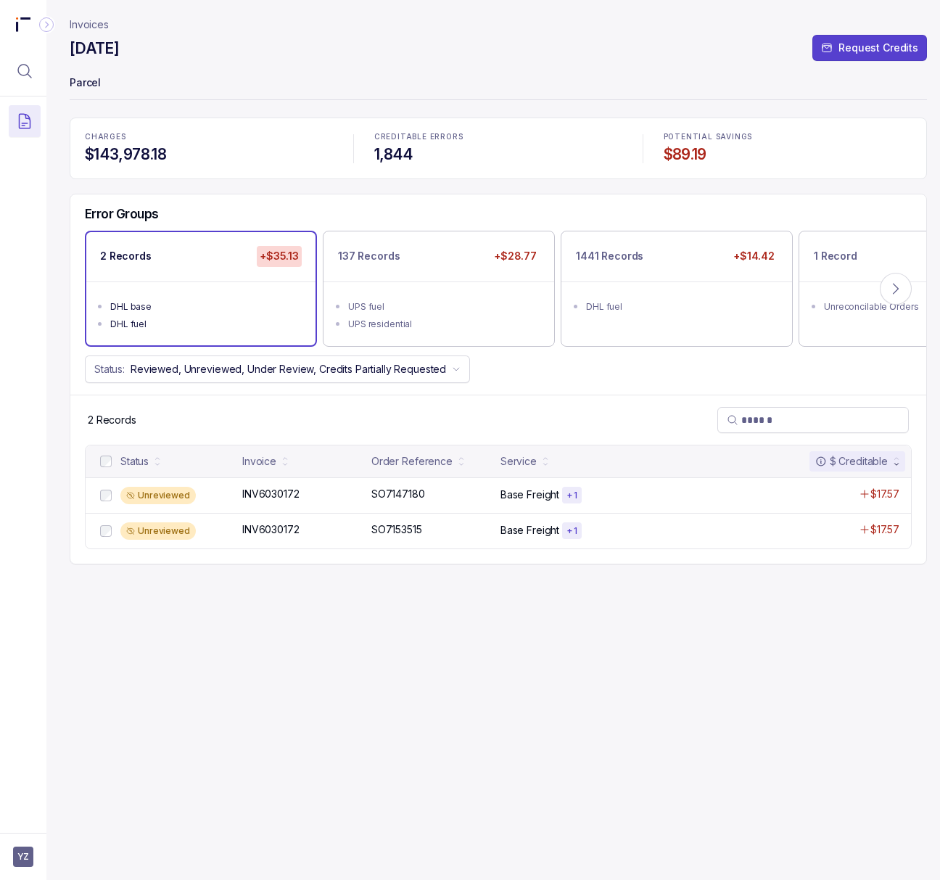
click at [93, 24] on p "Invoices" at bounding box center [89, 24] width 39 height 15
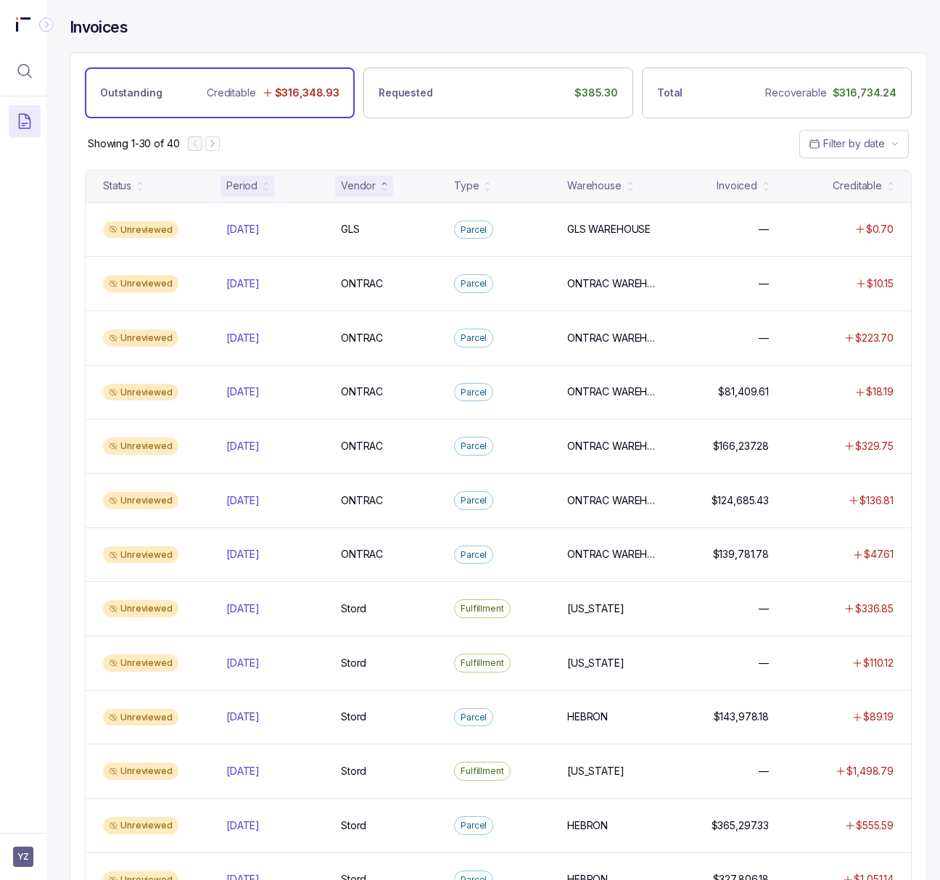
click at [257, 181] on div "Period" at bounding box center [248, 186] width 54 height 20
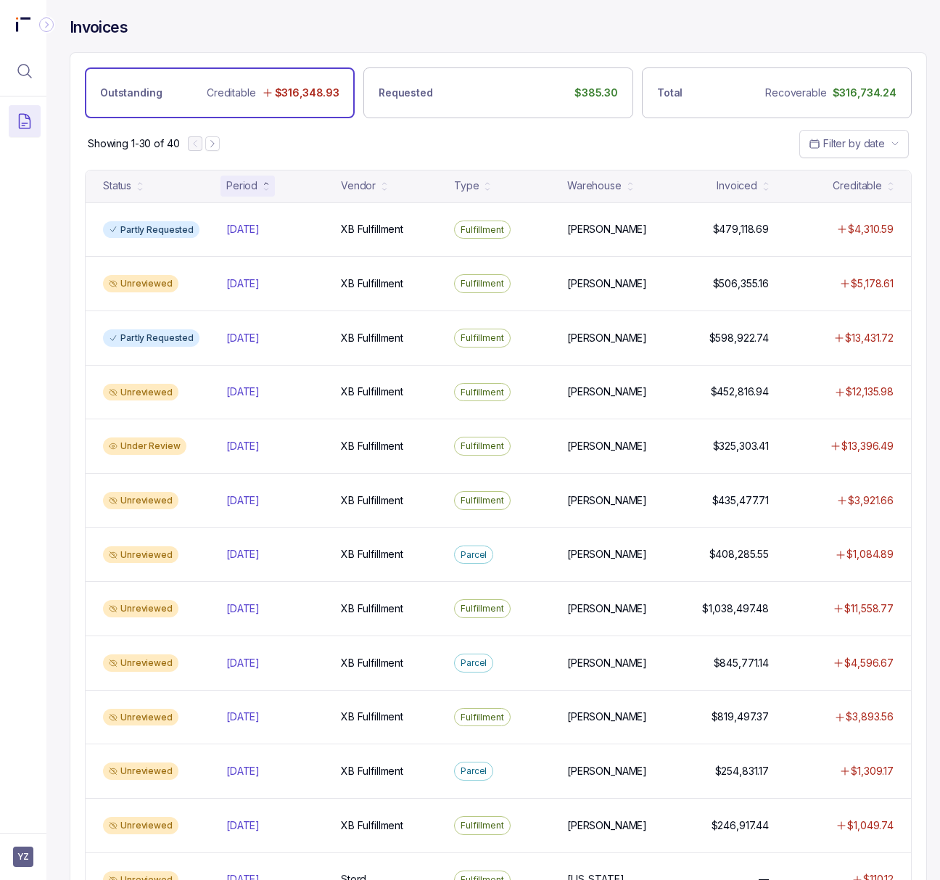
click at [255, 193] on div "Period" at bounding box center [241, 185] width 31 height 15
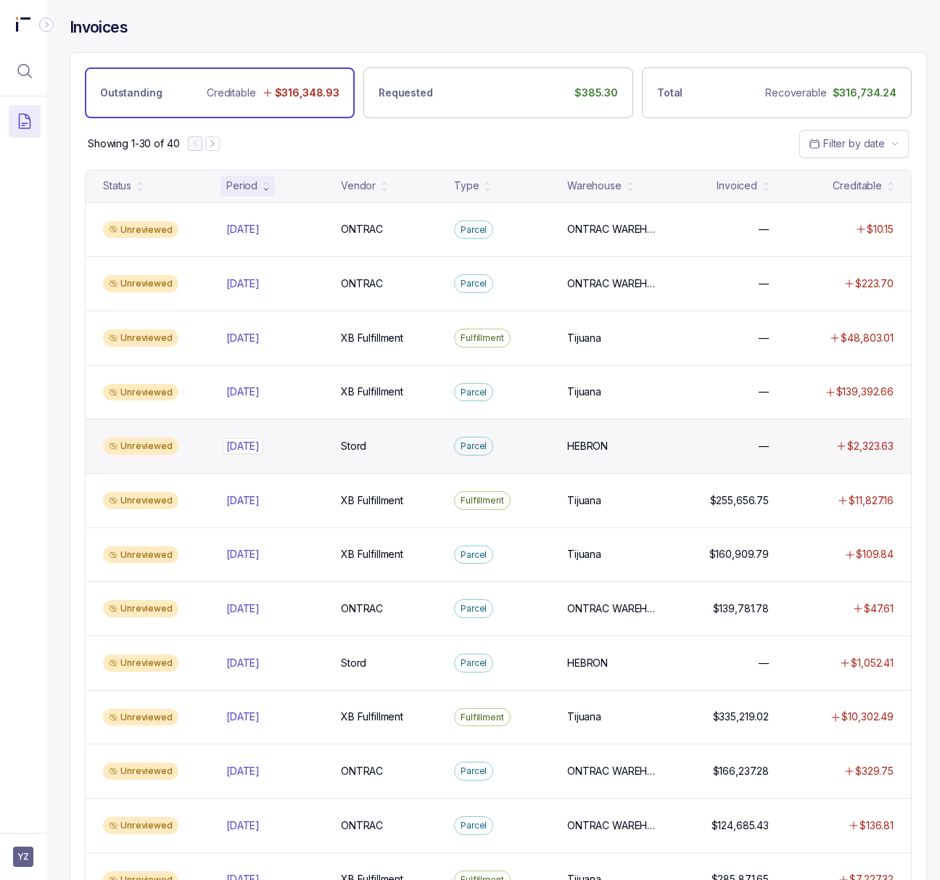
click at [252, 450] on p "[DATE]" at bounding box center [243, 446] width 41 height 16
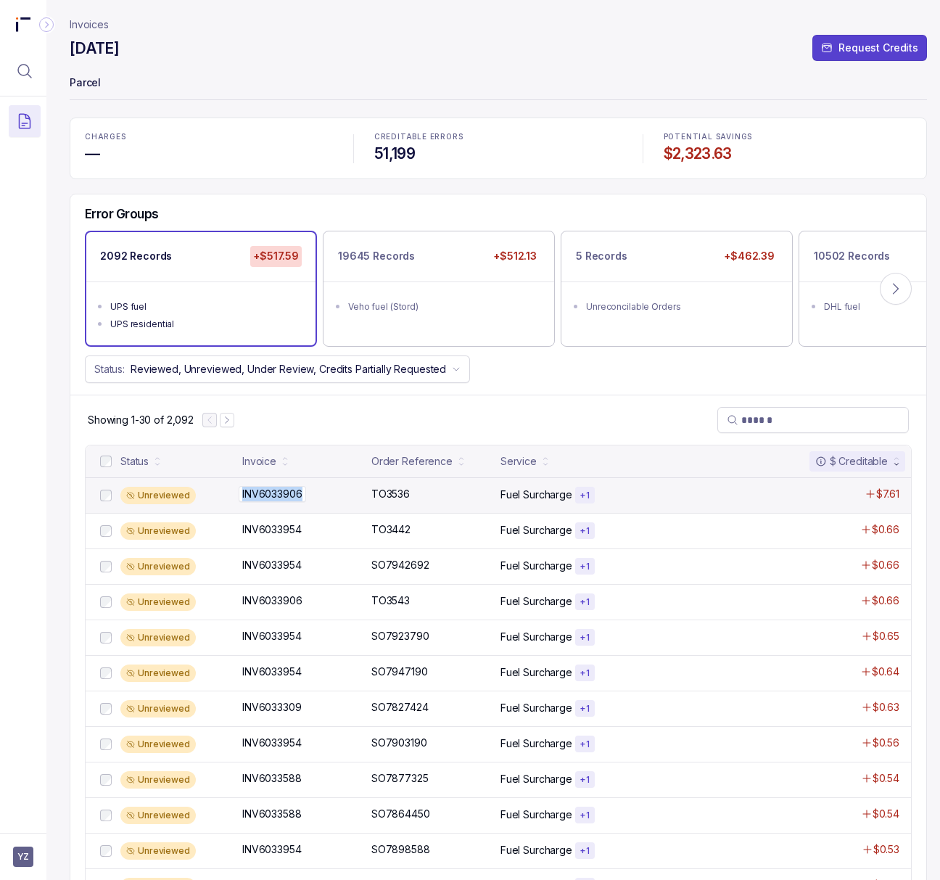
drag, startPoint x: 302, startPoint y: 495, endPoint x: 239, endPoint y: 501, distance: 64.1
click at [239, 501] on p "INV6033906" at bounding box center [272, 494] width 67 height 16
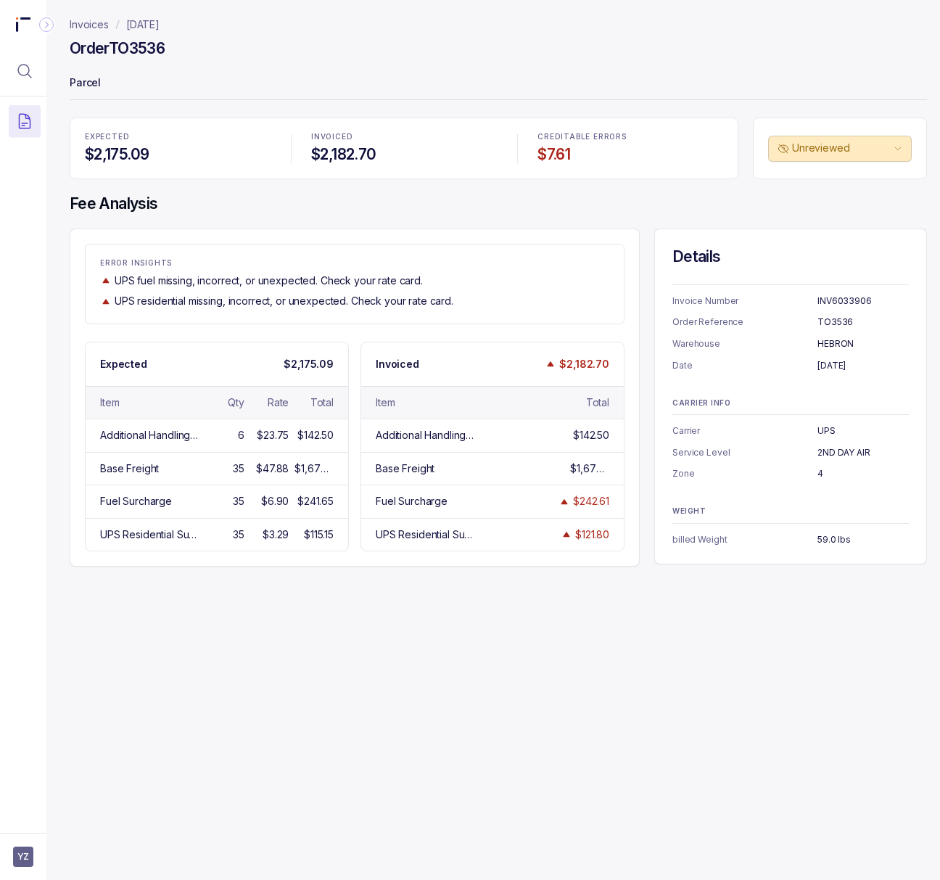
click at [149, 47] on h4 "Order TO3536" at bounding box center [117, 48] width 95 height 20
click at [841, 302] on p "INV6033906" at bounding box center [863, 301] width 91 height 15
click at [163, 48] on h4 "Order TO3536" at bounding box center [117, 48] width 95 height 20
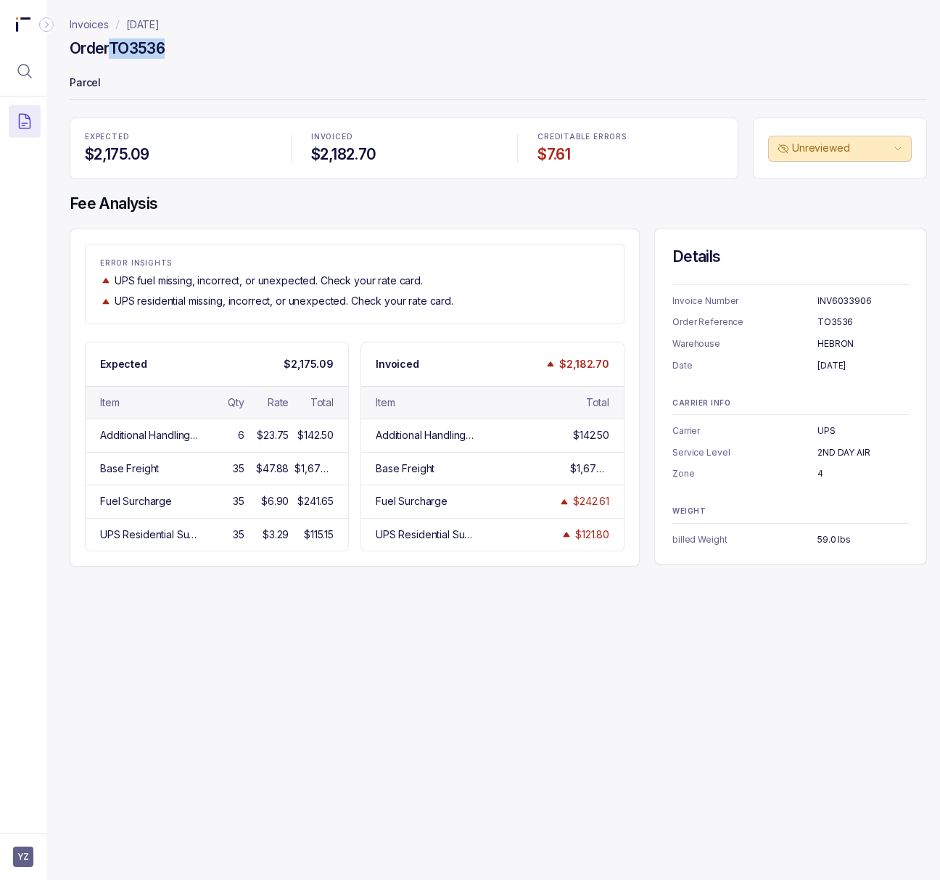
click at [163, 48] on h4 "Order TO3536" at bounding box center [117, 48] width 95 height 20
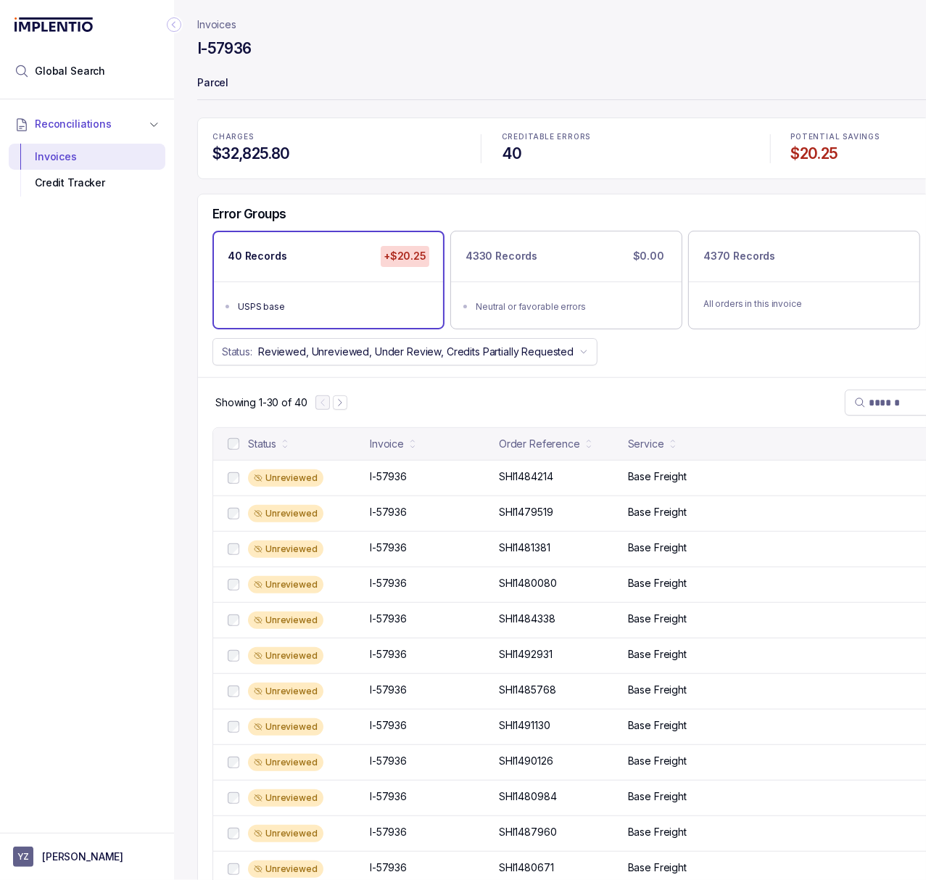
click at [225, 23] on p "Invoices" at bounding box center [216, 24] width 39 height 15
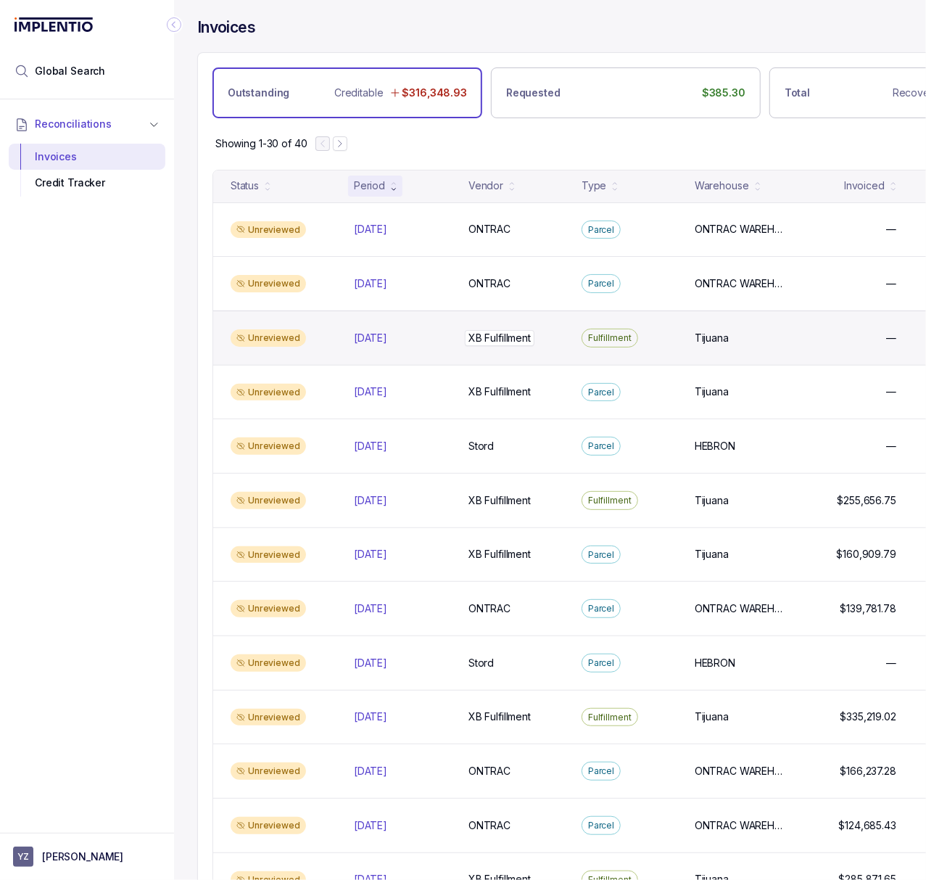
drag, startPoint x: 454, startPoint y: 338, endPoint x: 540, endPoint y: 337, distance: 86.3
click at [540, 337] on div "Unreviewed [DATE] [DATE] XB Fulfillment XB Fulfillment Fulfillment Tijuana Tiju…" at bounding box center [625, 337] width 825 height 54
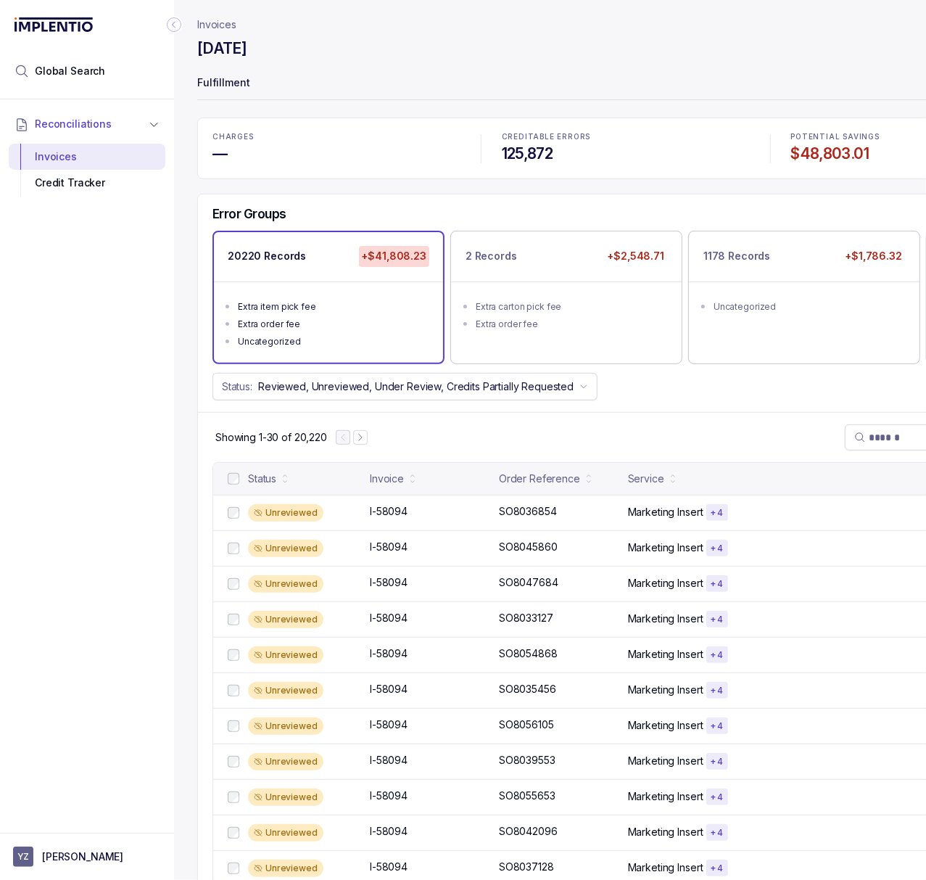
click at [215, 27] on p "Invoices" at bounding box center [216, 24] width 39 height 15
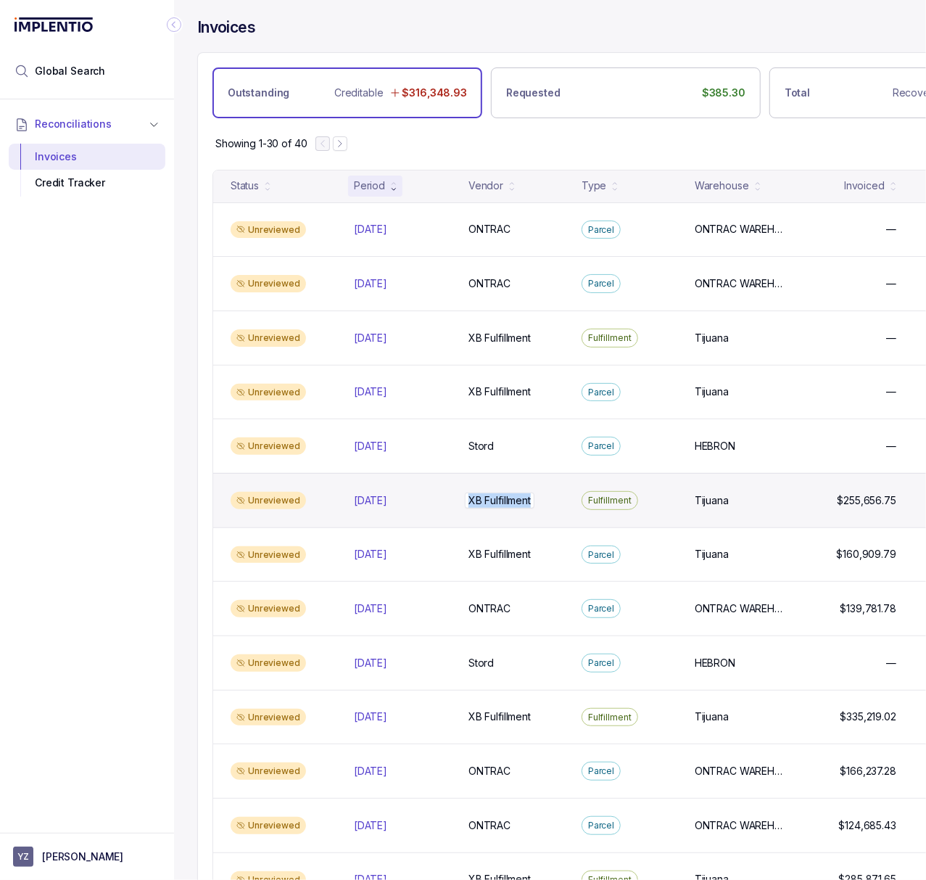
copy p "XB Fulfillment"
drag, startPoint x: 469, startPoint y: 505, endPoint x: 534, endPoint y: 508, distance: 65.3
click at [534, 508] on p "XB Fulfillment" at bounding box center [500, 501] width 70 height 16
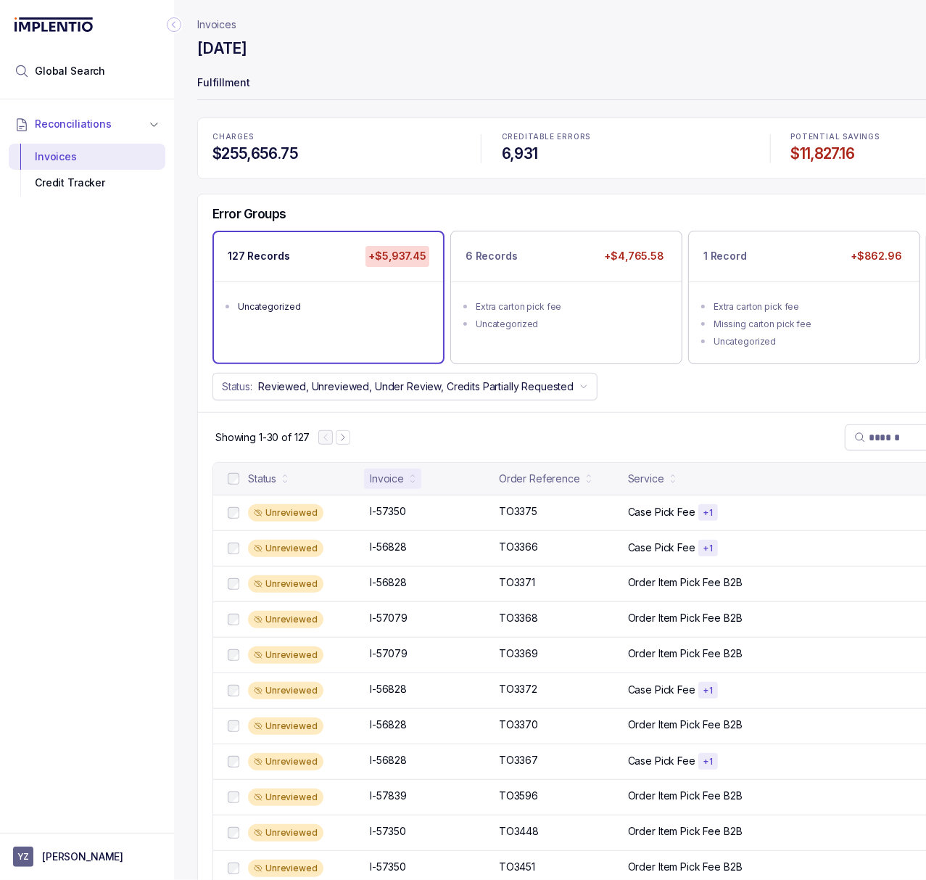
click at [410, 482] on icon at bounding box center [413, 482] width 6 height 6
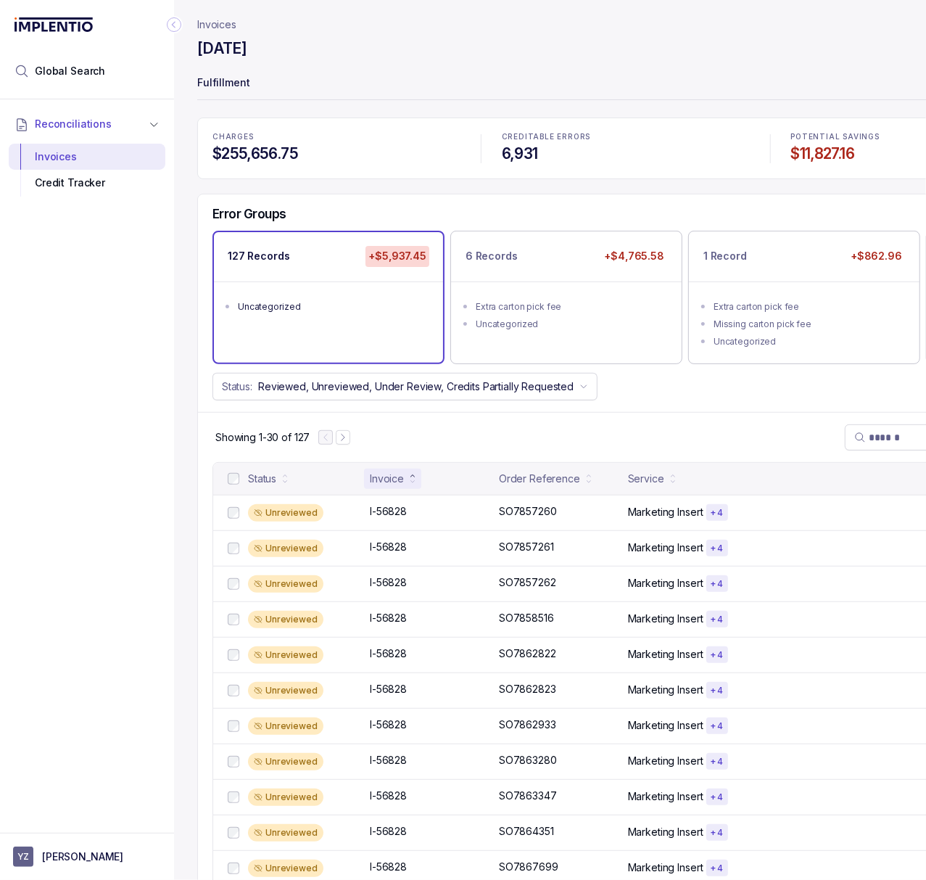
click at [407, 486] on div "Invoice" at bounding box center [392, 479] width 57 height 20
click at [226, 18] on p "Invoices" at bounding box center [216, 24] width 39 height 15
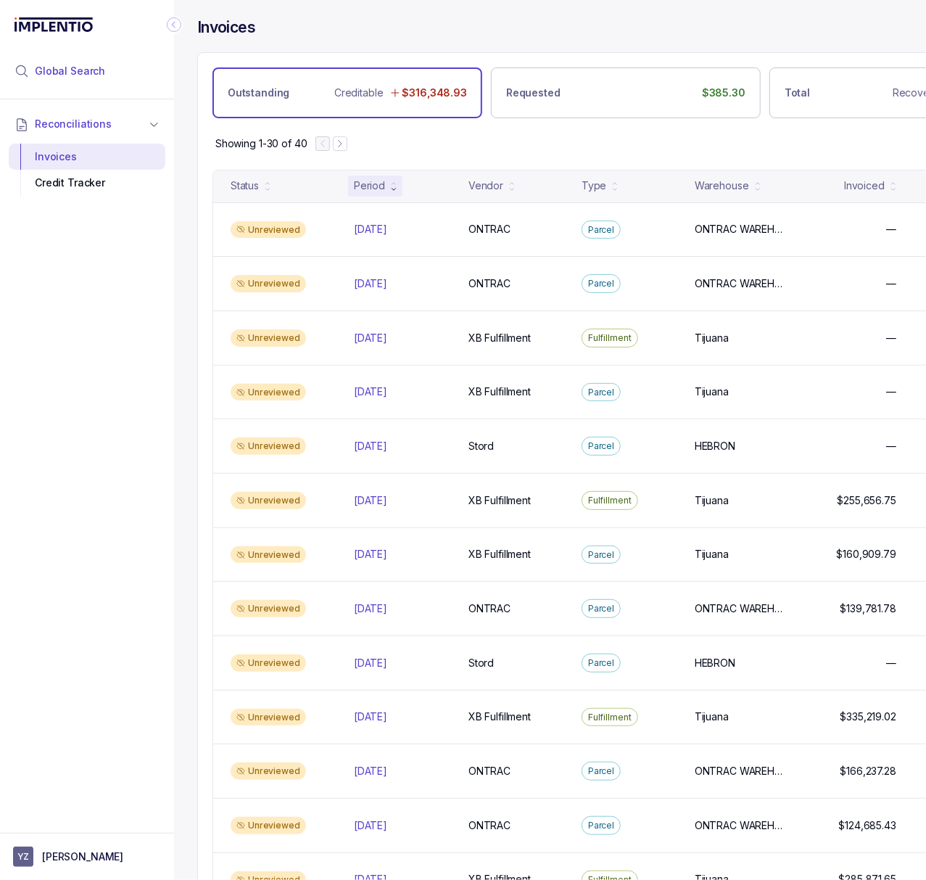
click at [83, 68] on span "Global Search" at bounding box center [70, 71] width 70 height 15
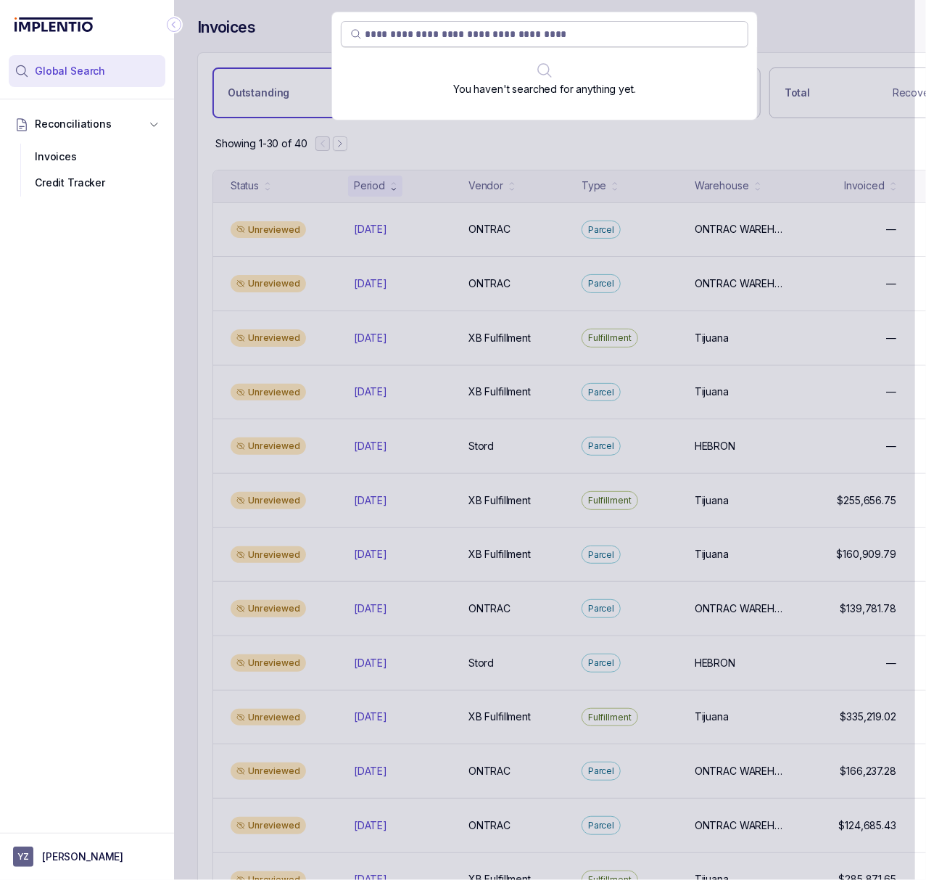
click at [567, 33] on input "search" at bounding box center [552, 34] width 374 height 15
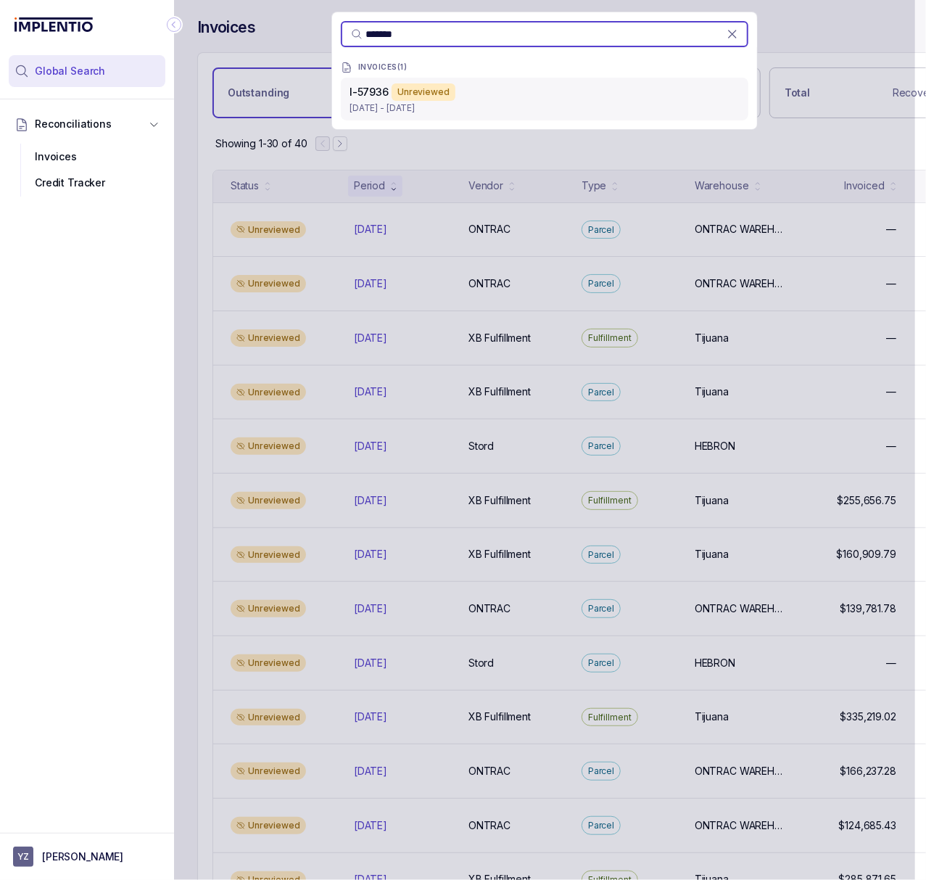
type input "*******"
click at [486, 113] on p "[DATE] - [DATE]" at bounding box center [545, 108] width 390 height 15
